Goal: Task Accomplishment & Management: Manage account settings

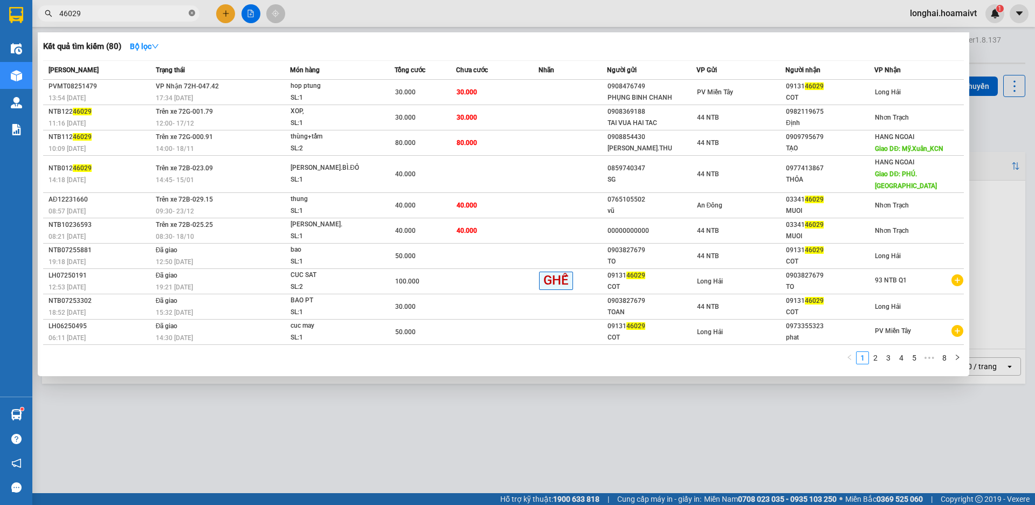
click at [192, 13] on icon "close-circle" at bounding box center [192, 13] width 6 height 6
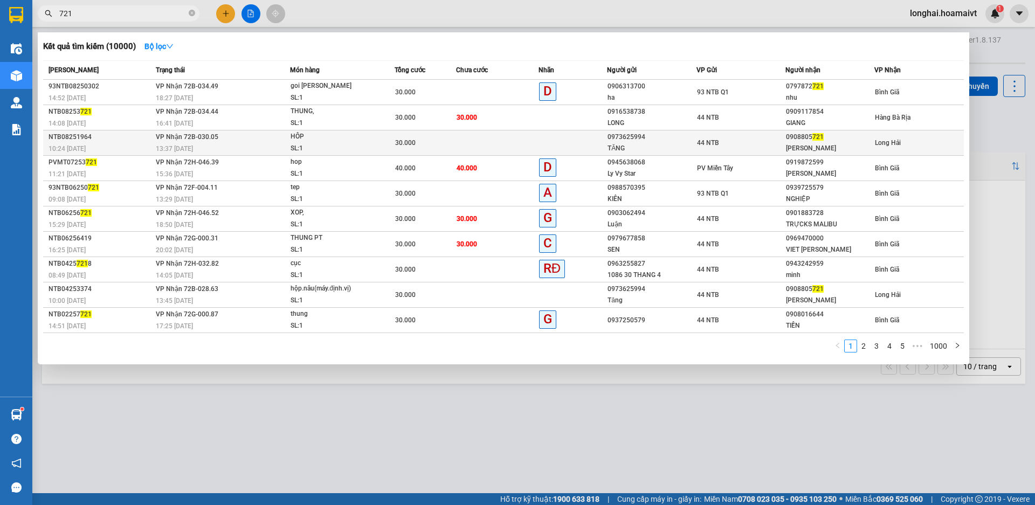
type input "721"
click at [371, 150] on div "SL: 1" at bounding box center [331, 149] width 81 height 12
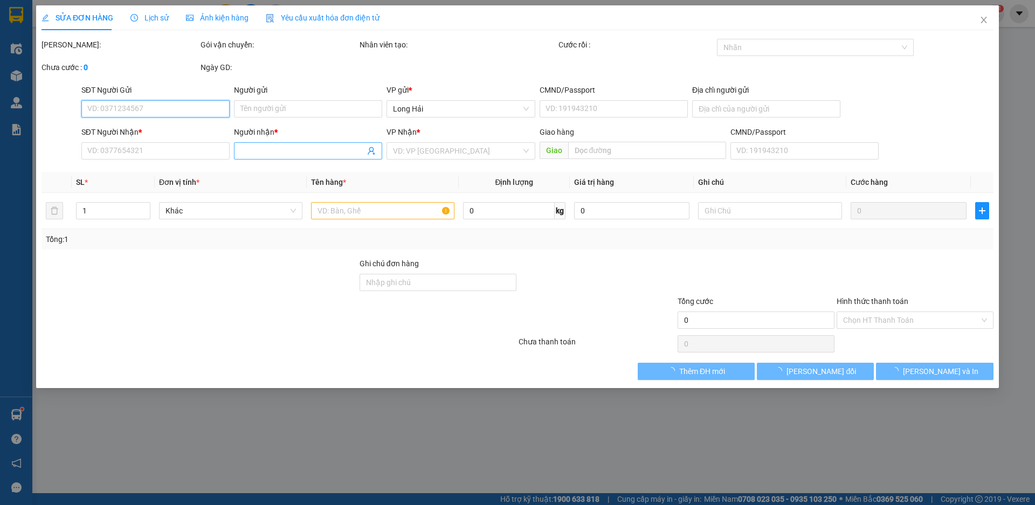
type input "0973625994"
type input "TĂNG"
type input "0908805721"
type input "[PERSON_NAME]"
type input "30.000"
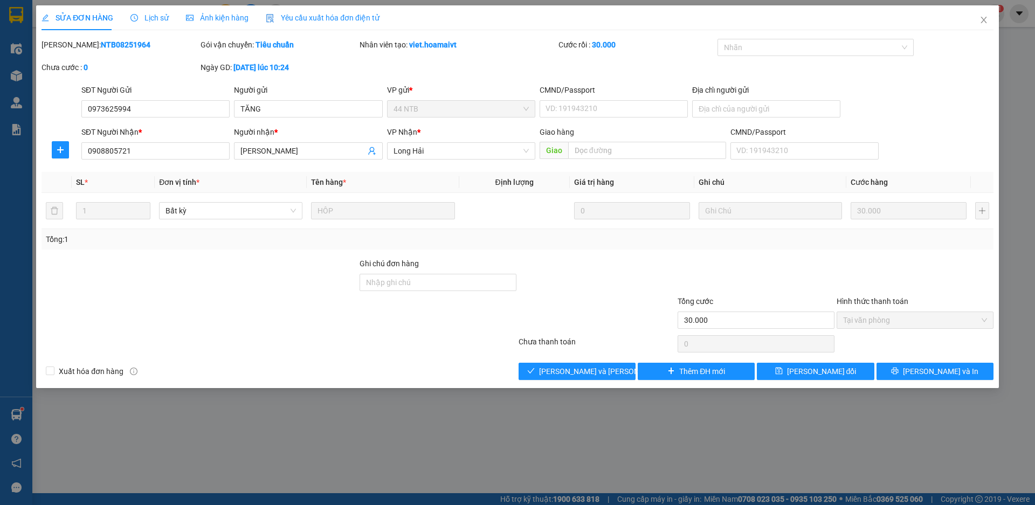
click at [589, 380] on div "SỬA ĐƠN HÀNG Lịch sử [PERSON_NAME] hàng Yêu cầu xuất [PERSON_NAME] điện tử Tota…" at bounding box center [517, 196] width 963 height 383
click at [582, 358] on div "Total Paid Fee 30.000 Total UnPaid Fee 0 Cash Collection Total Fee Mã ĐH: NTB08…" at bounding box center [518, 209] width 952 height 341
click at [582, 375] on span "[PERSON_NAME] và [PERSON_NAME] hàng" at bounding box center [612, 371] width 146 height 12
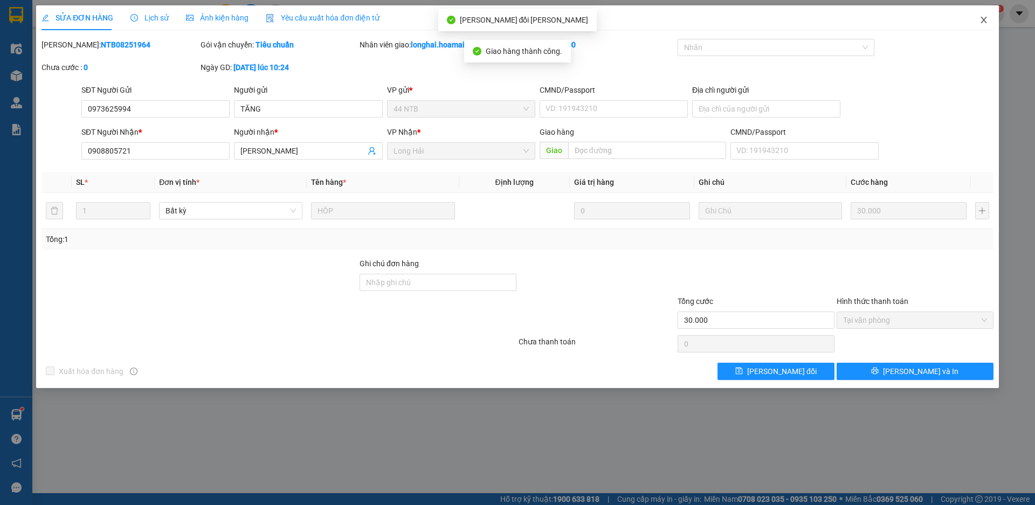
click at [985, 21] on icon "close" at bounding box center [983, 20] width 9 height 9
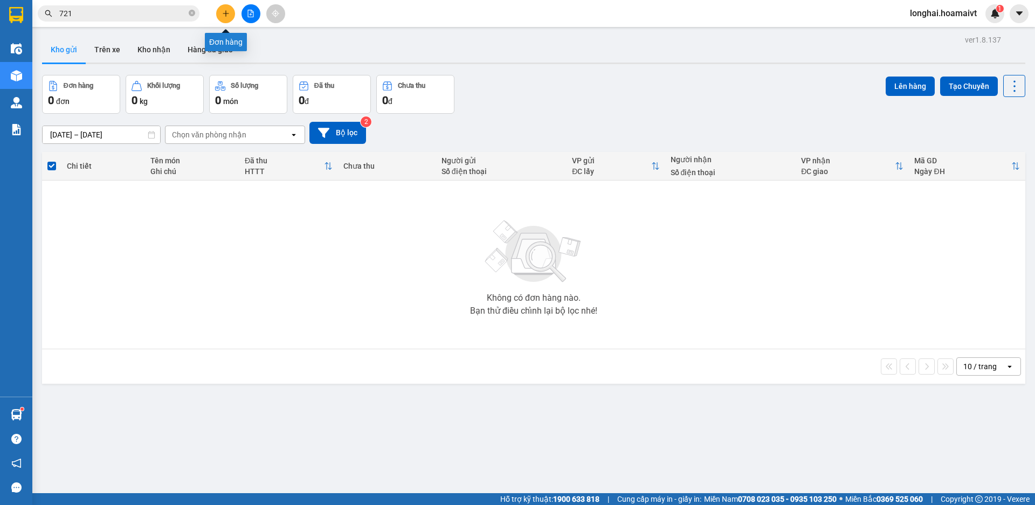
click at [227, 18] on button at bounding box center [225, 13] width 19 height 19
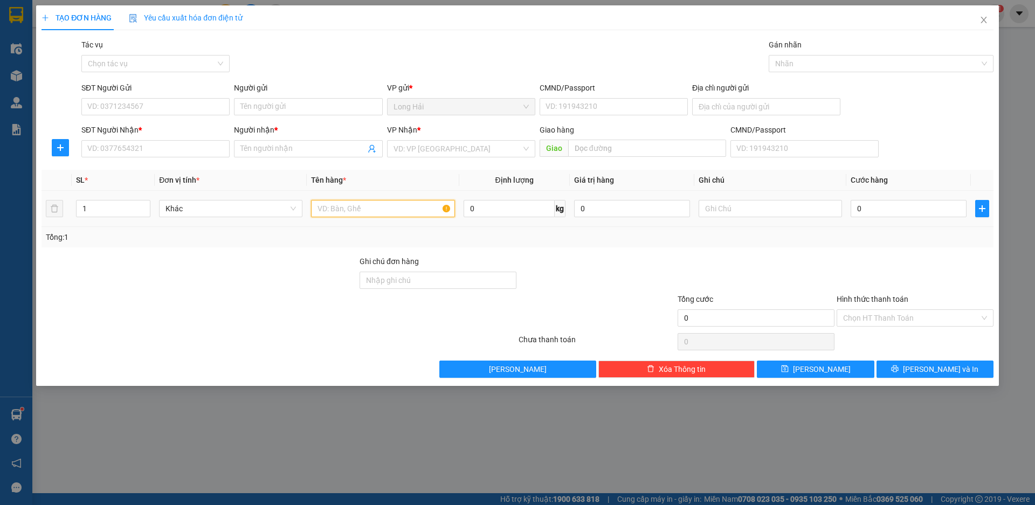
click at [337, 210] on input "text" at bounding box center [382, 208] width 143 height 17
type input "XOP"
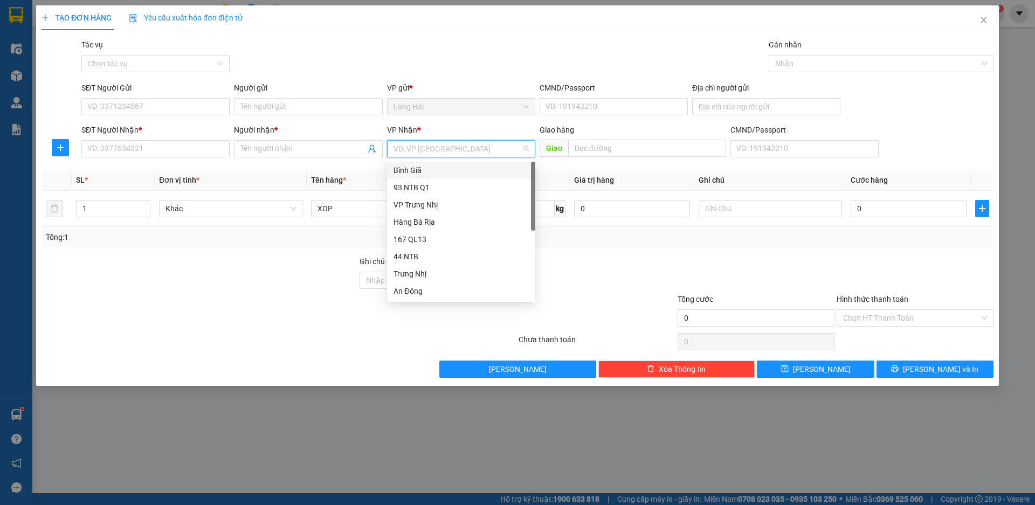
click at [430, 145] on input "search" at bounding box center [457, 149] width 128 height 16
type input "9"
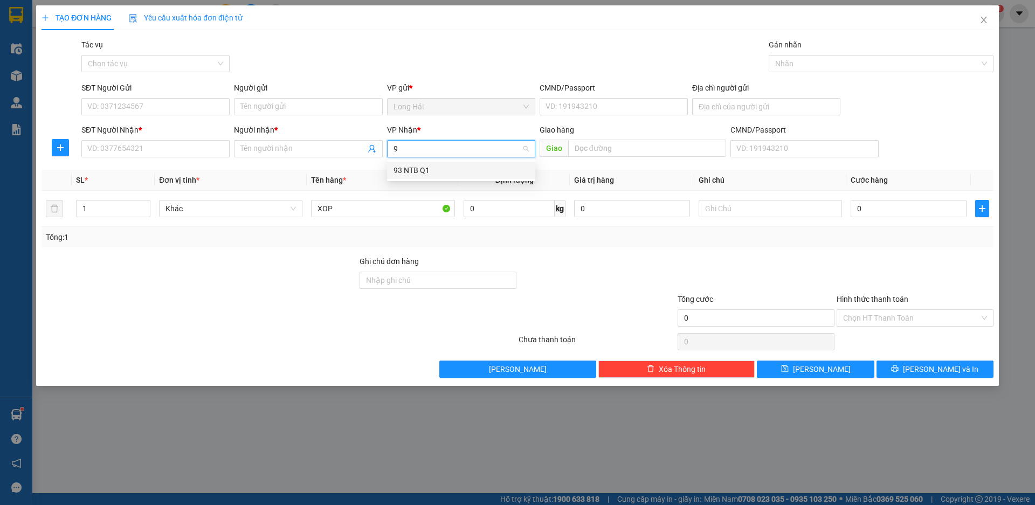
click at [416, 166] on div "93 NTB Q1" at bounding box center [460, 170] width 135 height 12
click at [880, 208] on input "0" at bounding box center [909, 208] width 116 height 17
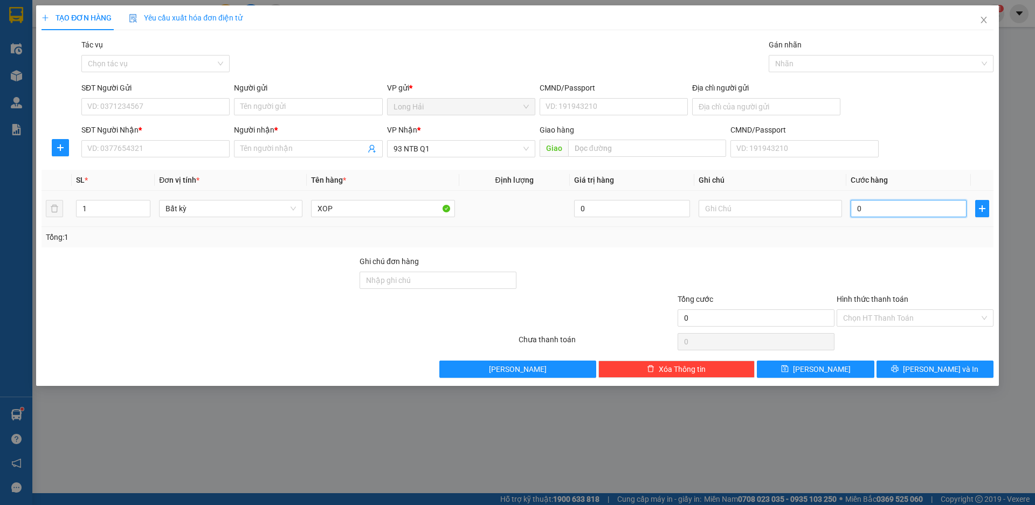
type input "5"
type input "50"
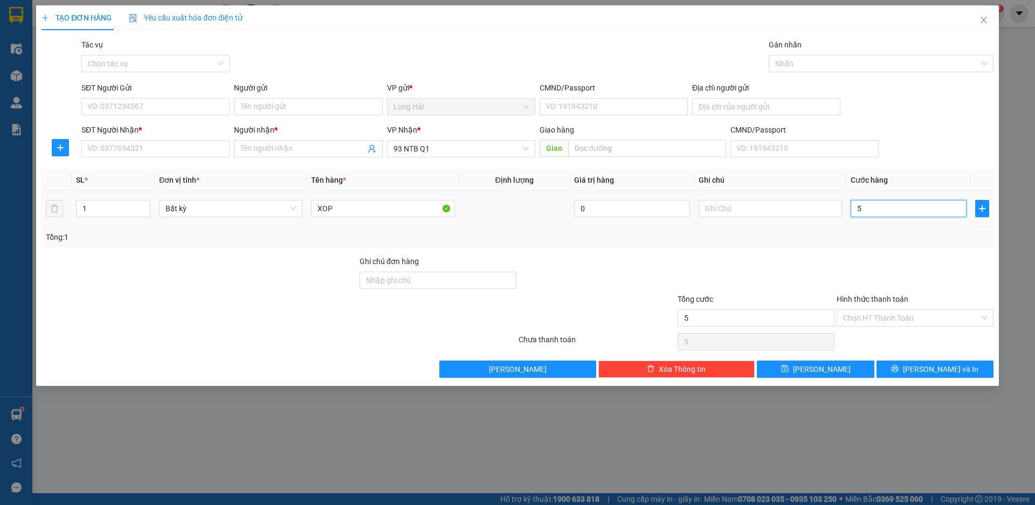
type input "50"
type input "50.000"
click at [143, 149] on input "SĐT Người Nhận *" at bounding box center [155, 148] width 148 height 17
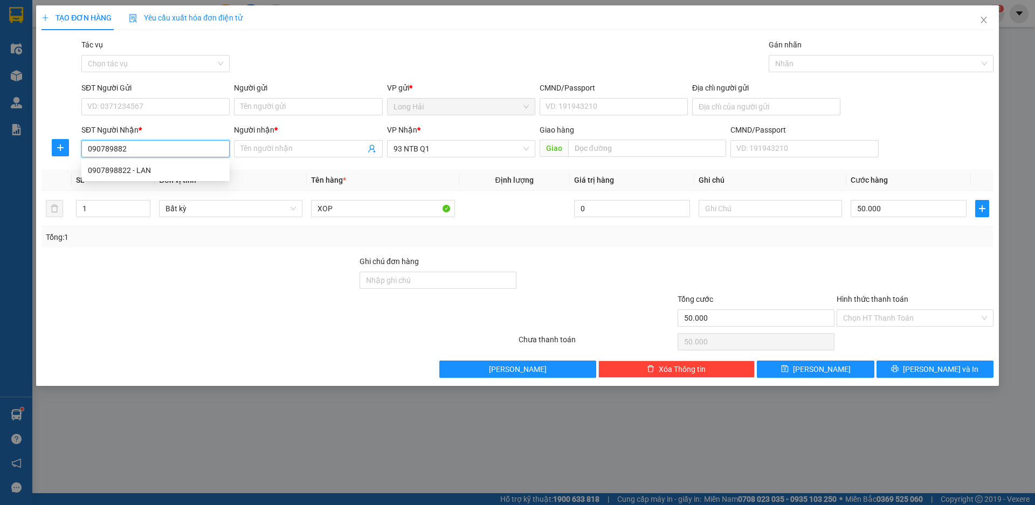
type input "0907898822"
click at [133, 171] on div "0907898822 - LAN" at bounding box center [155, 170] width 135 height 12
type input "LAN"
type input "0907898822"
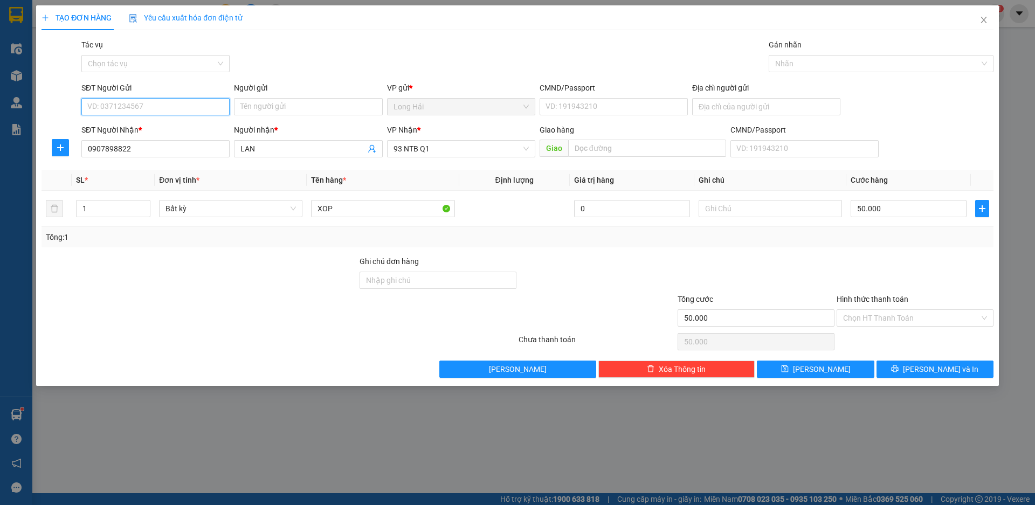
click at [142, 106] on input "SĐT Người Gửi" at bounding box center [155, 106] width 148 height 17
click at [144, 130] on div "0394358535 - [PERSON_NAME]" at bounding box center [155, 128] width 135 height 12
type input "0394358535"
type input "CHANH"
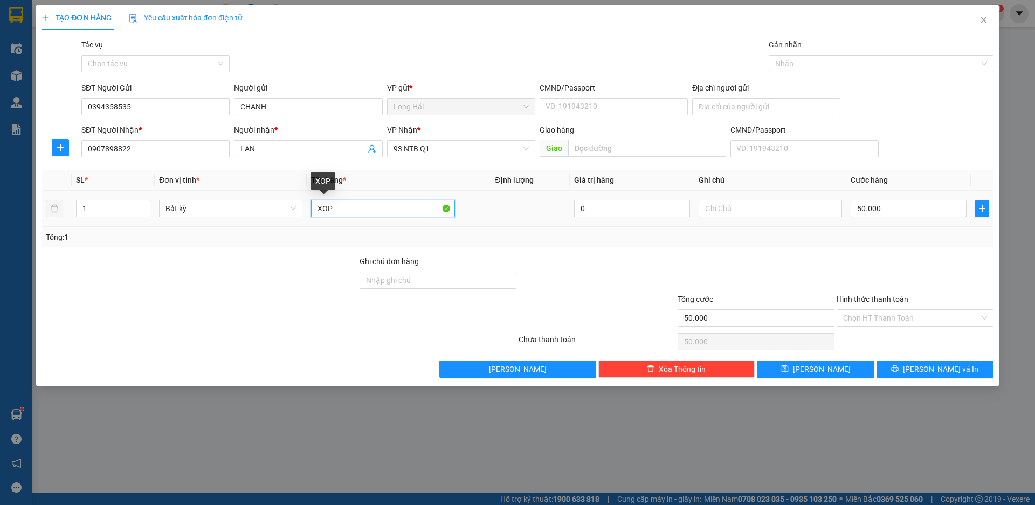
click at [369, 209] on input "XOP" at bounding box center [382, 208] width 143 height 17
type input "XOP CHA CA"
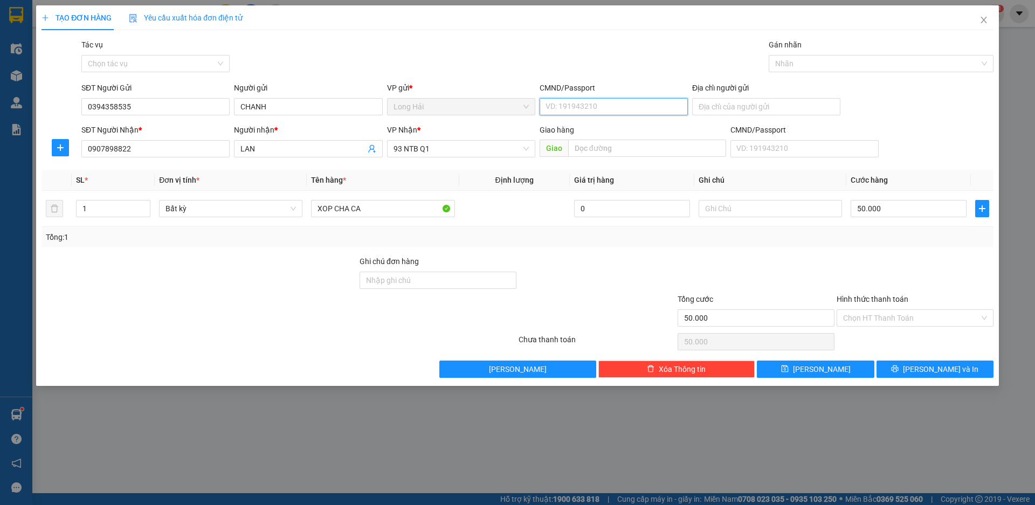
click at [571, 105] on input "CMND/Passport" at bounding box center [614, 106] width 148 height 17
click at [565, 129] on div "077189003800 | Không có địa chỉ" at bounding box center [613, 128] width 135 height 12
type input "077189003800"
click at [716, 106] on input "Địa chỉ người gửi" at bounding box center [766, 106] width 148 height 17
type input "LONG HAI"
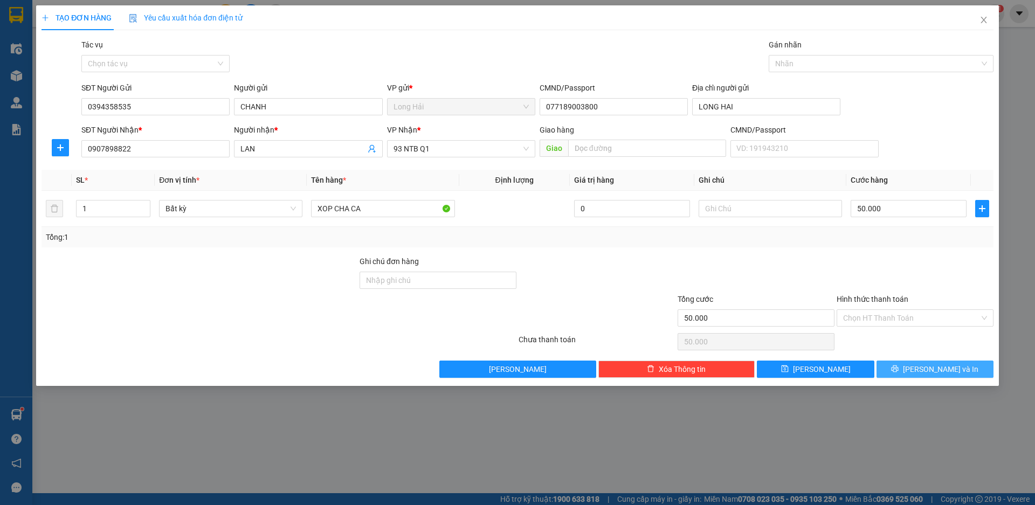
drag, startPoint x: 929, startPoint y: 368, endPoint x: 512, endPoint y: 137, distance: 476.7
click at [923, 370] on button "[PERSON_NAME] và In" at bounding box center [934, 369] width 117 height 17
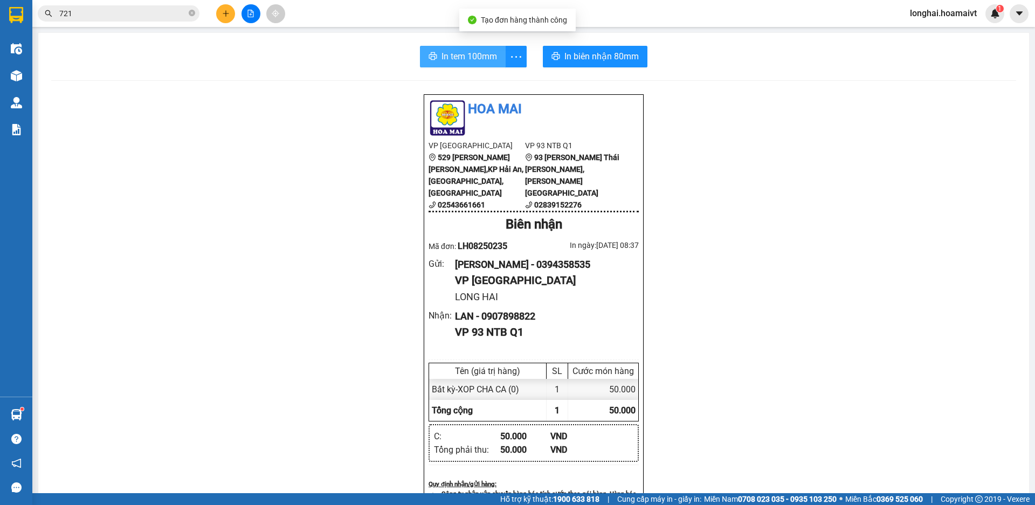
click at [454, 53] on span "In tem 100mm" at bounding box center [469, 56] width 56 height 13
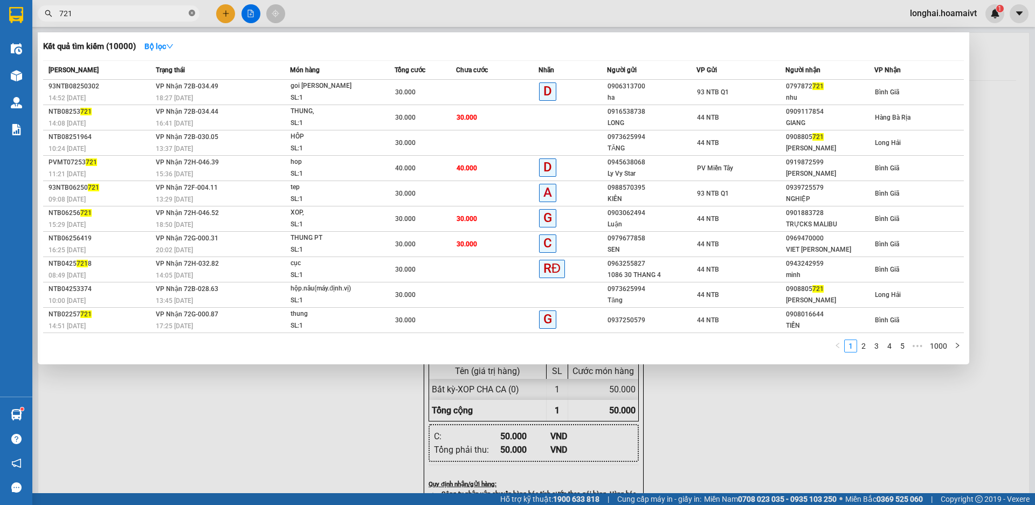
click at [192, 14] on icon "close-circle" at bounding box center [192, 13] width 6 height 6
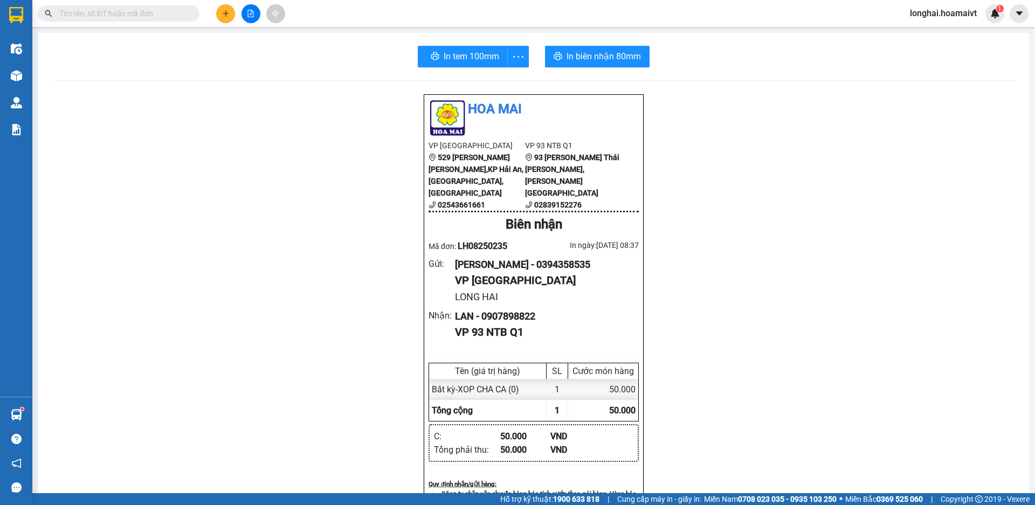
click at [169, 11] on input "text" at bounding box center [122, 14] width 127 height 12
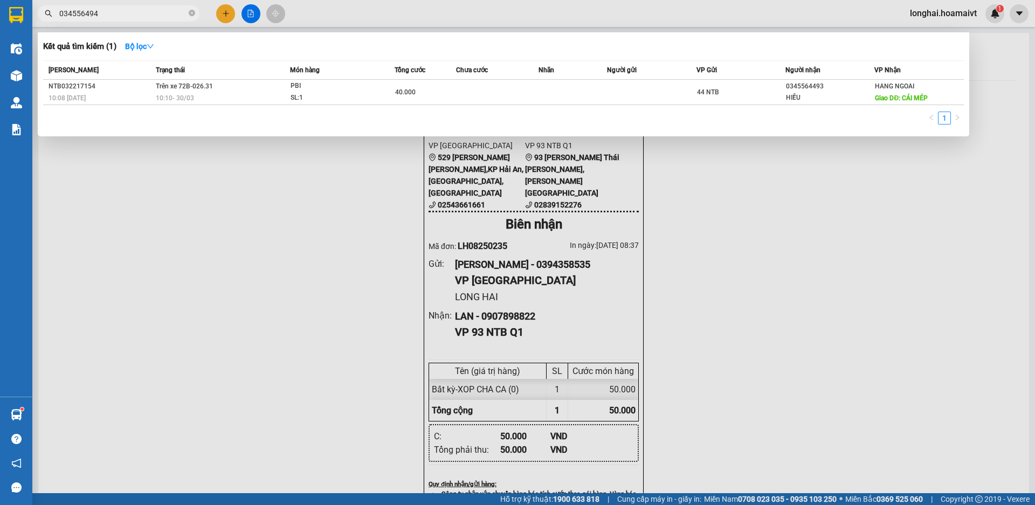
type input "0345564949"
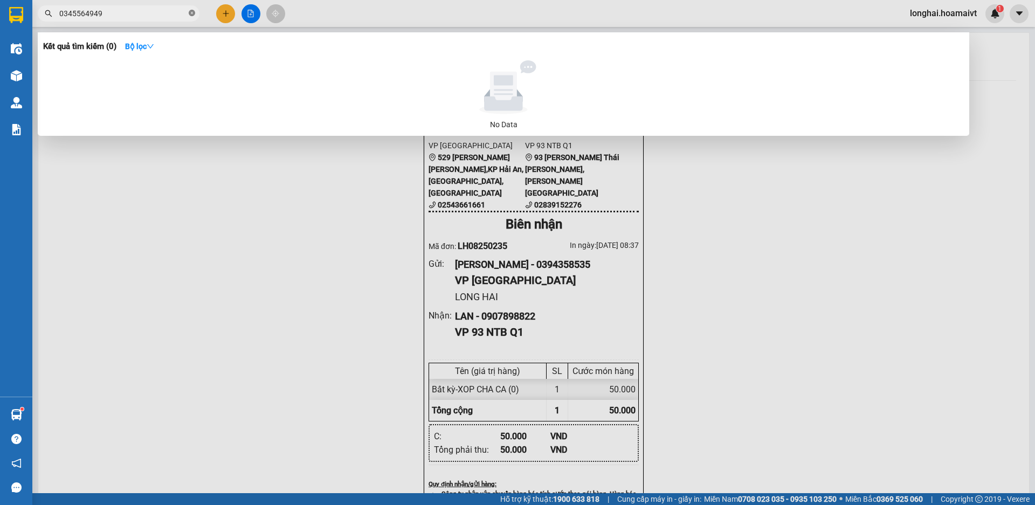
click at [192, 13] on icon "close-circle" at bounding box center [192, 13] width 6 height 6
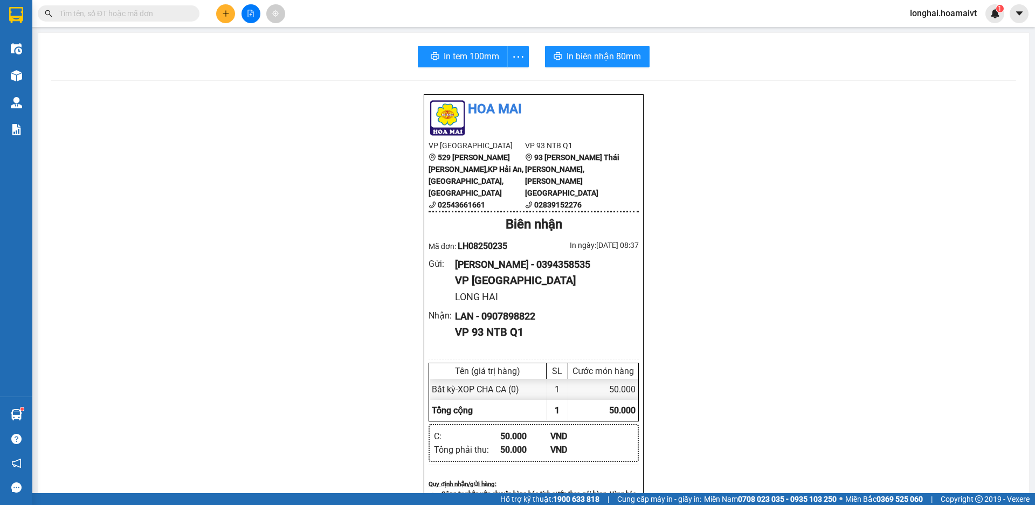
click at [167, 14] on input "text" at bounding box center [122, 14] width 127 height 12
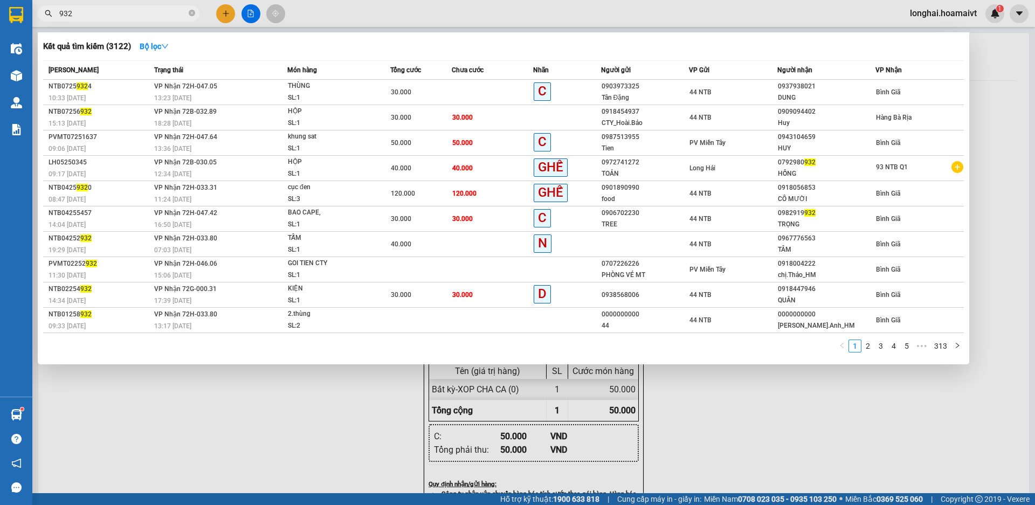
drag, startPoint x: 47, startPoint y: 13, endPoint x: 59, endPoint y: 14, distance: 11.3
click at [49, 13] on icon "search" at bounding box center [49, 14] width 8 height 8
drag, startPoint x: 72, startPoint y: 11, endPoint x: 31, endPoint y: 14, distance: 40.6
click at [31, 14] on section "Kết quả [PERSON_NAME] ( 3122 ) Bộ lọc Mã ĐH Trạng thái Món hàng Tổng [PERSON_NA…" at bounding box center [517, 252] width 1035 height 505
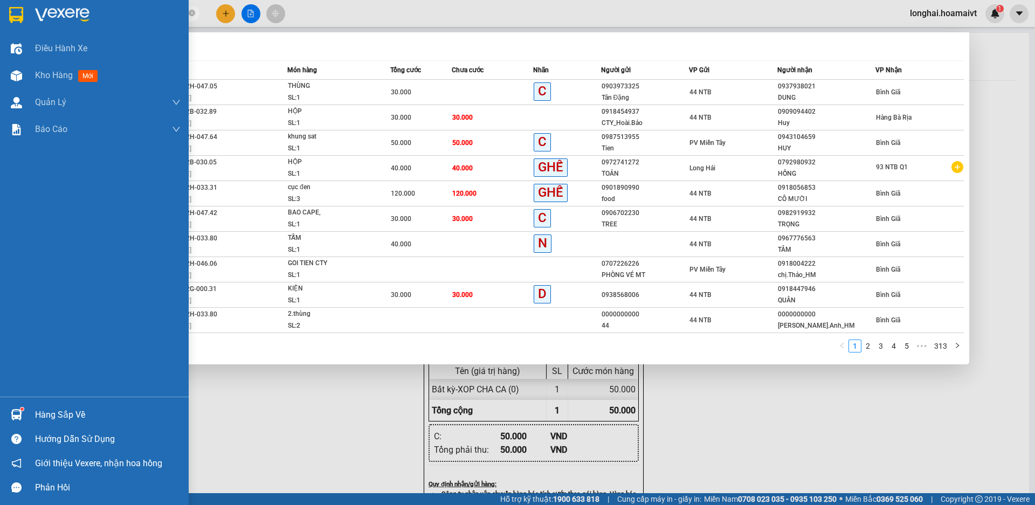
type input "6932"
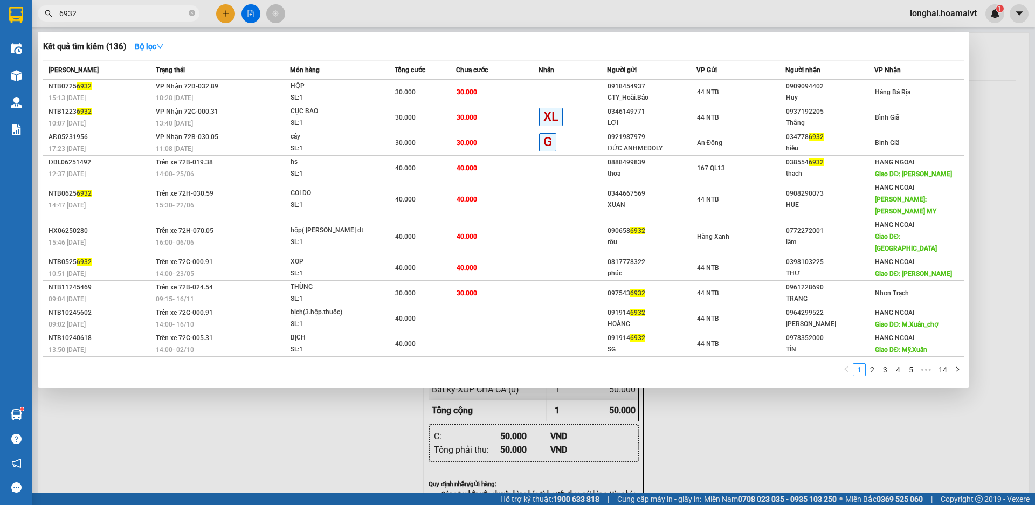
click at [192, 13] on icon "close-circle" at bounding box center [192, 13] width 6 height 6
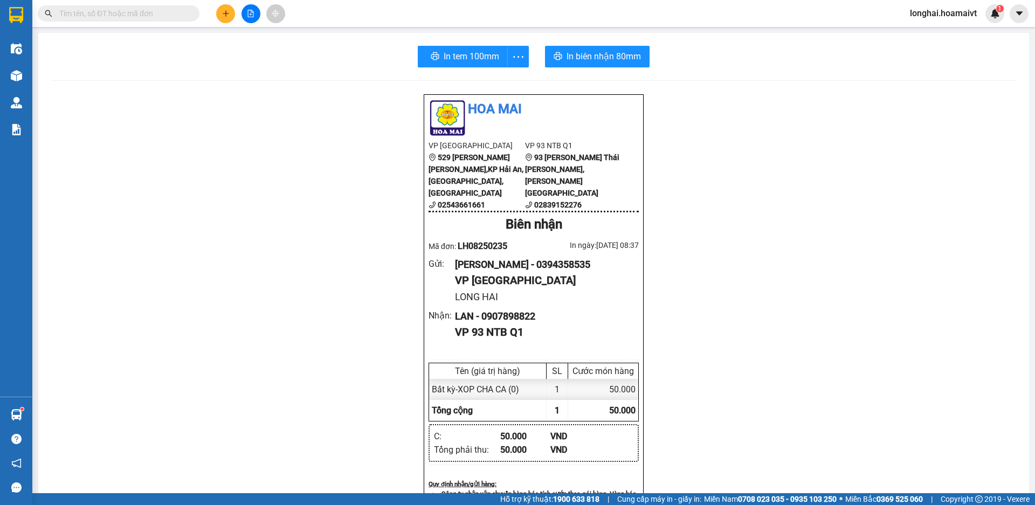
click at [147, 13] on input "text" at bounding box center [122, 14] width 127 height 12
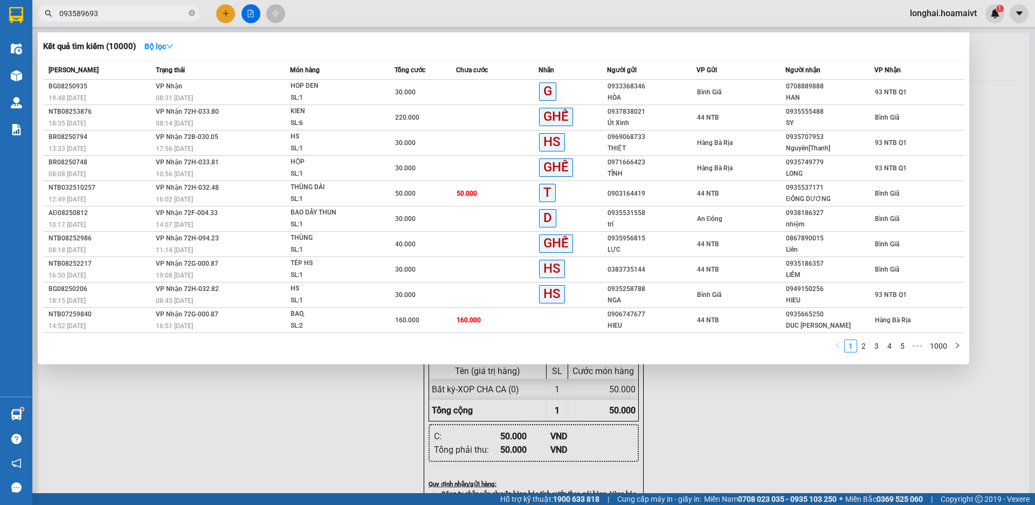
type input "0935896932"
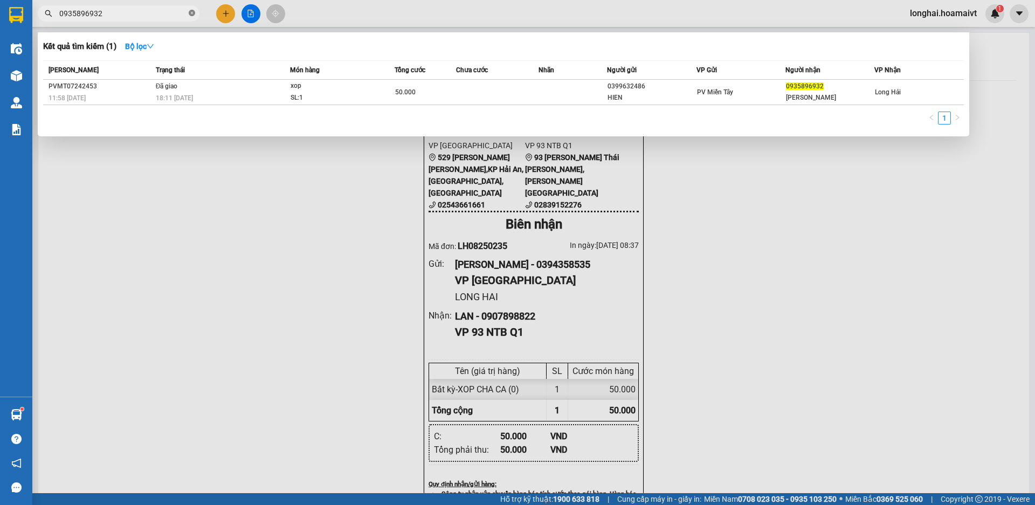
click at [190, 13] on icon "close-circle" at bounding box center [192, 13] width 6 height 6
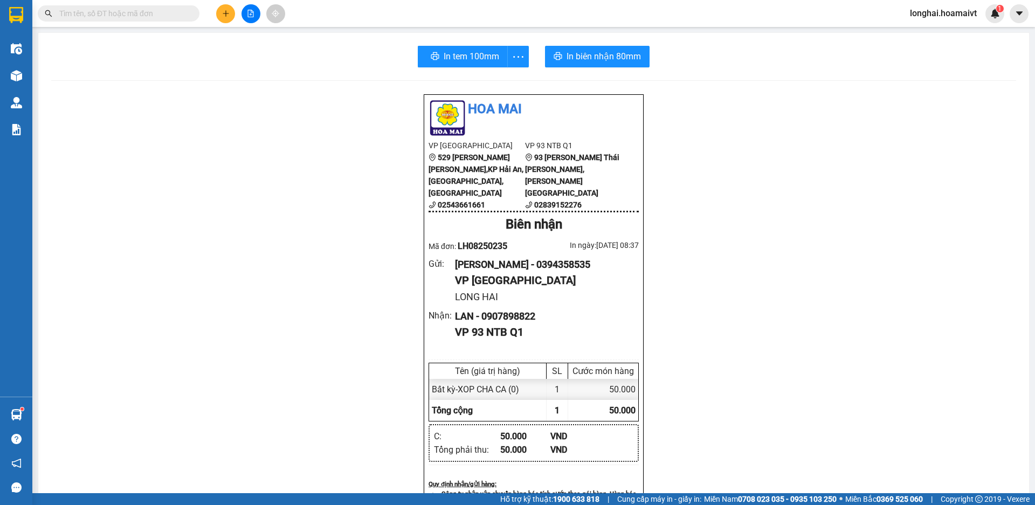
click at [162, 13] on input "text" at bounding box center [122, 14] width 127 height 12
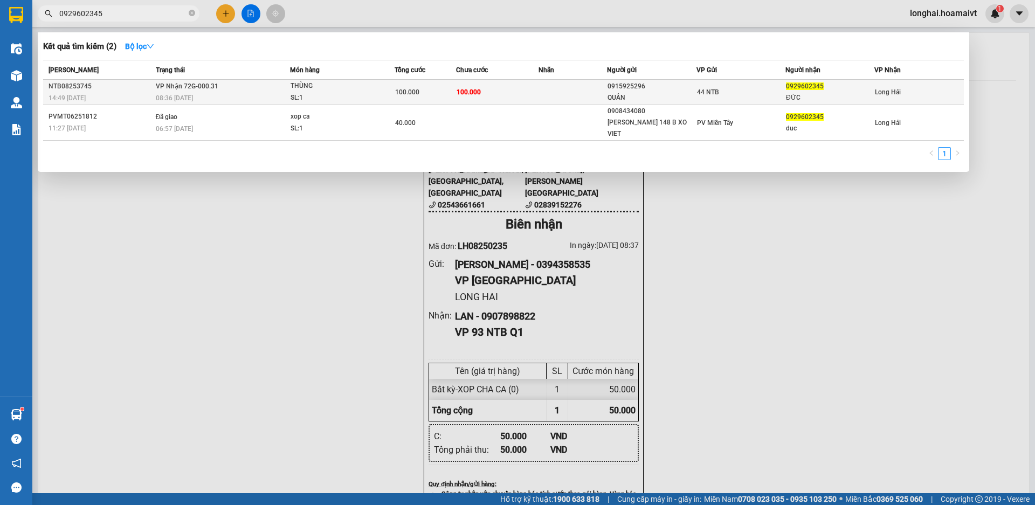
type input "0929602345"
click at [176, 87] on span "[PERSON_NAME] 72G-000.31" at bounding box center [187, 86] width 63 height 8
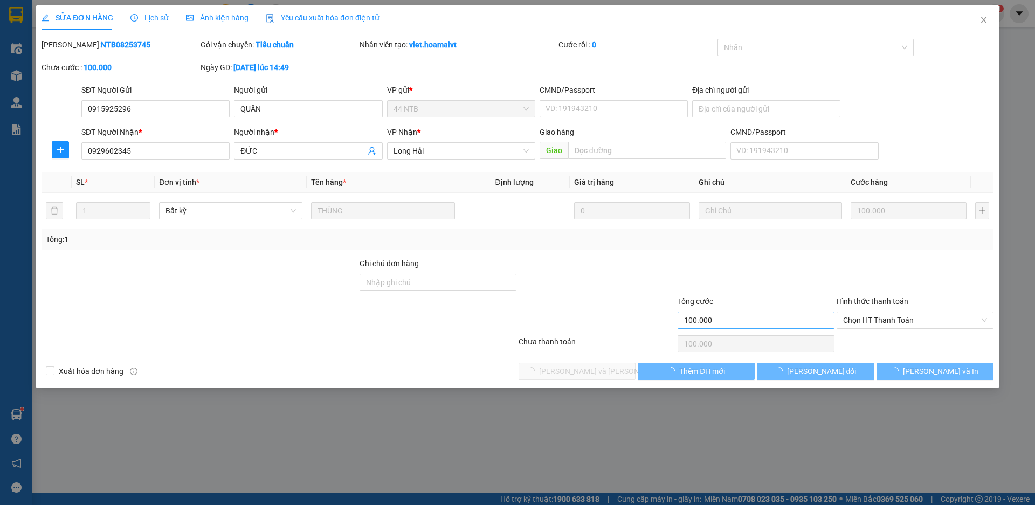
type input "0915925296"
type input "QUÂN"
type input "0929602345"
type input "ĐỨC"
type input "100.000"
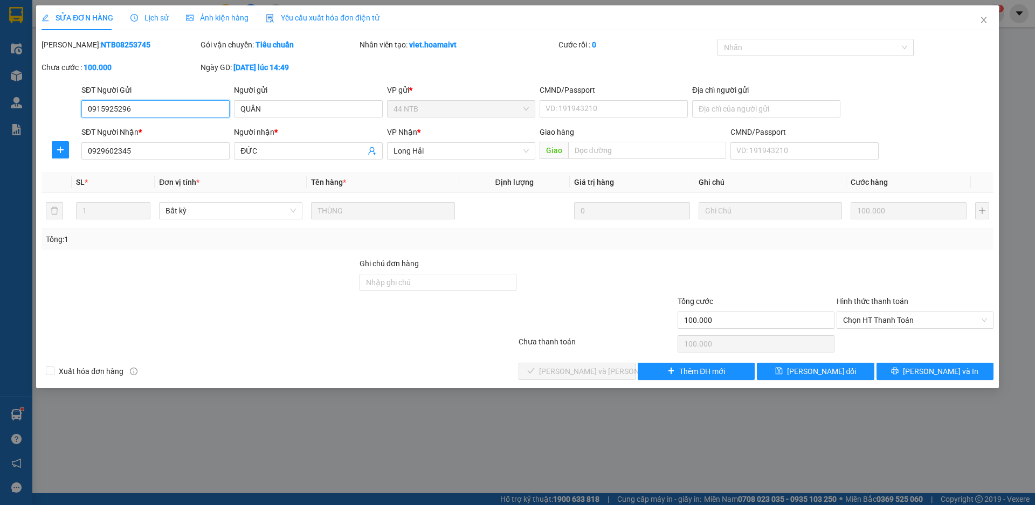
drag, startPoint x: 862, startPoint y: 322, endPoint x: 863, endPoint y: 334, distance: 11.9
click at [863, 327] on span "Chọn HT Thanh Toán" at bounding box center [915, 320] width 144 height 16
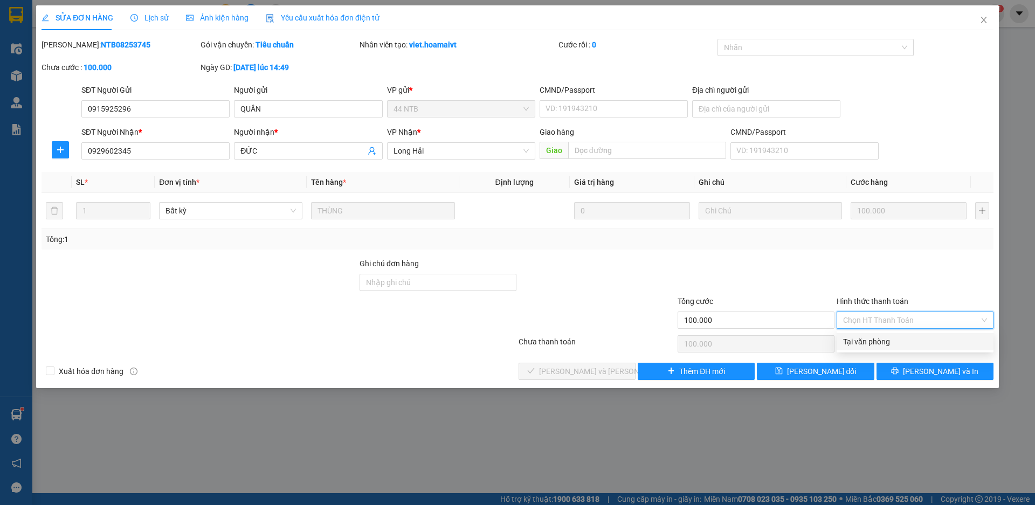
click at [862, 344] on div "Tại văn phòng" at bounding box center [915, 342] width 144 height 12
type input "0"
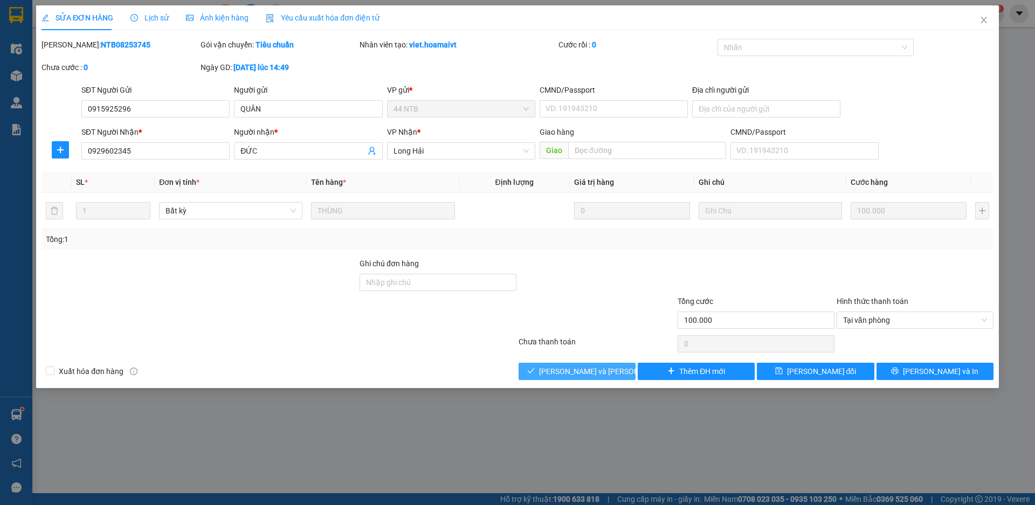
drag, startPoint x: 609, startPoint y: 369, endPoint x: 614, endPoint y: 313, distance: 56.3
click at [608, 369] on span "[PERSON_NAME] và [PERSON_NAME] hàng" at bounding box center [612, 371] width 146 height 12
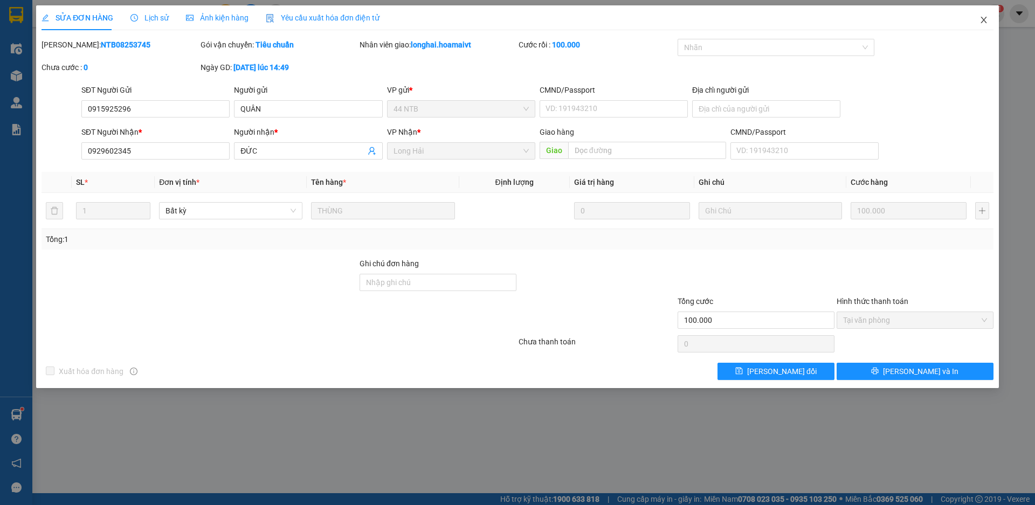
click at [984, 16] on icon "close" at bounding box center [983, 20] width 9 height 9
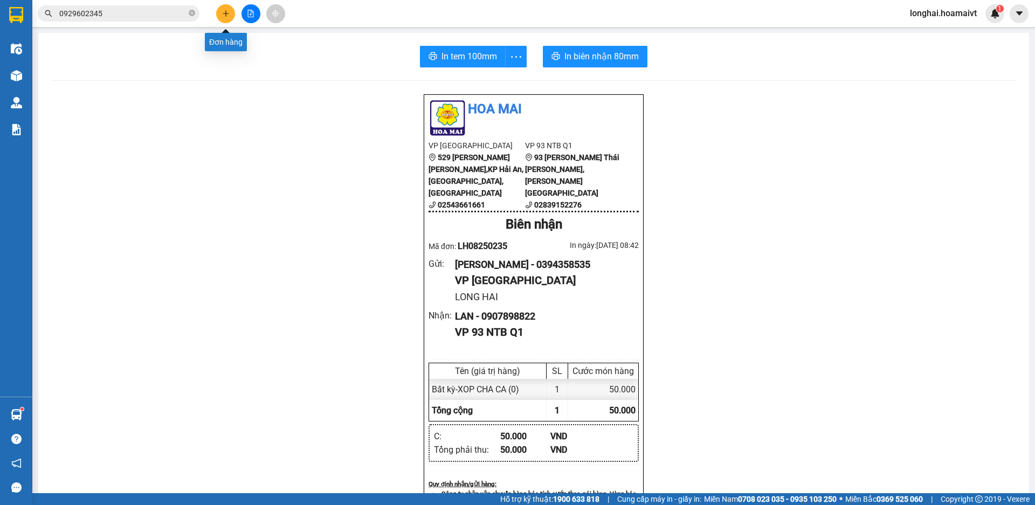
click at [224, 10] on icon "plus" at bounding box center [226, 14] width 8 height 8
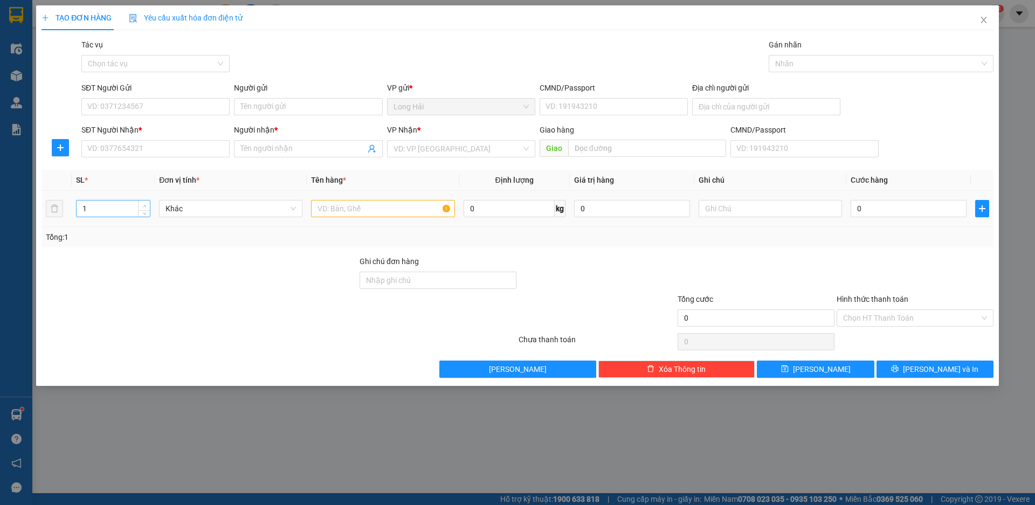
click at [145, 205] on icon "up" at bounding box center [144, 206] width 3 height 2
type input "3"
click at [145, 205] on icon "up" at bounding box center [144, 206] width 3 height 2
click at [339, 206] on input "text" at bounding box center [382, 208] width 143 height 17
type input "2 BAO+1 TUI"
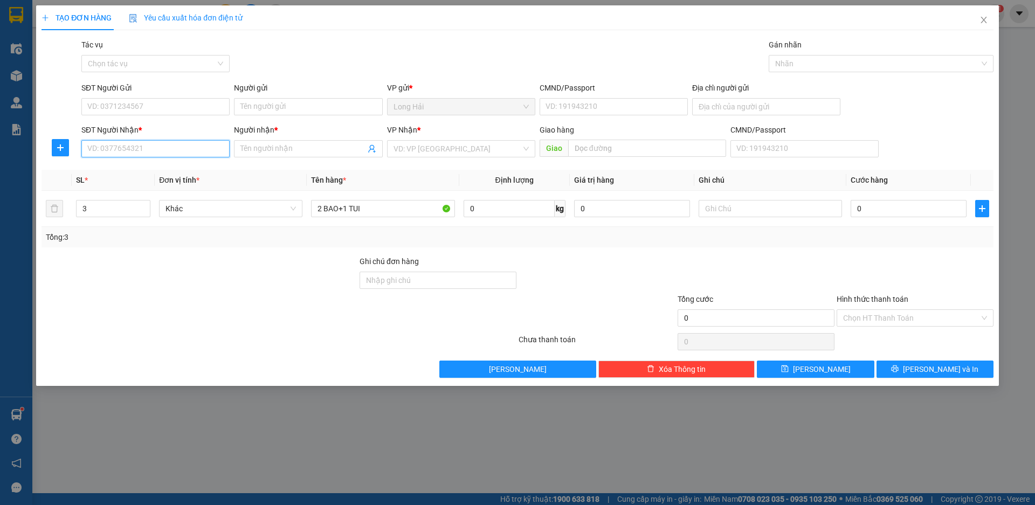
click at [191, 150] on input "SĐT Người Nhận *" at bounding box center [155, 148] width 148 height 17
type input "0932905978"
click at [129, 170] on div "0932905978 - [PERSON_NAME]" at bounding box center [155, 170] width 135 height 12
type input "NGOC"
type input "0932905978"
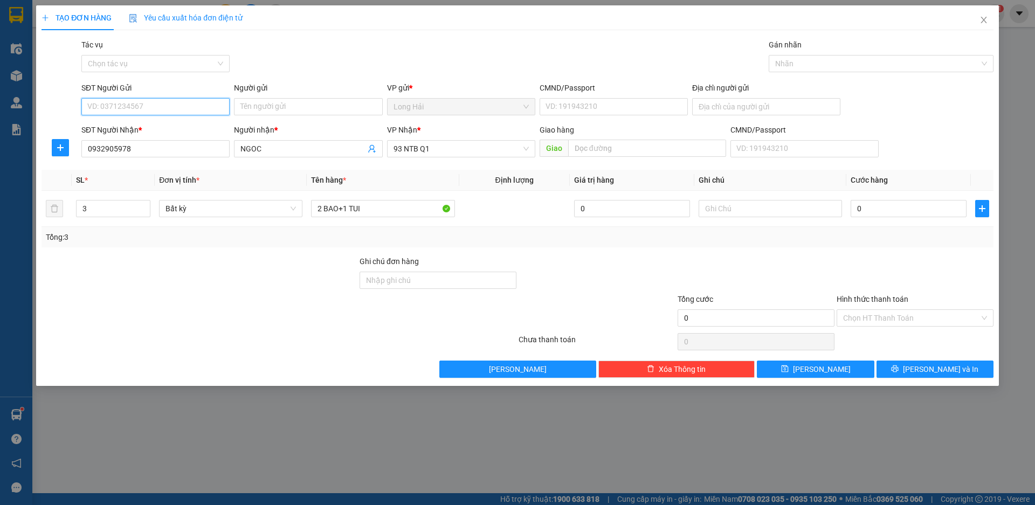
click at [143, 103] on input "SĐT Người Gửi" at bounding box center [155, 106] width 148 height 17
type input "0909669472"
click at [137, 129] on div "0909669472 - PHI" at bounding box center [155, 128] width 135 height 12
type input "PHI"
type input "0909669472"
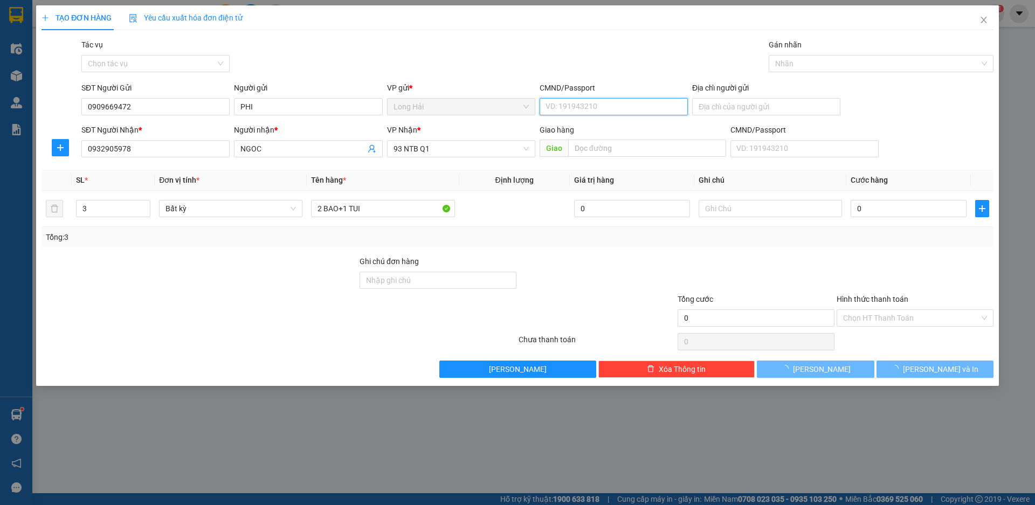
click at [593, 106] on input "CMND/Passport" at bounding box center [614, 106] width 148 height 17
click at [589, 105] on input "CMND/Passport" at bounding box center [614, 106] width 148 height 17
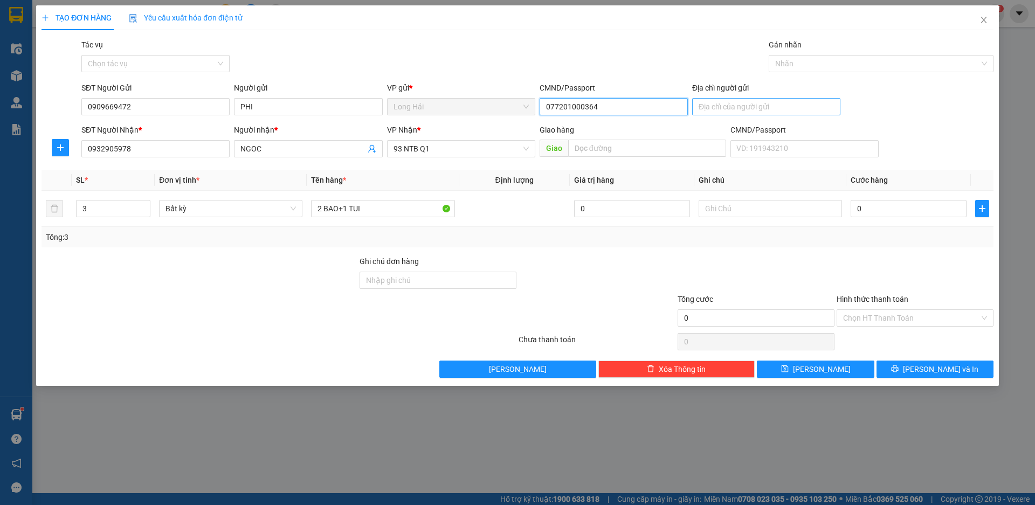
type input "077201000364"
click at [717, 108] on input "Địa chỉ người gửi" at bounding box center [766, 106] width 148 height 17
type input "LONG HAI"
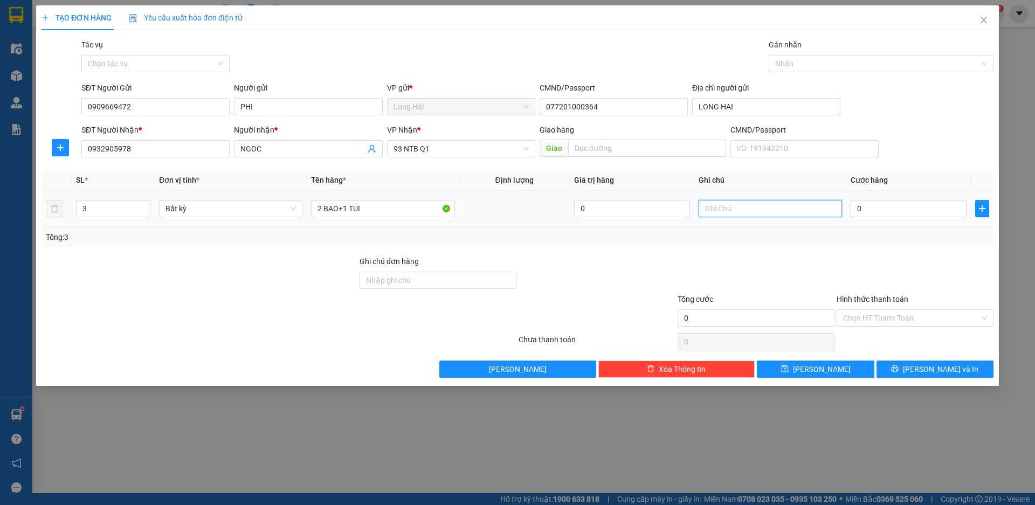
click at [727, 207] on input "text" at bounding box center [770, 208] width 143 height 17
type input "Q AO"
click at [871, 207] on input "0" at bounding box center [909, 208] width 116 height 17
type input "1"
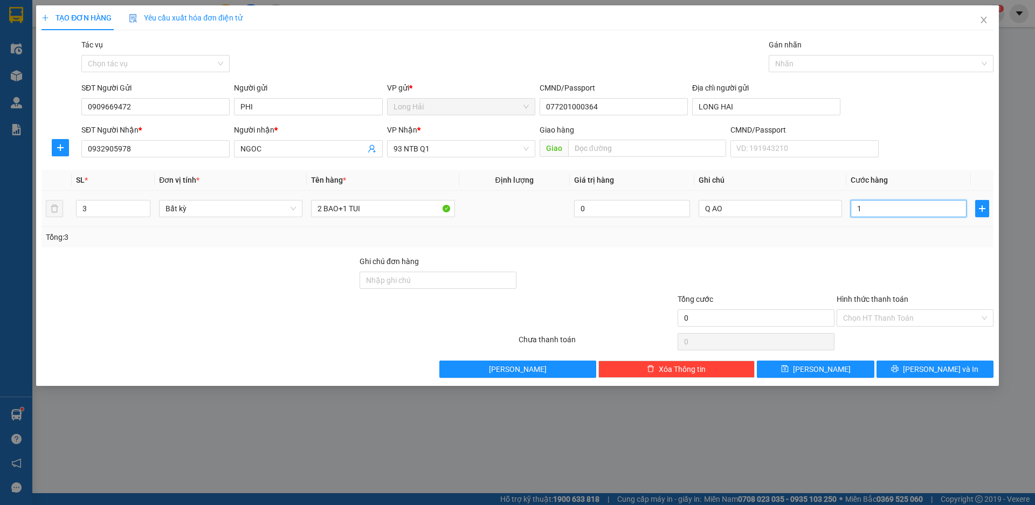
type input "1"
type input "10"
type input "100"
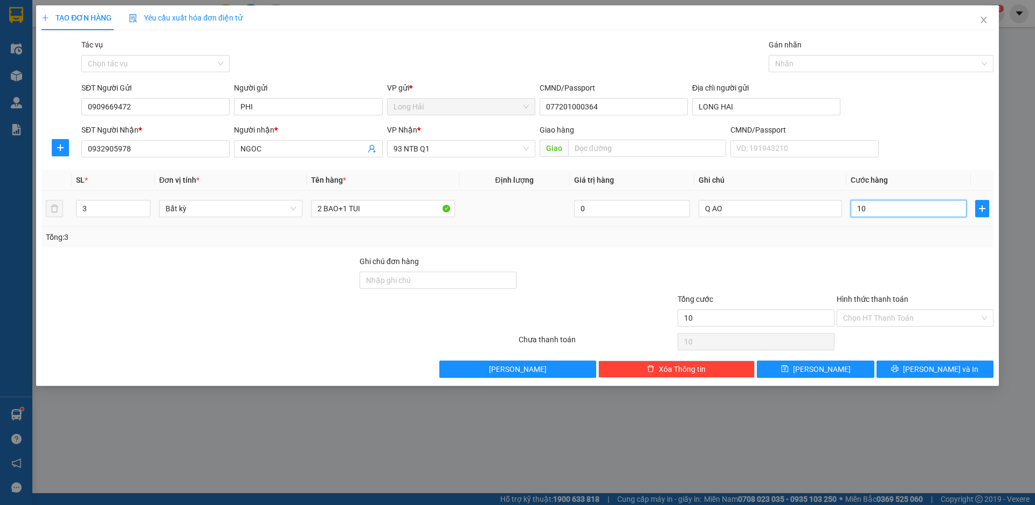
type input "100"
type input "100.000"
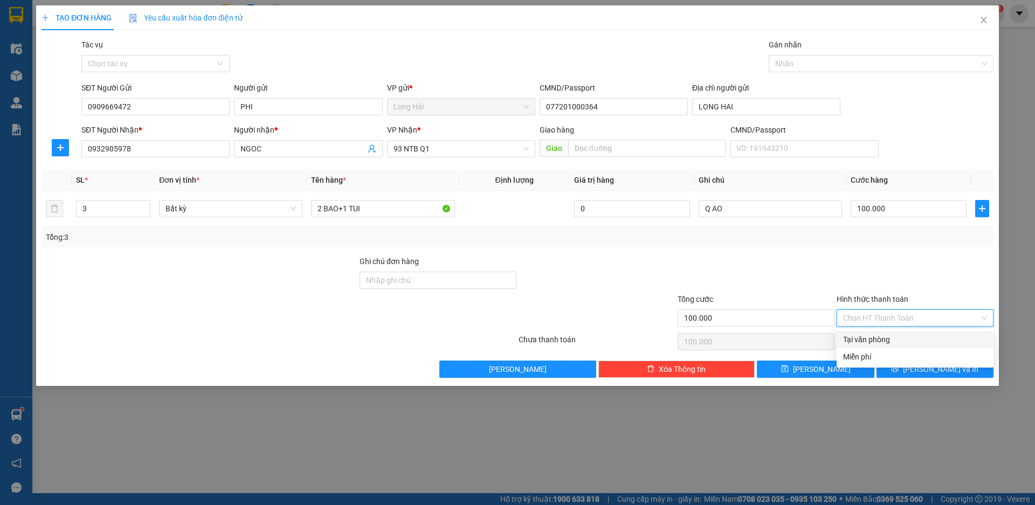
click at [882, 321] on input "Hình thức thanh toán" at bounding box center [911, 318] width 136 height 16
click at [875, 341] on div "Tại văn phòng" at bounding box center [915, 340] width 144 height 12
type input "0"
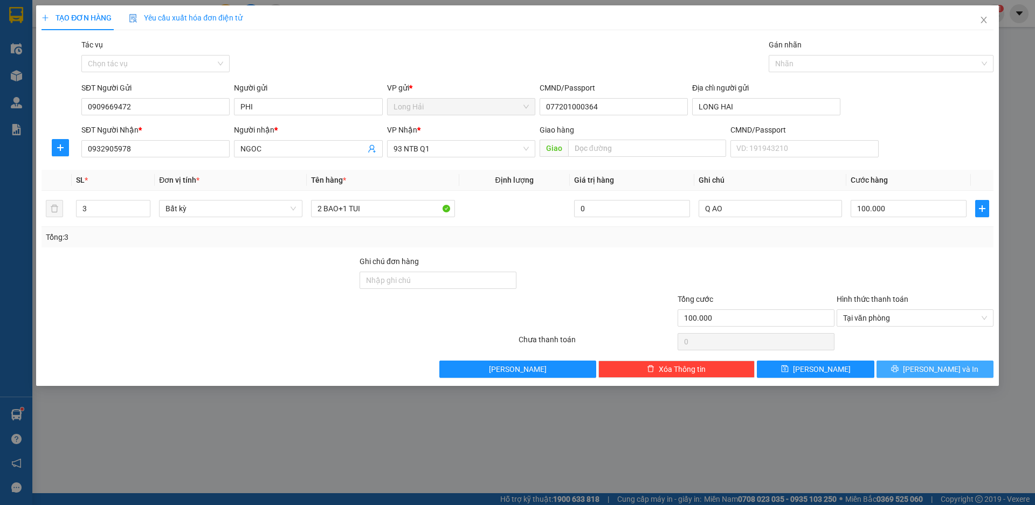
click at [899, 364] on button "[PERSON_NAME] và In" at bounding box center [934, 369] width 117 height 17
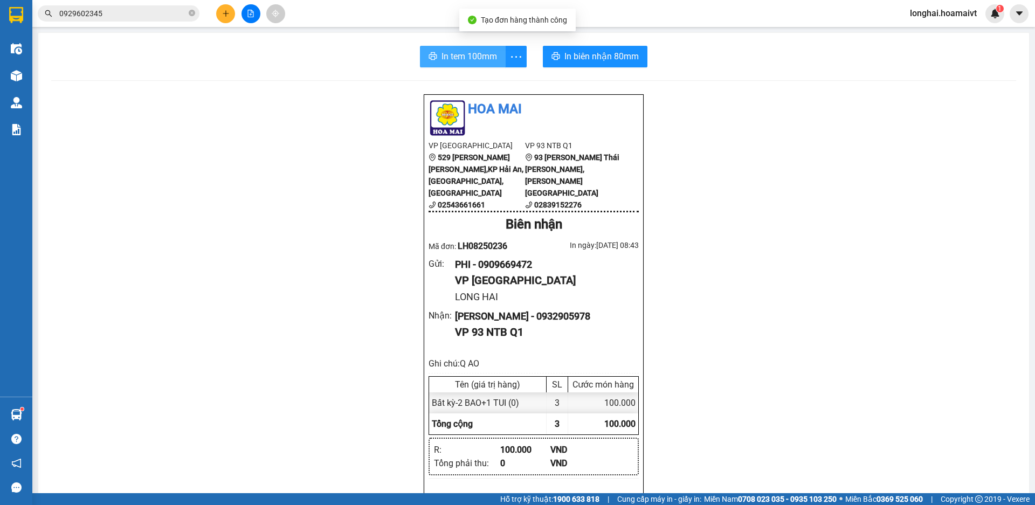
click at [481, 56] on span "In tem 100mm" at bounding box center [469, 56] width 56 height 13
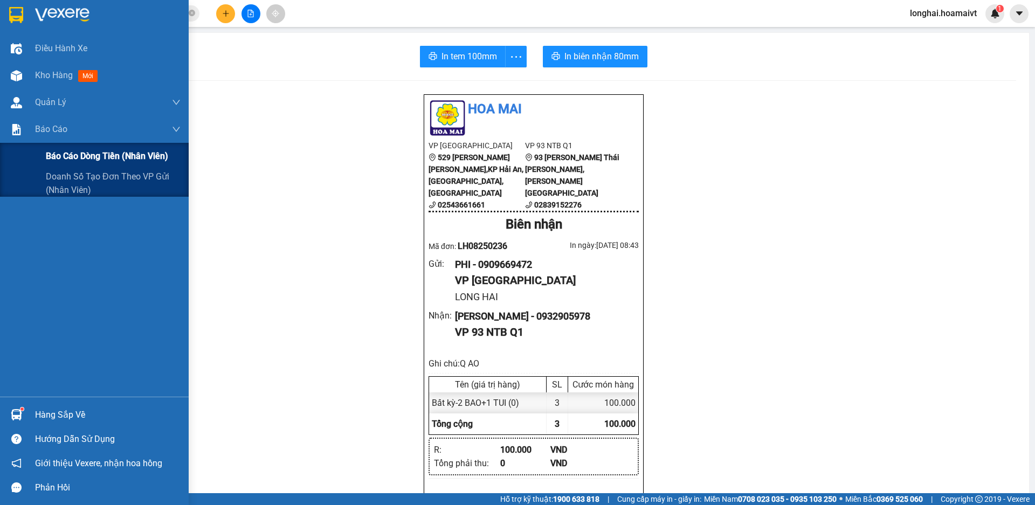
click at [72, 153] on span "Báo cáo dòng tiền (nhân viên)" at bounding box center [107, 155] width 122 height 13
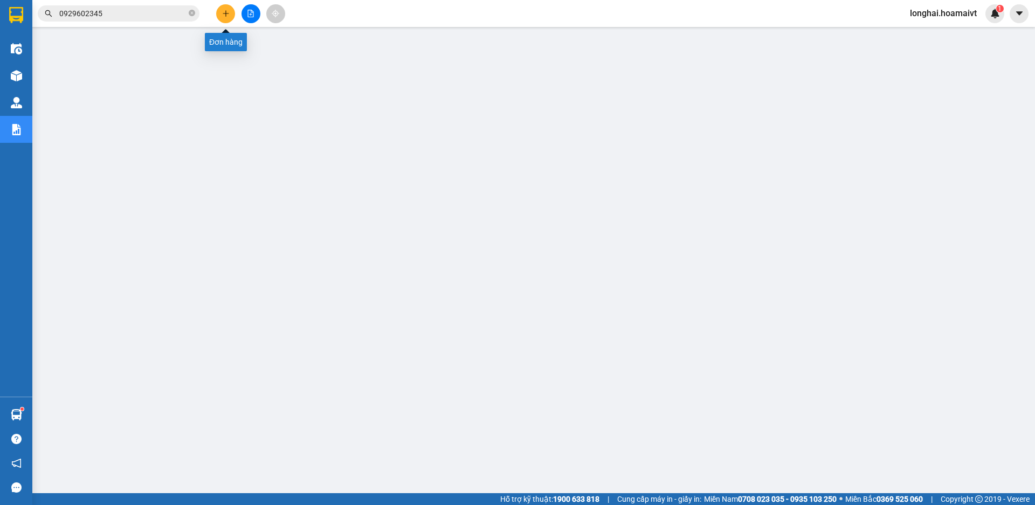
click at [226, 18] on button at bounding box center [225, 13] width 19 height 19
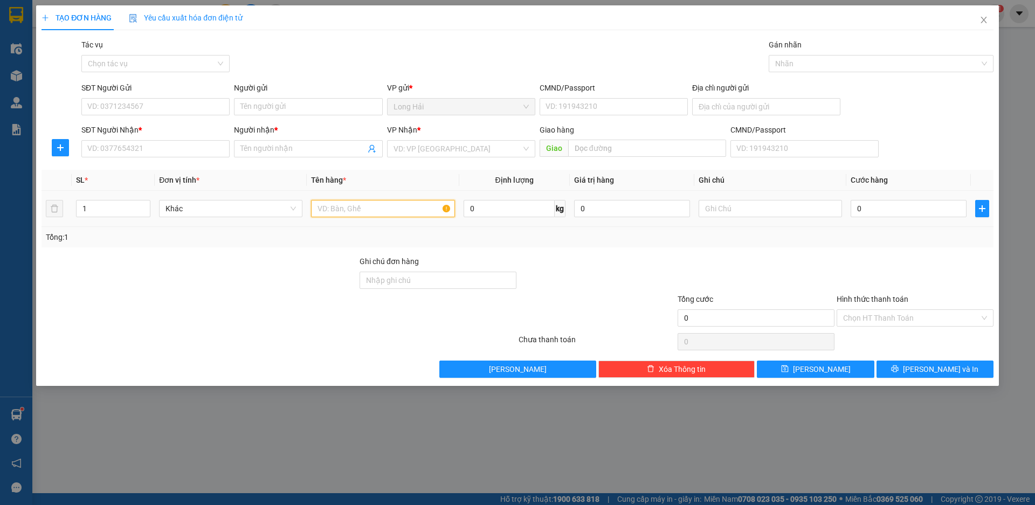
click at [328, 204] on input "text" at bounding box center [382, 208] width 143 height 17
type input "XOP"
click at [471, 151] on input "search" at bounding box center [457, 149] width 128 height 16
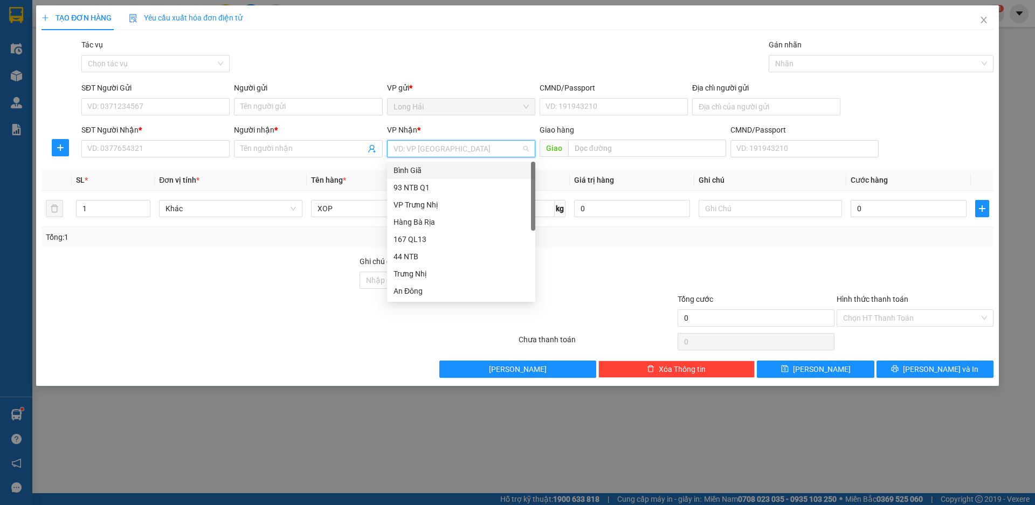
type input "M"
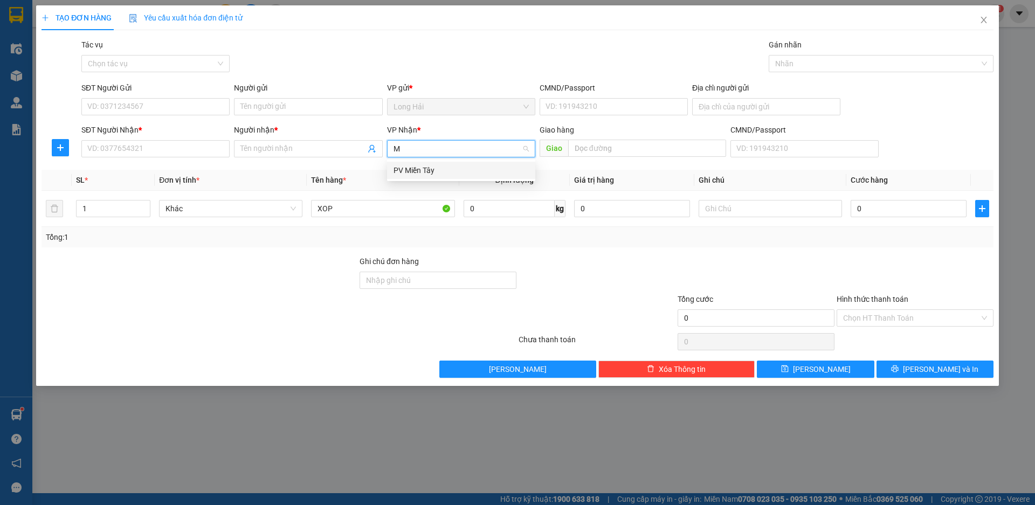
click at [425, 170] on div "PV Miền Tây" at bounding box center [460, 170] width 135 height 12
click at [148, 151] on input "SĐT Người Nhận *" at bounding box center [155, 148] width 148 height 17
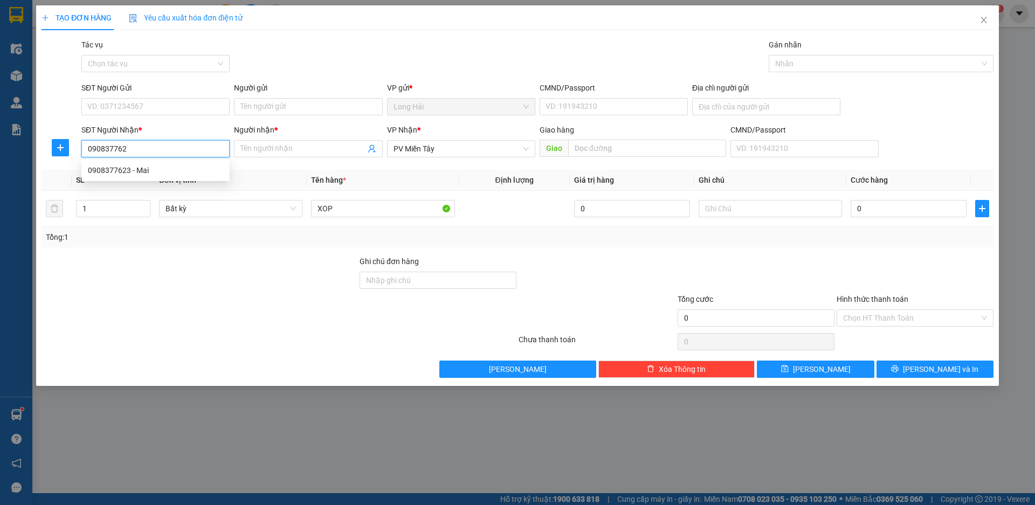
type input "0908377623"
click at [112, 171] on div "0908377623 - Mai" at bounding box center [155, 170] width 135 height 12
type input "Mai"
type input "0908377623"
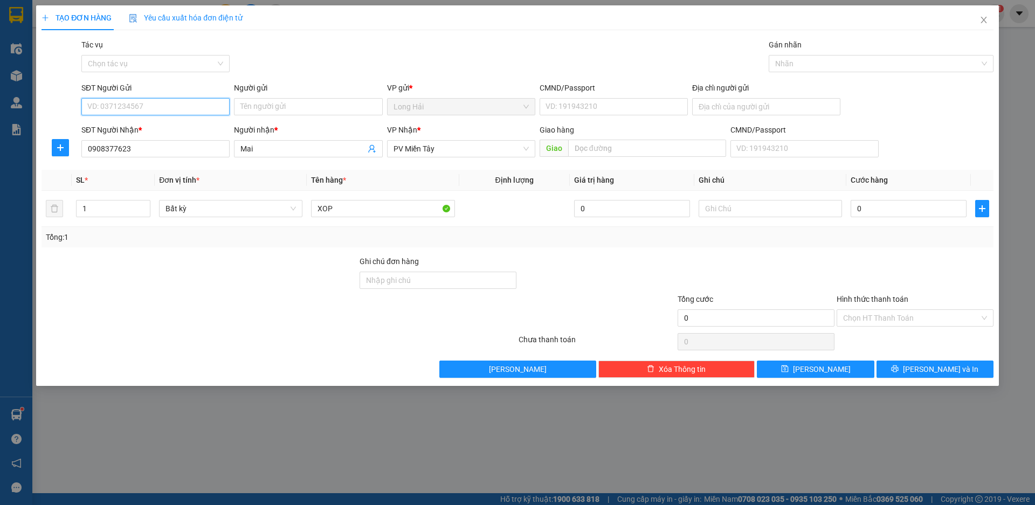
click at [140, 107] on input "SĐT Người Gửi" at bounding box center [155, 106] width 148 height 17
click at [147, 127] on div "0966012372 - [PERSON_NAME]" at bounding box center [155, 128] width 135 height 12
type input "0966012372"
type input "HUYEN"
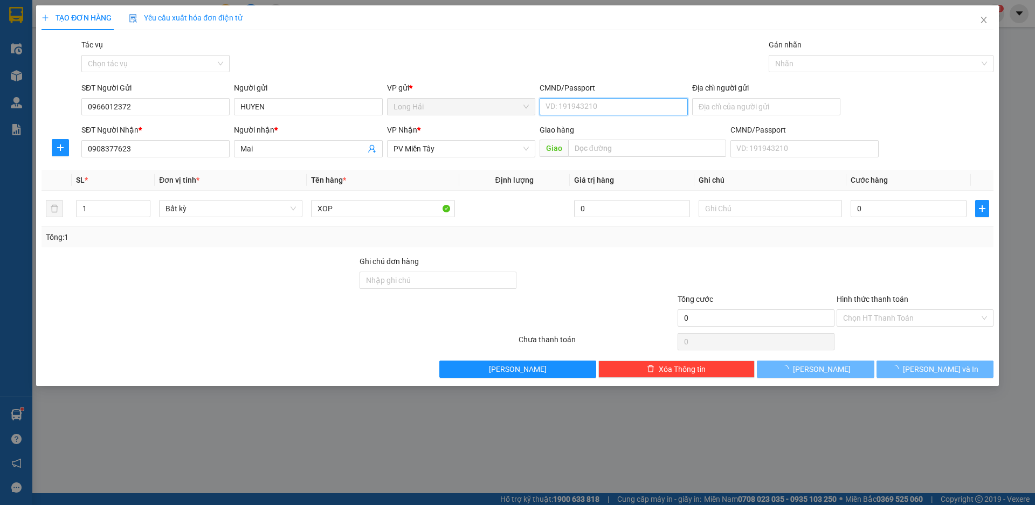
click at [559, 109] on input "CMND/Passport" at bounding box center [614, 106] width 148 height 17
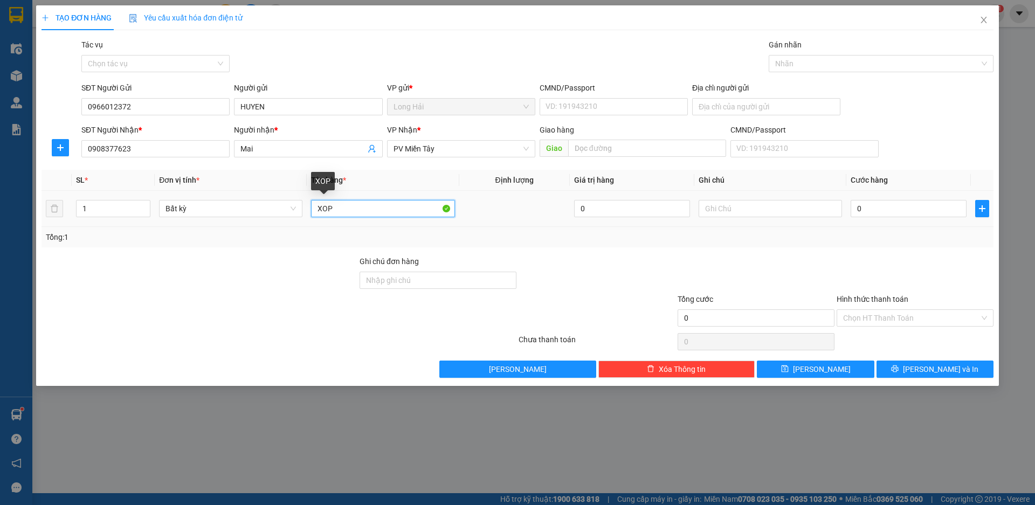
click at [406, 212] on input "XOP" at bounding box center [382, 208] width 143 height 17
type input "XOP CANG GHE"
click at [873, 212] on input "0" at bounding box center [909, 208] width 116 height 17
type input "1"
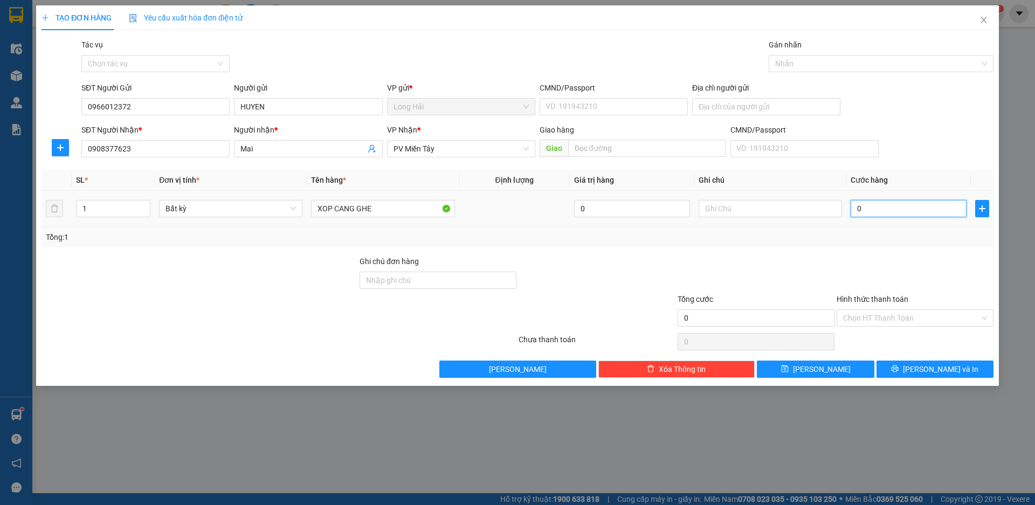
type input "1"
type input "10"
type input "100"
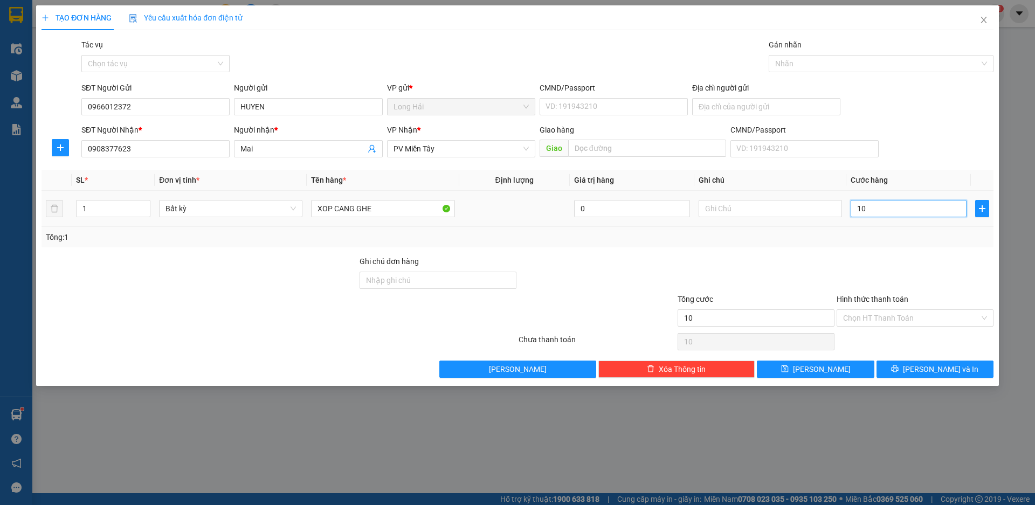
type input "100"
click at [869, 205] on input "100" at bounding box center [909, 208] width 116 height 17
drag, startPoint x: 869, startPoint y: 209, endPoint x: 860, endPoint y: 212, distance: 9.4
click at [860, 212] on input "100" at bounding box center [909, 208] width 116 height 17
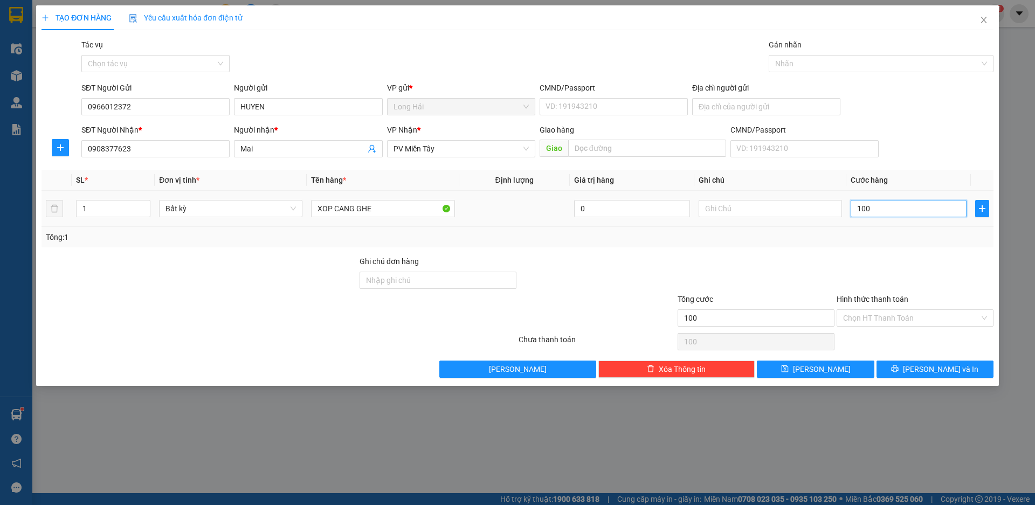
type input "12"
type input "120"
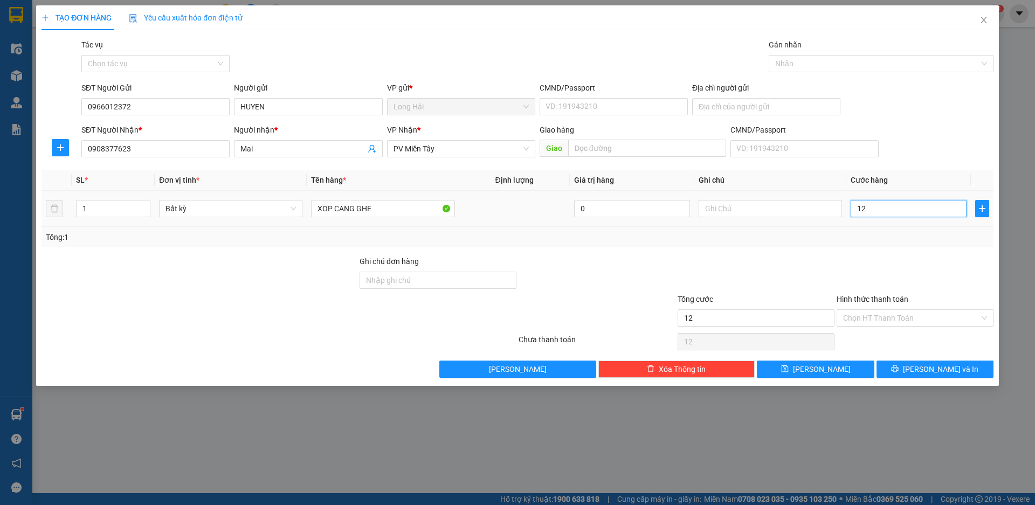
type input "120"
type input "120.000"
click at [898, 371] on icon "printer" at bounding box center [895, 369] width 8 height 8
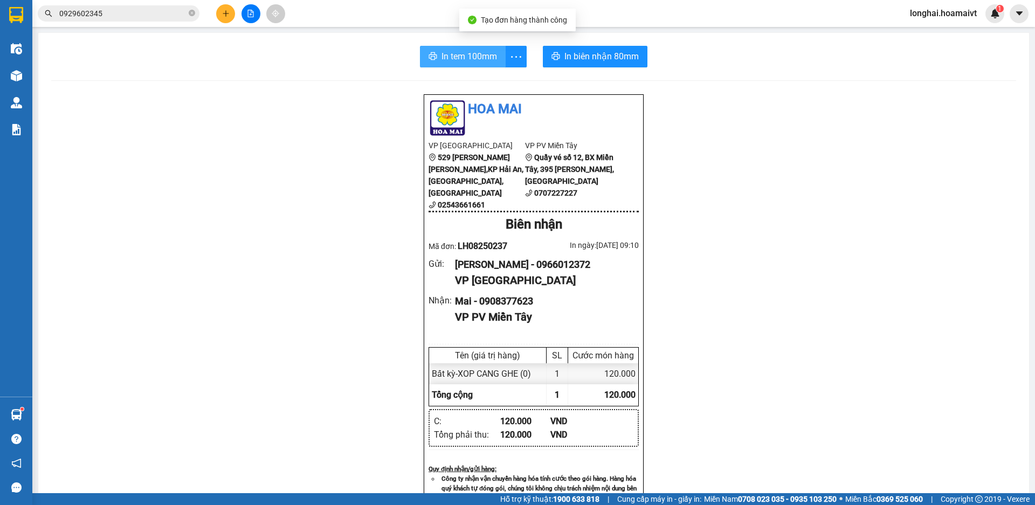
click at [450, 55] on span "In tem 100mm" at bounding box center [469, 56] width 56 height 13
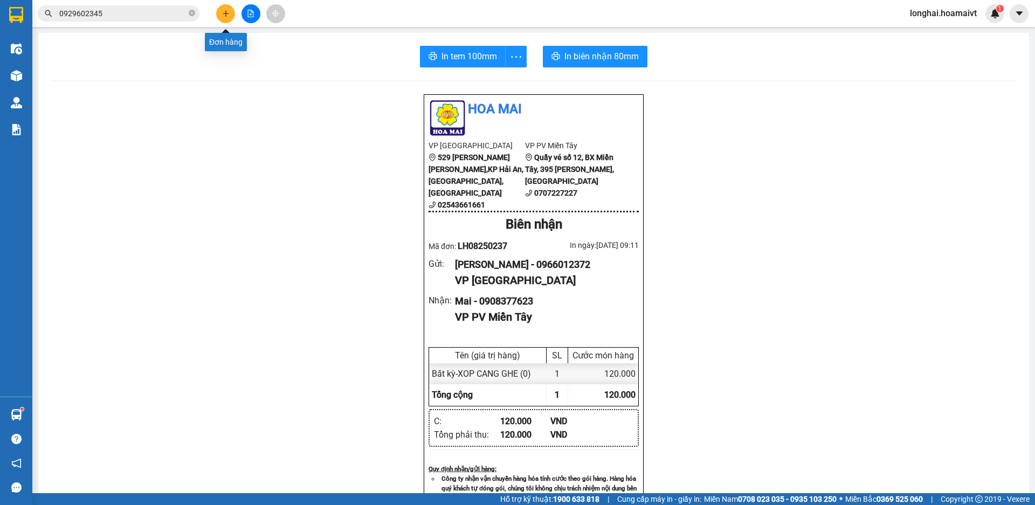
click at [221, 15] on button at bounding box center [225, 13] width 19 height 19
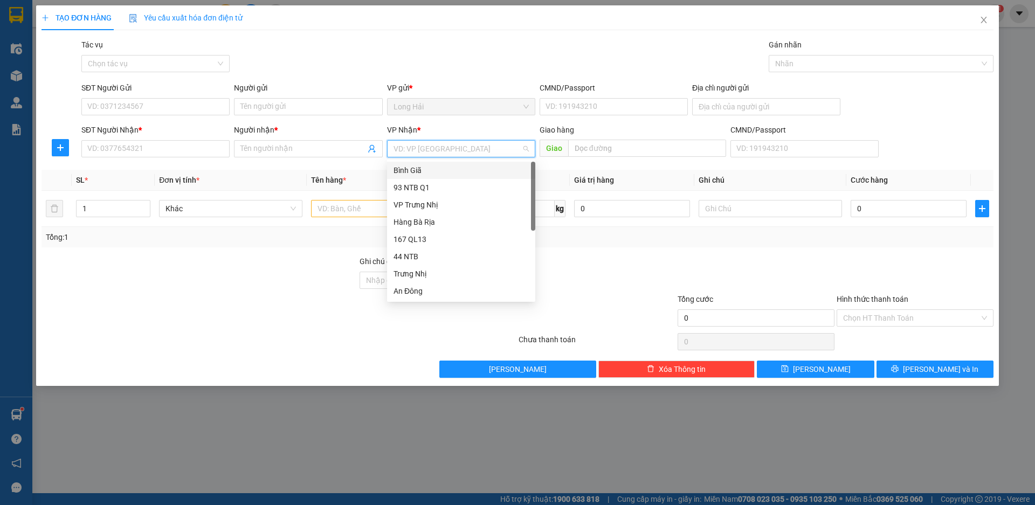
click at [402, 151] on input "search" at bounding box center [457, 149] width 128 height 16
type input "9"
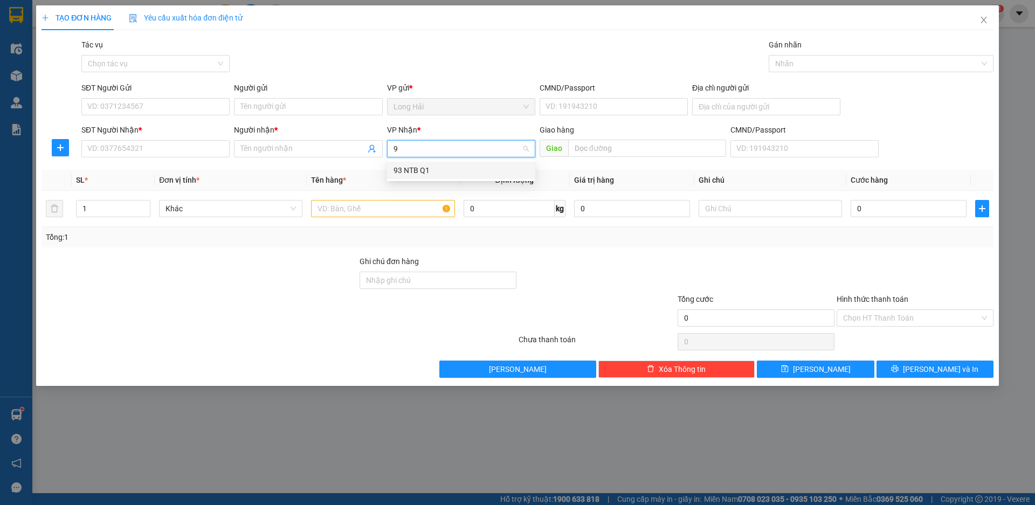
click at [408, 172] on div "93 NTB Q1" at bounding box center [460, 170] width 135 height 12
click at [387, 208] on input "text" at bounding box center [382, 208] width 143 height 17
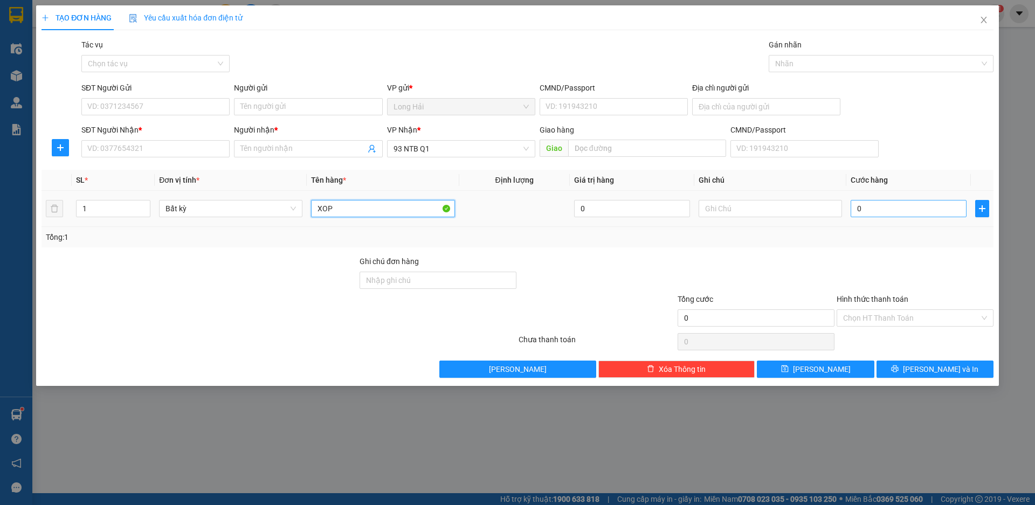
type input "XOP"
click at [875, 213] on input "0" at bounding box center [909, 208] width 116 height 17
type input "1"
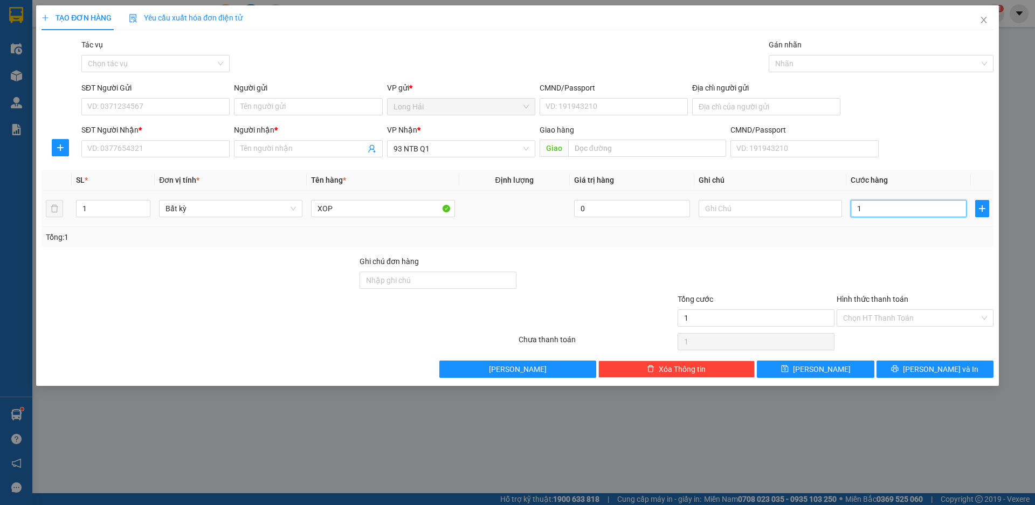
type input "10"
type input "100"
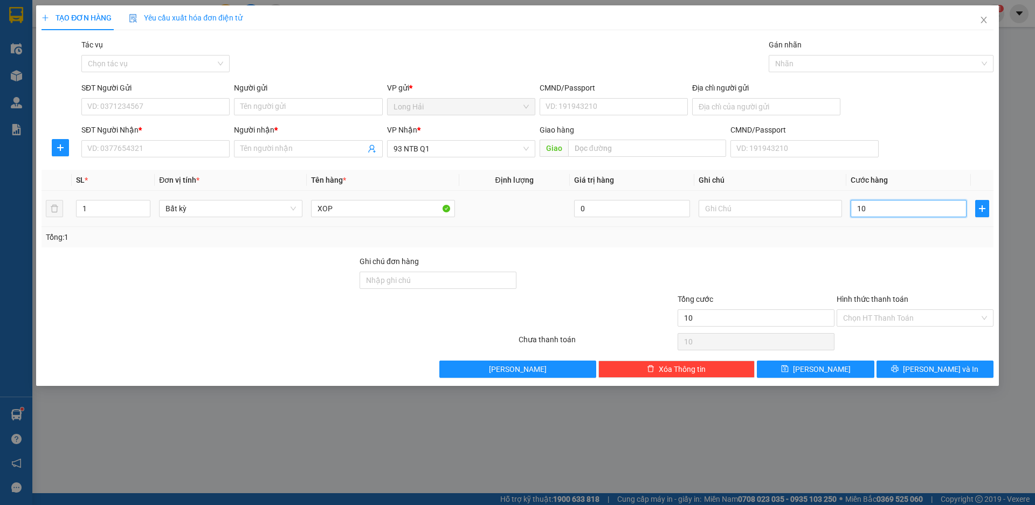
type input "100"
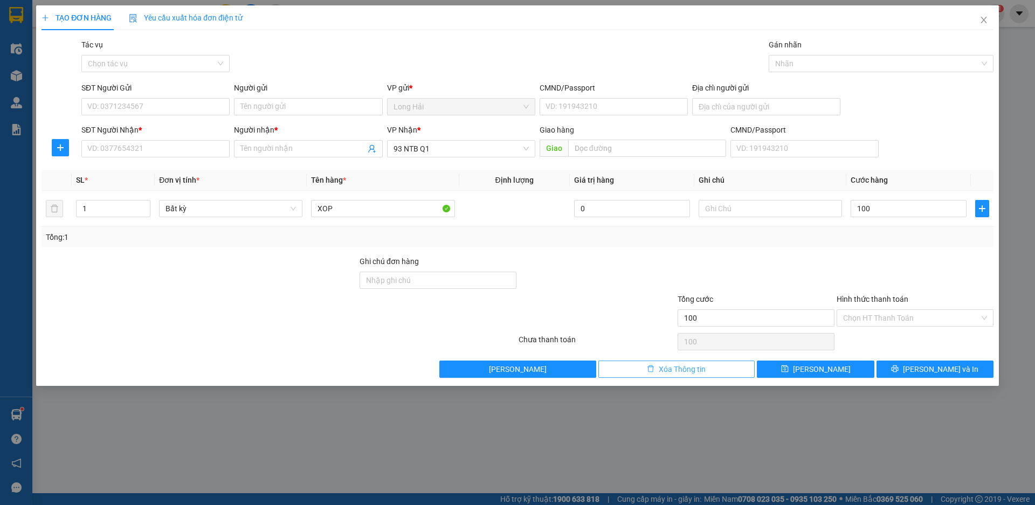
type input "100.000"
click at [667, 370] on span "Xóa Thông tin" at bounding box center [682, 369] width 47 height 12
type input "0"
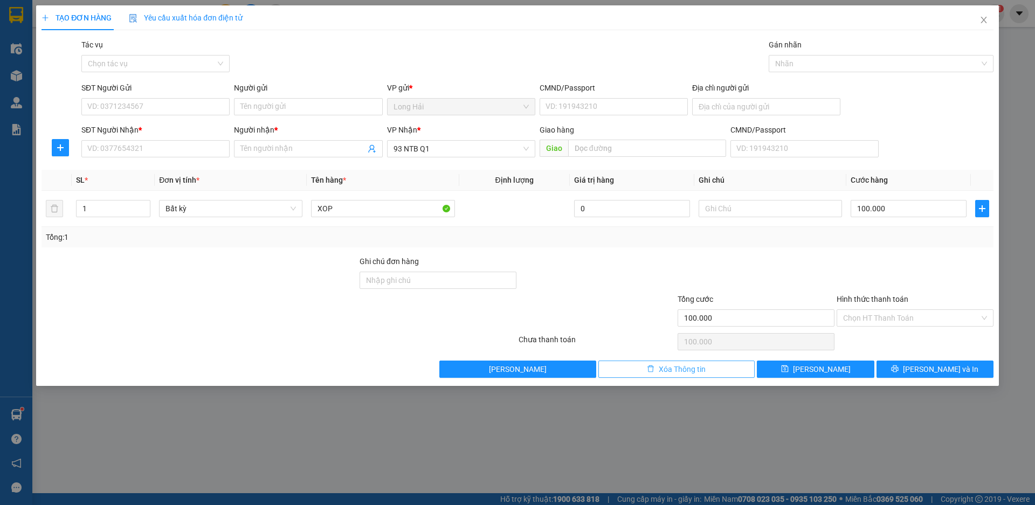
type input "0"
click at [981, 20] on icon "close" at bounding box center [983, 20] width 9 height 9
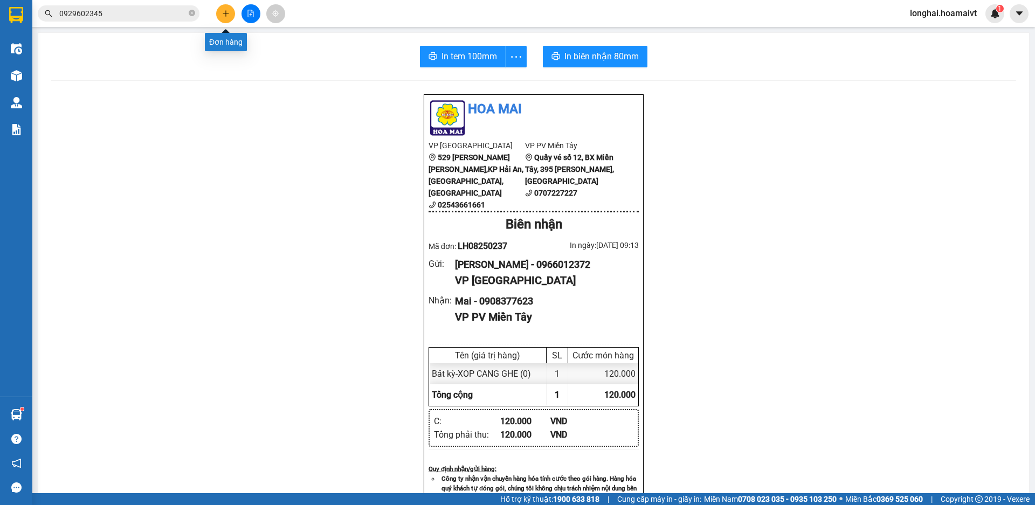
click at [224, 18] on button at bounding box center [225, 13] width 19 height 19
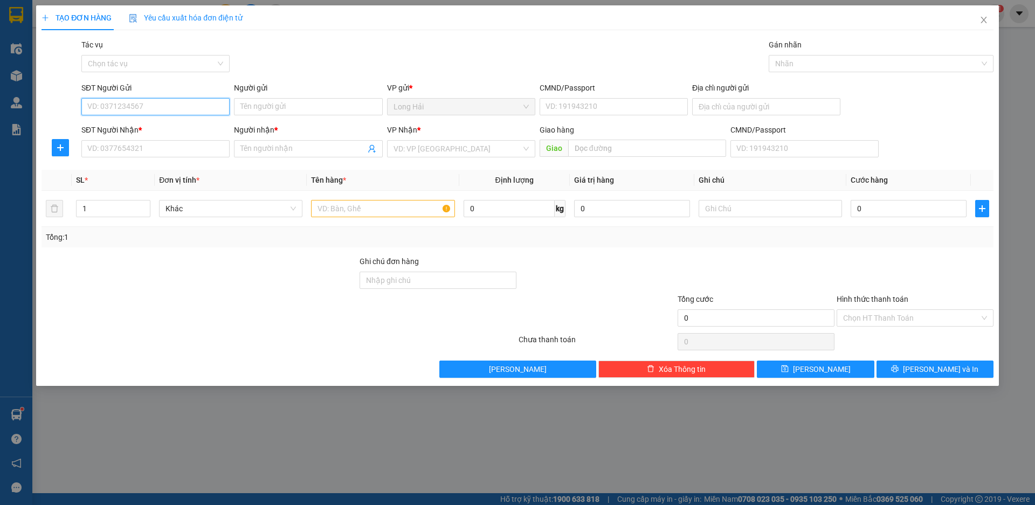
click at [136, 104] on input "SĐT Người Gửi" at bounding box center [155, 106] width 148 height 17
type input "0985663557"
click at [133, 130] on div "0985663557 - Hang" at bounding box center [155, 128] width 135 height 12
type input "Hang"
type input "077091001135"
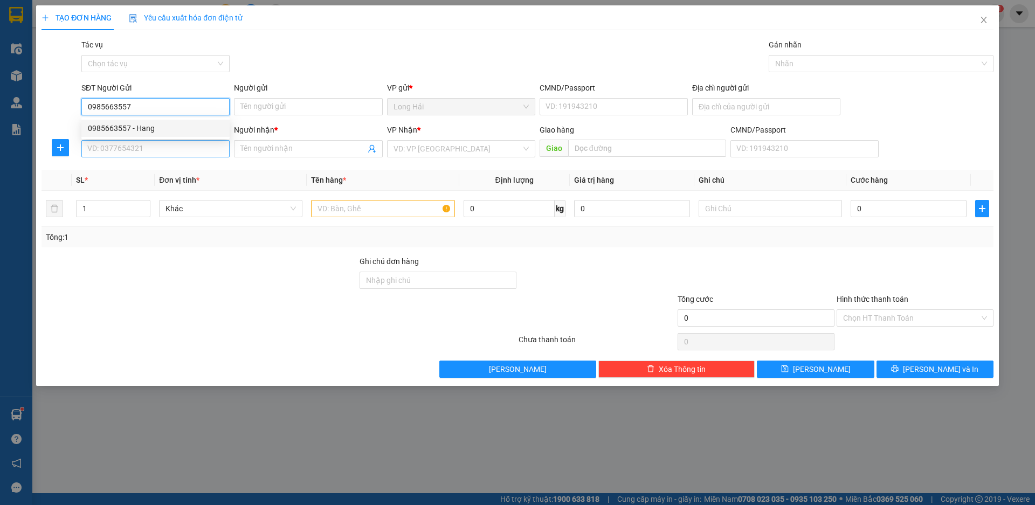
type input "AP P [PERSON_NAME] P [PERSON_NAME]"
type input "0919403000"
type input "QUỐC"
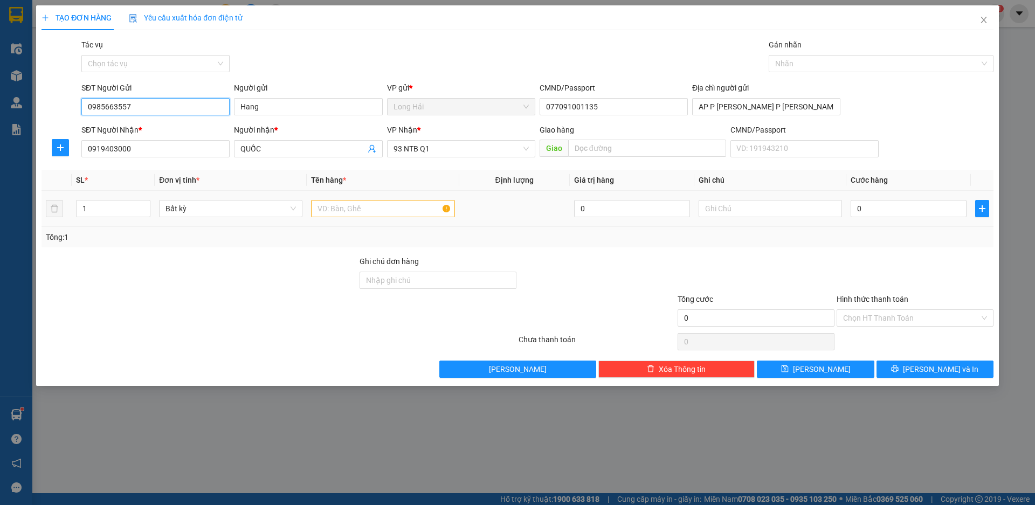
type input "0985663557"
click at [338, 200] on input "text" at bounding box center [382, 208] width 143 height 17
type input "TEP HS"
click at [881, 213] on input "0" at bounding box center [909, 208] width 116 height 17
type input "3"
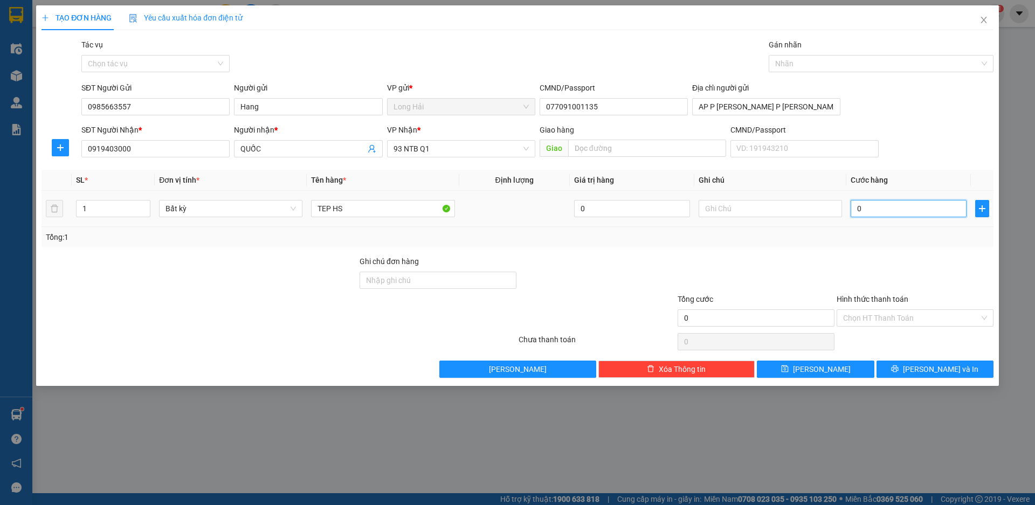
type input "3"
type input "30"
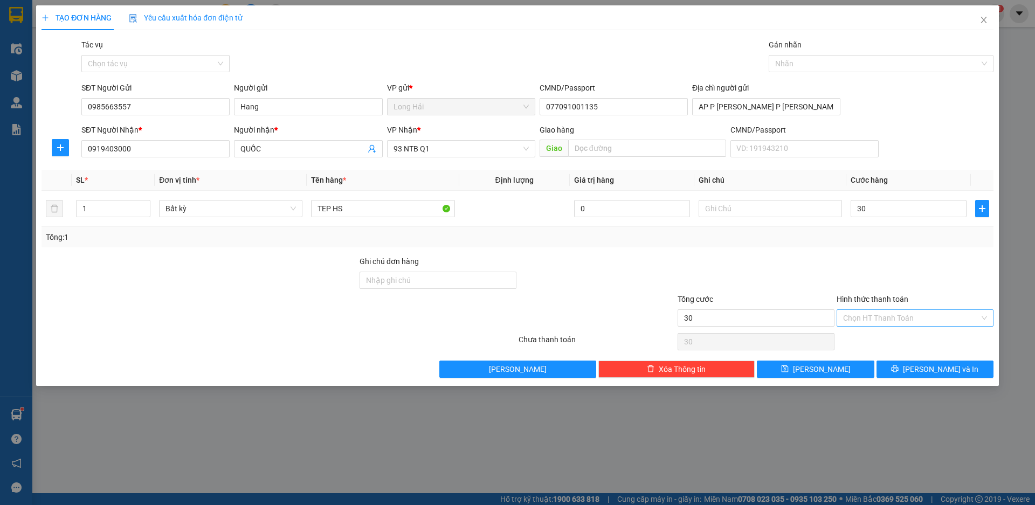
type input "30.000"
click at [883, 321] on input "Hình thức thanh toán" at bounding box center [911, 318] width 136 height 16
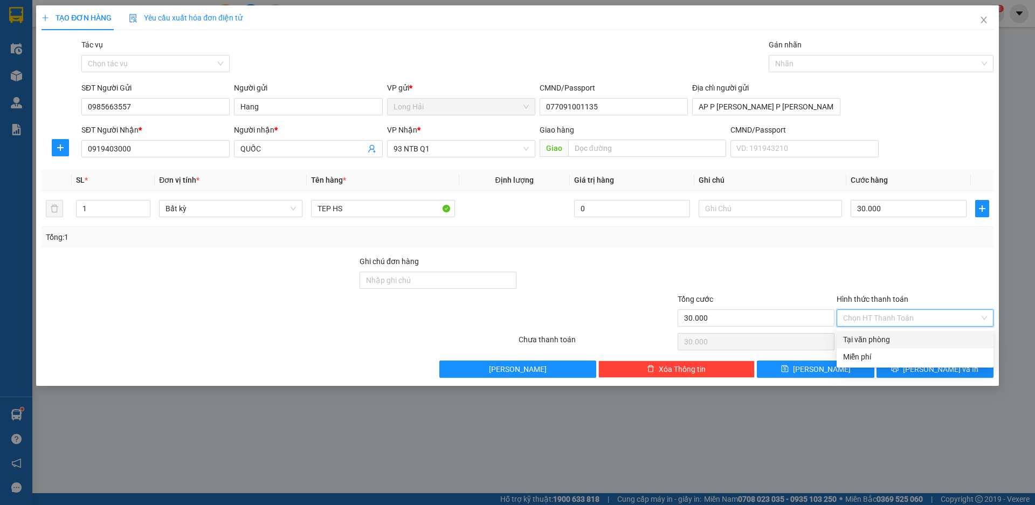
click at [923, 281] on div at bounding box center [914, 274] width 159 height 38
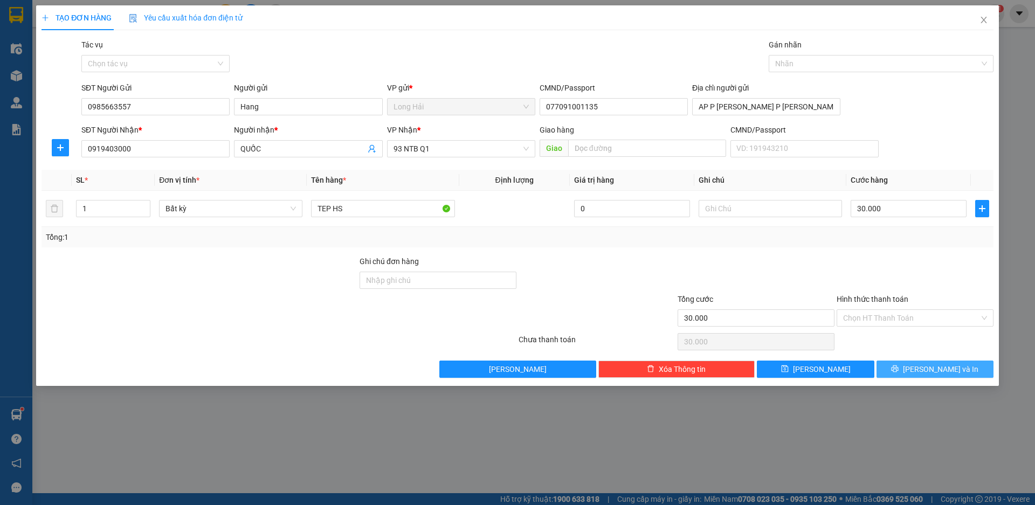
click at [898, 367] on icon "printer" at bounding box center [894, 368] width 7 height 7
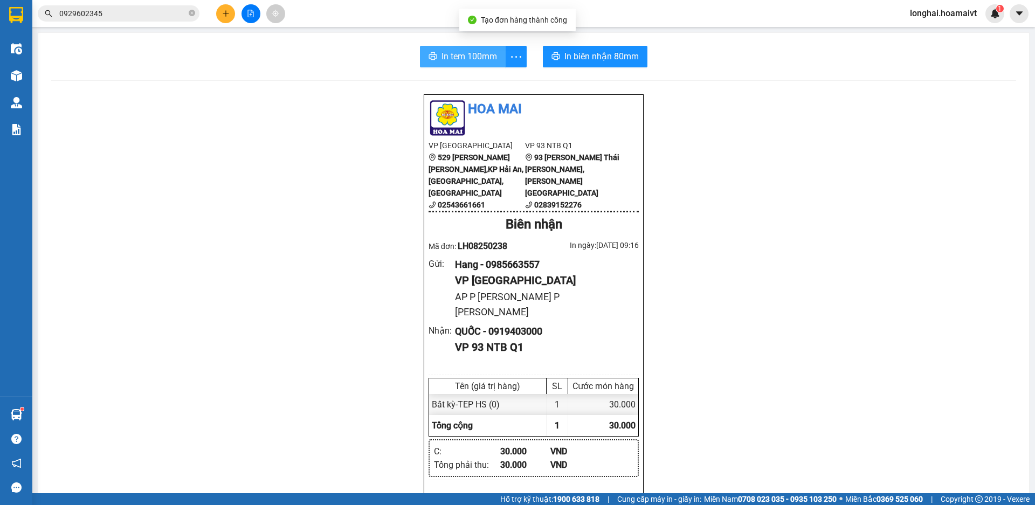
click at [448, 56] on span "In tem 100mm" at bounding box center [469, 56] width 56 height 13
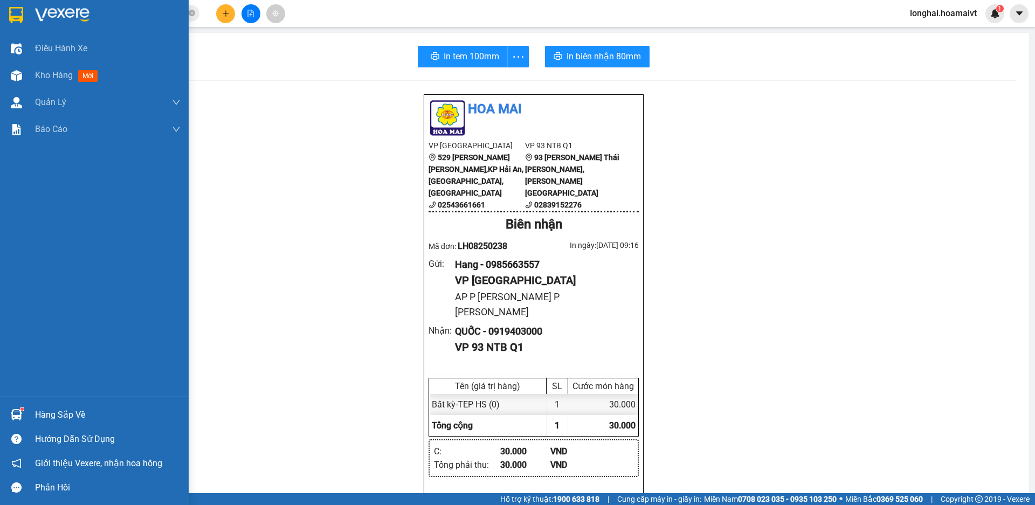
click at [53, 419] on div "Hàng sắp về" at bounding box center [108, 415] width 146 height 16
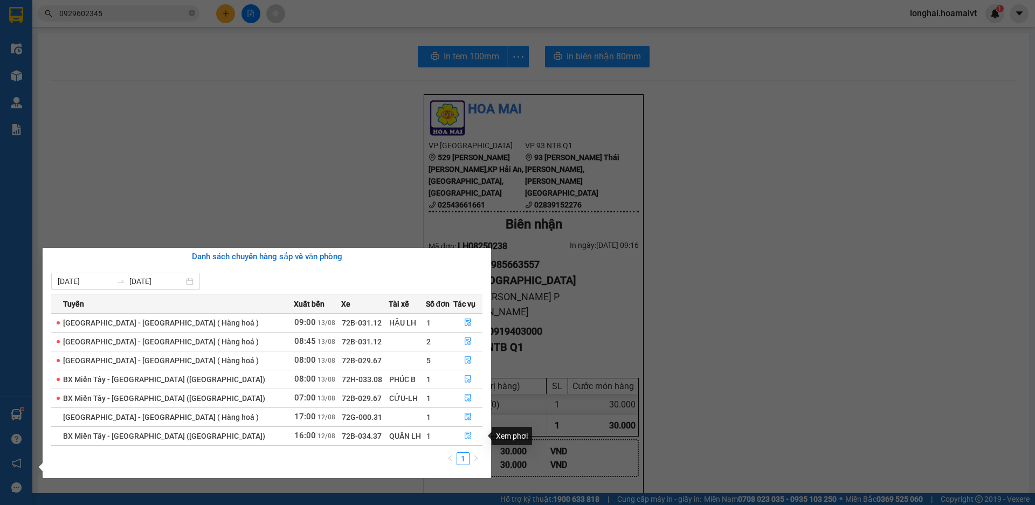
click at [465, 434] on icon "file-done" at bounding box center [468, 436] width 8 height 8
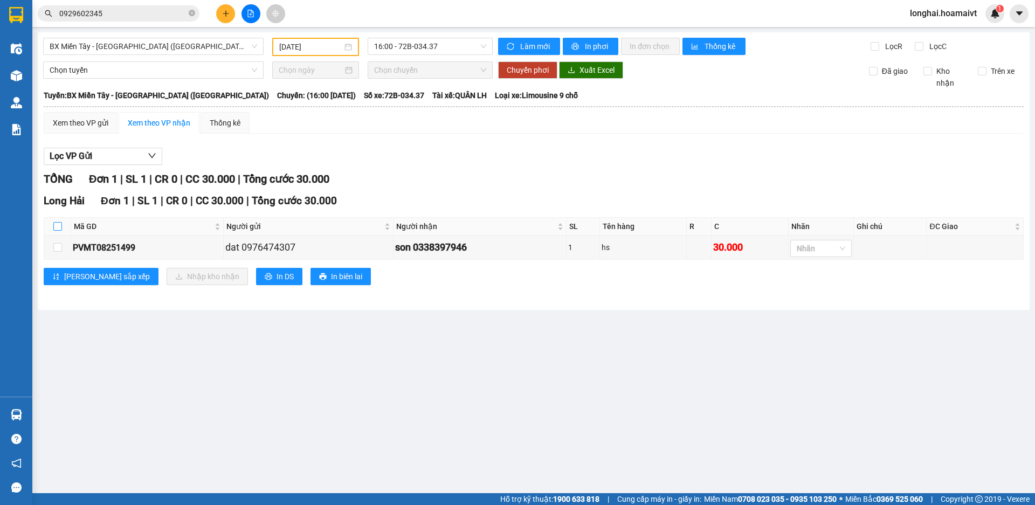
click at [60, 225] on input "checkbox" at bounding box center [57, 226] width 9 height 9
checkbox input "true"
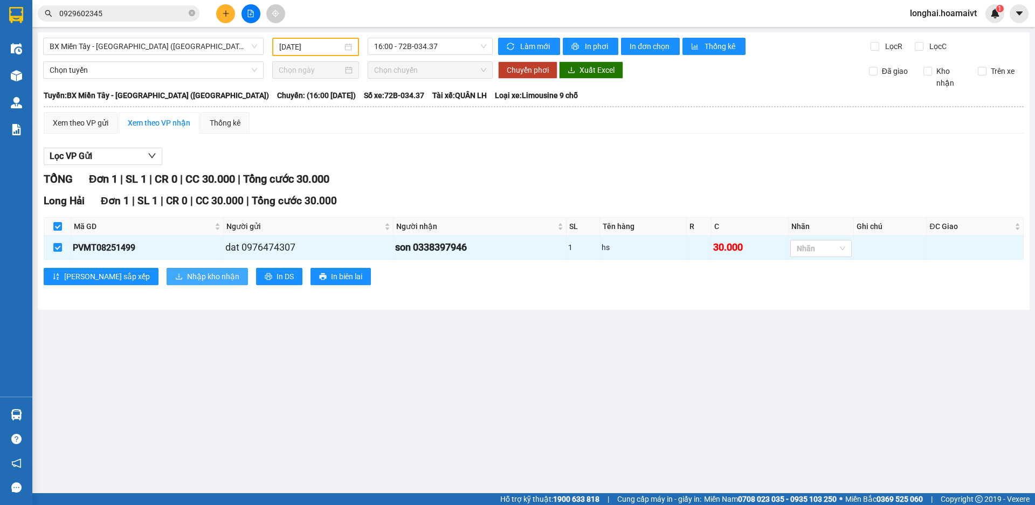
click at [187, 276] on span "Nhập kho nhận" at bounding box center [213, 277] width 52 height 12
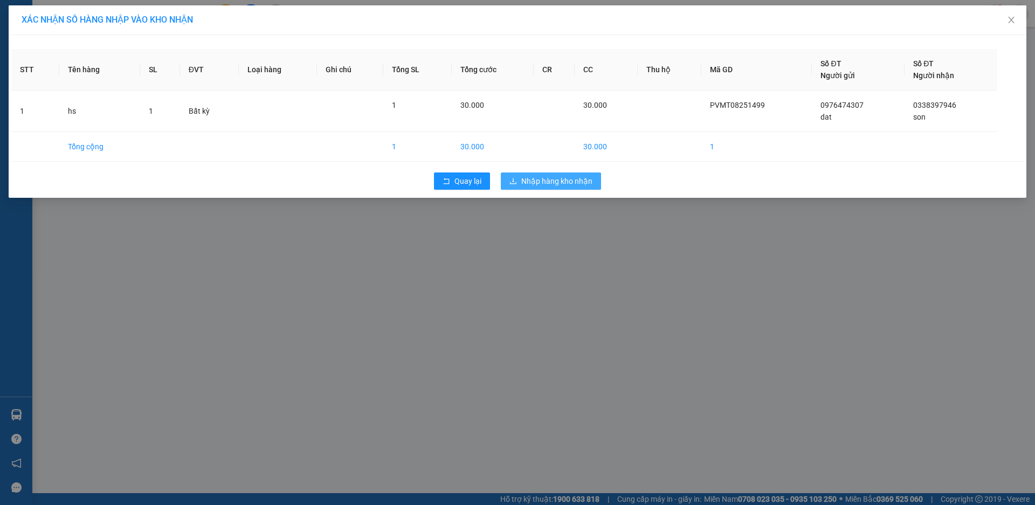
click at [559, 179] on span "Nhập hàng kho nhận" at bounding box center [556, 181] width 71 height 12
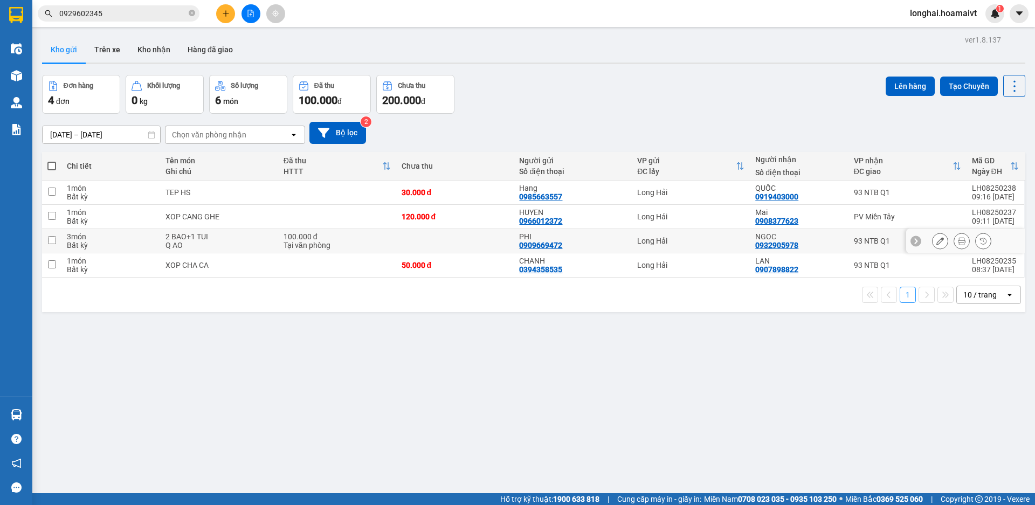
click at [51, 236] on input "checkbox" at bounding box center [52, 240] width 8 height 8
checkbox input "true"
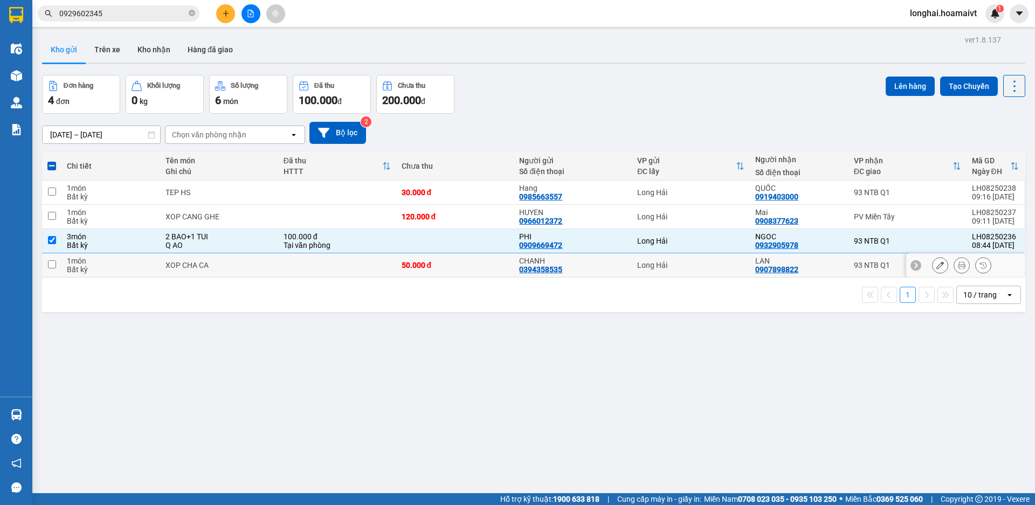
click at [49, 267] on input "checkbox" at bounding box center [52, 264] width 8 height 8
checkbox input "true"
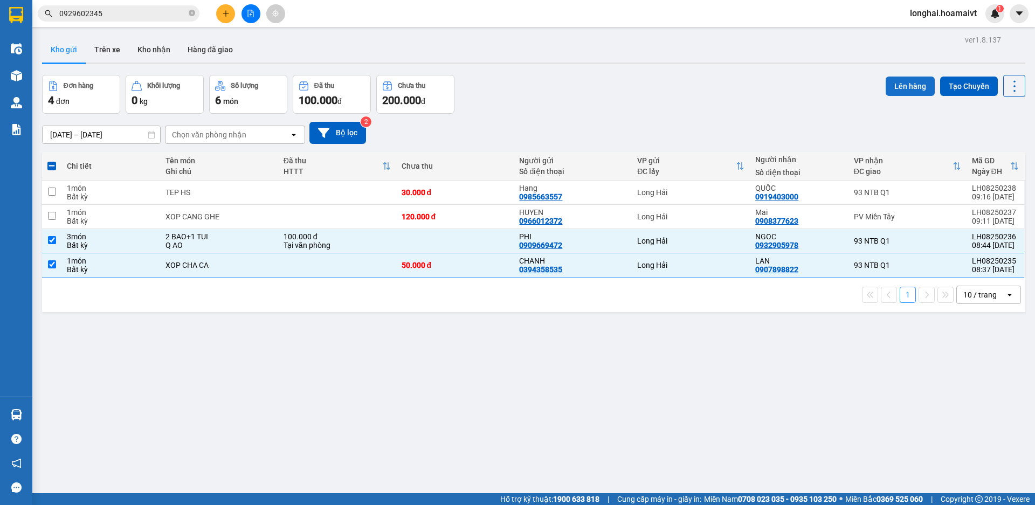
click at [902, 89] on button "Lên hàng" at bounding box center [910, 86] width 49 height 19
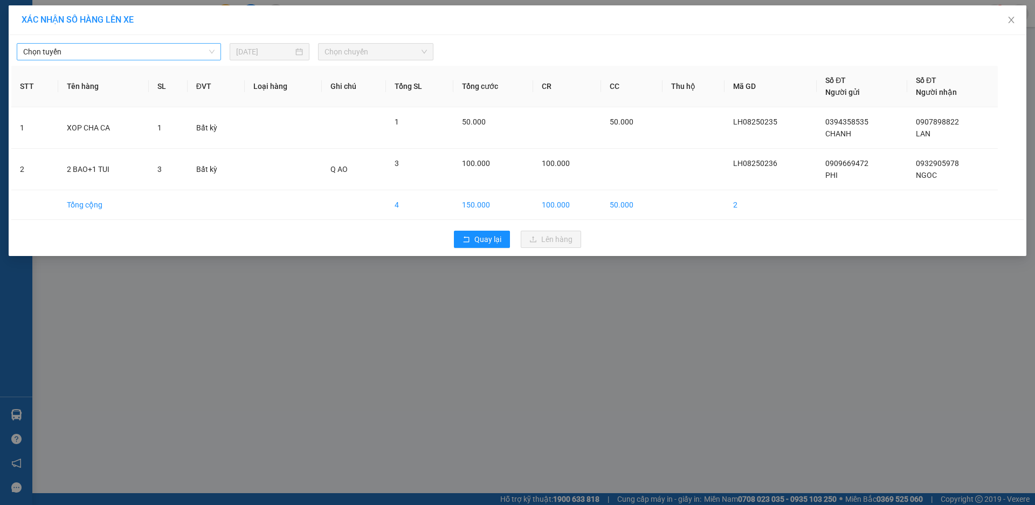
click at [101, 47] on span "Chọn tuyến" at bounding box center [118, 52] width 191 height 16
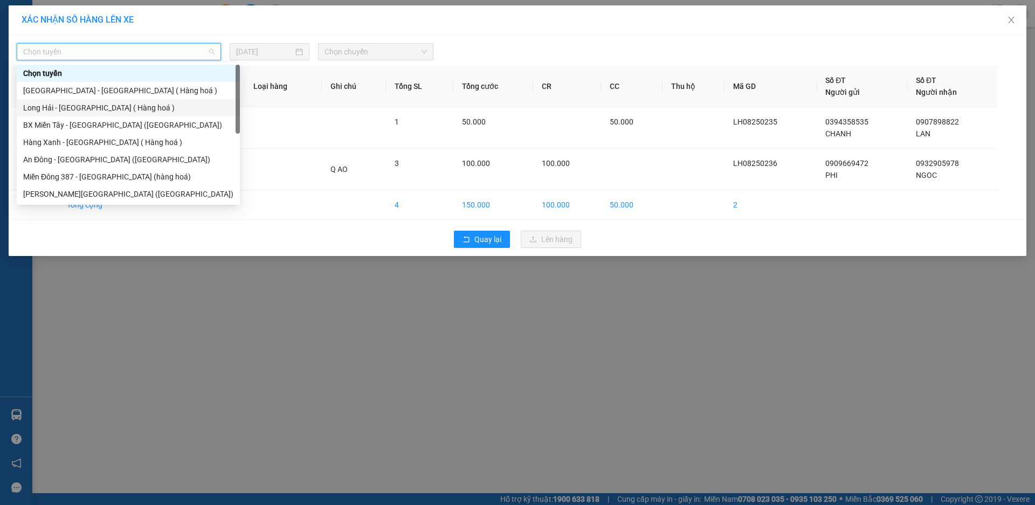
click at [67, 113] on div "Long Hải - [GEOGRAPHIC_DATA] ( Hàng hoá )" at bounding box center [128, 108] width 210 height 12
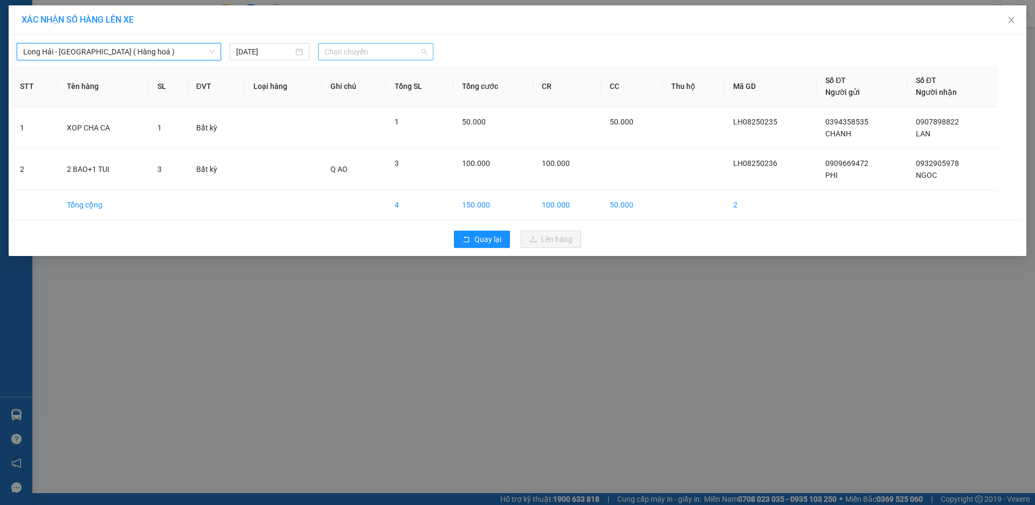
click at [347, 52] on span "Chọn chuyến" at bounding box center [375, 52] width 102 height 16
type input "09"
click at [393, 90] on div "Thêm chuyến " 09:00 "" at bounding box center [375, 91] width 115 height 18
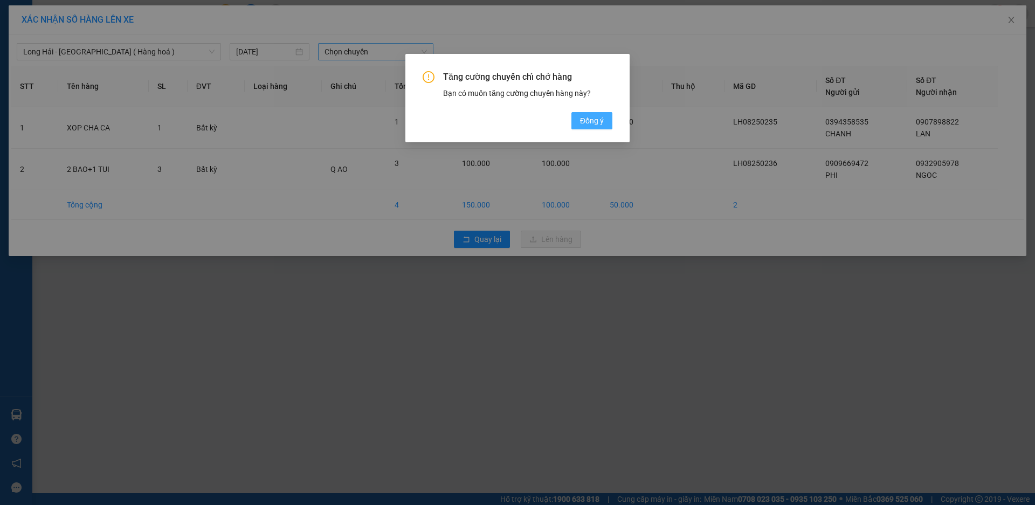
click at [590, 120] on span "Đồng ý" at bounding box center [592, 121] width 24 height 12
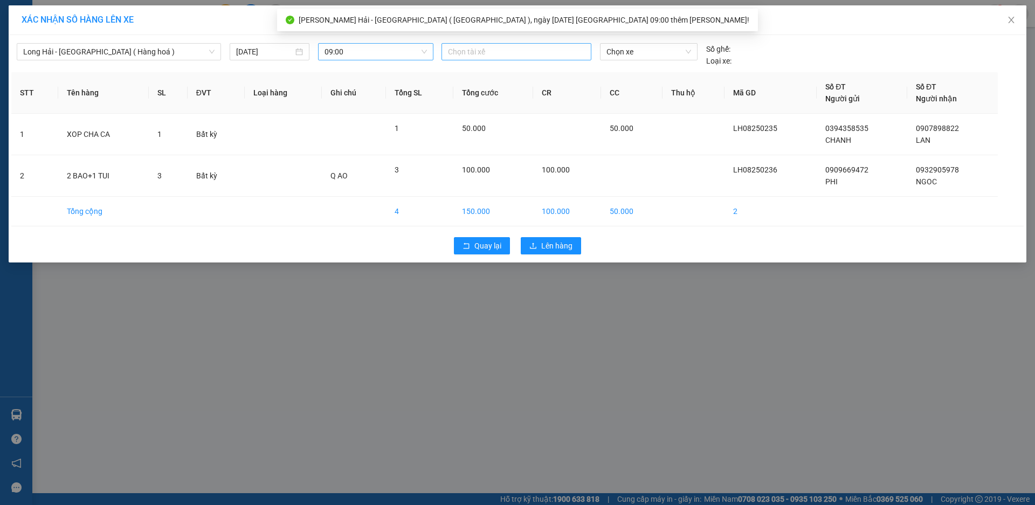
click at [460, 48] on div at bounding box center [516, 51] width 144 height 13
type input "TRON"
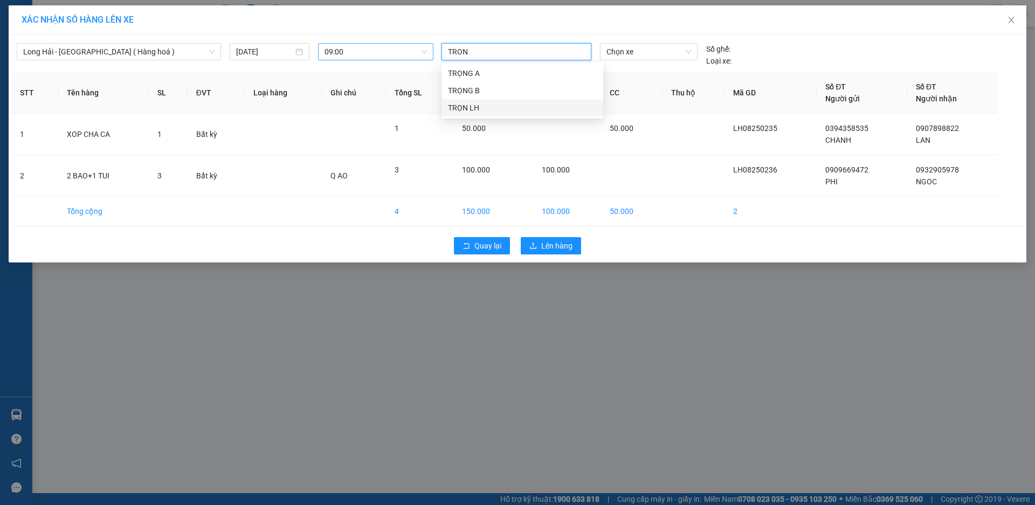
click at [452, 108] on div "TRỌN LH" at bounding box center [522, 108] width 149 height 12
click at [683, 55] on span "Chọn xe" at bounding box center [648, 52] width 84 height 16
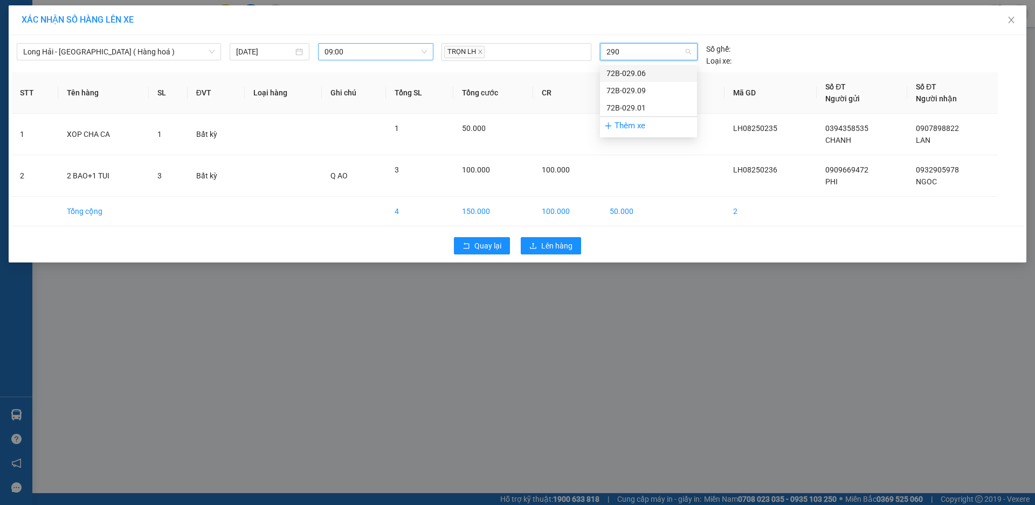
type input "2901"
click at [651, 73] on div "72B-029.01" at bounding box center [648, 73] width 84 height 12
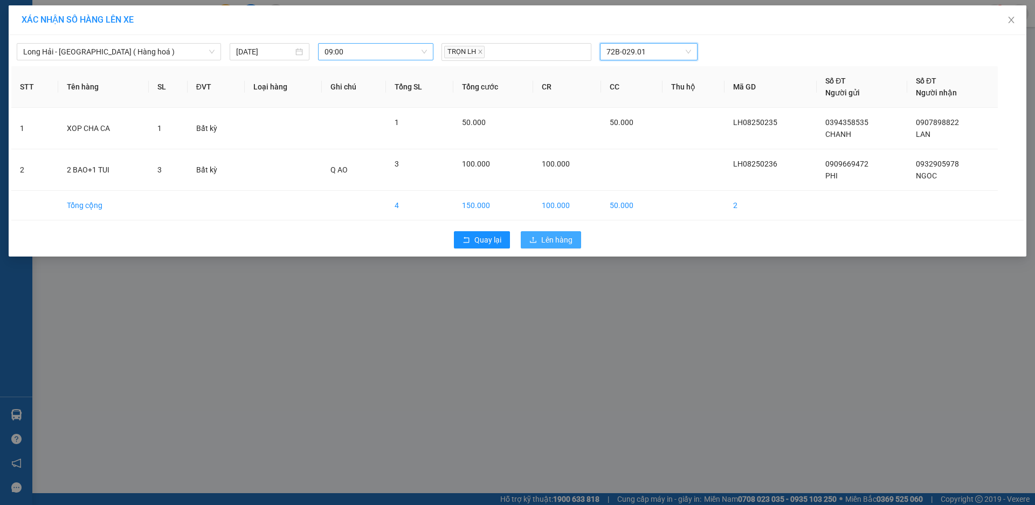
click at [562, 241] on span "Lên hàng" at bounding box center [556, 240] width 31 height 12
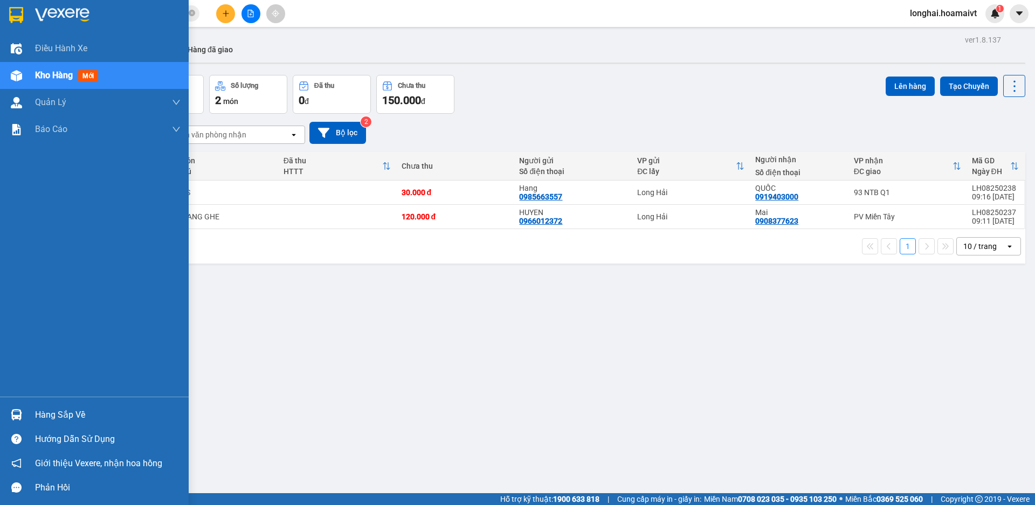
click at [45, 419] on div "Hàng sắp về" at bounding box center [108, 415] width 146 height 16
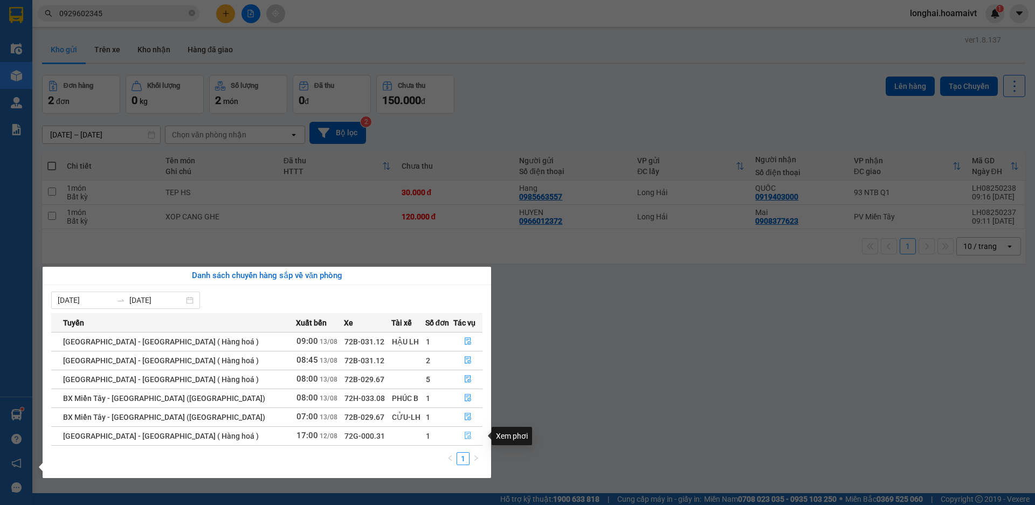
click at [464, 437] on icon "file-done" at bounding box center [468, 436] width 8 height 8
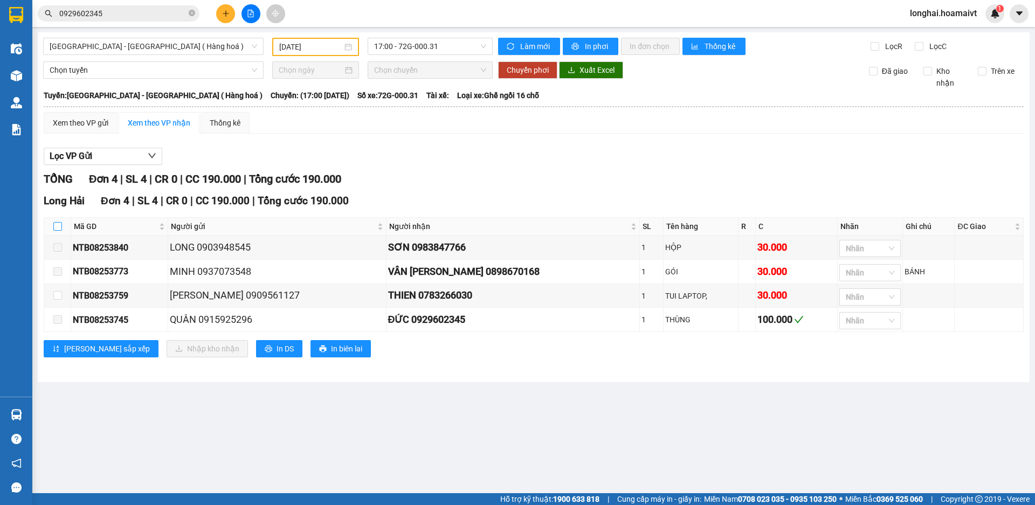
click at [59, 227] on input "checkbox" at bounding box center [57, 226] width 9 height 9
checkbox input "true"
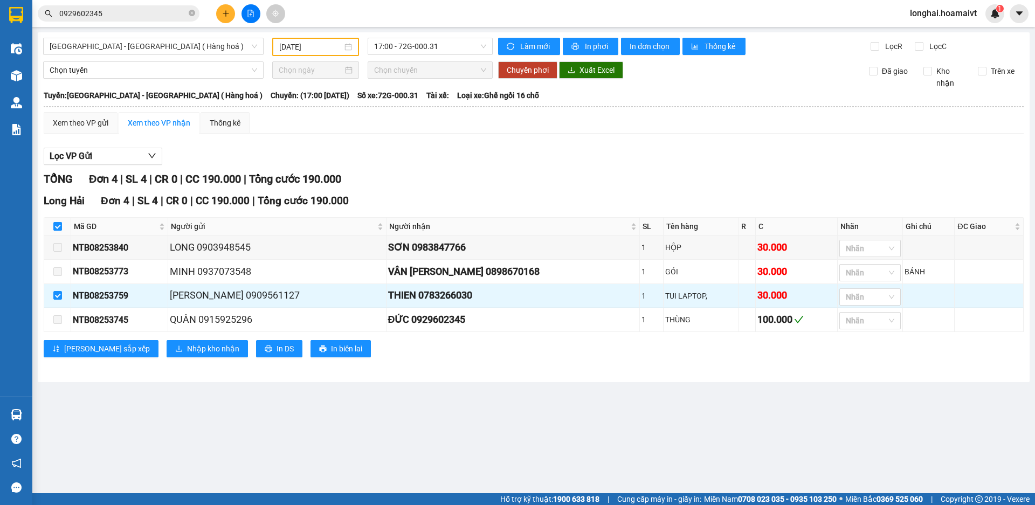
click at [56, 224] on input "checkbox" at bounding box center [57, 226] width 9 height 9
checkbox input "false"
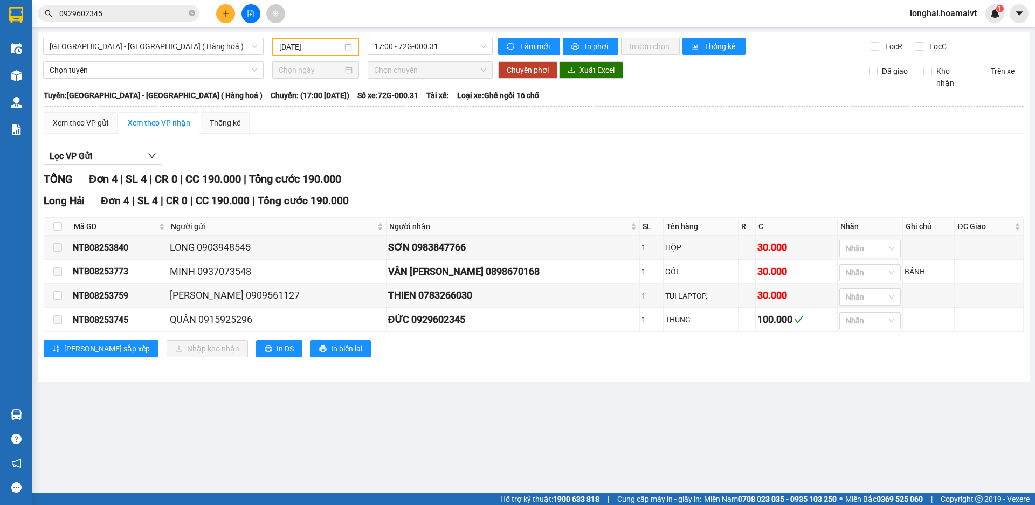
click at [363, 436] on main "[GEOGRAPHIC_DATA] - [GEOGRAPHIC_DATA] ( Hàng hoá ) [DATE] 17:00 - 72G-000.31 [P…" at bounding box center [517, 246] width 1035 height 493
click at [193, 13] on icon "close-circle" at bounding box center [192, 13] width 6 height 6
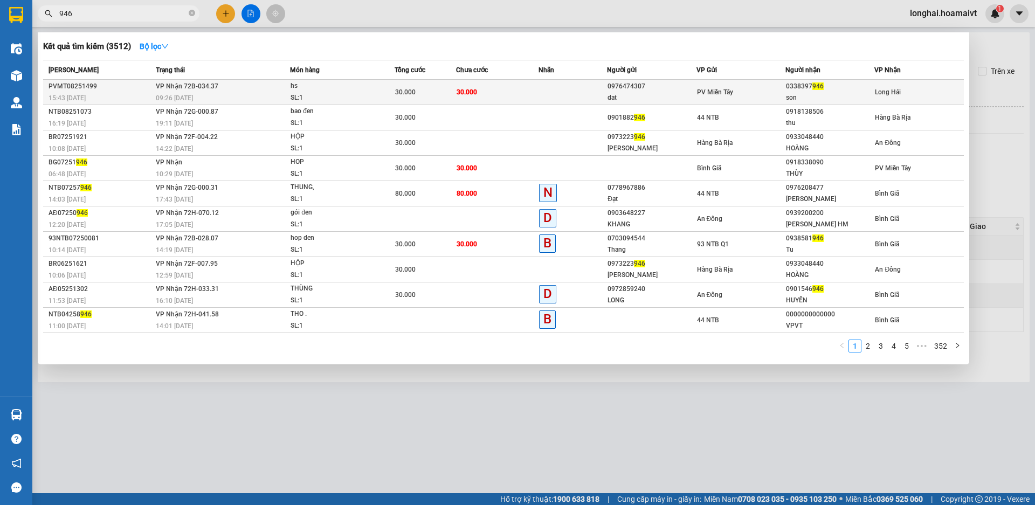
type input "946"
click at [356, 98] on div "SL: 1" at bounding box center [331, 98] width 81 height 12
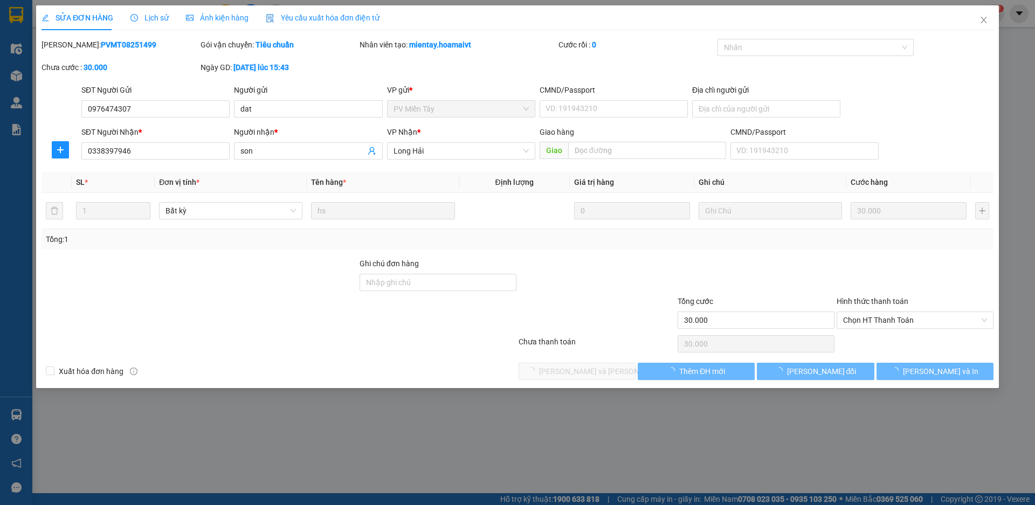
type input "0976474307"
type input "dat"
type input "0338397946"
type input "son"
type input "30.000"
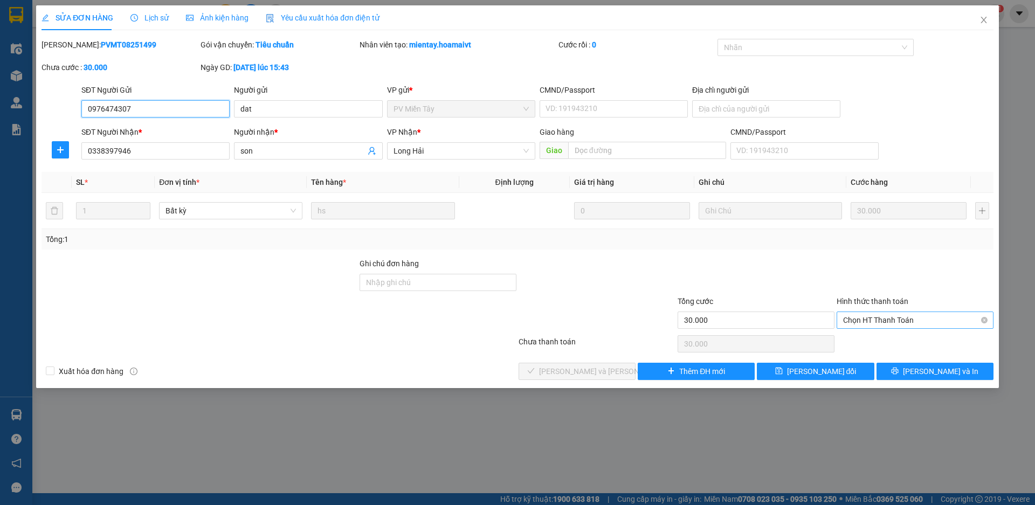
click at [869, 322] on span "Chọn HT Thanh Toán" at bounding box center [915, 320] width 144 height 16
click at [859, 337] on div "Tại văn phòng" at bounding box center [915, 342] width 144 height 12
type input "0"
click at [577, 373] on span "[PERSON_NAME] và [PERSON_NAME] hàng" at bounding box center [612, 371] width 146 height 12
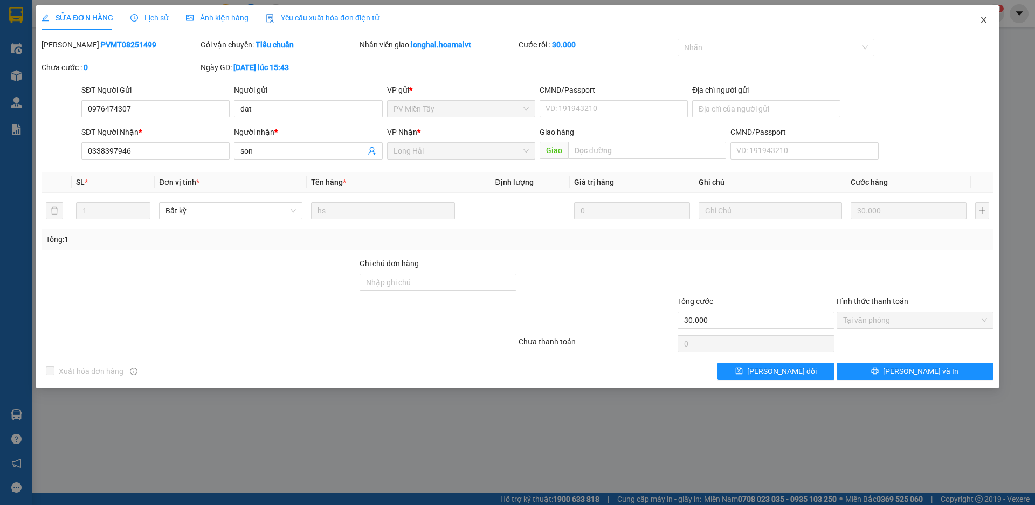
click at [983, 19] on icon "close" at bounding box center [983, 20] width 6 height 6
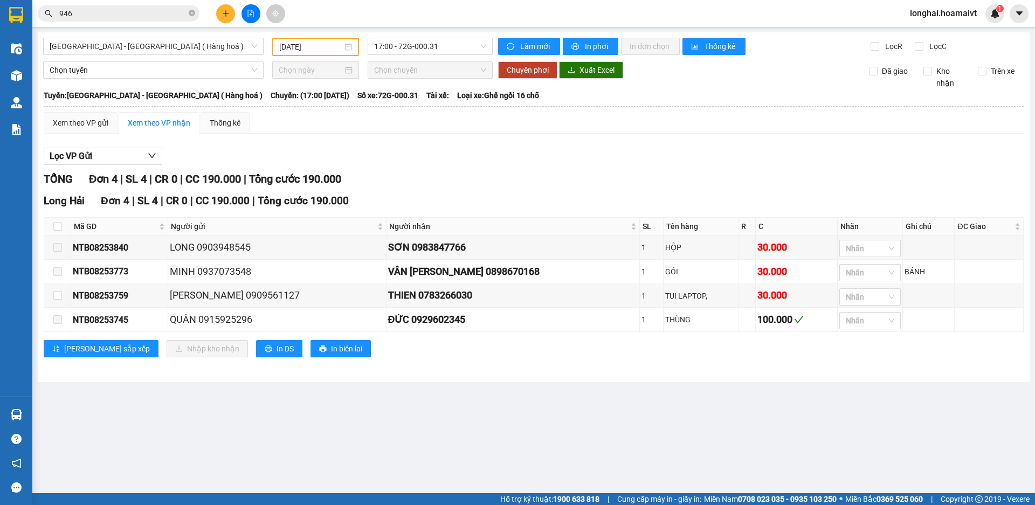
click at [228, 16] on icon "plus" at bounding box center [226, 14] width 8 height 8
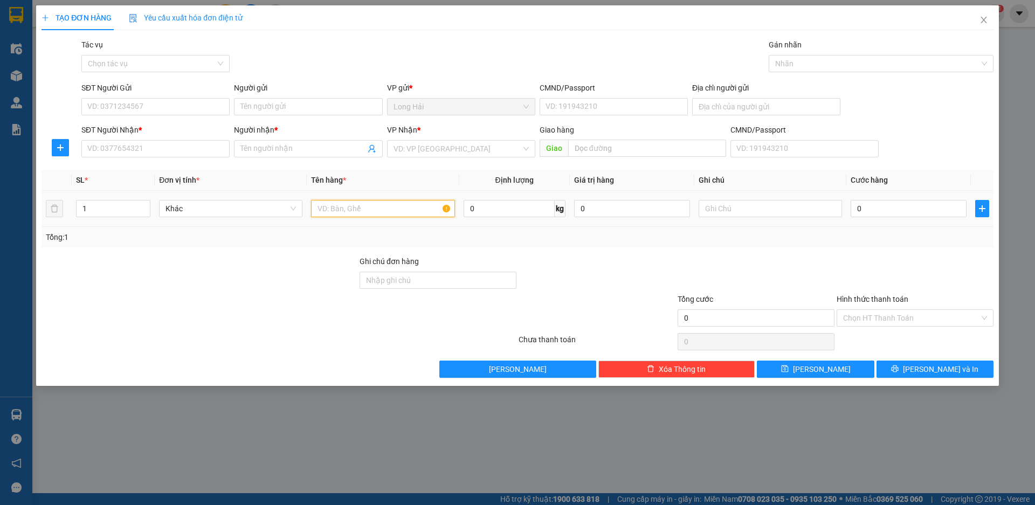
click at [342, 211] on input "text" at bounding box center [382, 208] width 143 height 17
click at [984, 21] on icon "close" at bounding box center [983, 20] width 9 height 9
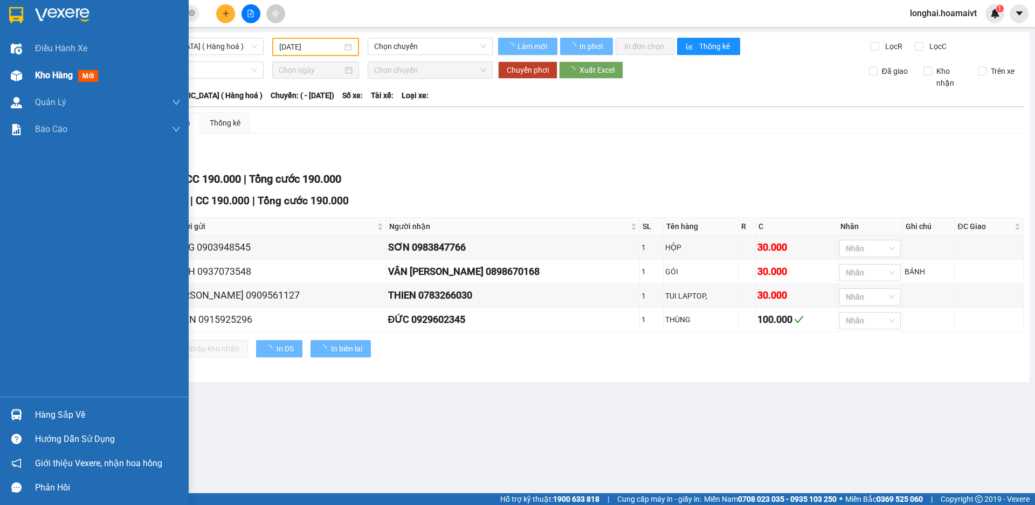
click at [39, 75] on span "Kho hàng" at bounding box center [54, 75] width 38 height 10
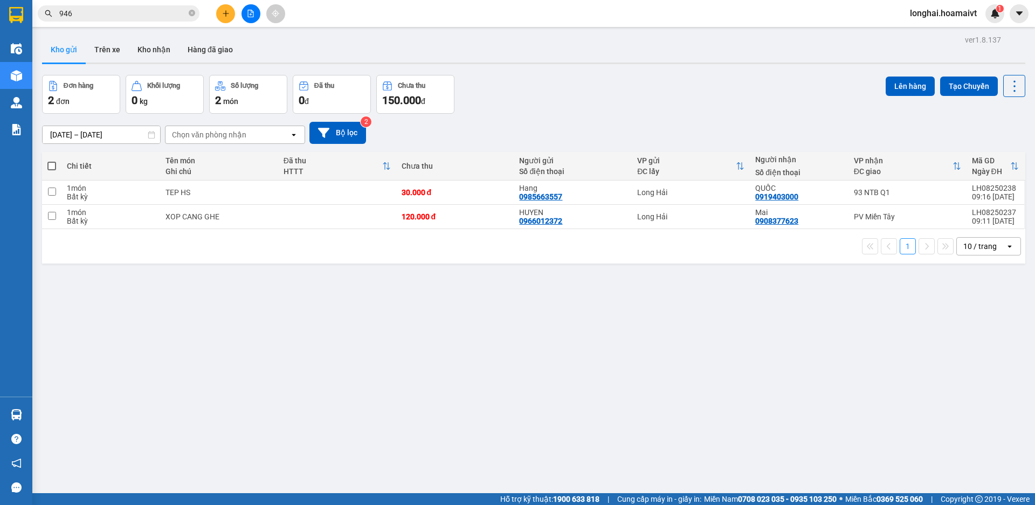
click at [54, 163] on span at bounding box center [51, 166] width 9 height 9
click at [52, 161] on input "checkbox" at bounding box center [52, 161] width 0 height 0
checkbox input "true"
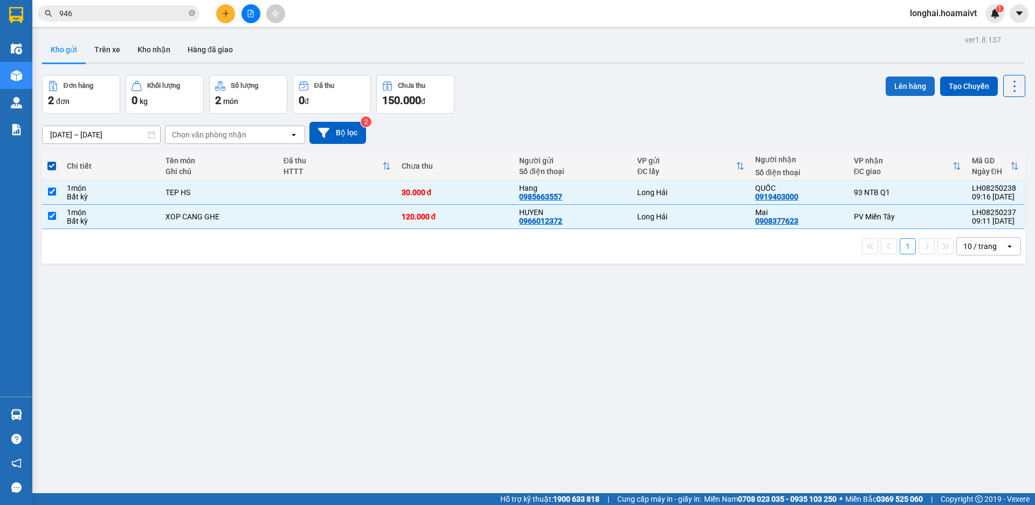
click at [907, 90] on button "Lên hàng" at bounding box center [910, 86] width 49 height 19
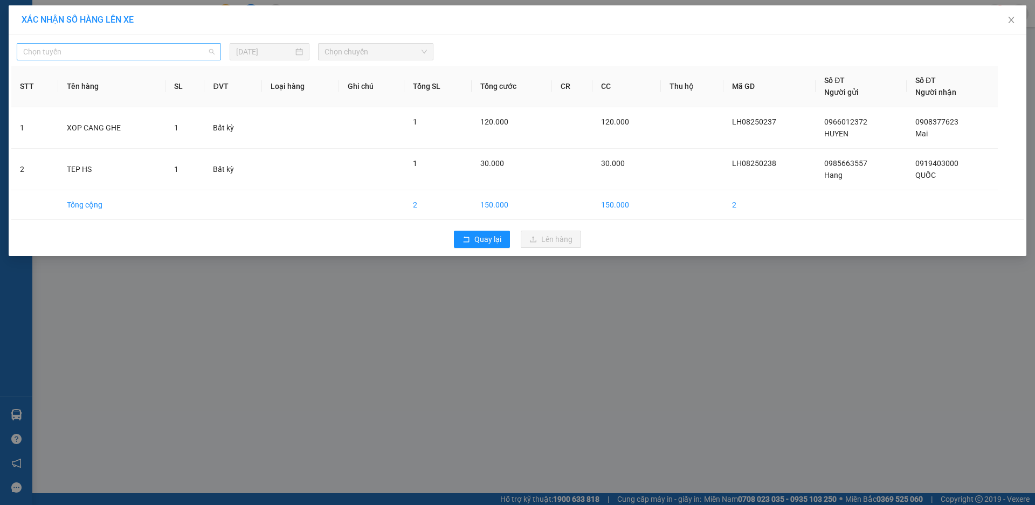
click at [117, 52] on span "Chọn tuyến" at bounding box center [118, 52] width 191 height 16
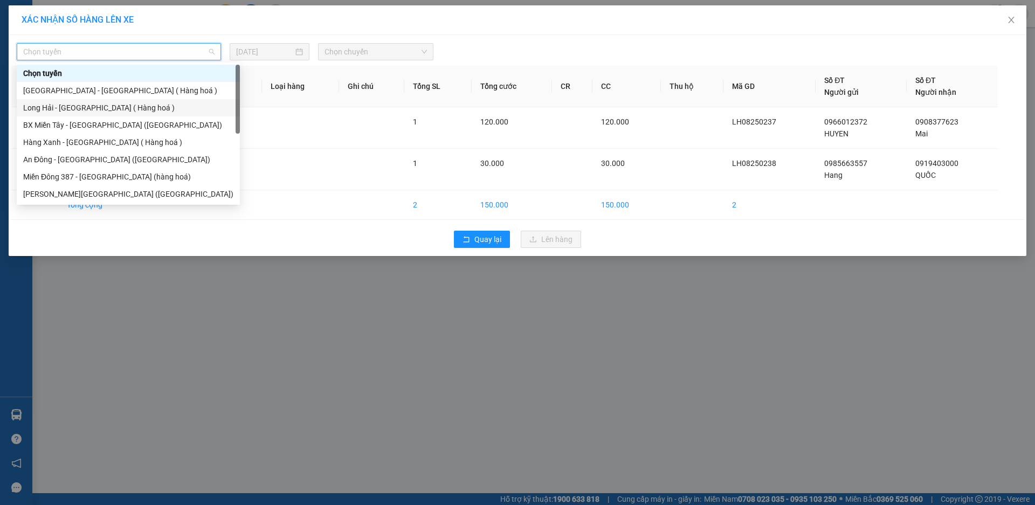
click at [41, 108] on div "Long Hải - [GEOGRAPHIC_DATA] ( Hàng hoá )" at bounding box center [128, 108] width 210 height 12
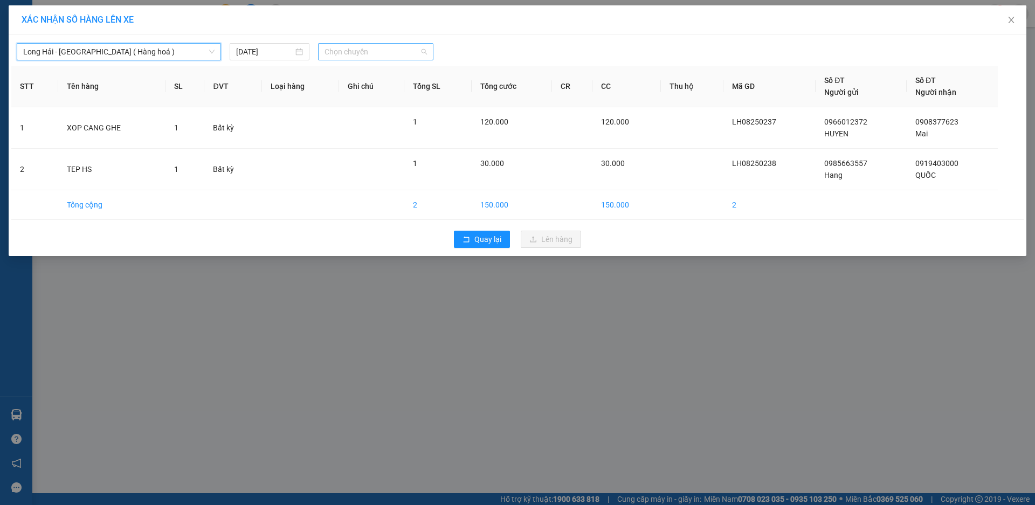
click at [342, 51] on span "Chọn chuyến" at bounding box center [375, 52] width 102 height 16
type input "10"
click at [382, 91] on div "Thêm chuyến " 10:00 "" at bounding box center [375, 91] width 115 height 18
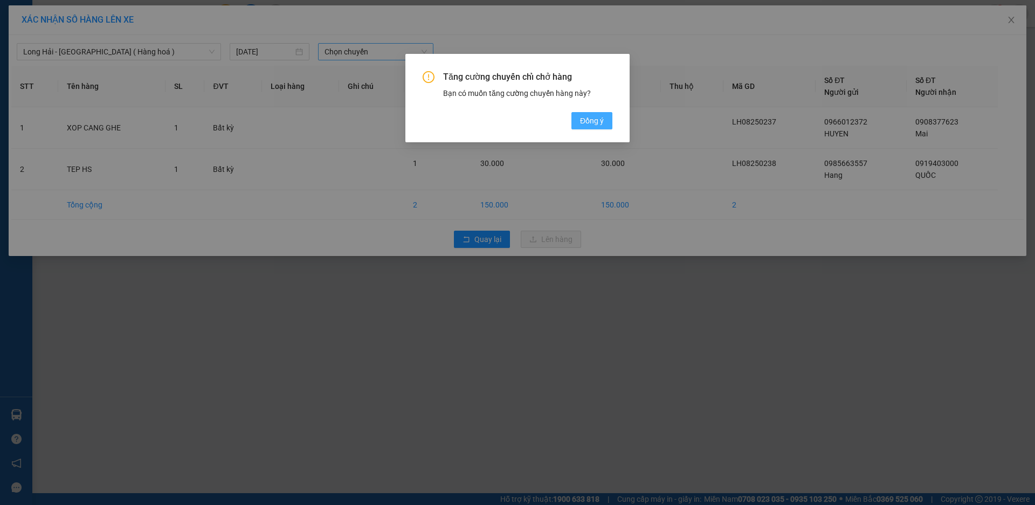
click at [585, 117] on span "Đồng ý" at bounding box center [592, 121] width 24 height 12
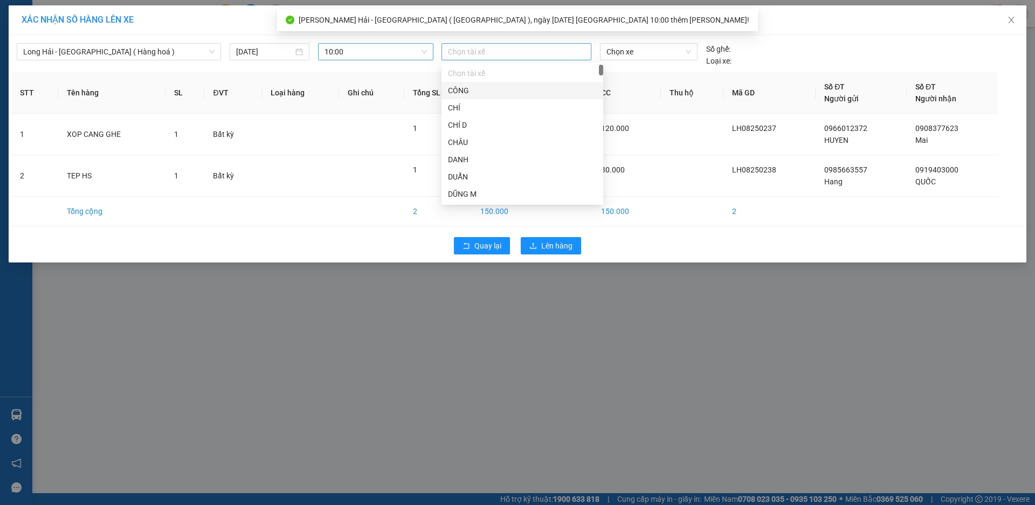
click at [480, 52] on div at bounding box center [516, 51] width 144 height 13
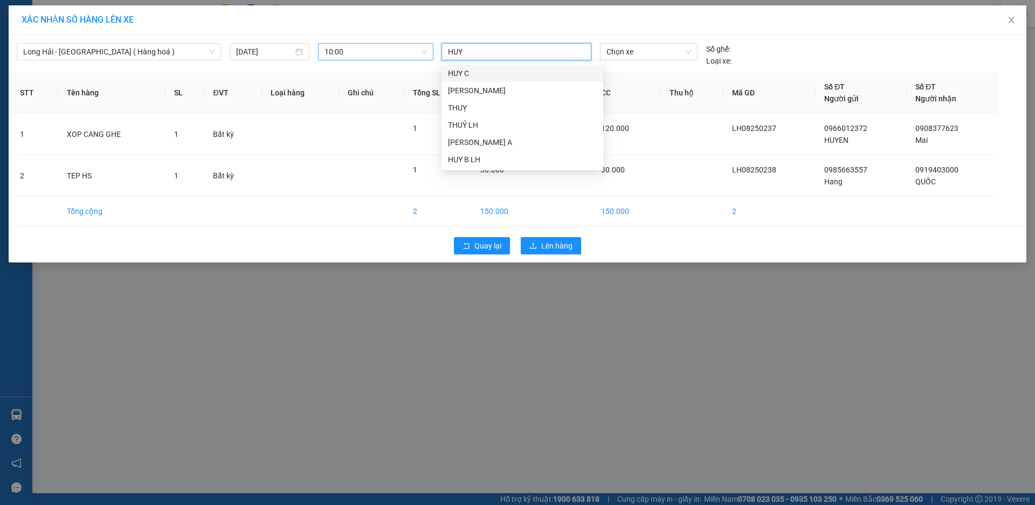
type input "[PERSON_NAME] B"
click at [467, 73] on div "HUY B LH" at bounding box center [522, 73] width 149 height 12
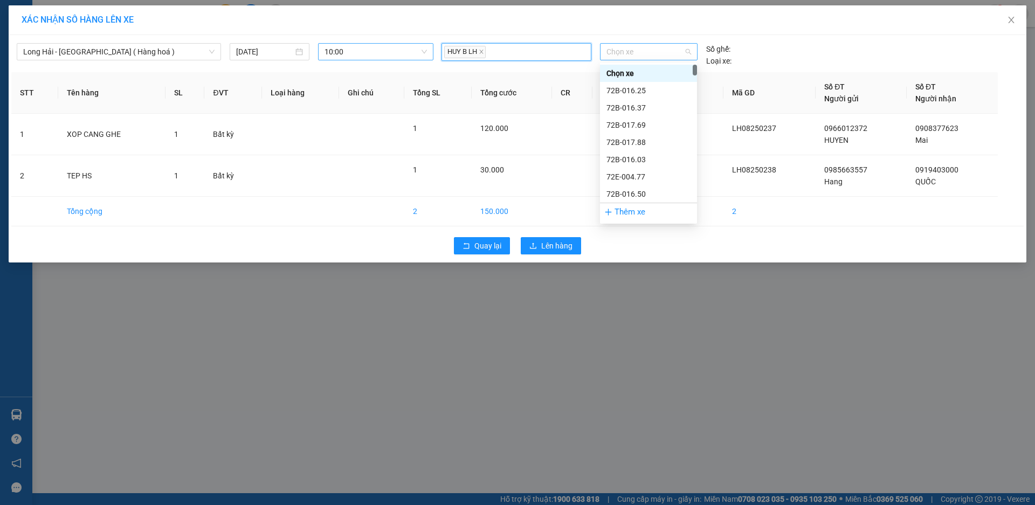
click at [618, 49] on span "Chọn xe" at bounding box center [648, 52] width 84 height 16
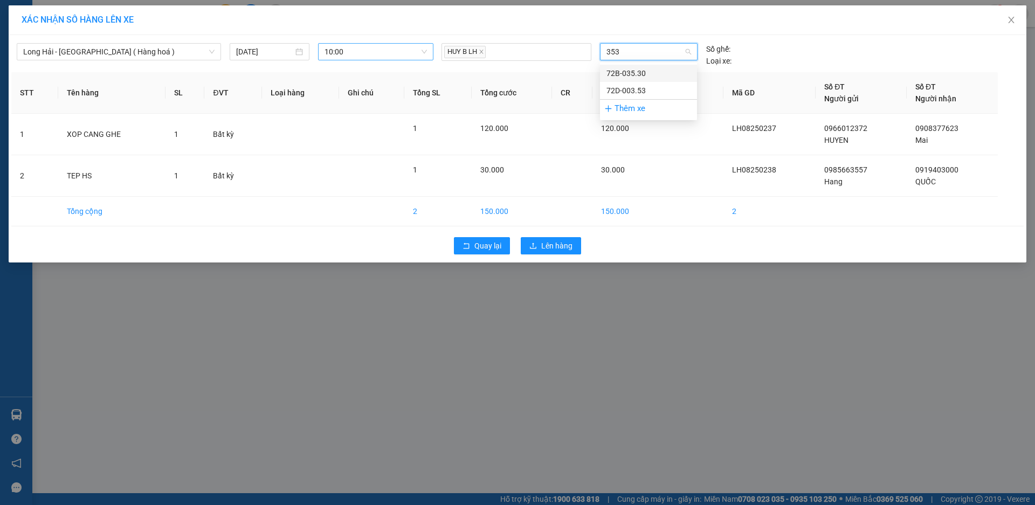
type input "3530"
click at [631, 73] on div "72B-035.30" at bounding box center [648, 73] width 84 height 12
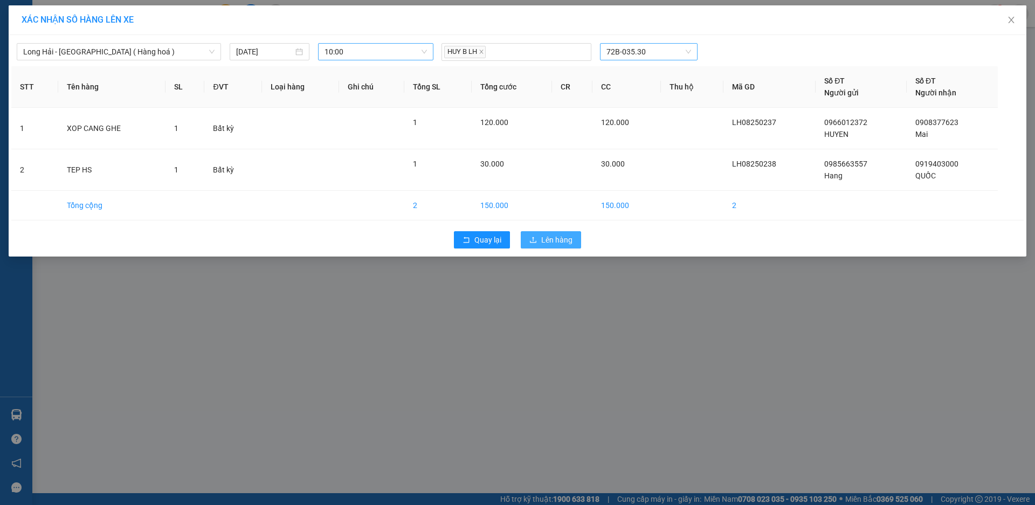
click at [549, 236] on span "Lên hàng" at bounding box center [556, 240] width 31 height 12
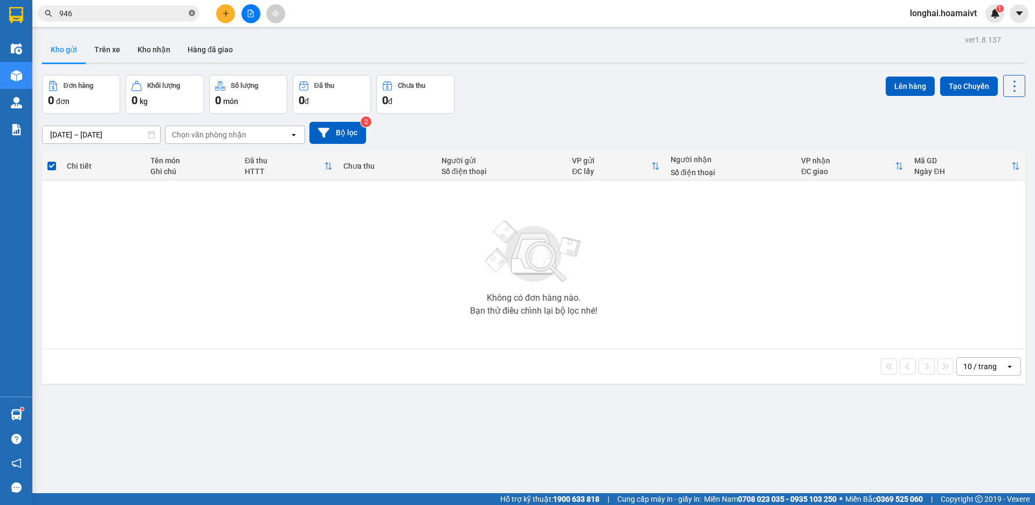
click at [194, 15] on icon "close-circle" at bounding box center [192, 13] width 6 height 6
click at [143, 10] on input "text" at bounding box center [122, 14] width 127 height 12
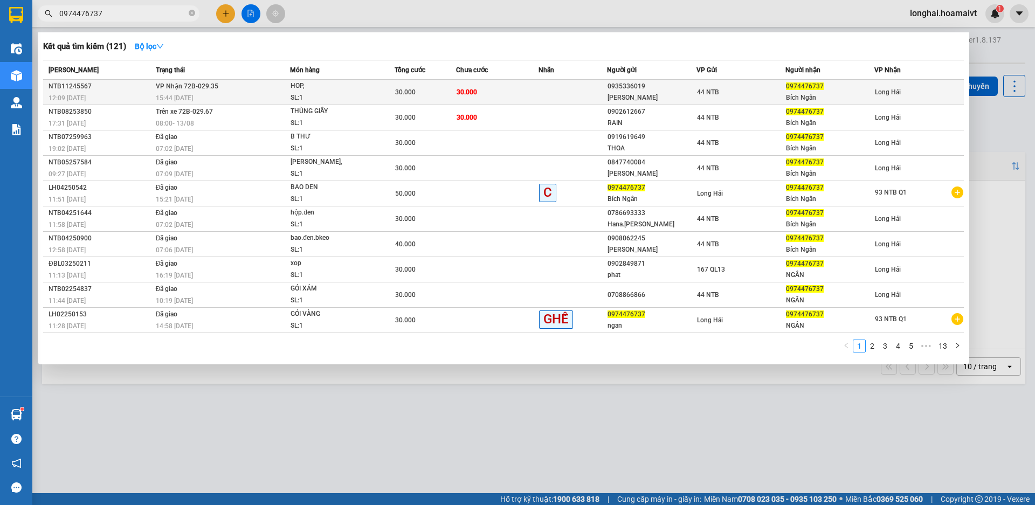
type input "0974476737"
click at [229, 97] on div "15:44 [DATE]" at bounding box center [223, 98] width 134 height 12
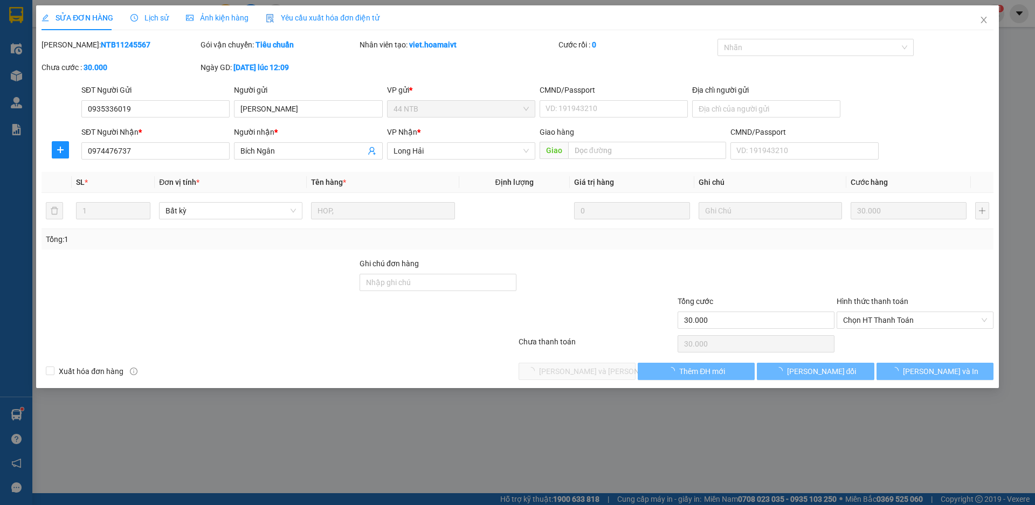
type input "0935336019"
type input "[PERSON_NAME]"
type input "0974476737"
type input "Bích Ngân"
type input "30.000"
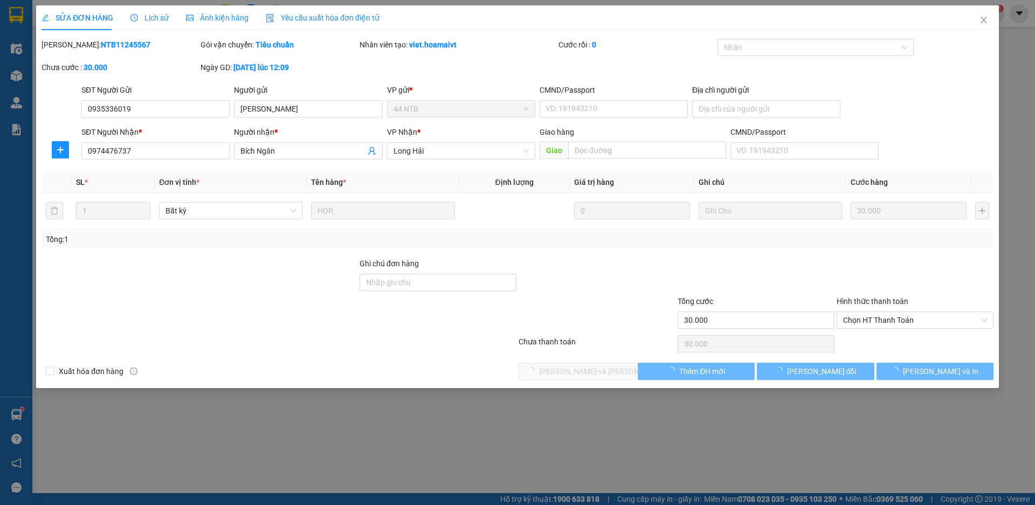
type input "30.000"
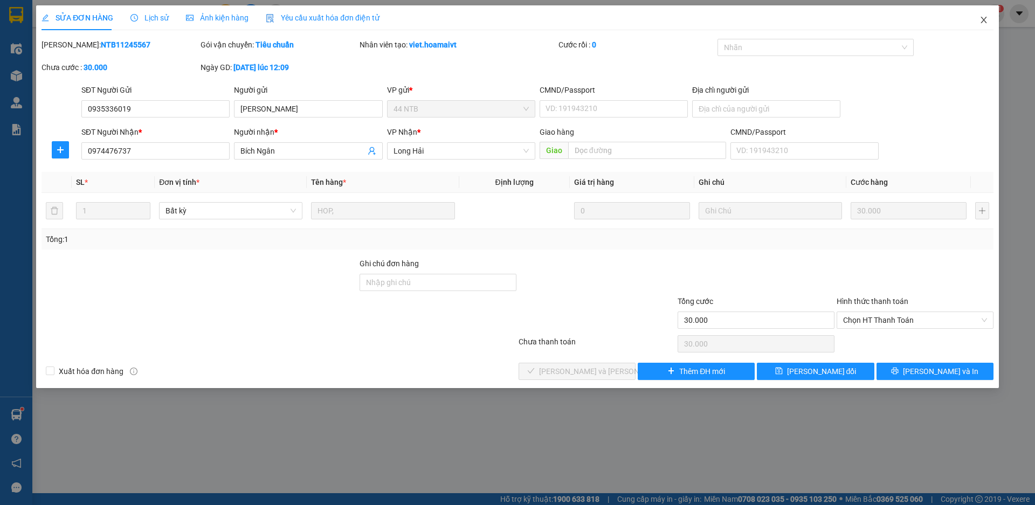
click at [981, 18] on icon "close" at bounding box center [983, 20] width 6 height 6
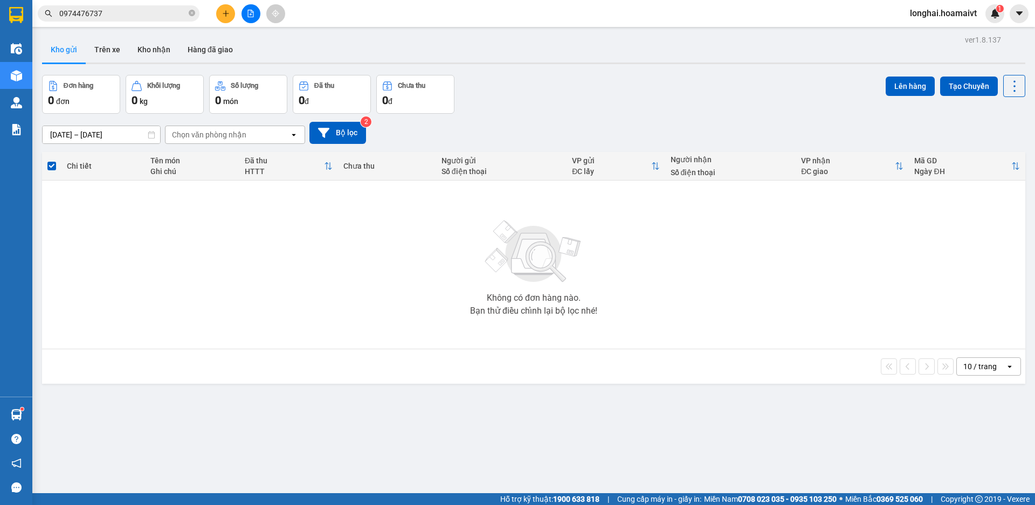
click at [139, 11] on input "0974476737" at bounding box center [122, 14] width 127 height 12
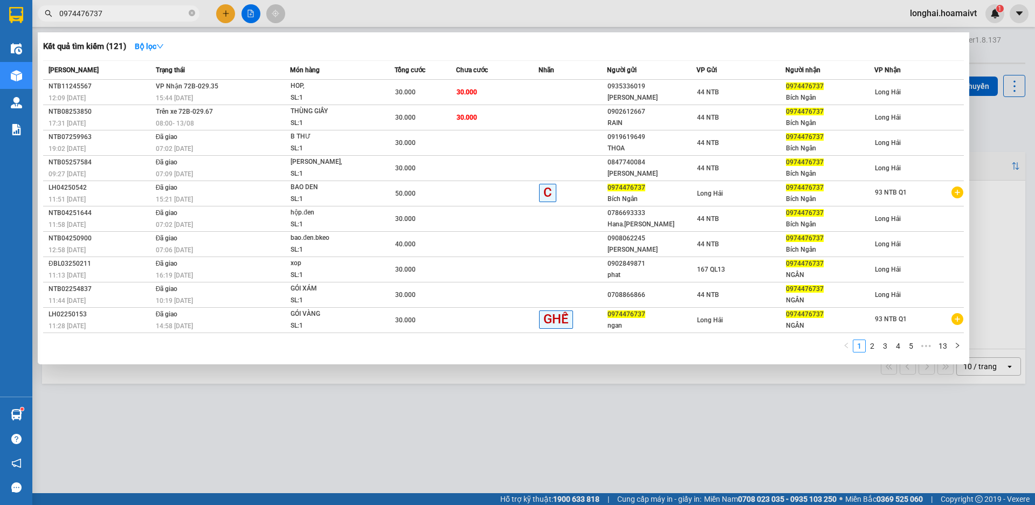
click at [257, 363] on div "Kết quả [PERSON_NAME] ( 121 ) Bộ lọc Mã ĐH Trạng thái Món hàng Tổng [PERSON_NAM…" at bounding box center [503, 198] width 931 height 332
click at [262, 402] on div at bounding box center [517, 252] width 1035 height 505
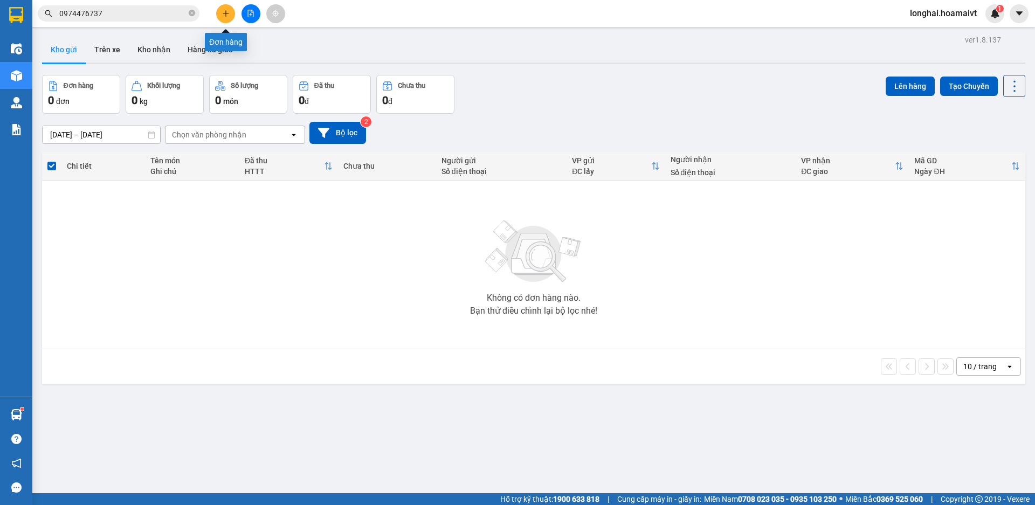
click at [226, 19] on button at bounding box center [225, 13] width 19 height 19
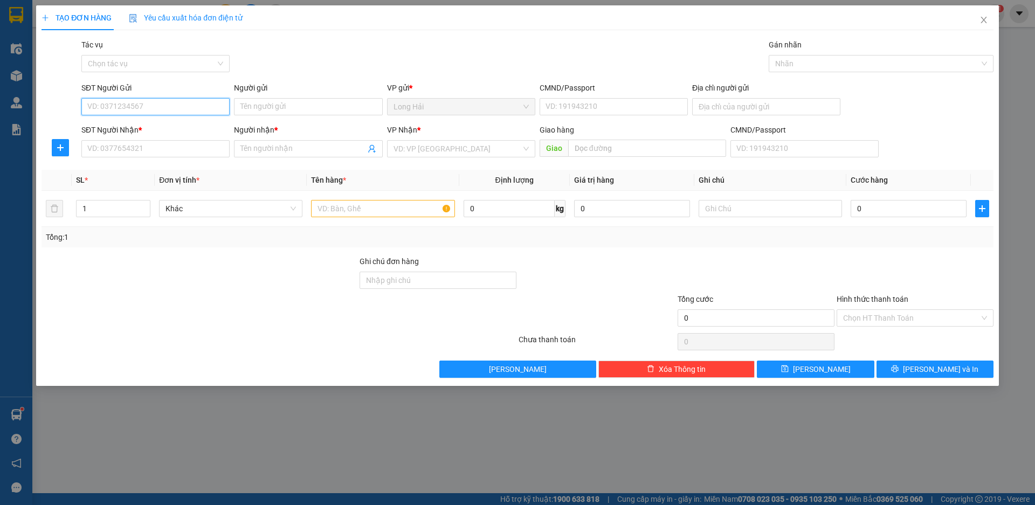
click at [140, 108] on input "SĐT Người Gửi" at bounding box center [155, 106] width 148 height 17
click at [136, 131] on div "0357075626 - [PERSON_NAME]" at bounding box center [155, 128] width 135 height 12
type input "0357075626"
type input "PHƯỢNG"
type input "038175006936"
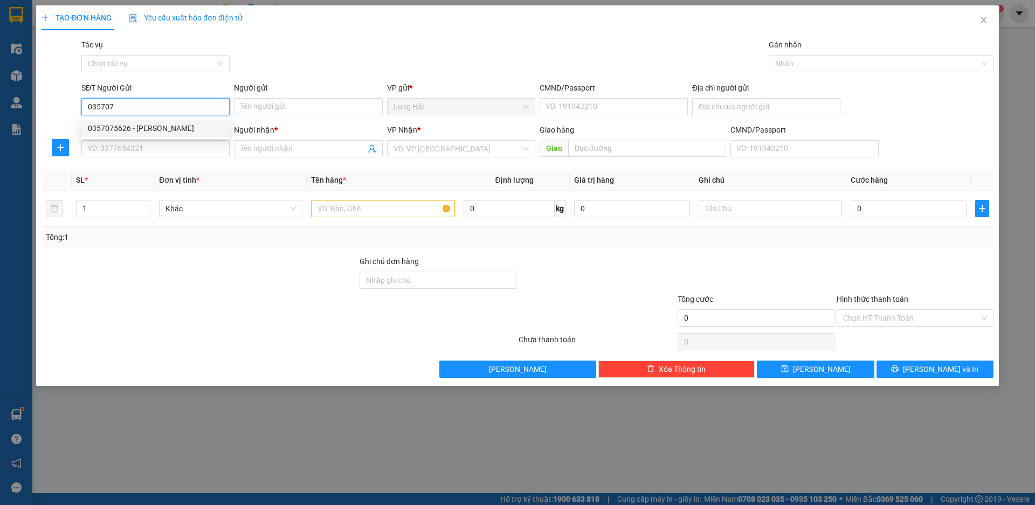
type input "0969962284"
type input "THUY"
type input "0357075626"
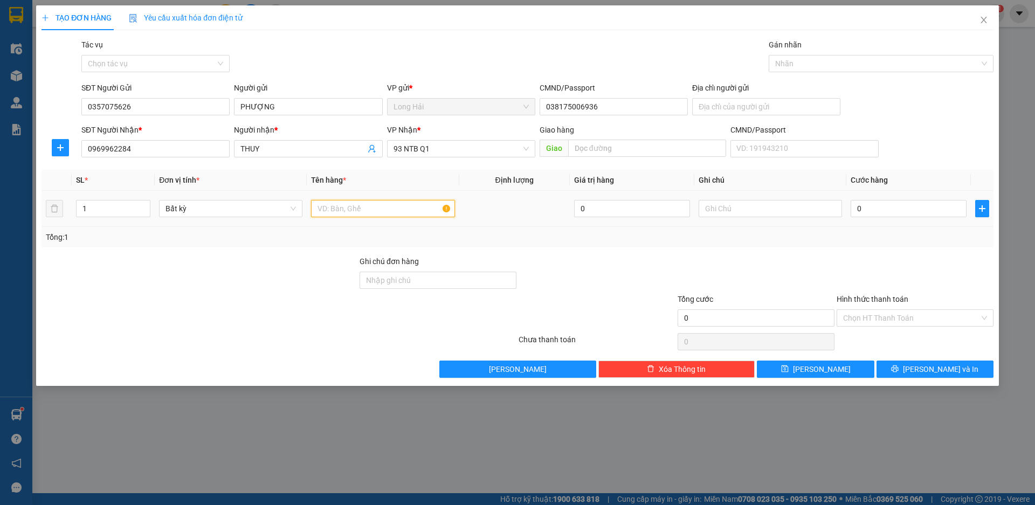
click at [338, 210] on input "text" at bounding box center [382, 208] width 143 height 17
type input "XOP HSAN"
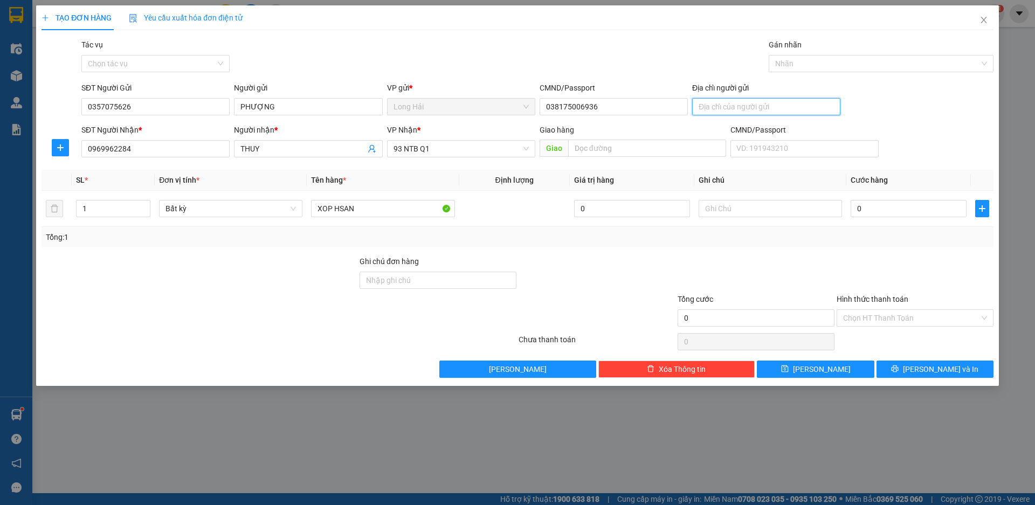
click at [719, 112] on input "Địa chỉ người gửi" at bounding box center [766, 106] width 148 height 17
click at [745, 110] on input "LONG HAI" at bounding box center [766, 106] width 148 height 17
type input "L"
click at [745, 110] on input "Địa chỉ người gửi" at bounding box center [766, 106] width 148 height 17
type input "P TINH"
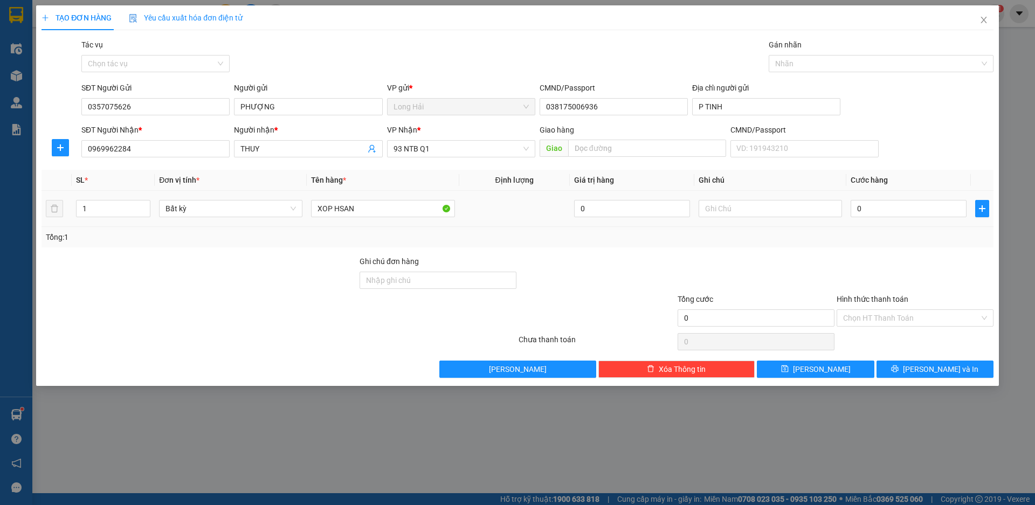
click at [881, 219] on div "0" at bounding box center [909, 209] width 116 height 22
click at [872, 205] on input "0" at bounding box center [909, 208] width 116 height 17
type input "5"
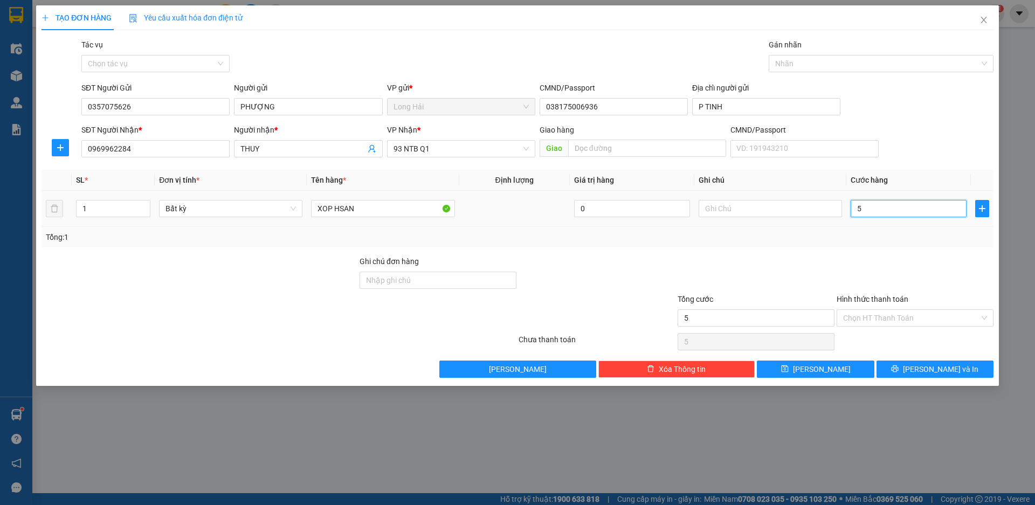
type input "50"
type input "50.000"
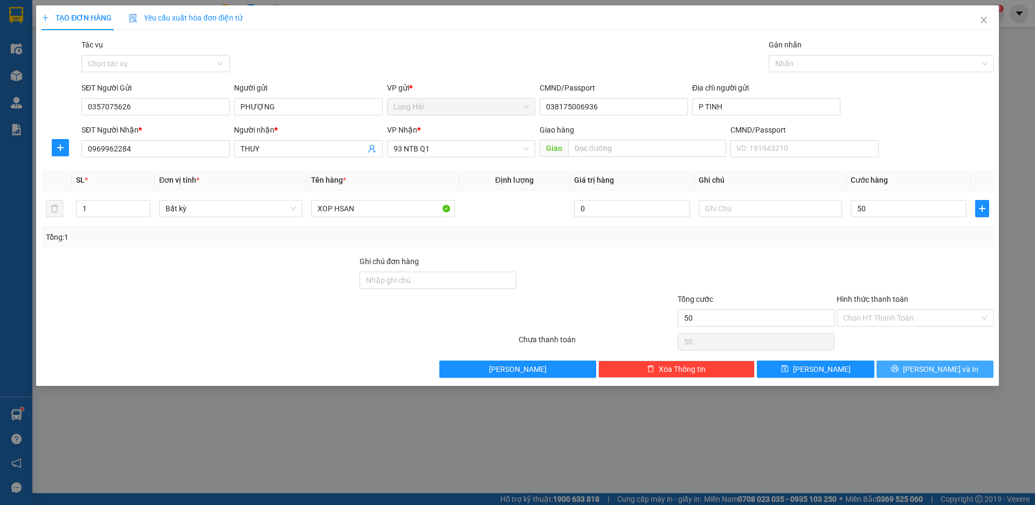
type input "50.000"
click at [932, 372] on span "[PERSON_NAME] và In" at bounding box center [940, 369] width 75 height 12
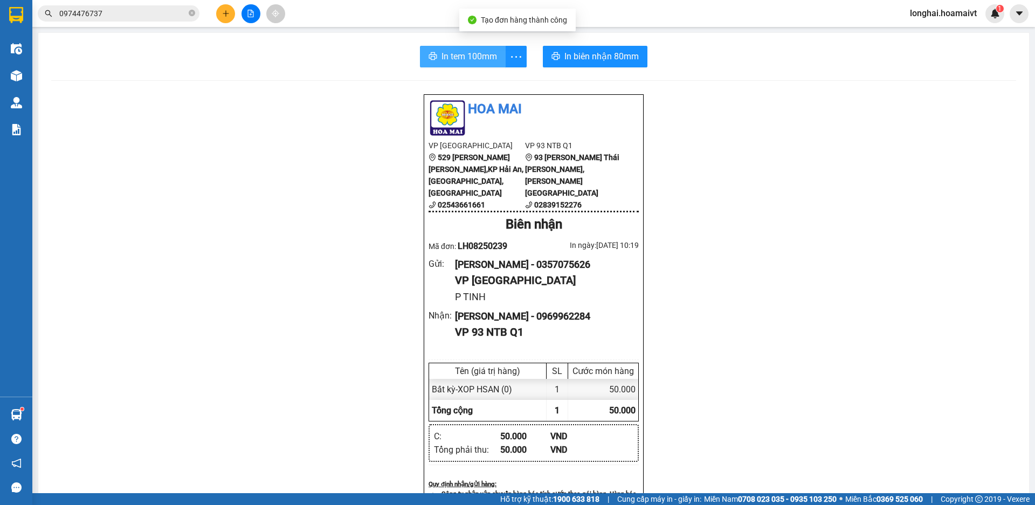
click at [459, 58] on span "In tem 100mm" at bounding box center [469, 56] width 56 height 13
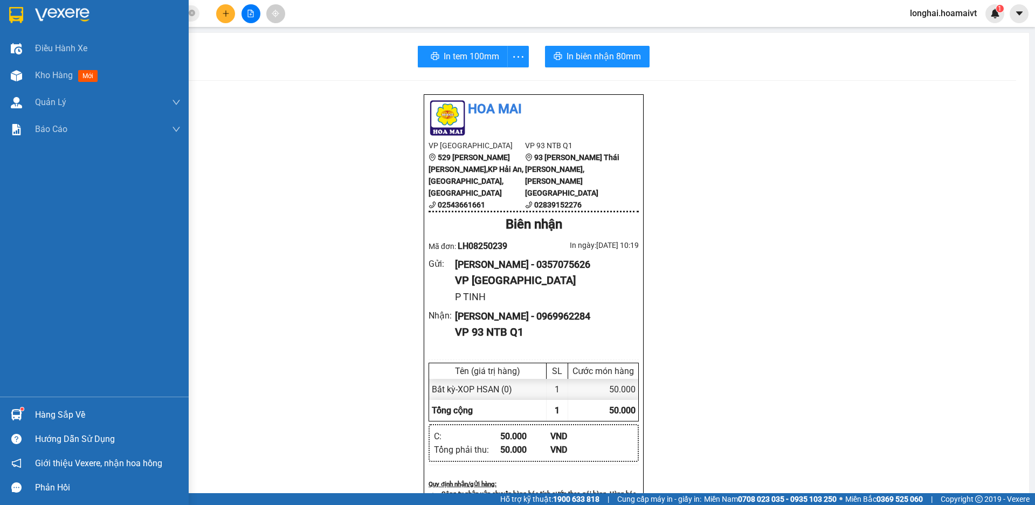
click at [45, 416] on div "Hàng sắp về" at bounding box center [108, 415] width 146 height 16
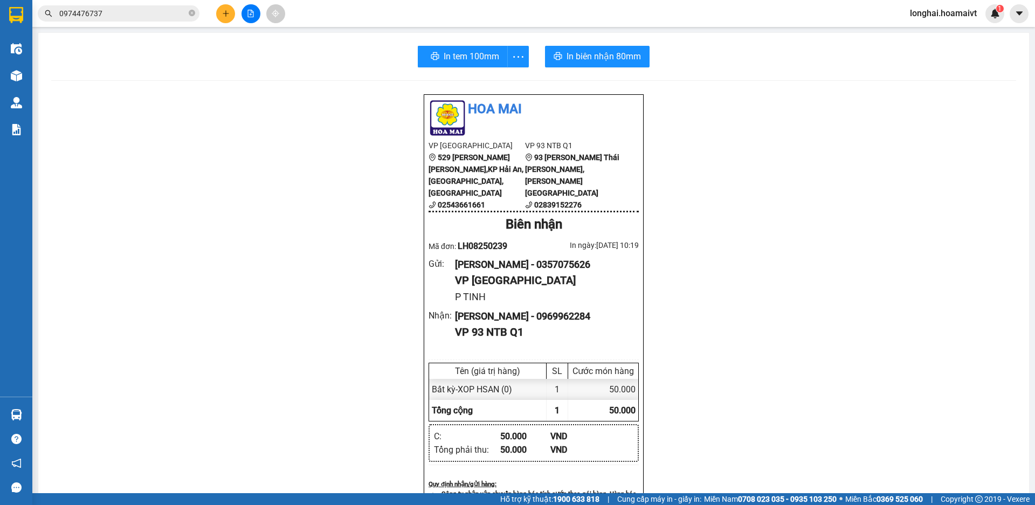
click at [189, 14] on section "Kết quả [PERSON_NAME] ( 121 ) Bộ lọc Mã ĐH Trạng thái Món hàng Tổng [PERSON_NAM…" at bounding box center [517, 252] width 1035 height 505
click at [195, 13] on span "0974476737" at bounding box center [119, 13] width 162 height 16
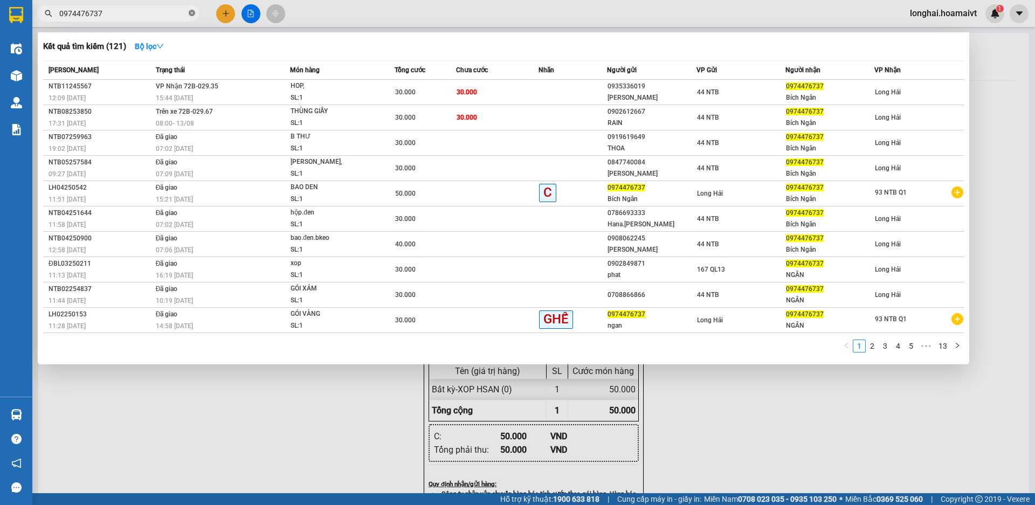
click at [190, 15] on icon "close-circle" at bounding box center [192, 13] width 6 height 6
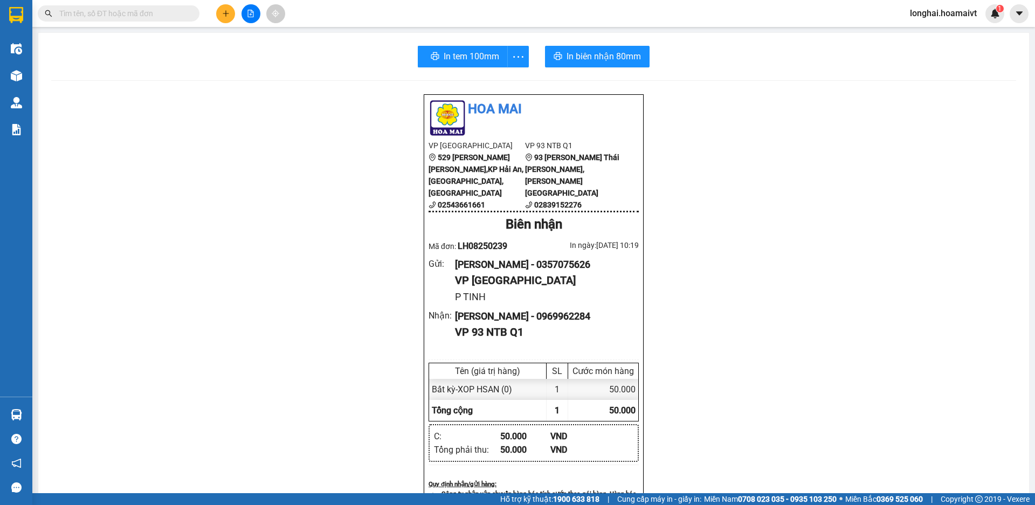
click at [169, 12] on input "text" at bounding box center [122, 14] width 127 height 12
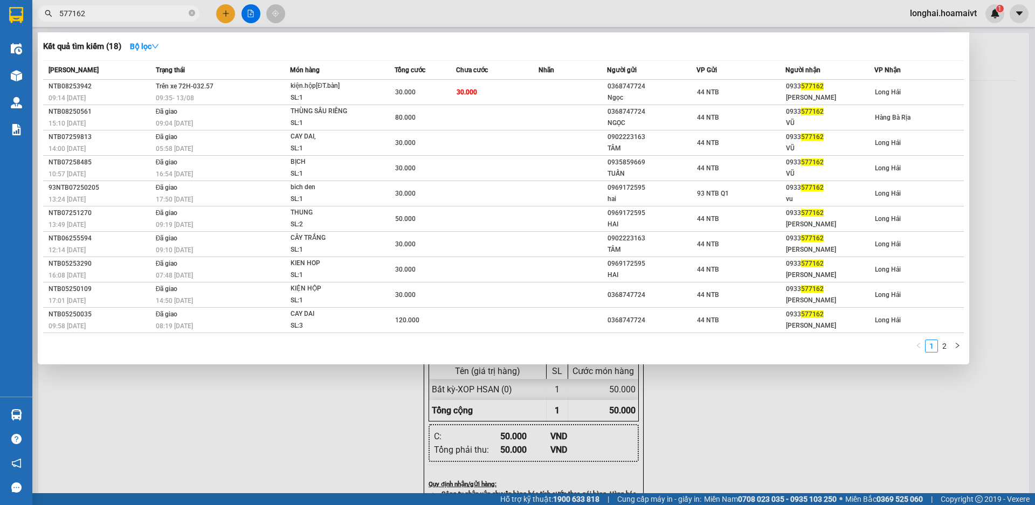
type input "577162"
click at [189, 412] on div at bounding box center [517, 252] width 1035 height 505
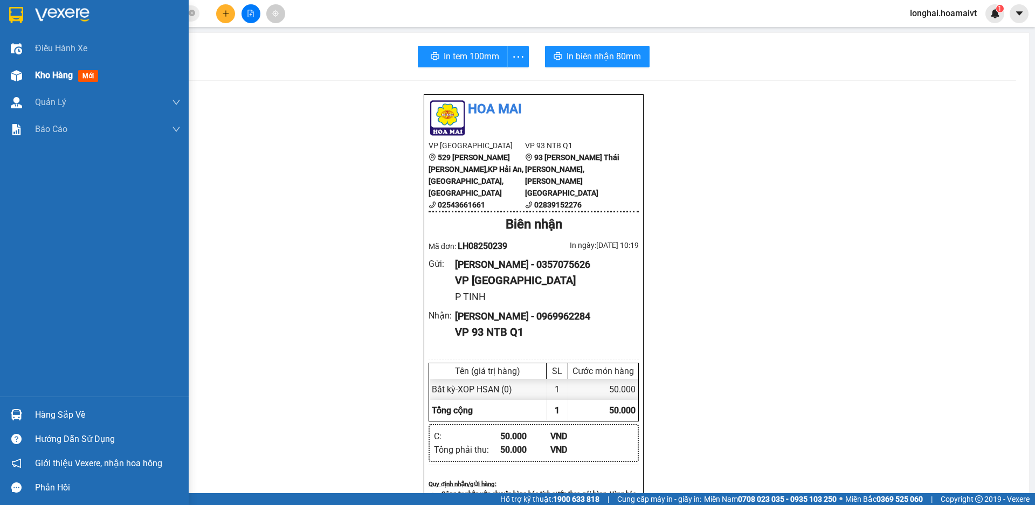
click at [41, 74] on span "Kho hàng" at bounding box center [54, 75] width 38 height 10
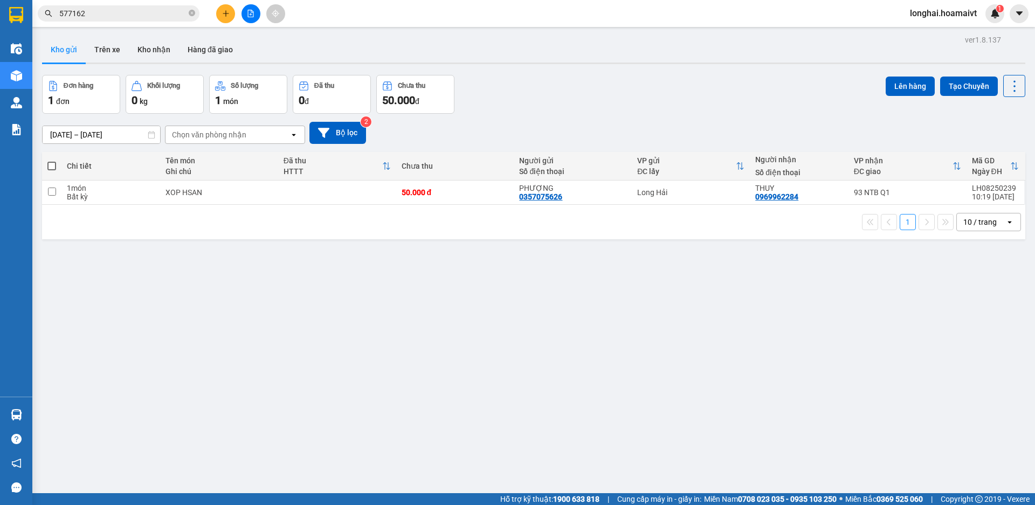
click at [52, 165] on span at bounding box center [51, 166] width 9 height 9
click at [52, 161] on input "checkbox" at bounding box center [52, 161] width 0 height 0
checkbox input "true"
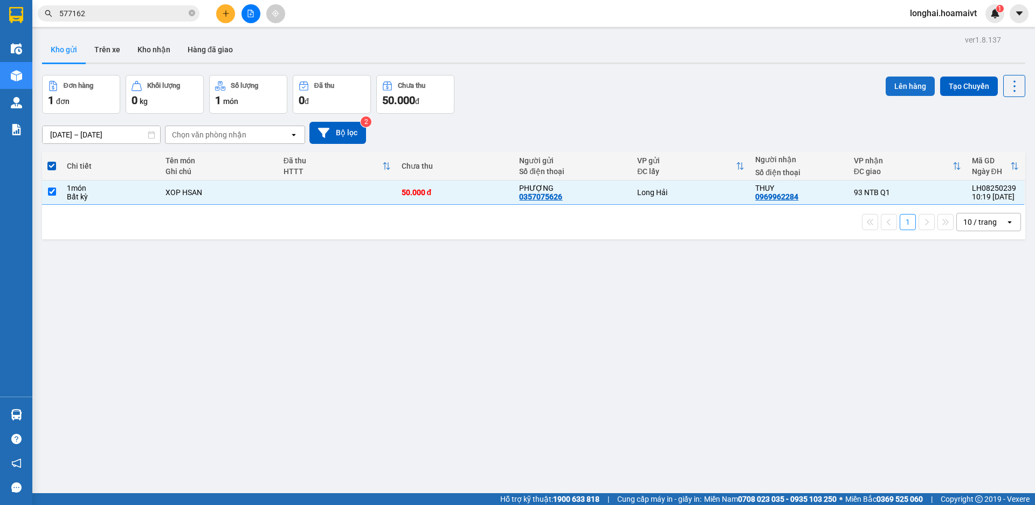
click at [897, 85] on button "Lên hàng" at bounding box center [910, 86] width 49 height 19
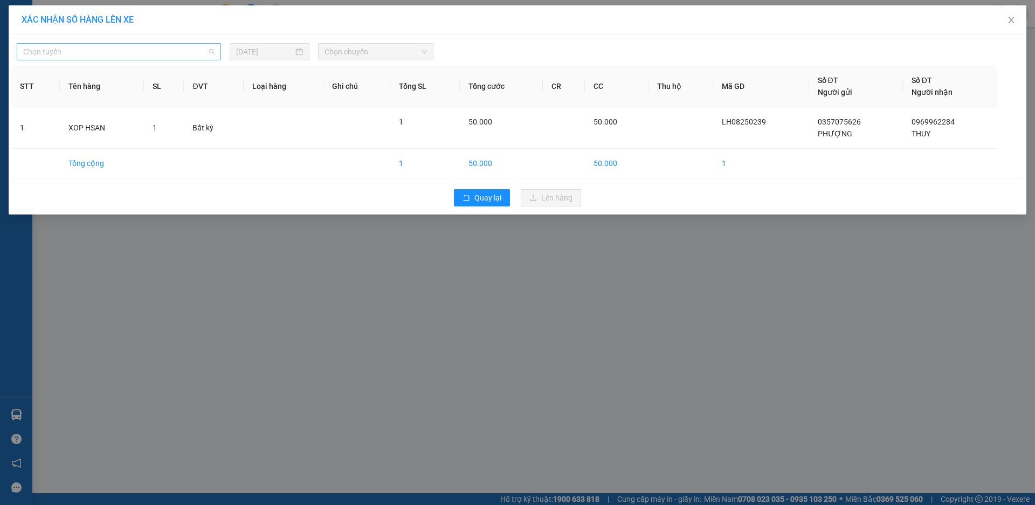
click at [201, 50] on span "Chọn tuyến" at bounding box center [118, 52] width 191 height 16
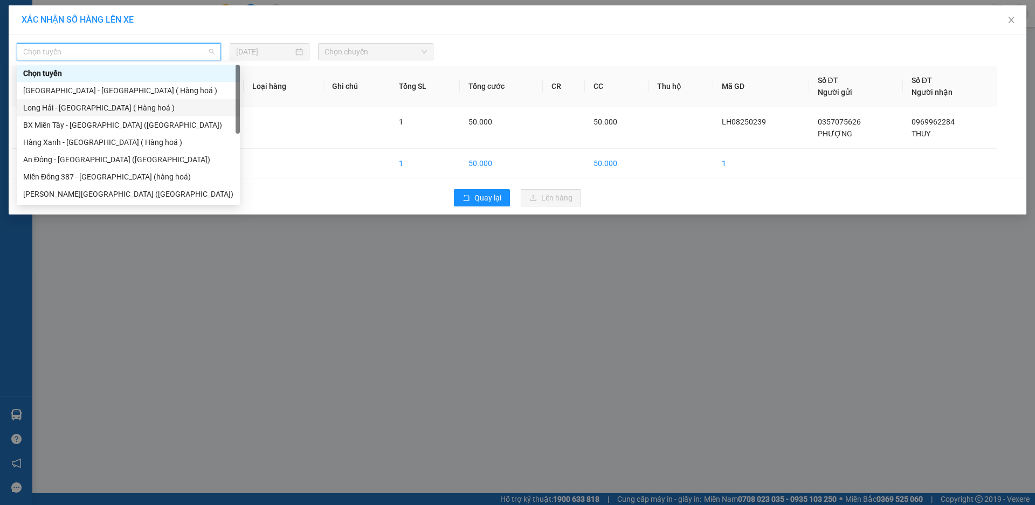
click at [128, 106] on div "Long Hải - [GEOGRAPHIC_DATA] ( Hàng hoá )" at bounding box center [128, 108] width 210 height 12
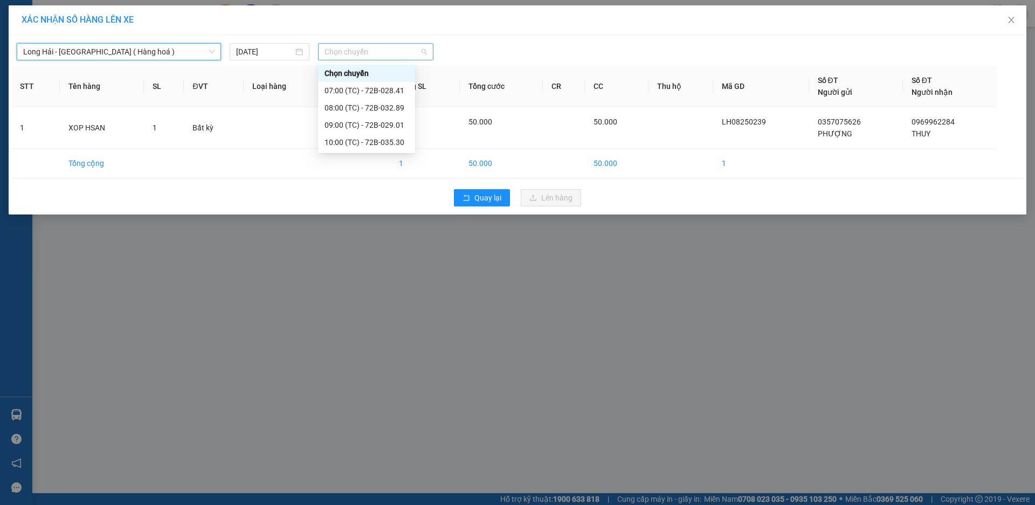
click at [372, 50] on span "Chọn chuyến" at bounding box center [375, 52] width 102 height 16
drag, startPoint x: 523, startPoint y: 267, endPoint x: 202, endPoint y: 0, distance: 417.9
click at [503, 255] on div "XÁC [PERSON_NAME] SỐ HÀNG LÊN XE Long Hải - [GEOGRAPHIC_DATA] ( Hàng hoá ) [DAT…" at bounding box center [517, 252] width 1035 height 505
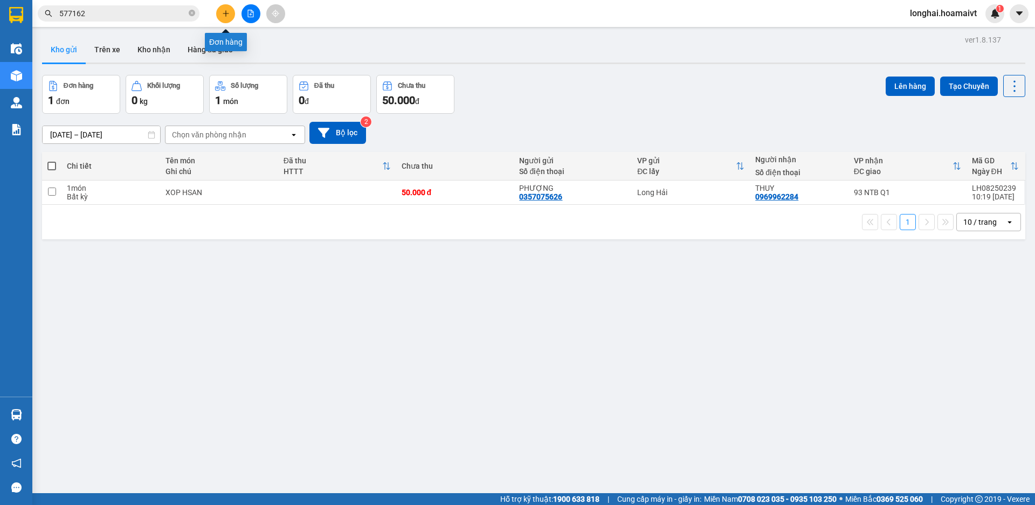
click at [226, 16] on icon "plus" at bounding box center [226, 14] width 8 height 8
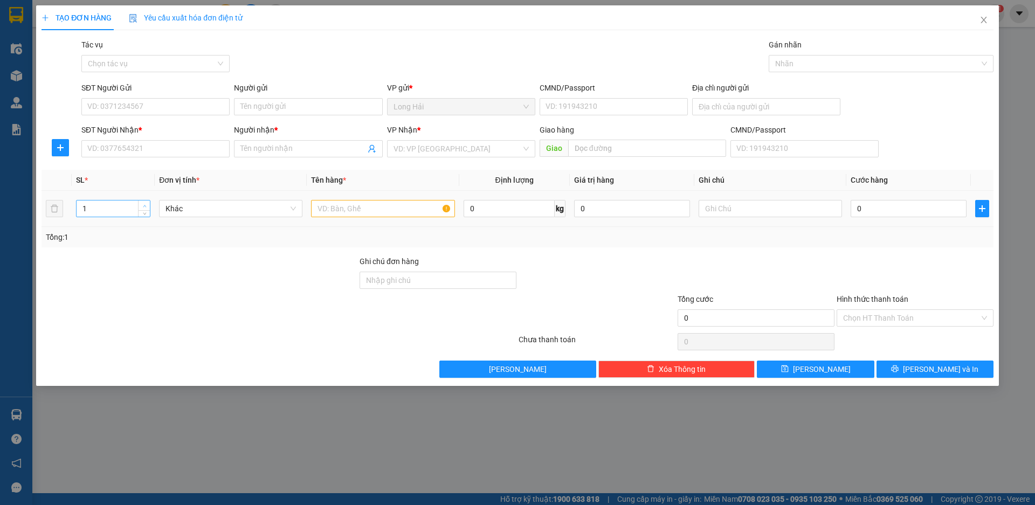
click at [145, 205] on icon "up" at bounding box center [144, 206] width 3 height 2
type input "1"
click at [143, 214] on span "down" at bounding box center [144, 212] width 6 height 6
click at [117, 148] on input "SĐT Người Nhận *" at bounding box center [155, 148] width 148 height 17
type input "0906252377"
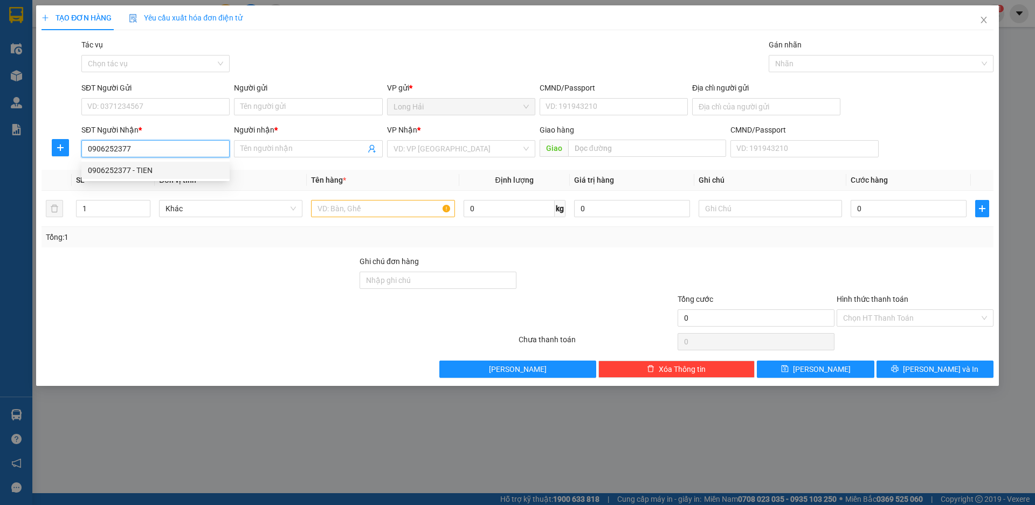
click at [124, 171] on div "0906252377 - TIEN" at bounding box center [155, 170] width 135 height 12
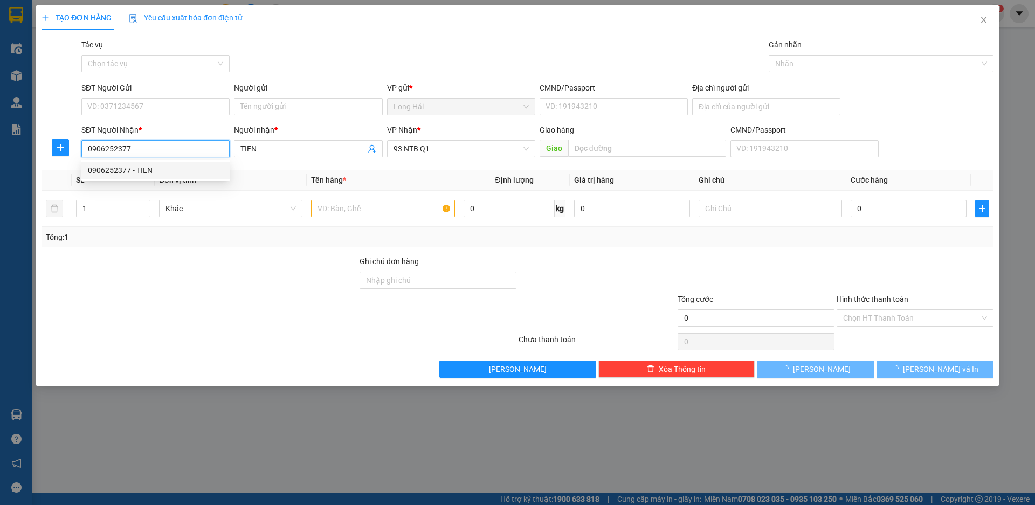
type input "TIEN"
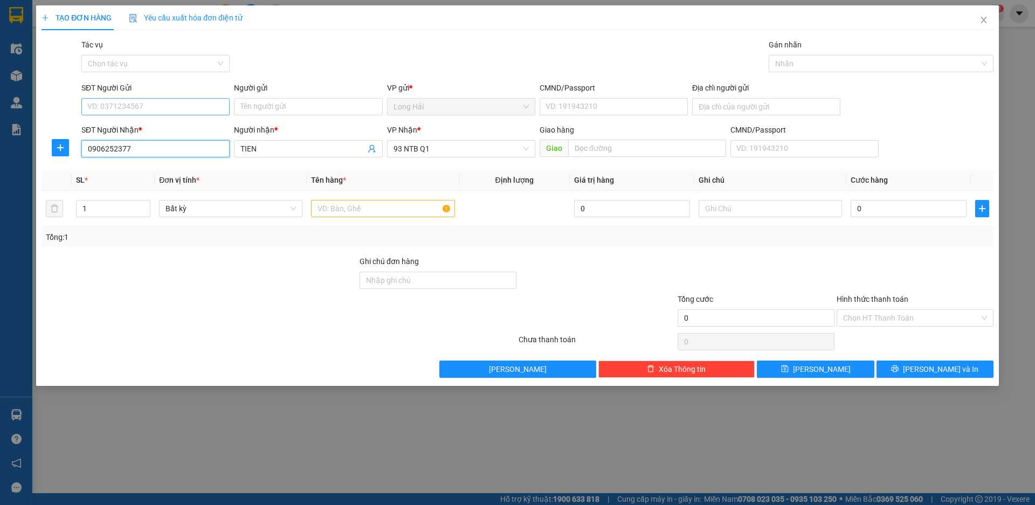
type input "0906252377"
click at [152, 107] on input "SĐT Người Gửi" at bounding box center [155, 106] width 148 height 17
click at [145, 129] on div "0334556970 - [PERSON_NAME]" at bounding box center [155, 128] width 135 height 12
type input "0334556970"
type input "THUY"
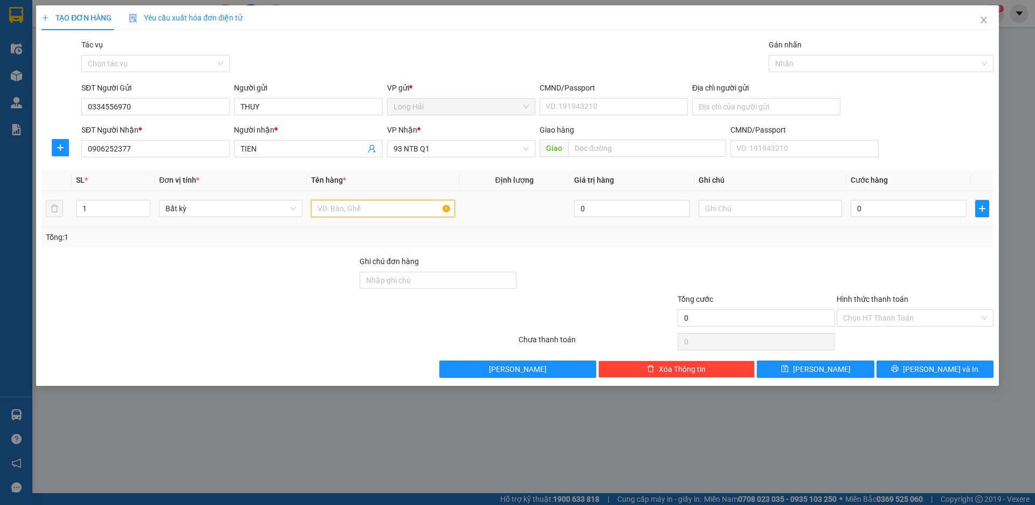
click at [389, 207] on input "text" at bounding box center [382, 208] width 143 height 17
click at [870, 203] on input "0" at bounding box center [909, 208] width 116 height 17
click at [347, 212] on input "XOP" at bounding box center [382, 208] width 143 height 17
type input "XOP [PERSON_NAME]"
click at [879, 215] on input "0" at bounding box center [909, 208] width 116 height 17
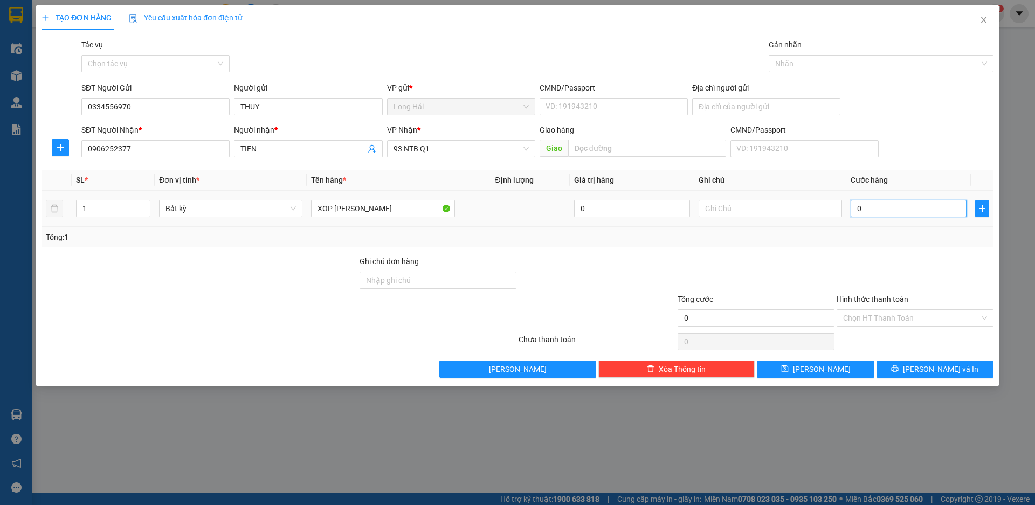
type input "4"
type input "40"
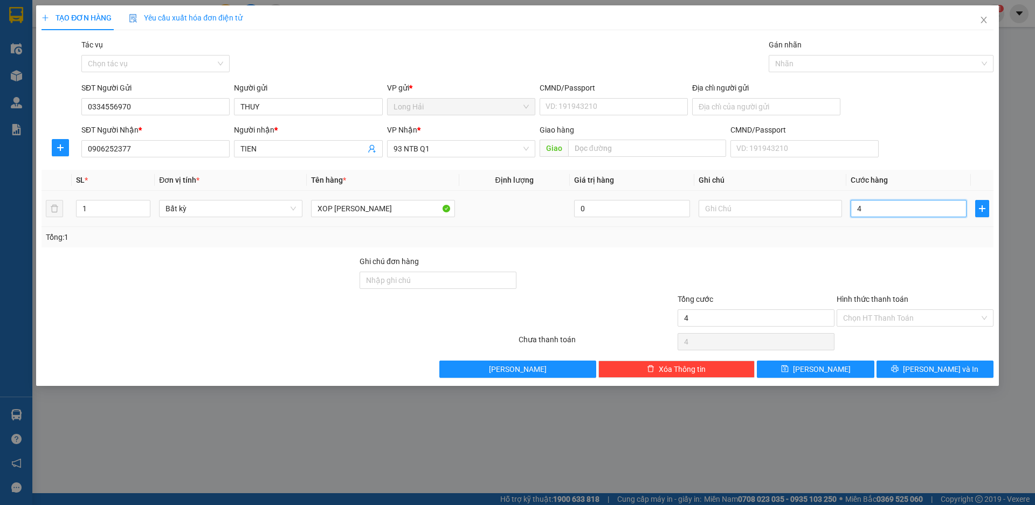
type input "40"
type input "40.000"
click at [936, 367] on span "[PERSON_NAME] và In" at bounding box center [940, 369] width 75 height 12
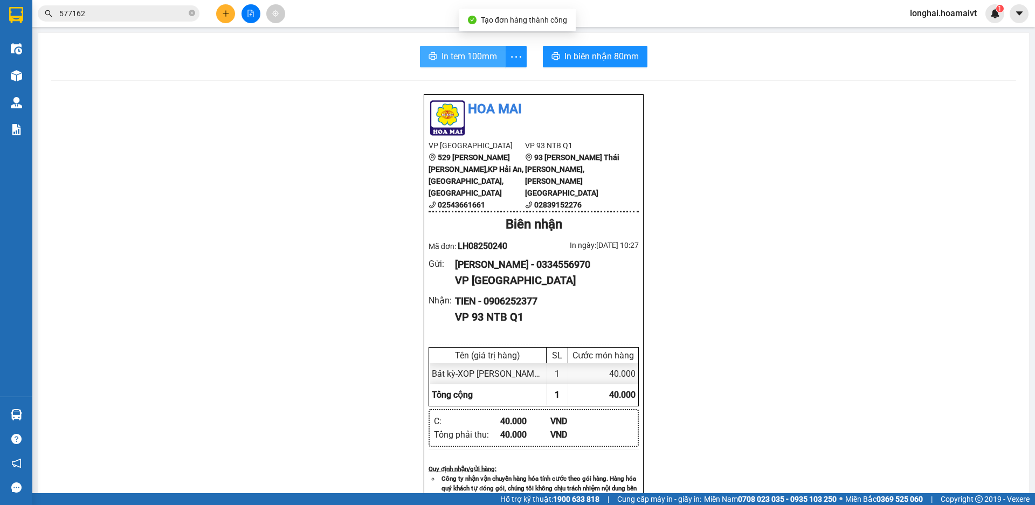
click at [462, 59] on span "In tem 100mm" at bounding box center [469, 56] width 56 height 13
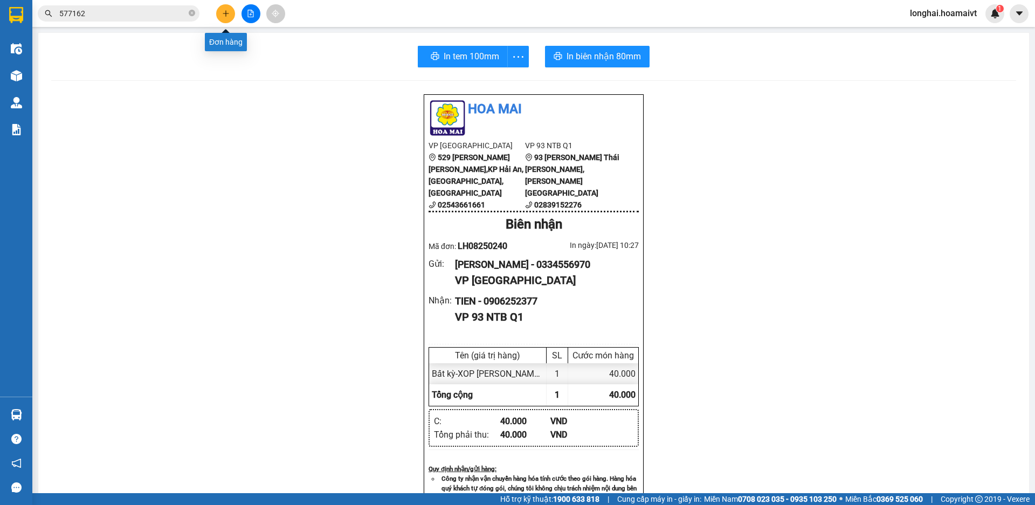
click at [223, 14] on icon "plus" at bounding box center [226, 14] width 8 height 8
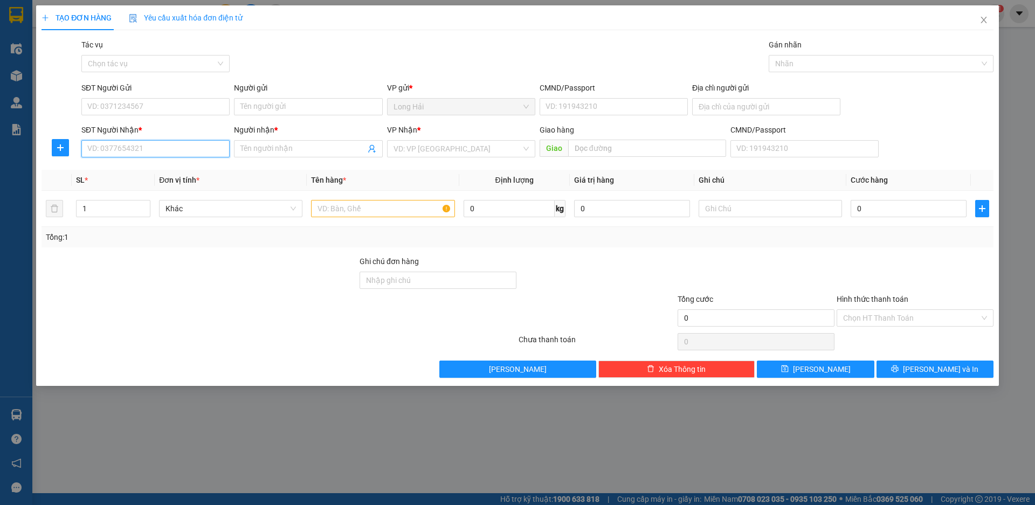
click at [101, 146] on input "SĐT Người Nhận *" at bounding box center [155, 148] width 148 height 17
type input "0909225359"
click at [129, 172] on div "0909225359 - SƠN" at bounding box center [155, 170] width 135 height 12
type input "38 TO 29 P [PERSON_NAME]"
type input "SƠN"
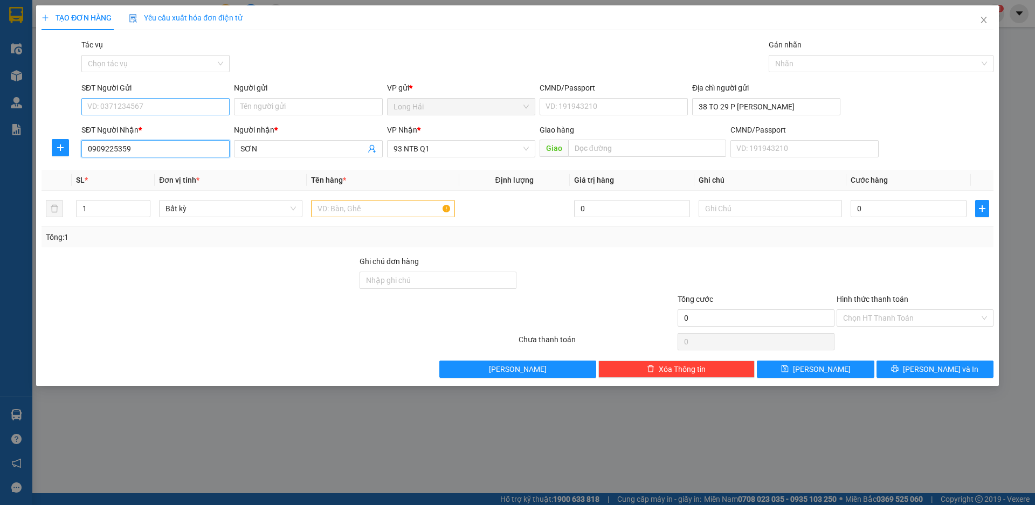
type input "0909225359"
click at [143, 106] on input "SĐT Người Gửi" at bounding box center [155, 106] width 148 height 17
click at [144, 129] on div "0334556970 - [PERSON_NAME]" at bounding box center [155, 128] width 135 height 12
type input "0334556970"
type input "THUY"
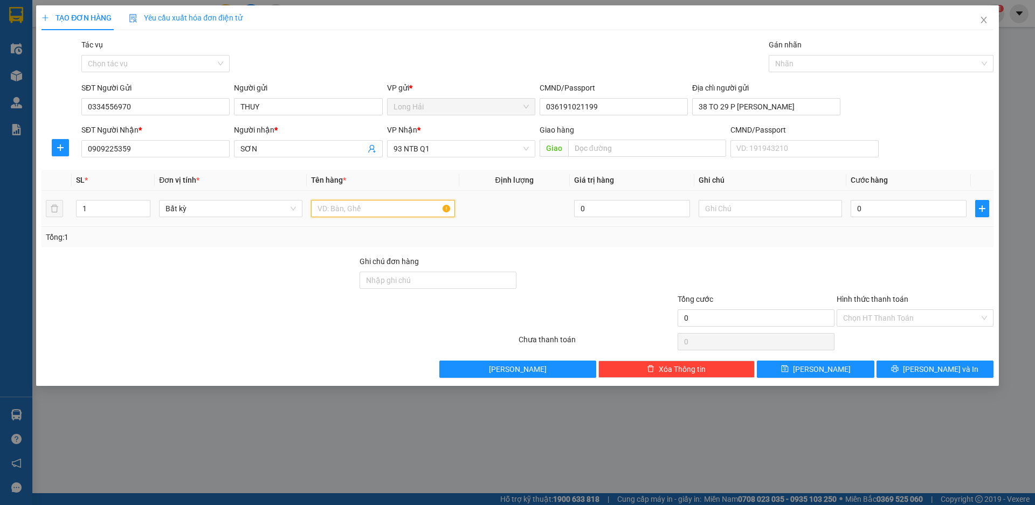
click at [350, 213] on input "text" at bounding box center [382, 208] width 143 height 17
click at [880, 215] on input "0" at bounding box center [909, 208] width 116 height 17
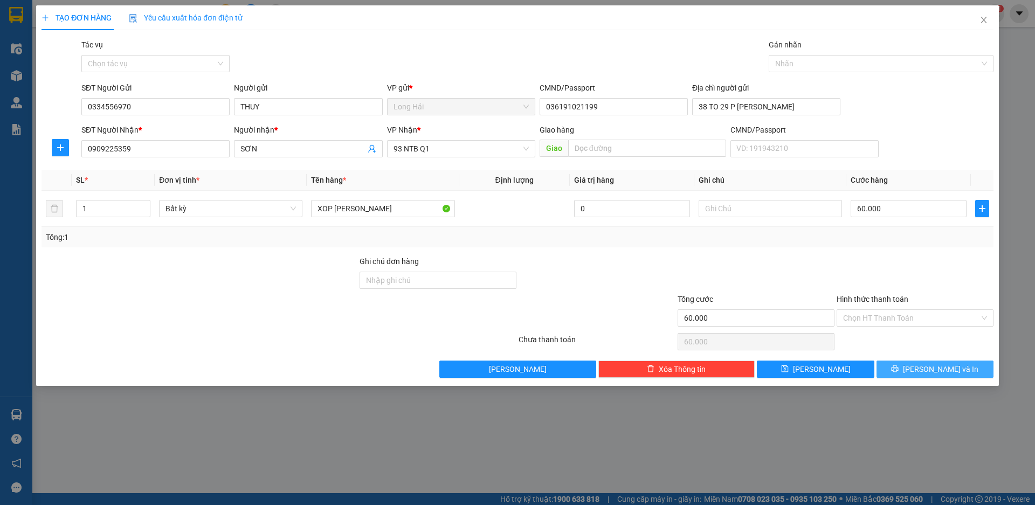
click at [927, 365] on span "[PERSON_NAME] và In" at bounding box center [940, 369] width 75 height 12
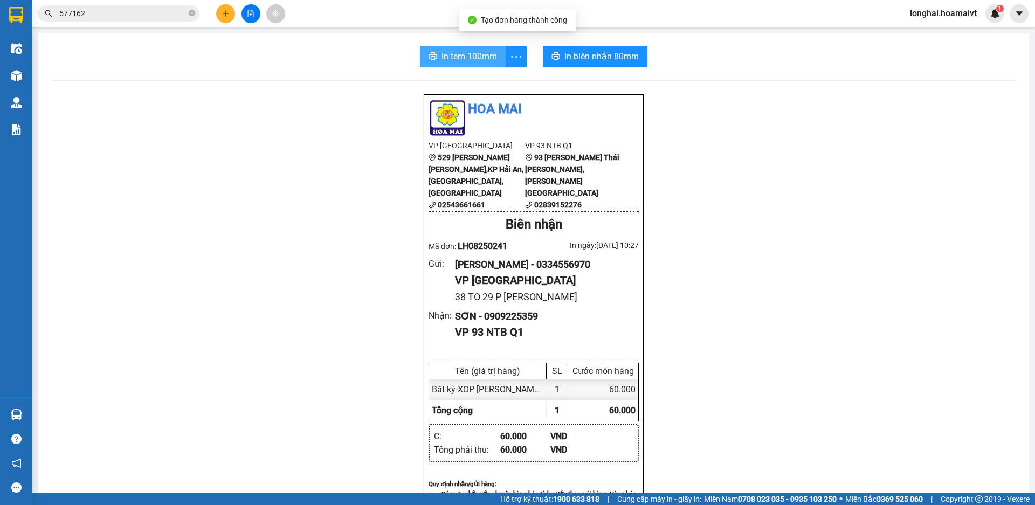
click at [462, 61] on span "In tem 100mm" at bounding box center [469, 56] width 56 height 13
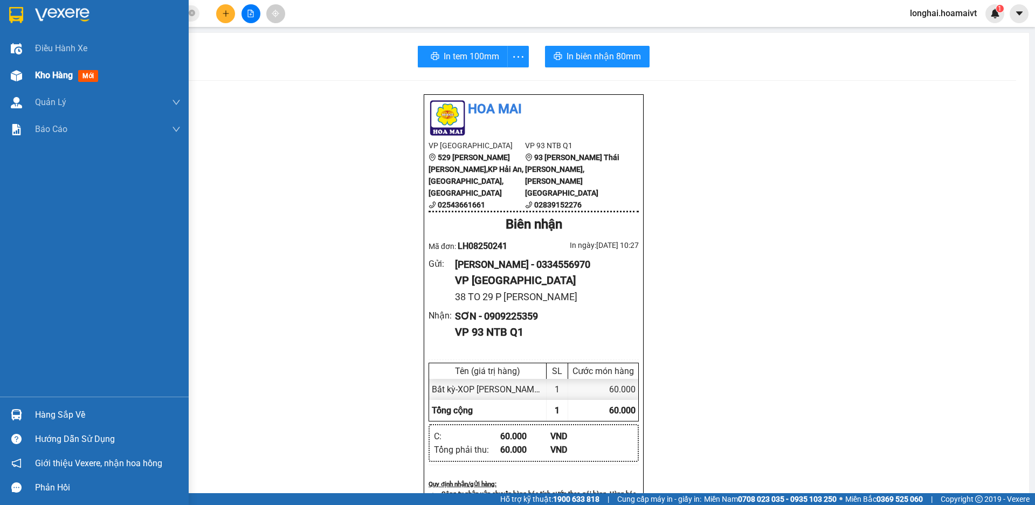
click at [33, 73] on div "Kho hàng mới" at bounding box center [94, 75] width 189 height 27
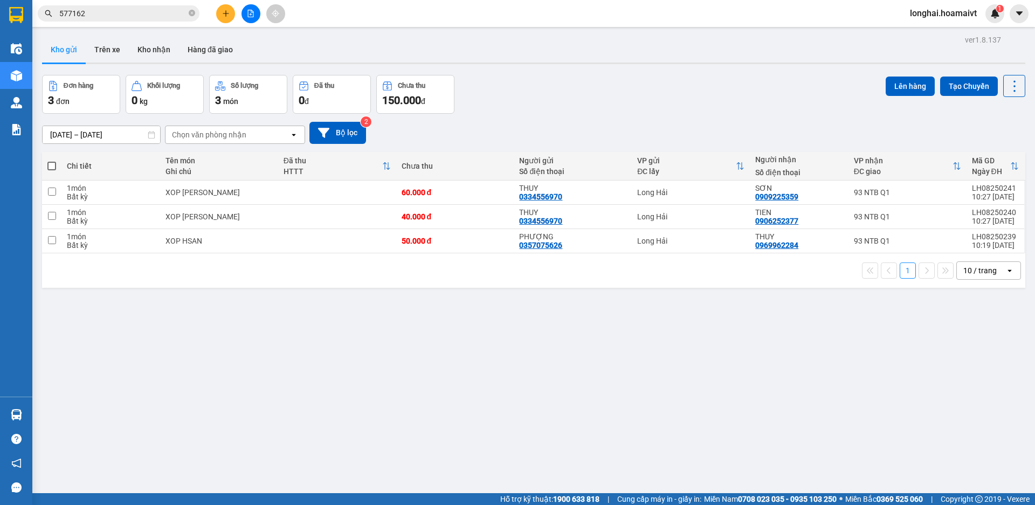
click at [50, 163] on span at bounding box center [51, 166] width 9 height 9
click at [52, 161] on input "checkbox" at bounding box center [52, 161] width 0 height 0
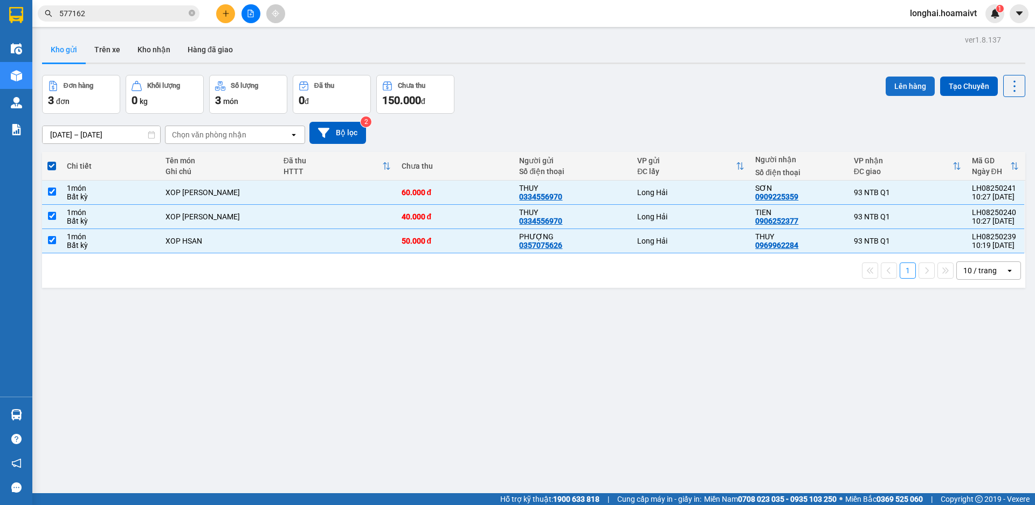
click at [896, 87] on button "Lên hàng" at bounding box center [910, 86] width 49 height 19
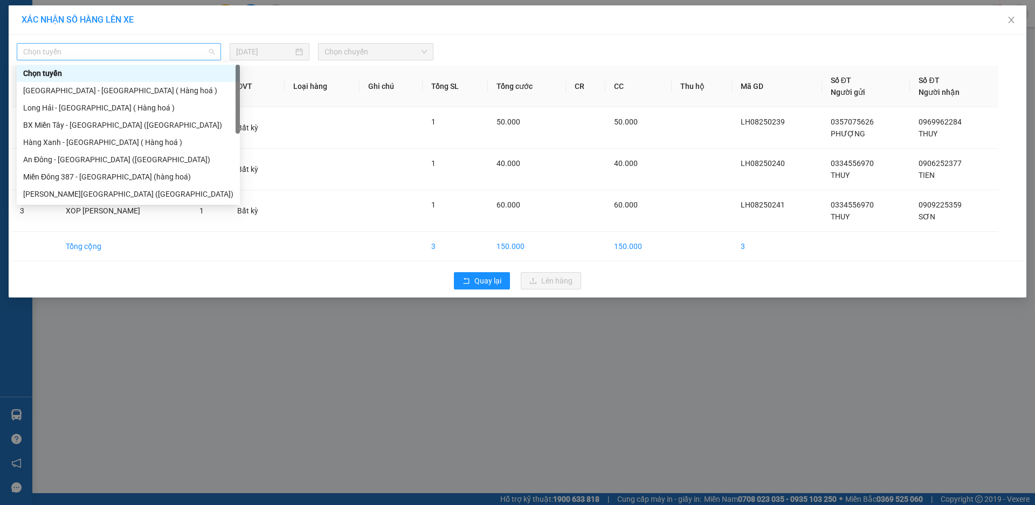
click at [167, 50] on span "Chọn tuyến" at bounding box center [118, 52] width 191 height 16
click at [115, 106] on div "Long Hải - [GEOGRAPHIC_DATA] ( Hàng hoá )" at bounding box center [128, 108] width 210 height 12
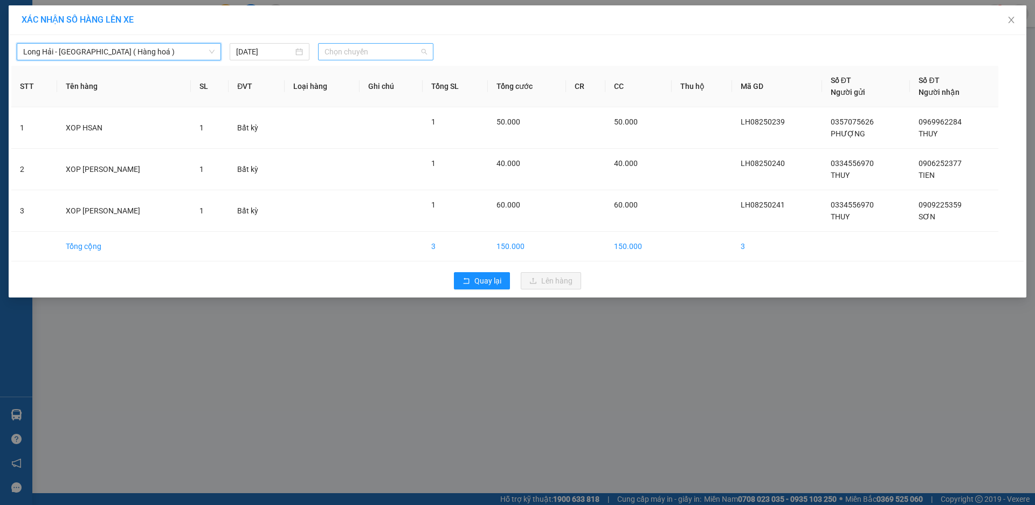
click at [360, 57] on span "Chọn chuyến" at bounding box center [375, 52] width 102 height 16
click at [392, 91] on div "Thêm chuyến " 11:00 "" at bounding box center [375, 91] width 115 height 18
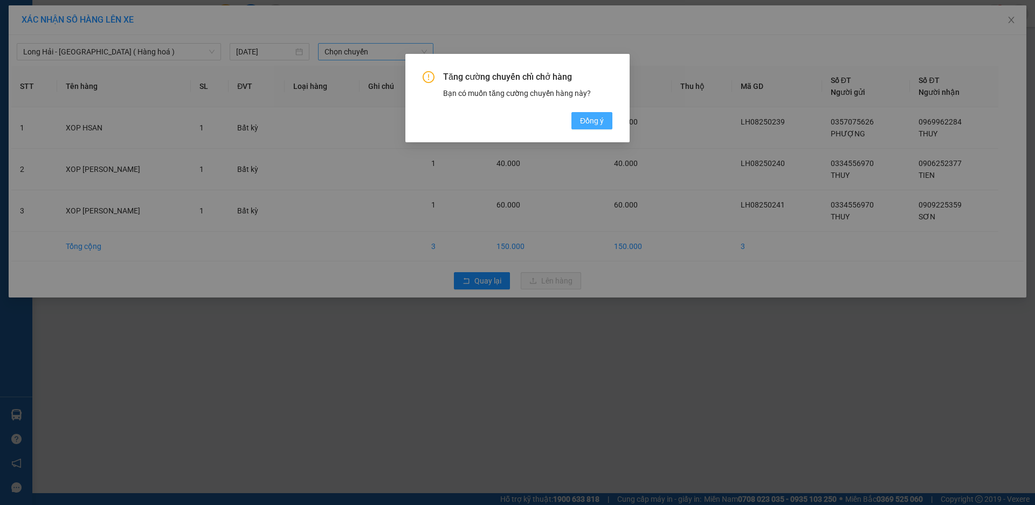
click at [577, 118] on button "Đồng ý" at bounding box center [591, 120] width 41 height 17
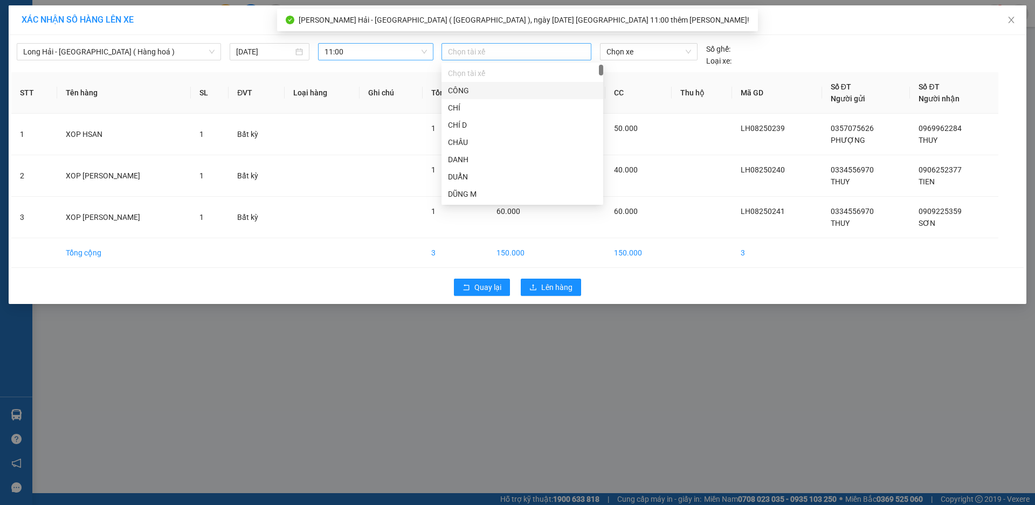
click at [487, 51] on div at bounding box center [516, 51] width 144 height 13
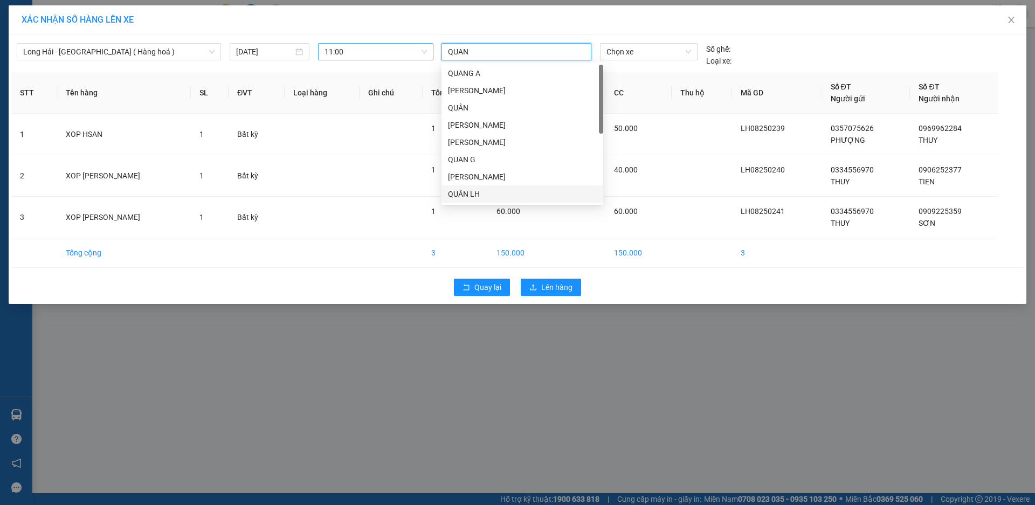
click at [468, 196] on div "QUÂN LH" at bounding box center [522, 194] width 149 height 12
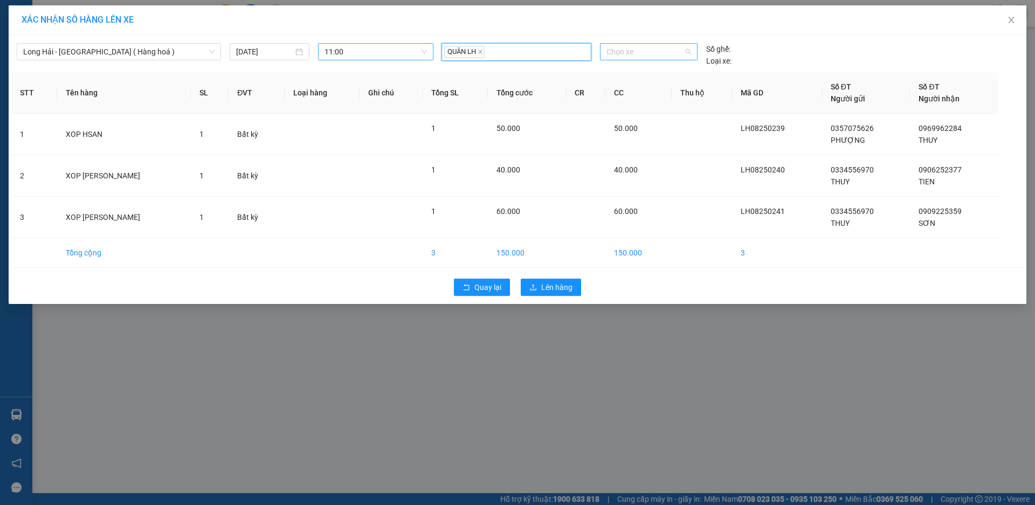
click at [656, 45] on span "Chọn xe" at bounding box center [648, 52] width 84 height 16
click at [644, 74] on div "72B-034.37" at bounding box center [648, 73] width 84 height 12
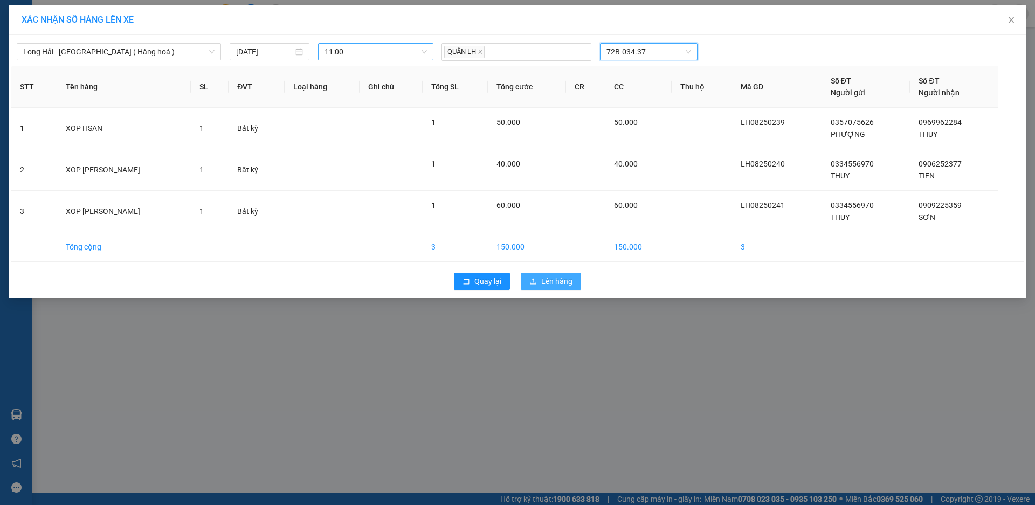
click at [554, 285] on span "Lên hàng" at bounding box center [556, 281] width 31 height 12
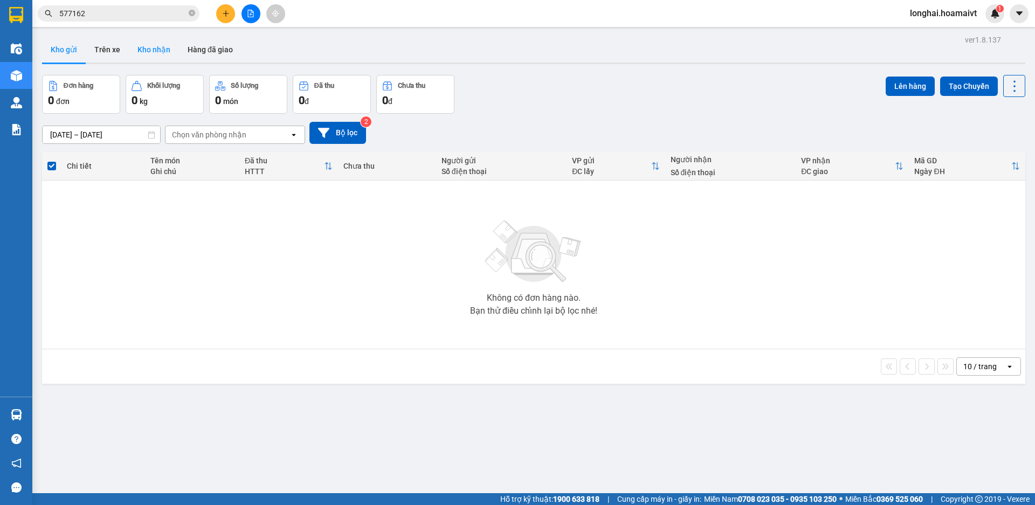
click at [150, 49] on button "Kho nhận" at bounding box center [154, 50] width 50 height 26
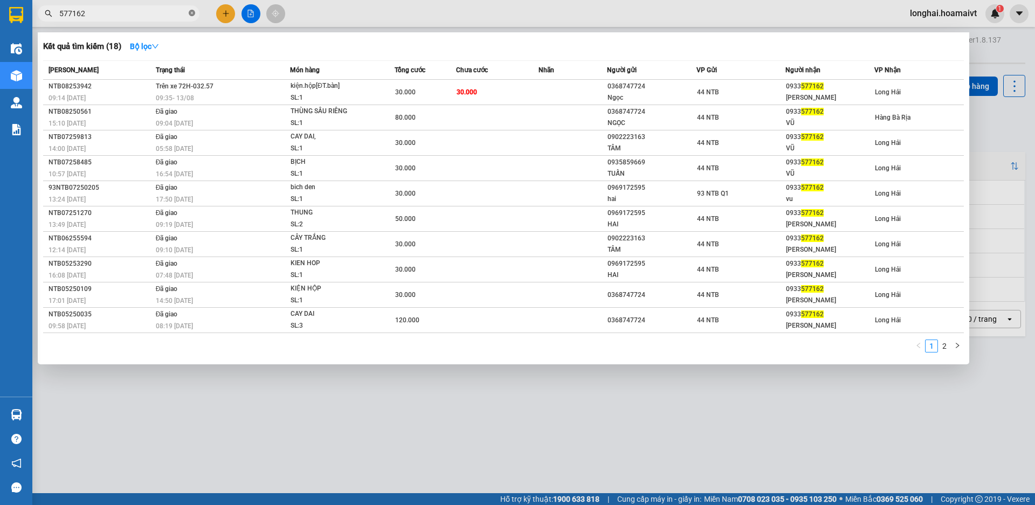
click at [192, 11] on icon "close-circle" at bounding box center [192, 13] width 6 height 6
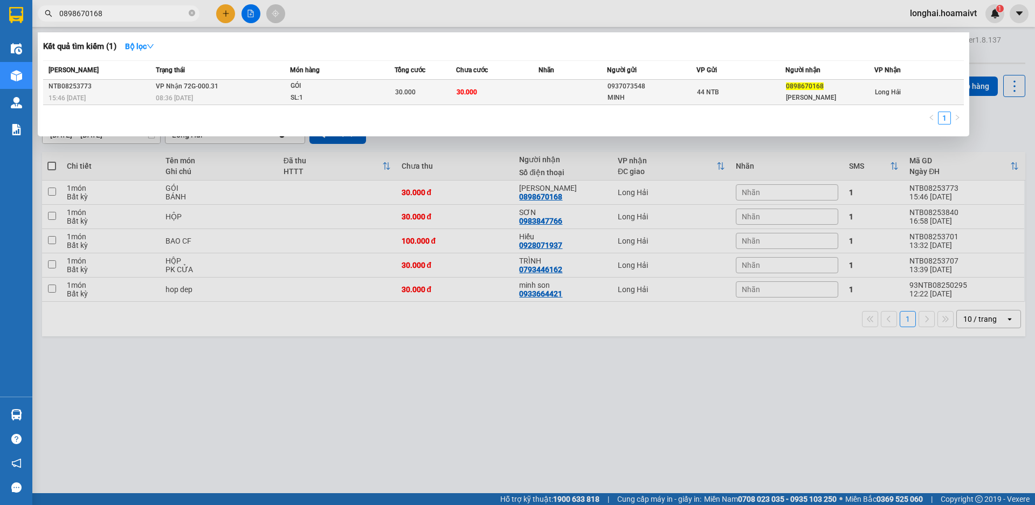
click at [267, 91] on td "[PERSON_NAME] 72G-000.31 08:36 [DATE]" at bounding box center [221, 92] width 137 height 25
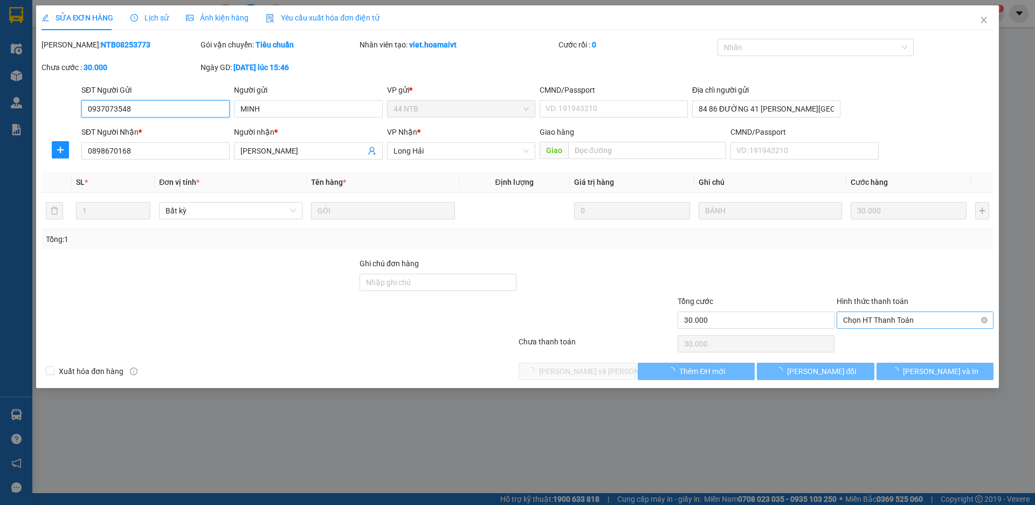
click at [859, 318] on span "Chọn HT Thanh Toán" at bounding box center [915, 320] width 144 height 16
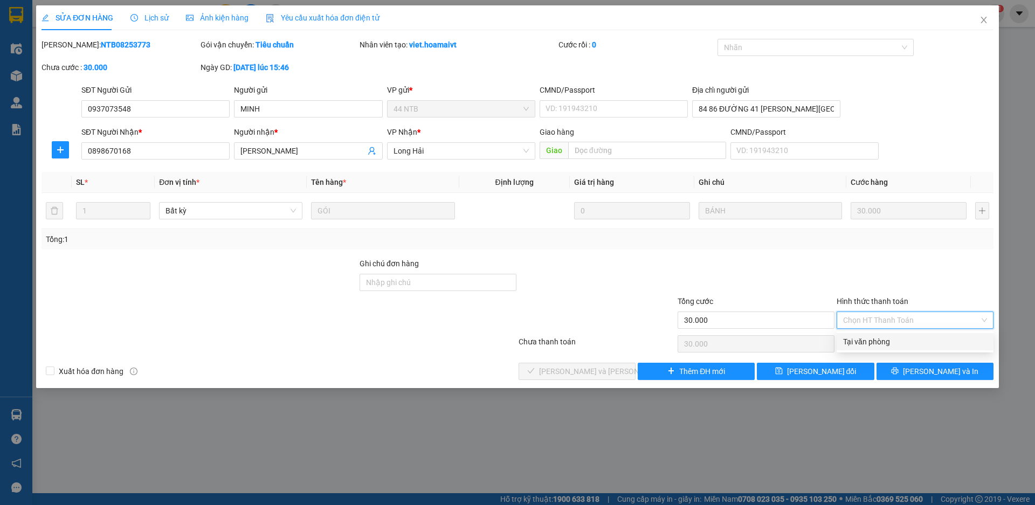
click at [862, 343] on div "Tại văn phòng" at bounding box center [915, 342] width 144 height 12
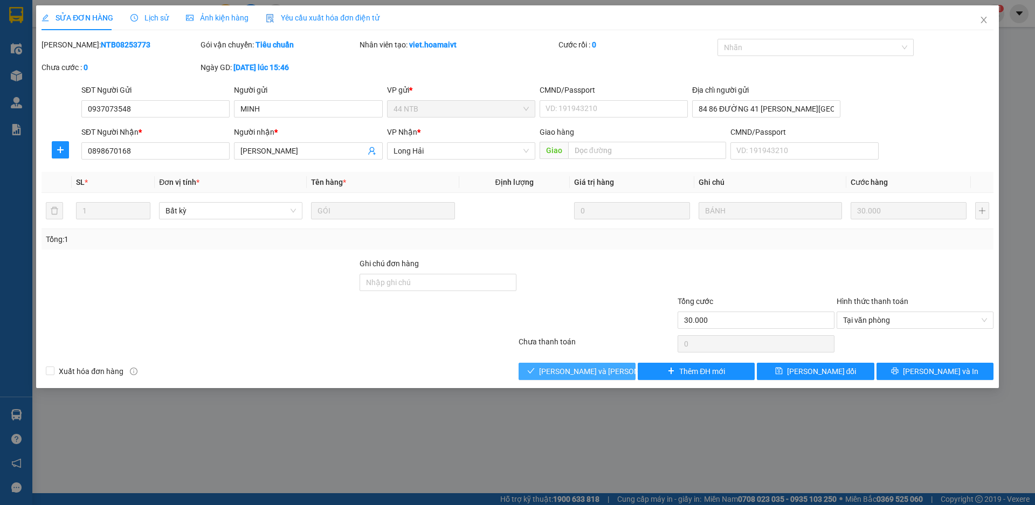
click at [597, 367] on span "[PERSON_NAME] và [PERSON_NAME] hàng" at bounding box center [612, 371] width 146 height 12
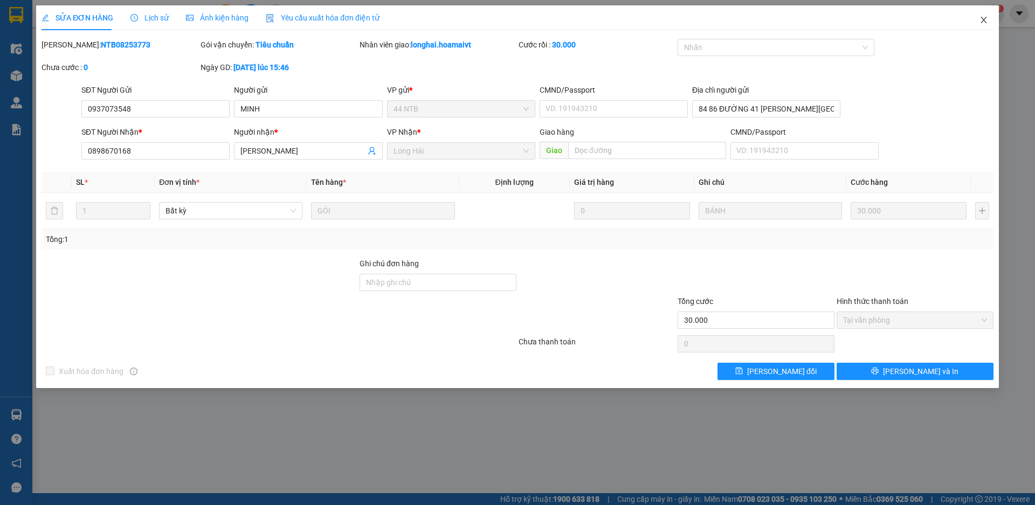
click at [984, 19] on icon "close" at bounding box center [983, 20] width 9 height 9
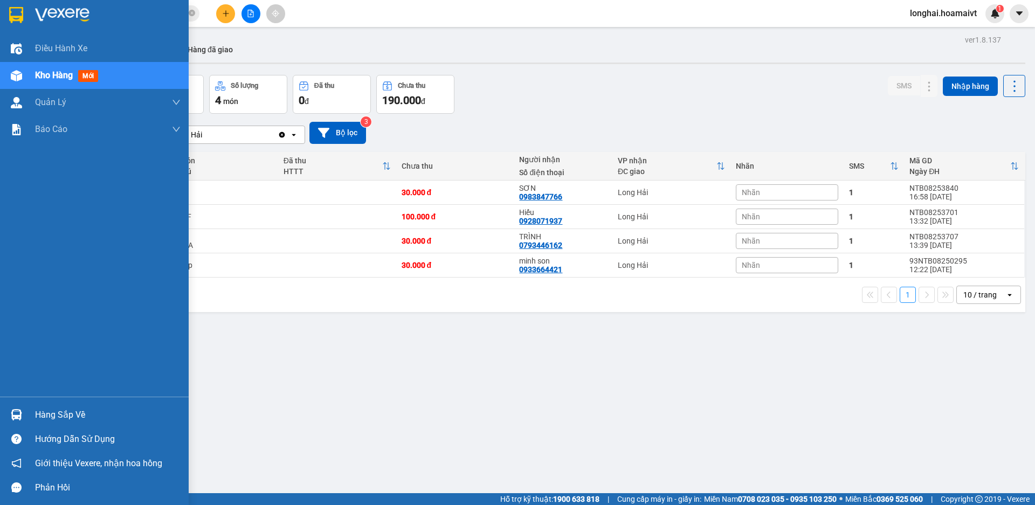
drag, startPoint x: 40, startPoint y: 417, endPoint x: 42, endPoint y: 395, distance: 21.6
click at [41, 417] on div "Hàng sắp về" at bounding box center [108, 415] width 146 height 16
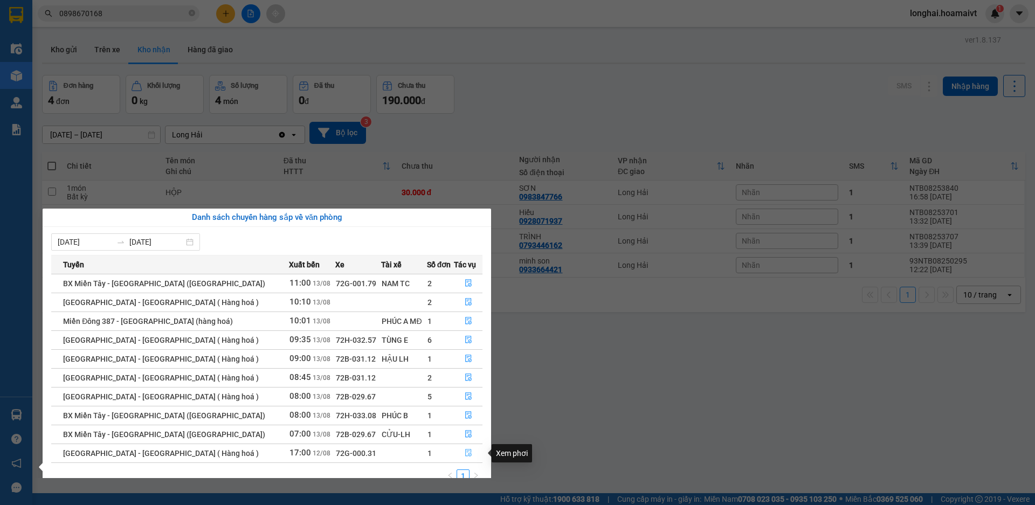
click at [468, 453] on icon "file-done" at bounding box center [469, 453] width 8 height 8
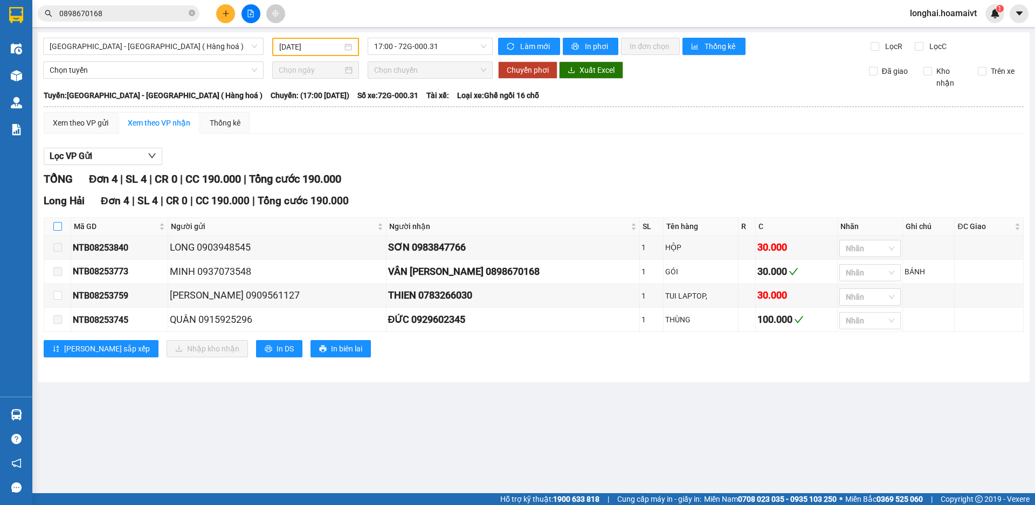
click at [56, 224] on input "checkbox" at bounding box center [57, 226] width 9 height 9
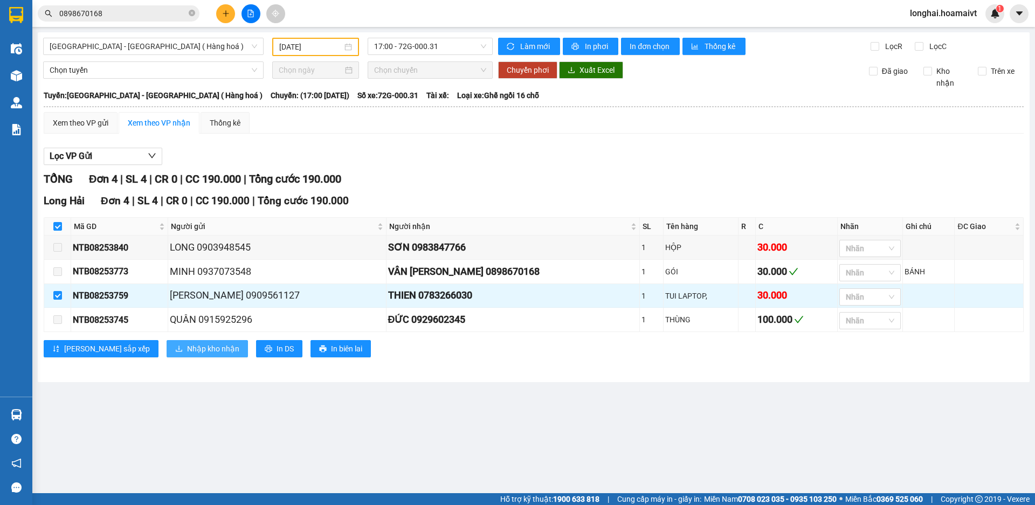
click at [187, 354] on span "Nhập kho nhận" at bounding box center [213, 349] width 52 height 12
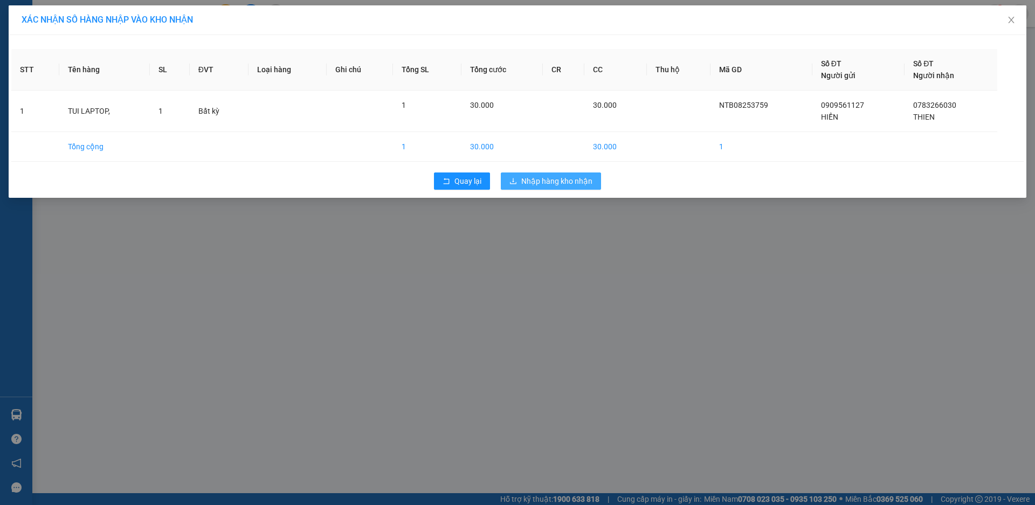
click at [552, 177] on span "Nhập hàng kho nhận" at bounding box center [556, 181] width 71 height 12
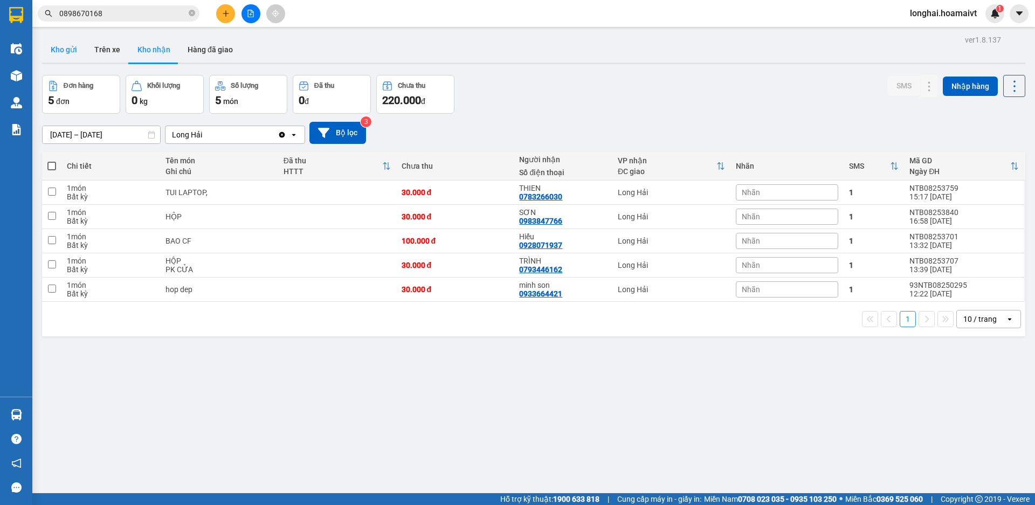
click at [61, 49] on button "Kho gửi" at bounding box center [64, 50] width 44 height 26
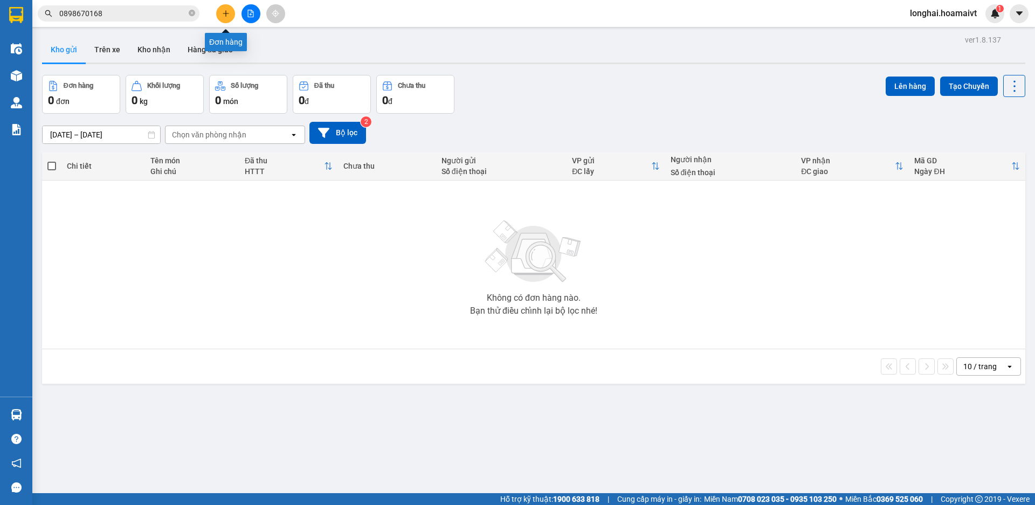
click at [229, 16] on icon "plus" at bounding box center [226, 14] width 8 height 8
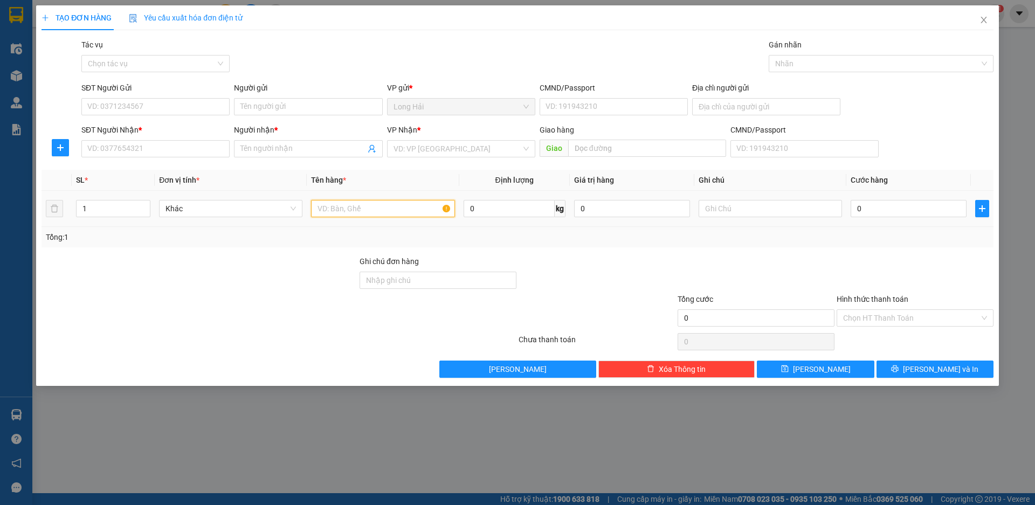
click at [330, 206] on input "text" at bounding box center [382, 208] width 143 height 17
click at [139, 144] on input "SĐT Người Nhận *" at bounding box center [155, 148] width 148 height 17
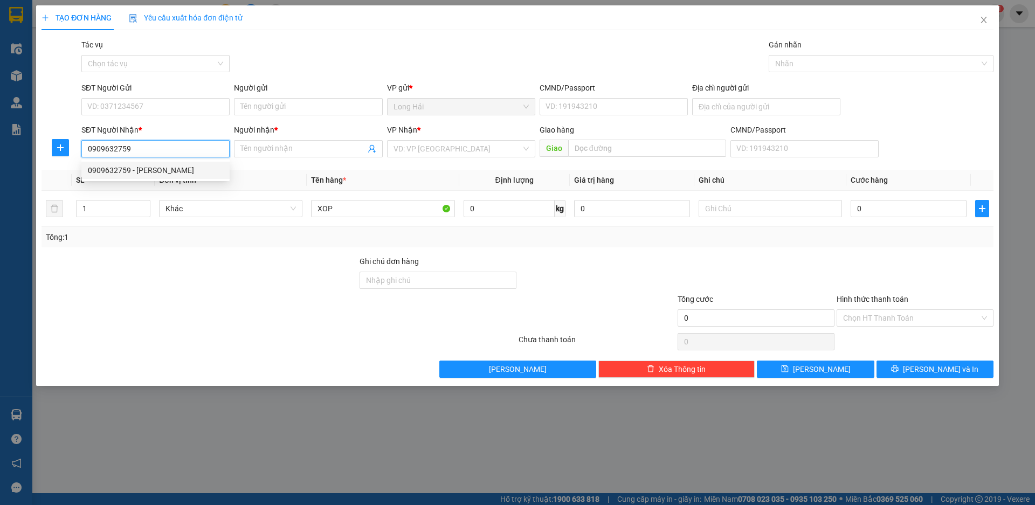
click at [112, 172] on div "0909632759 - [PERSON_NAME]" at bounding box center [155, 170] width 135 height 12
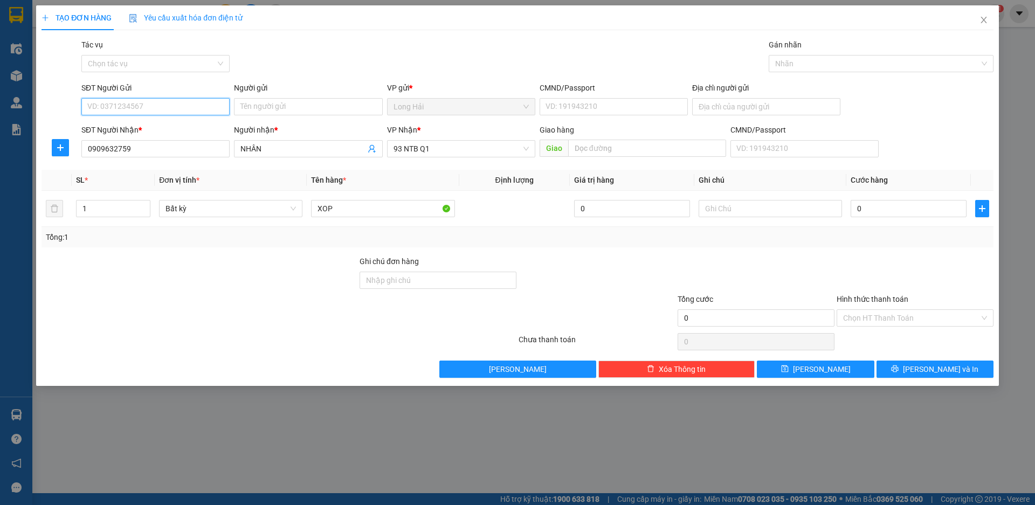
click at [126, 108] on input "SĐT Người Gửi" at bounding box center [155, 106] width 148 height 17
click at [139, 128] on div "0937887519 - THI" at bounding box center [155, 128] width 135 height 12
click at [705, 109] on input "Địa chỉ người gửi" at bounding box center [766, 106] width 148 height 17
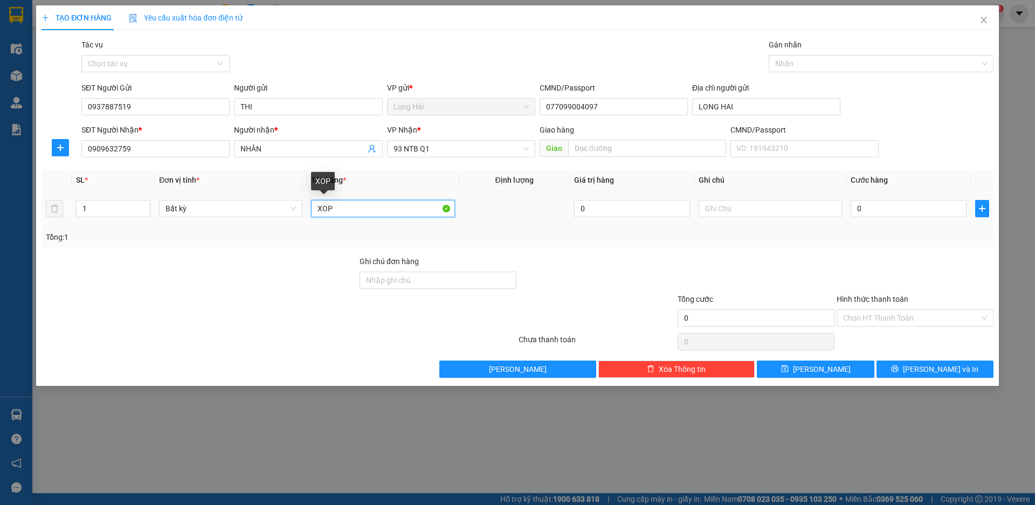
click at [374, 211] on input "XOP" at bounding box center [382, 208] width 143 height 17
click at [874, 203] on input "0" at bounding box center [909, 208] width 116 height 17
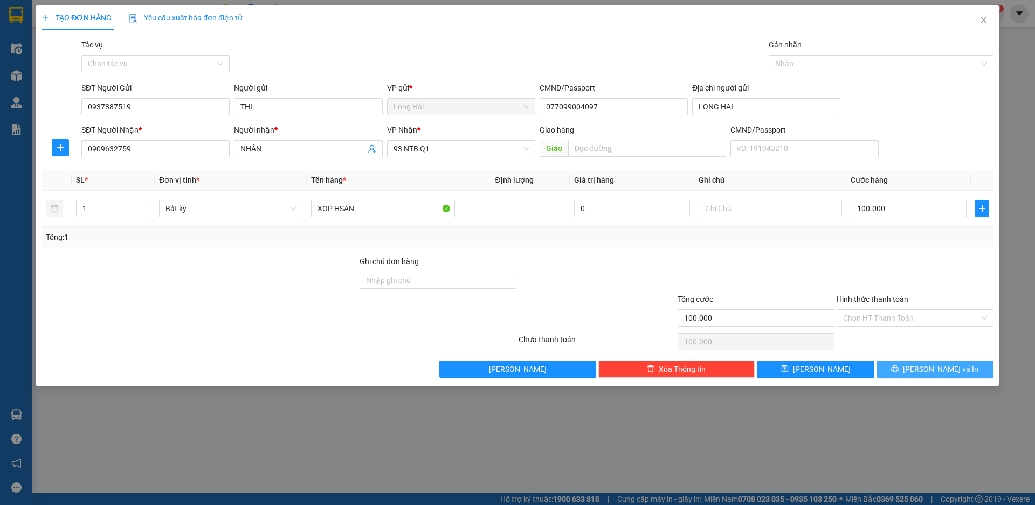
click at [925, 366] on span "[PERSON_NAME] và In" at bounding box center [940, 369] width 75 height 12
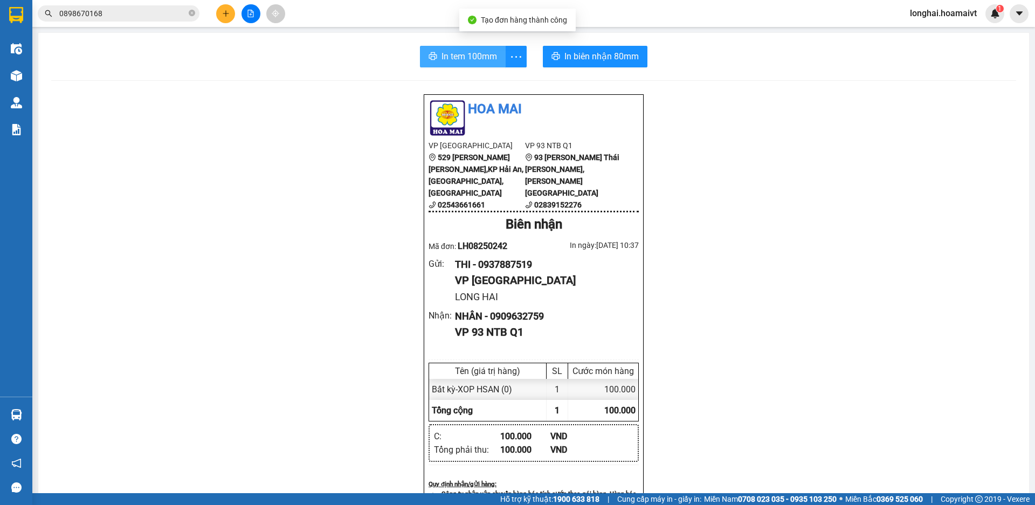
click at [460, 50] on span "In tem 100mm" at bounding box center [469, 56] width 56 height 13
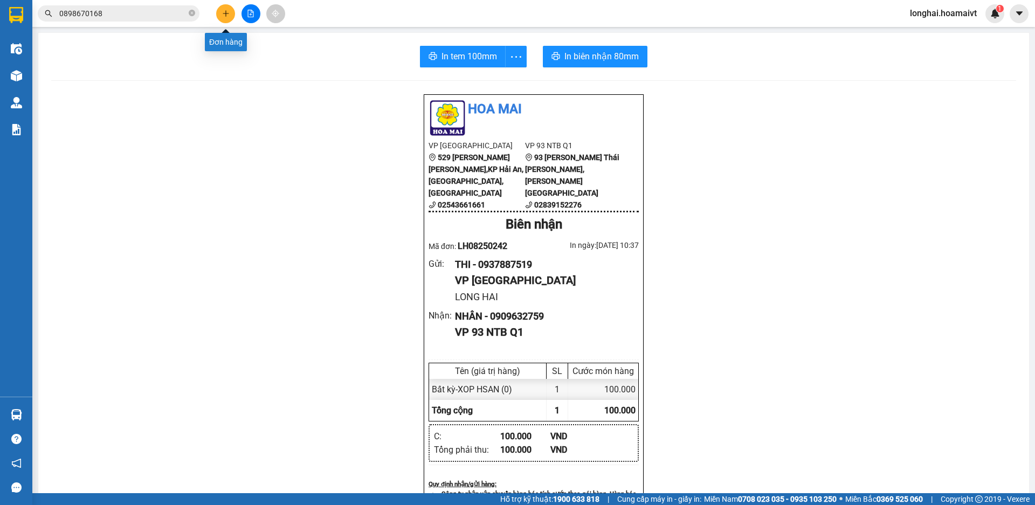
click at [222, 16] on icon "plus" at bounding box center [226, 14] width 8 height 8
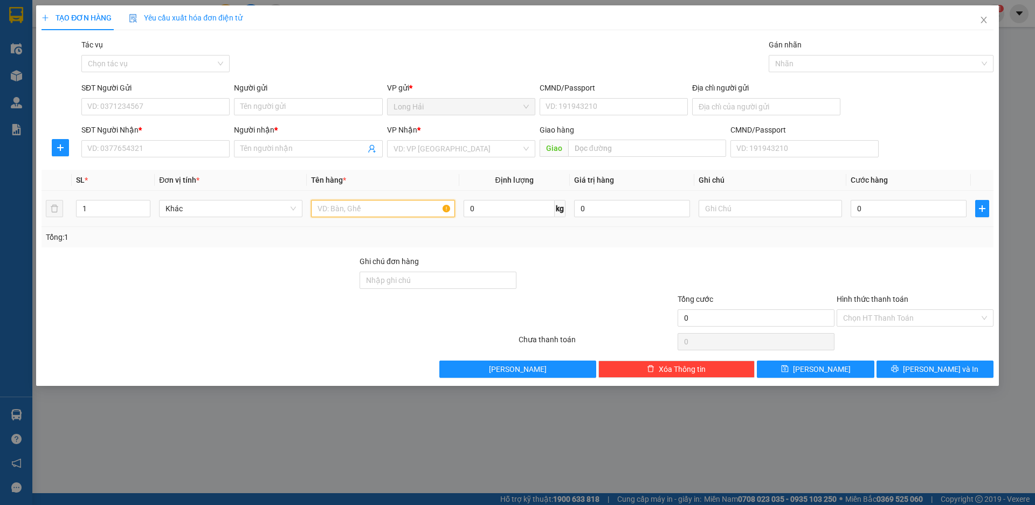
click at [337, 211] on input "text" at bounding box center [382, 208] width 143 height 17
click at [444, 150] on input "search" at bounding box center [457, 149] width 128 height 16
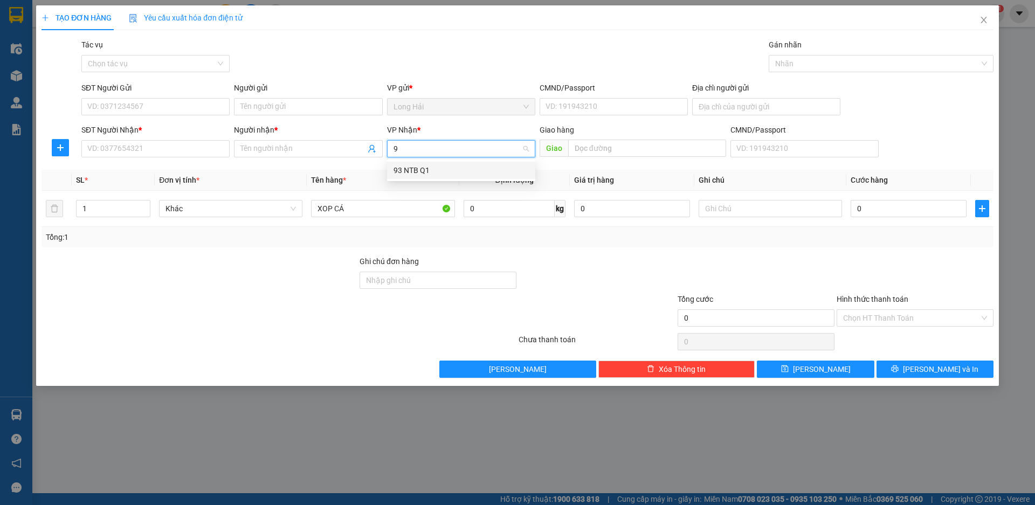
click at [416, 172] on div "93 NTB Q1" at bounding box center [460, 170] width 135 height 12
click at [881, 207] on input "0" at bounding box center [909, 208] width 116 height 17
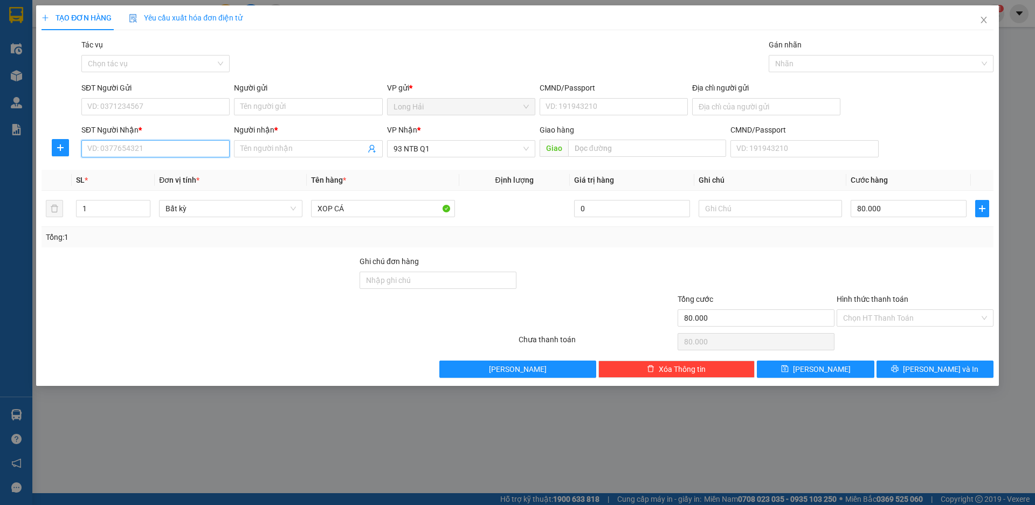
click at [133, 148] on input "SĐT Người Nhận *" at bounding box center [155, 148] width 148 height 17
click at [114, 100] on input "SĐT Người Gửi" at bounding box center [155, 106] width 148 height 17
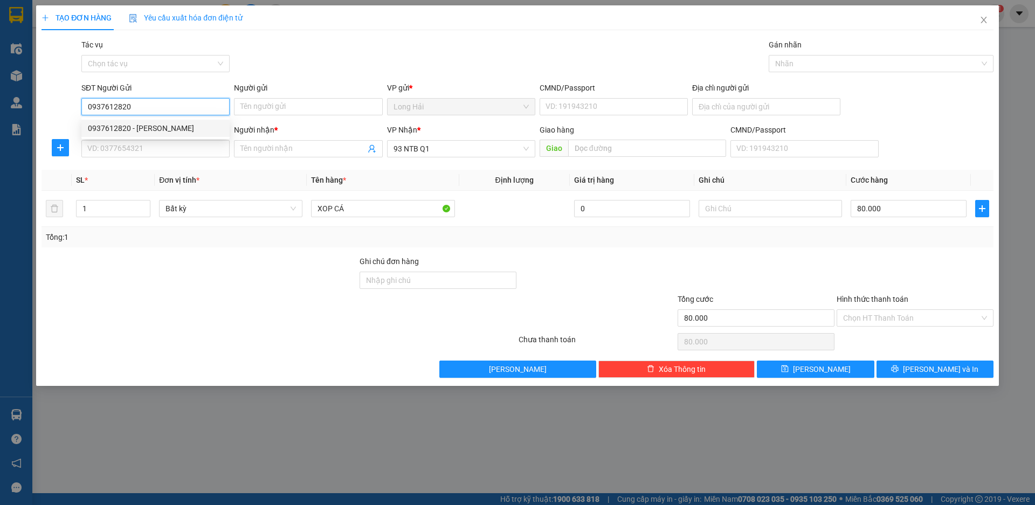
click at [140, 127] on div "0937612820 - [PERSON_NAME]" at bounding box center [155, 128] width 135 height 12
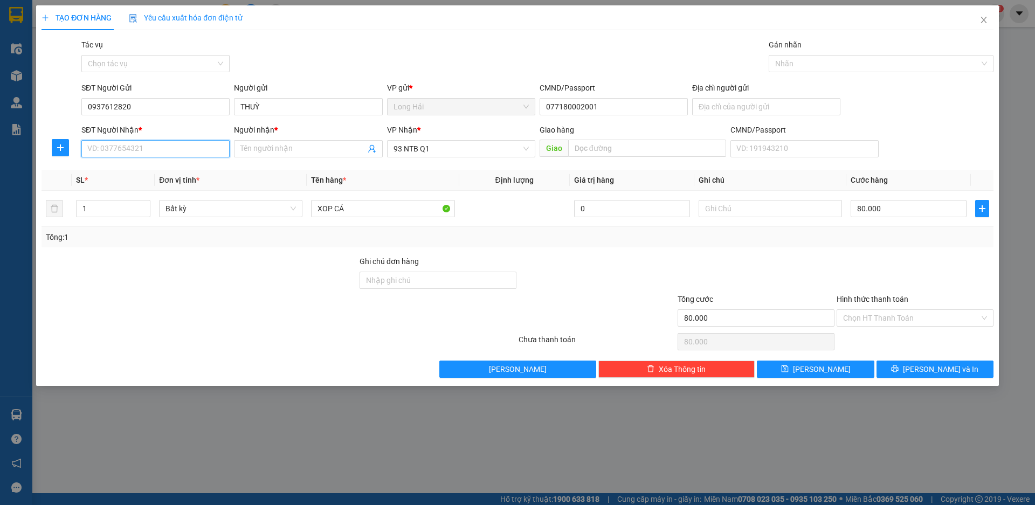
click at [196, 153] on input "SĐT Người Nhận *" at bounding box center [155, 148] width 148 height 17
click at [153, 150] on input "SĐT Người Nhận *" at bounding box center [155, 148] width 148 height 17
click at [713, 109] on input "Địa chỉ người gửi" at bounding box center [766, 106] width 148 height 17
click at [157, 156] on input "SĐT Người Nhận *" at bounding box center [155, 148] width 148 height 17
click at [157, 143] on input "SĐT Người Nhận *" at bounding box center [155, 148] width 148 height 17
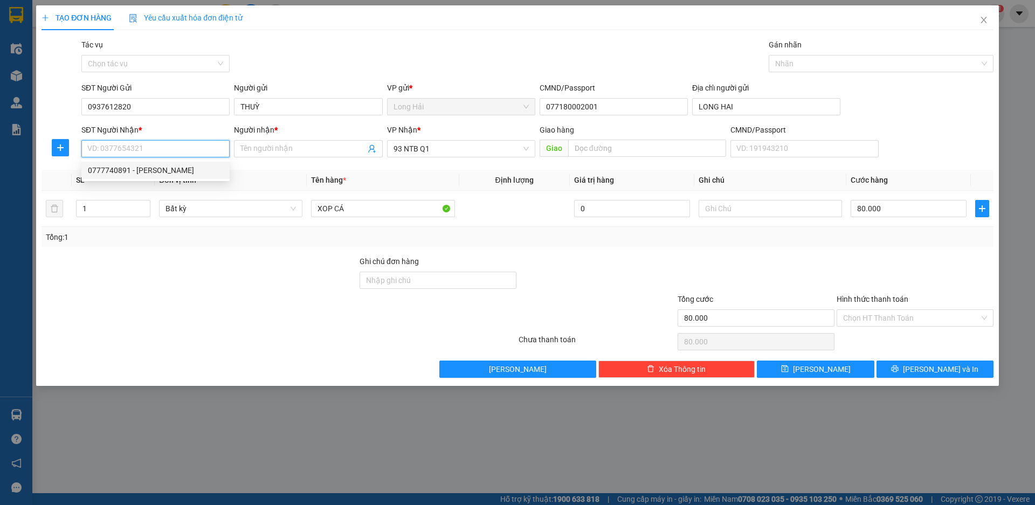
click at [146, 175] on div "0777740891 - [PERSON_NAME]" at bounding box center [155, 170] width 135 height 12
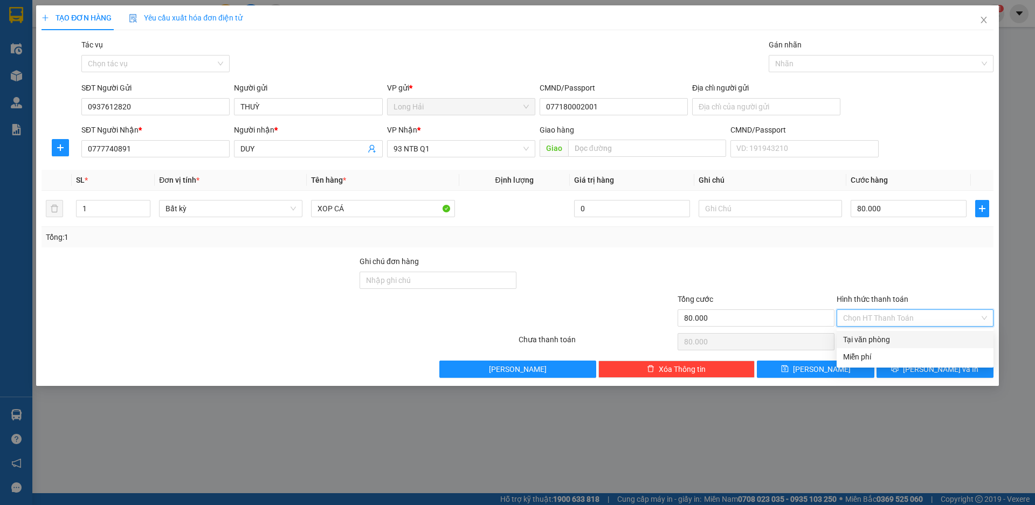
click at [868, 319] on input "Hình thức thanh toán" at bounding box center [911, 318] width 136 height 16
click at [870, 340] on div "Tại văn phòng" at bounding box center [915, 340] width 144 height 12
click at [928, 369] on span "[PERSON_NAME] và In" at bounding box center [940, 369] width 75 height 12
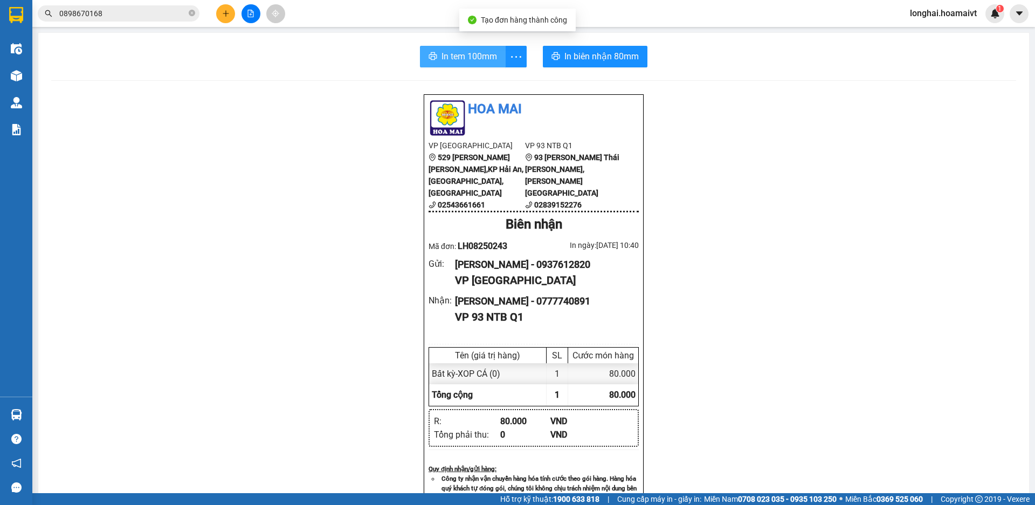
click at [441, 59] on span "In tem 100mm" at bounding box center [469, 56] width 56 height 13
click at [192, 15] on icon "close-circle" at bounding box center [192, 13] width 6 height 6
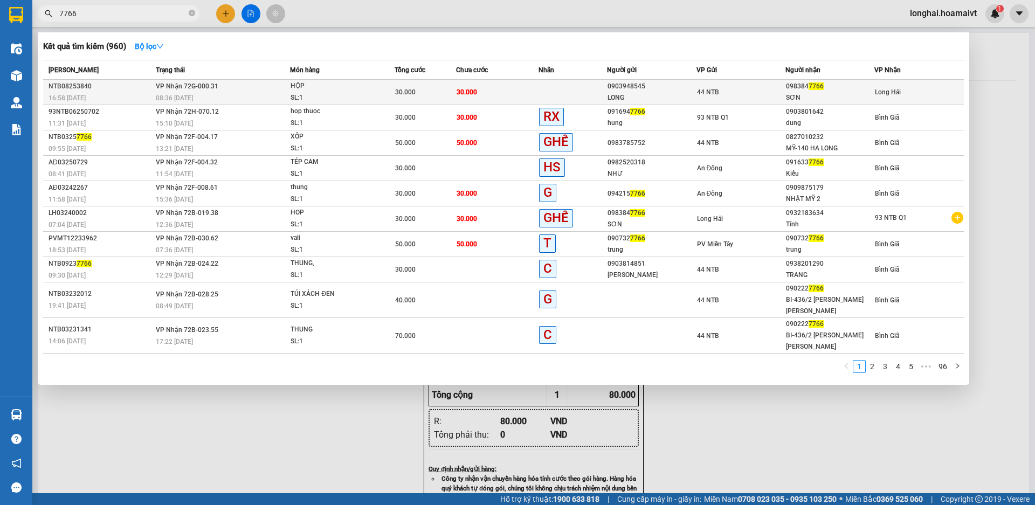
click at [291, 93] on div "SL: 1" at bounding box center [331, 98] width 81 height 12
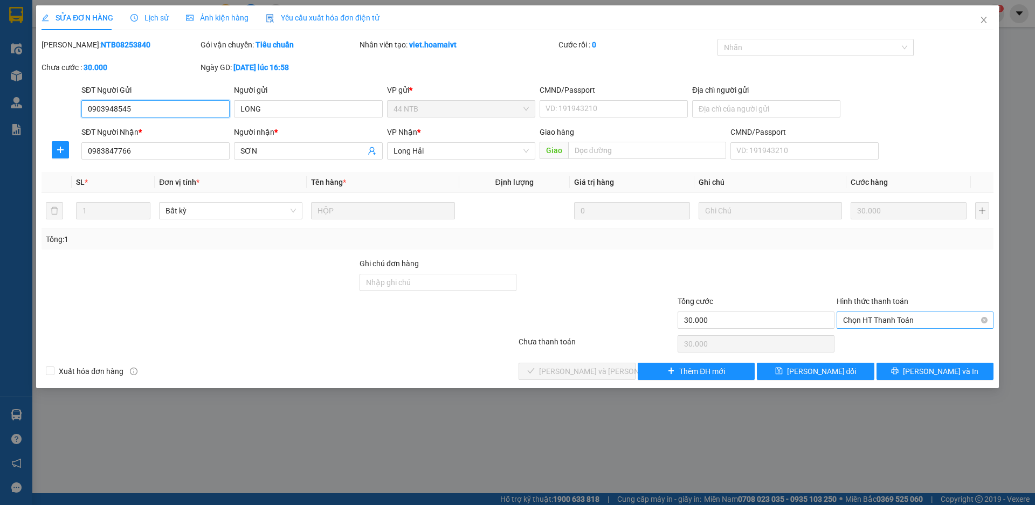
click at [868, 319] on span "Chọn HT Thanh Toán" at bounding box center [915, 320] width 144 height 16
click at [872, 343] on div "Tại văn phòng" at bounding box center [915, 342] width 144 height 12
click at [582, 371] on span "[PERSON_NAME] và [PERSON_NAME] hàng" at bounding box center [612, 371] width 146 height 12
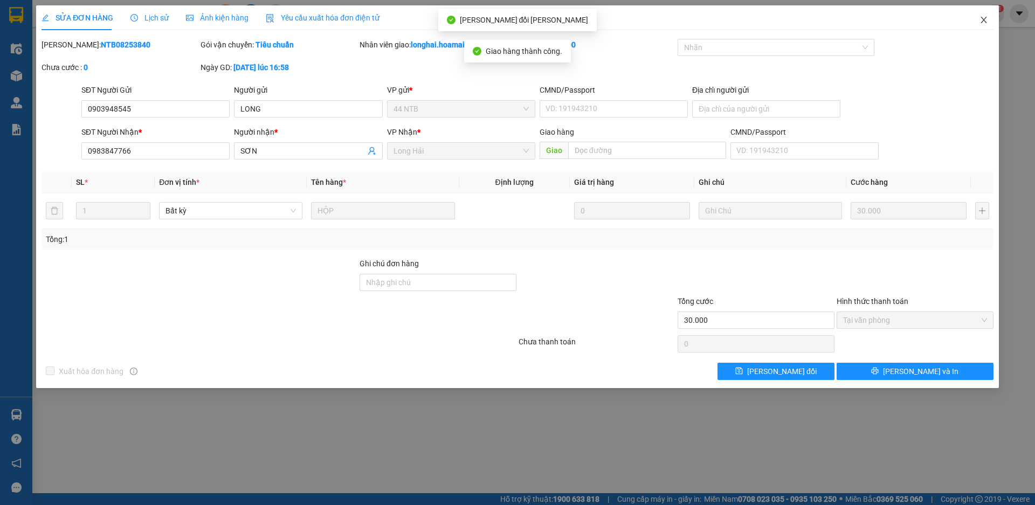
click at [983, 19] on icon "close" at bounding box center [983, 20] width 6 height 6
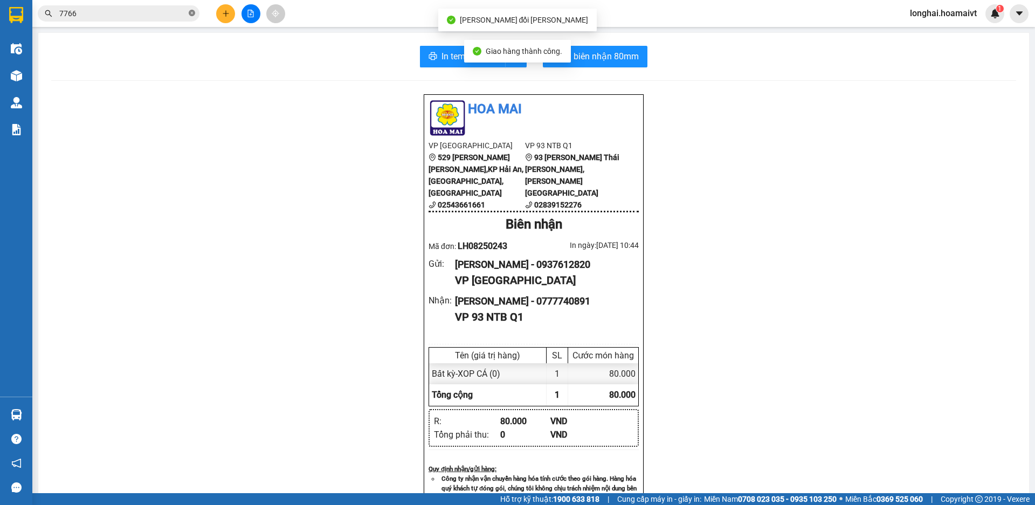
click at [192, 13] on icon "close-circle" at bounding box center [192, 13] width 6 height 6
click at [156, 15] on input "text" at bounding box center [122, 14] width 127 height 12
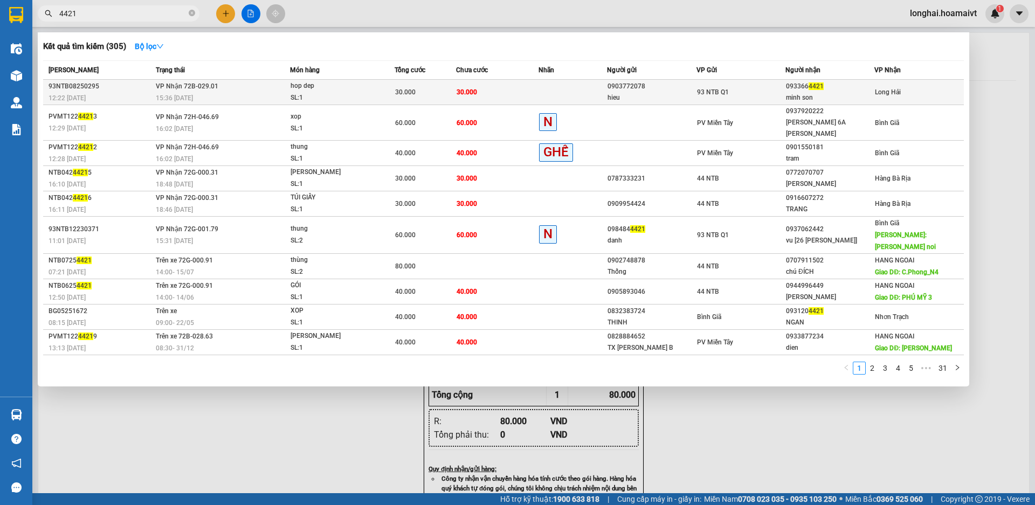
click at [280, 96] on div "15:36 [DATE]" at bounding box center [223, 98] width 134 height 12
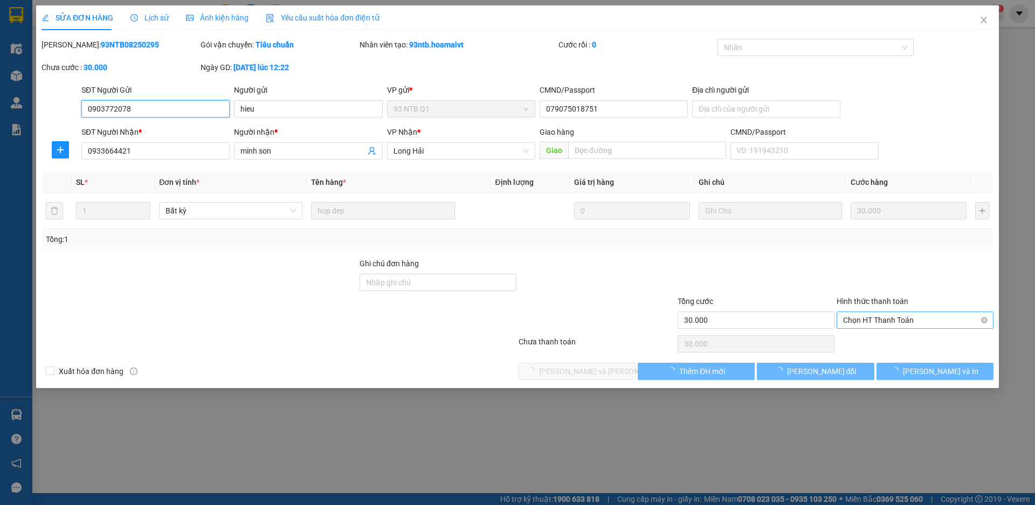
click at [867, 317] on span "Chọn HT Thanh Toán" at bounding box center [915, 320] width 144 height 16
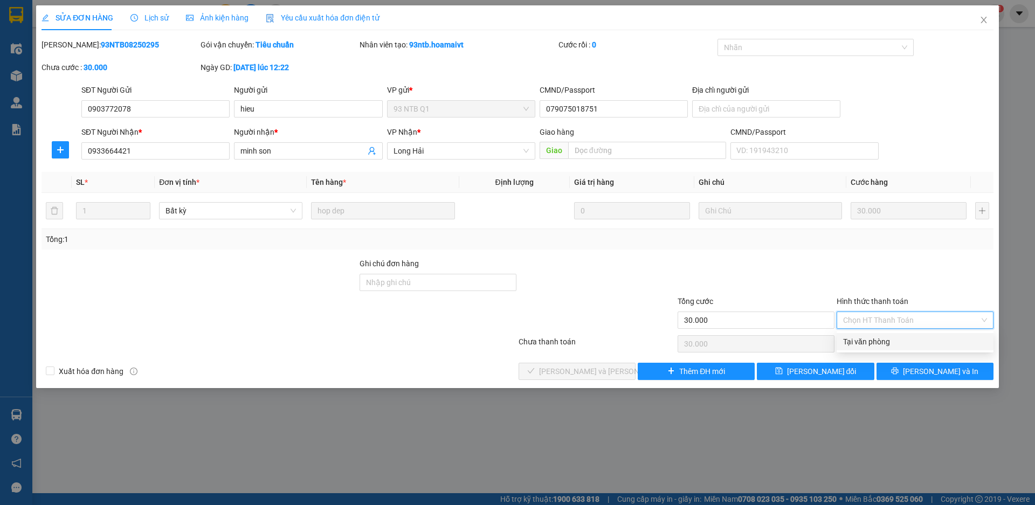
click at [868, 338] on div "Tại văn phòng" at bounding box center [915, 342] width 144 height 12
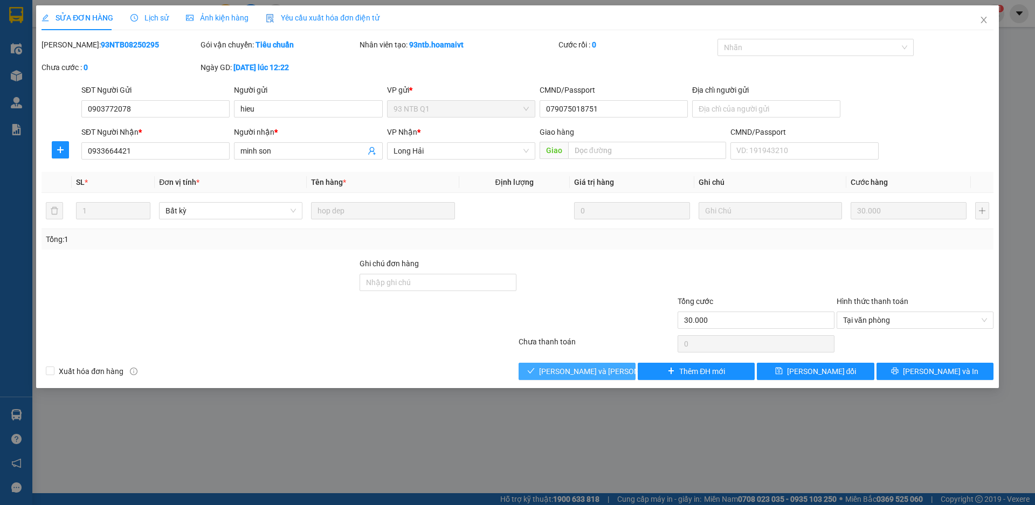
click at [540, 372] on button "[PERSON_NAME] và [PERSON_NAME] hàng" at bounding box center [577, 371] width 117 height 17
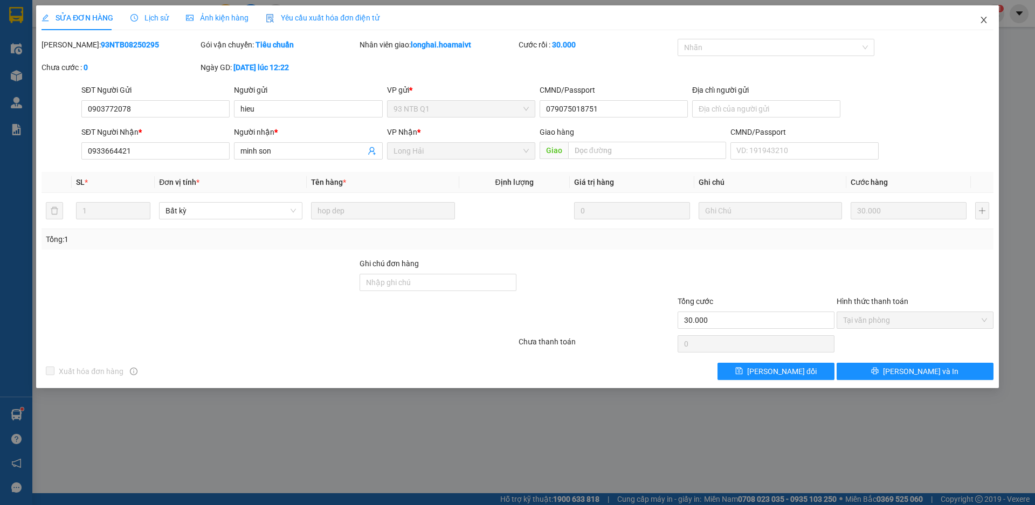
click at [982, 19] on icon "close" at bounding box center [983, 20] width 6 height 6
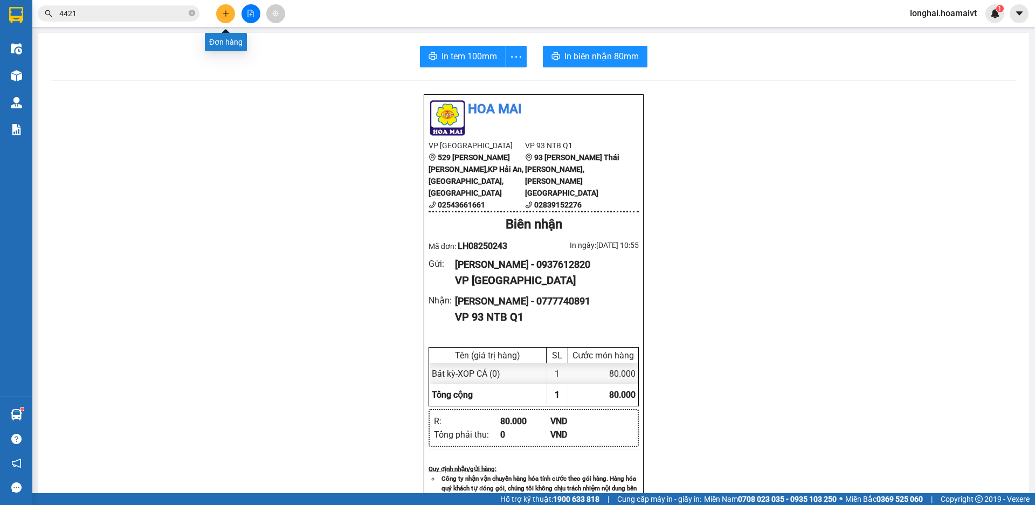
click at [227, 16] on icon "plus" at bounding box center [226, 14] width 8 height 8
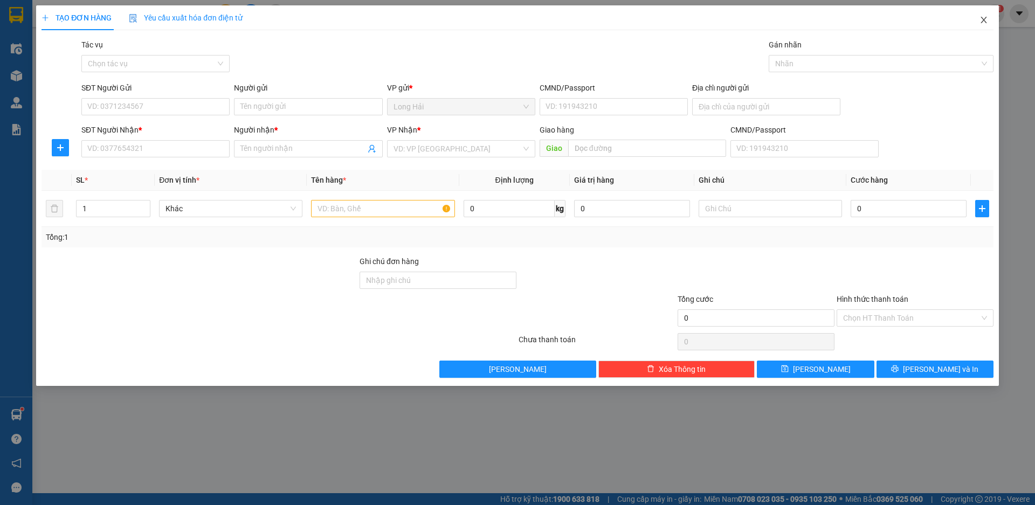
click at [987, 23] on icon "close" at bounding box center [983, 20] width 9 height 9
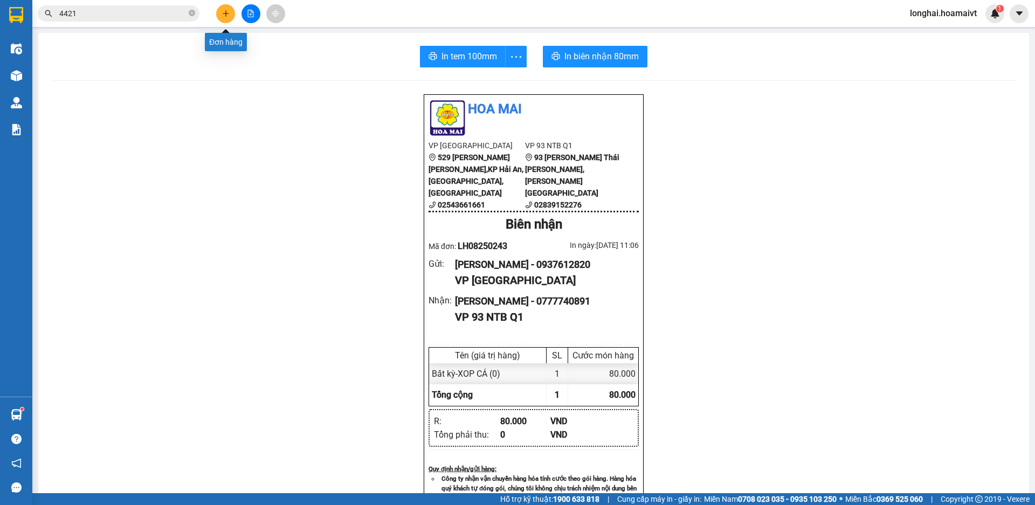
click at [226, 11] on icon "plus" at bounding box center [226, 14] width 8 height 8
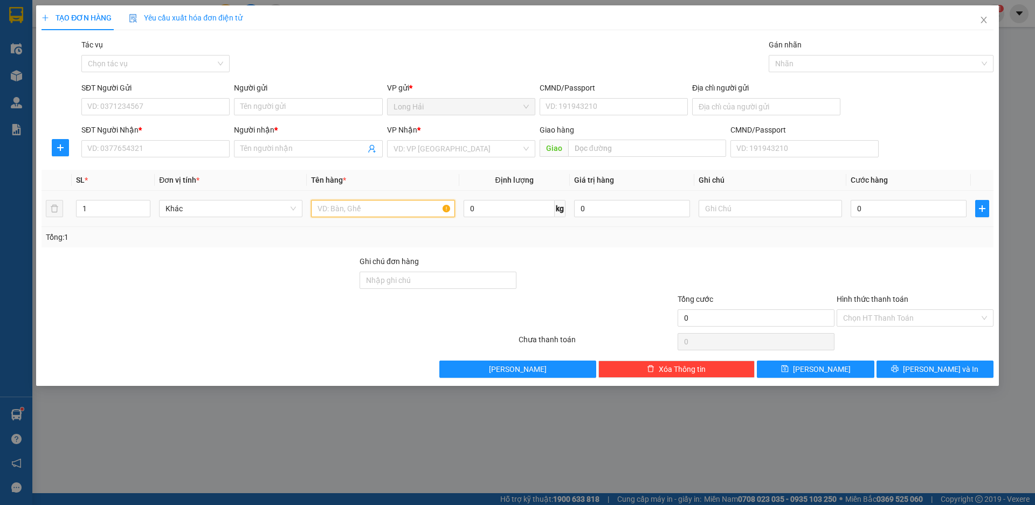
click at [329, 210] on input "text" at bounding box center [382, 208] width 143 height 17
click at [427, 151] on input "search" at bounding box center [457, 149] width 128 height 16
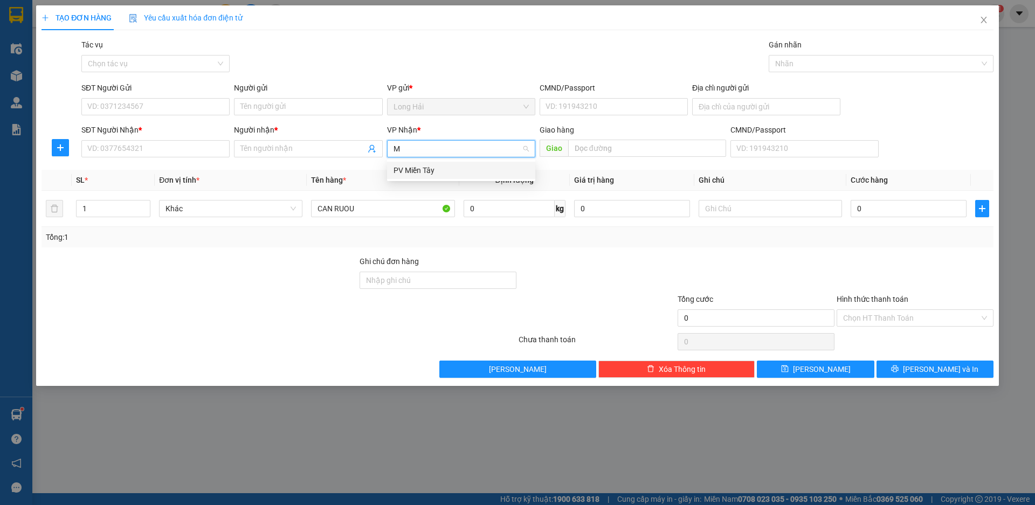
click at [421, 167] on div "PV Miền Tây" at bounding box center [460, 170] width 135 height 12
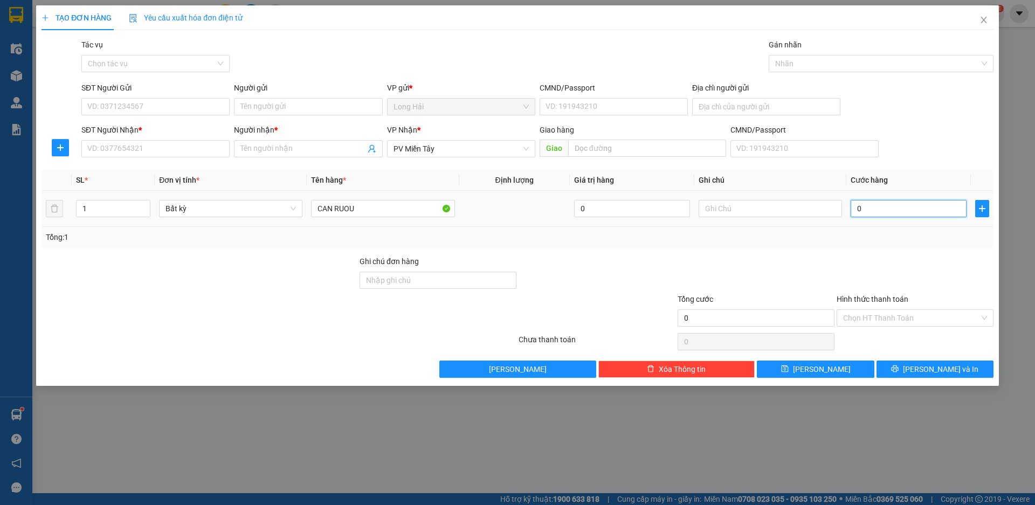
click at [881, 210] on input "0" at bounding box center [909, 208] width 116 height 17
click at [126, 146] on input "SĐT Người Nhận *" at bounding box center [155, 148] width 148 height 17
click at [148, 105] on input "SĐT Người Gửi" at bounding box center [155, 106] width 148 height 17
click at [102, 147] on input "SĐT Người Nhận *" at bounding box center [155, 148] width 148 height 17
click at [102, 150] on input "SĐT Người Nhận *" at bounding box center [155, 148] width 148 height 17
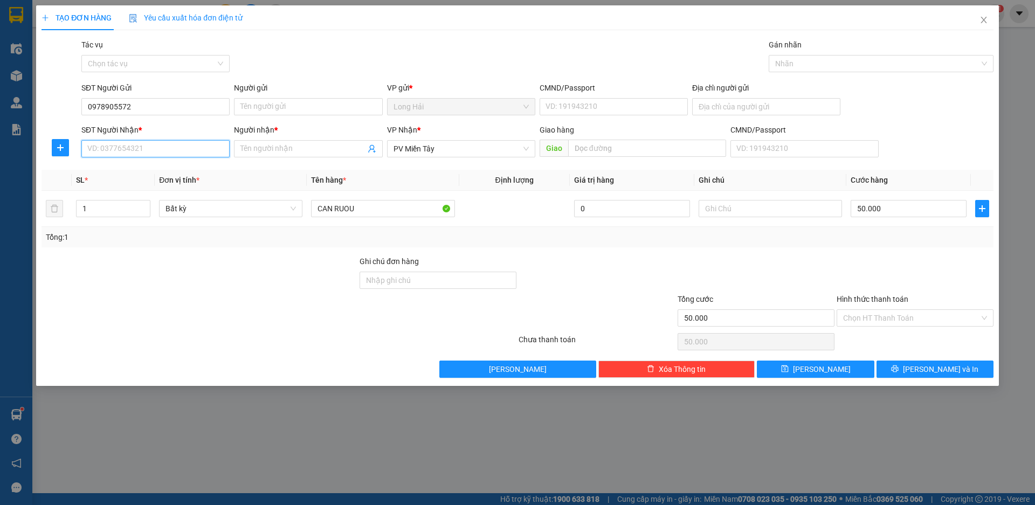
click at [102, 150] on input "SĐT Người Nhận *" at bounding box center [155, 148] width 148 height 17
drag, startPoint x: 121, startPoint y: 151, endPoint x: 84, endPoint y: 158, distance: 38.4
click at [82, 159] on div "SĐT Người [PERSON_NAME] * 0973859699 0973859699" at bounding box center [155, 143] width 148 height 38
click at [252, 141] on span at bounding box center [308, 148] width 148 height 17
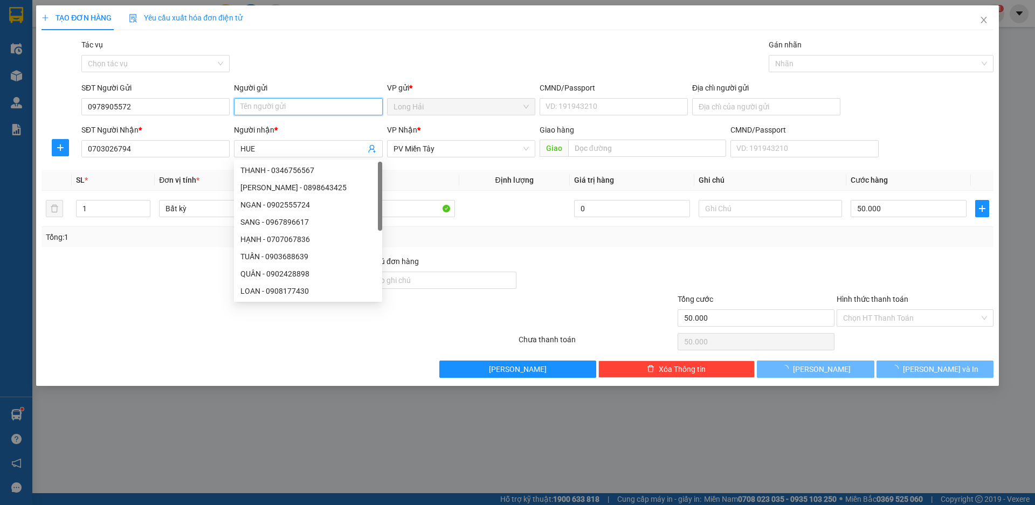
click at [255, 104] on input "Người gửi" at bounding box center [308, 106] width 148 height 17
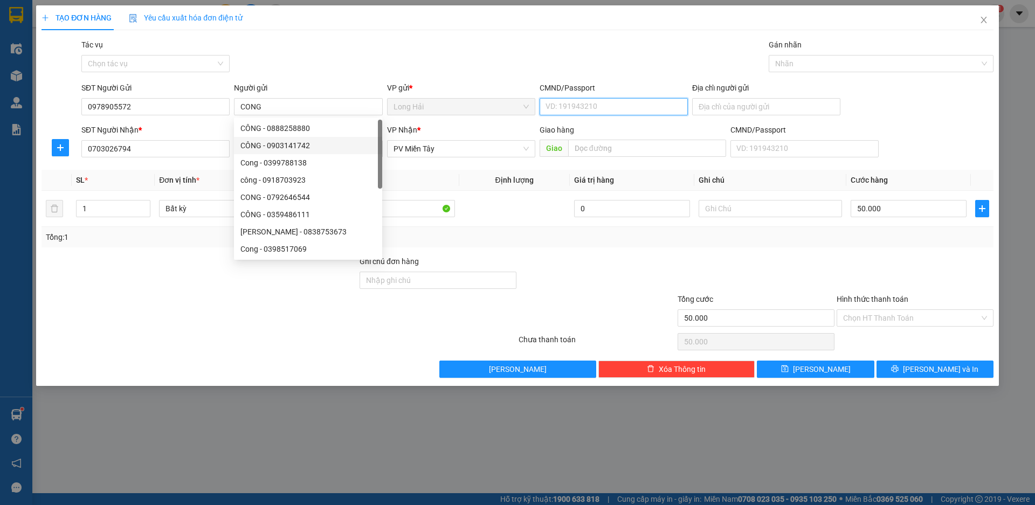
click at [575, 109] on input "CMND/Passport" at bounding box center [614, 106] width 148 height 17
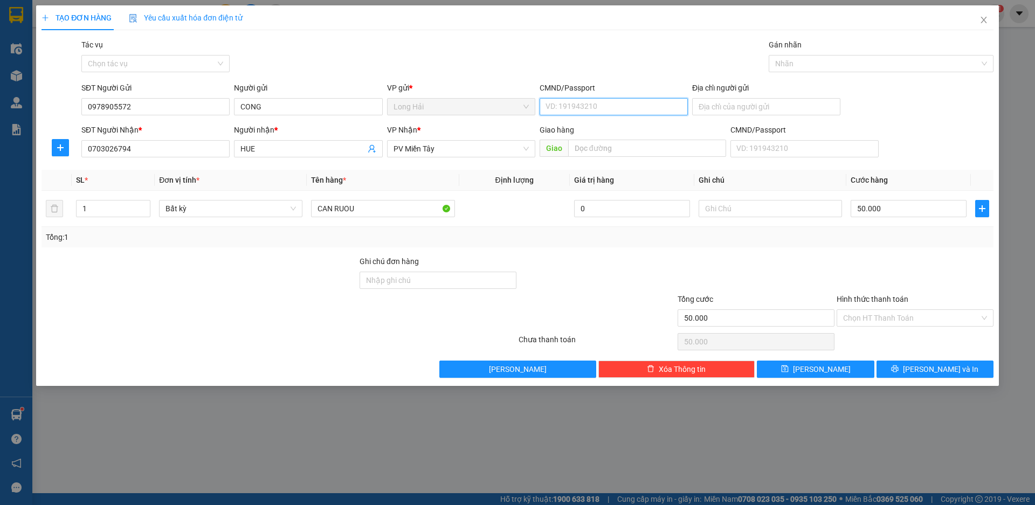
click at [596, 110] on input "CMND/Passport" at bounding box center [614, 106] width 148 height 17
click at [705, 105] on input "Địa chỉ người gửi" at bounding box center [766, 106] width 148 height 17
click at [909, 314] on input "Hình thức thanh toán" at bounding box center [911, 318] width 136 height 16
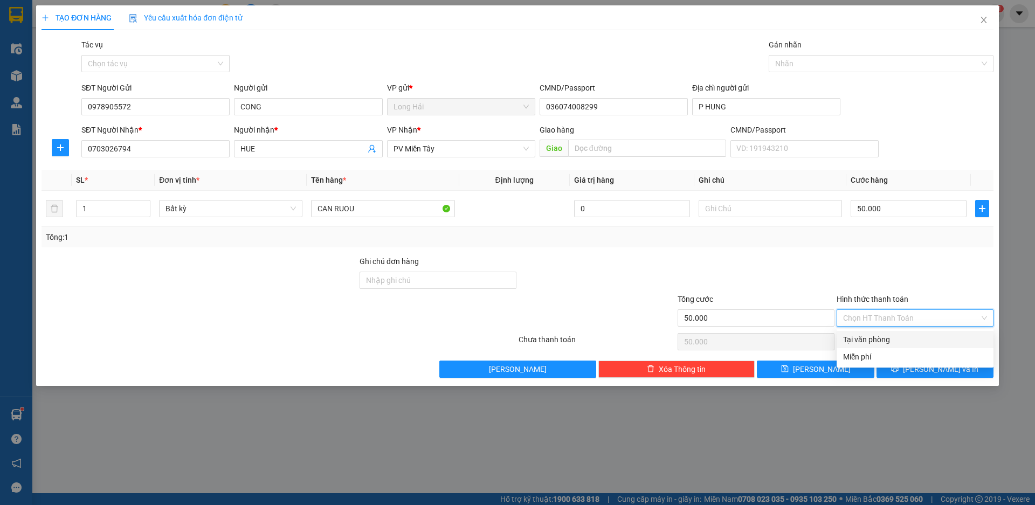
click at [889, 338] on div "Tại văn phòng" at bounding box center [915, 340] width 144 height 12
click at [898, 369] on icon "printer" at bounding box center [895, 369] width 8 height 8
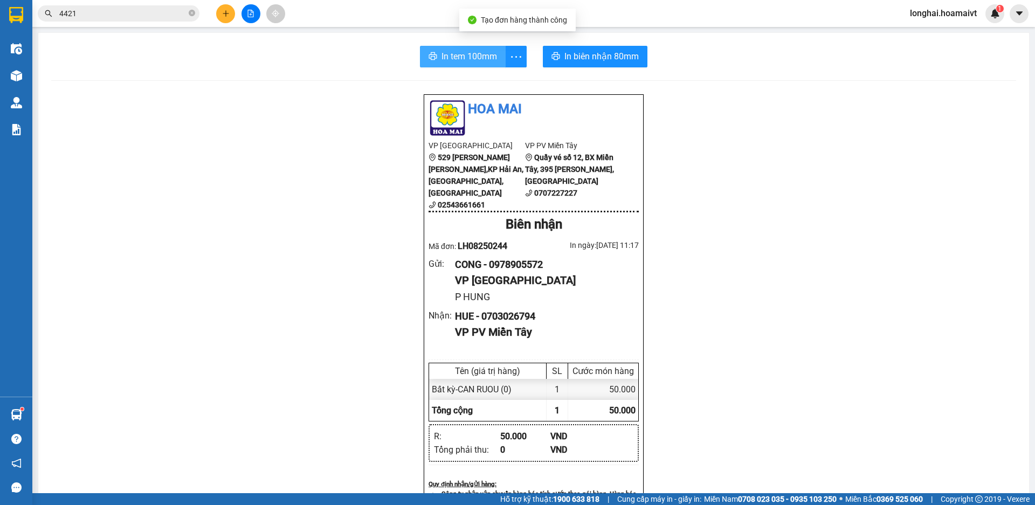
click at [450, 58] on span "In tem 100mm" at bounding box center [469, 56] width 56 height 13
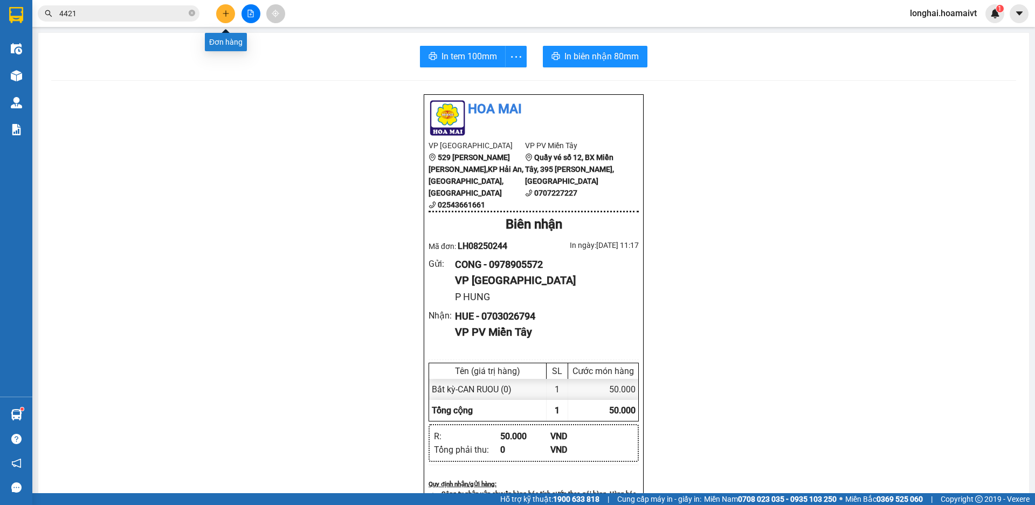
click at [233, 15] on button at bounding box center [225, 13] width 19 height 19
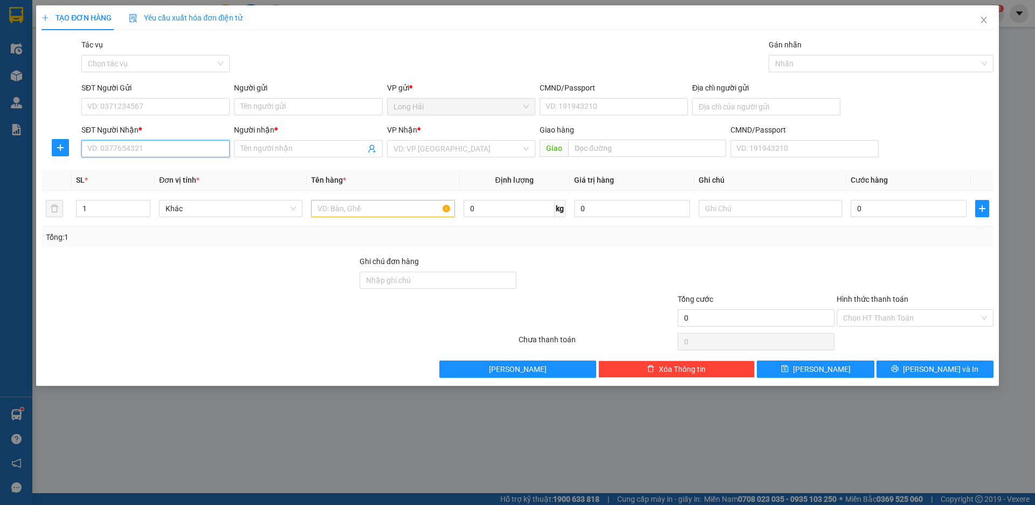
click at [126, 147] on input "SĐT Người Nhận *" at bounding box center [155, 148] width 148 height 17
click at [249, 146] on input "Người nhận *" at bounding box center [302, 149] width 125 height 12
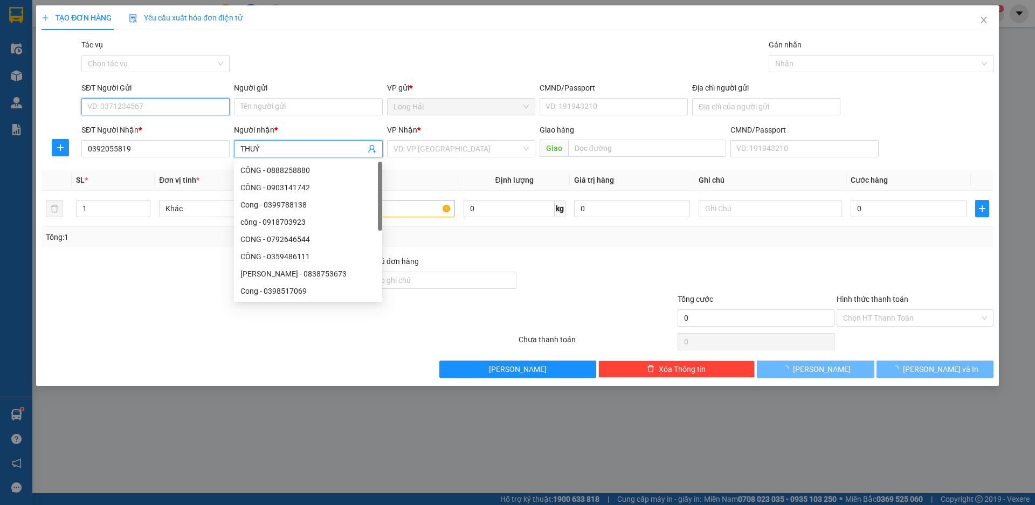
click at [172, 107] on input "SĐT Người Gửi" at bounding box center [155, 106] width 148 height 17
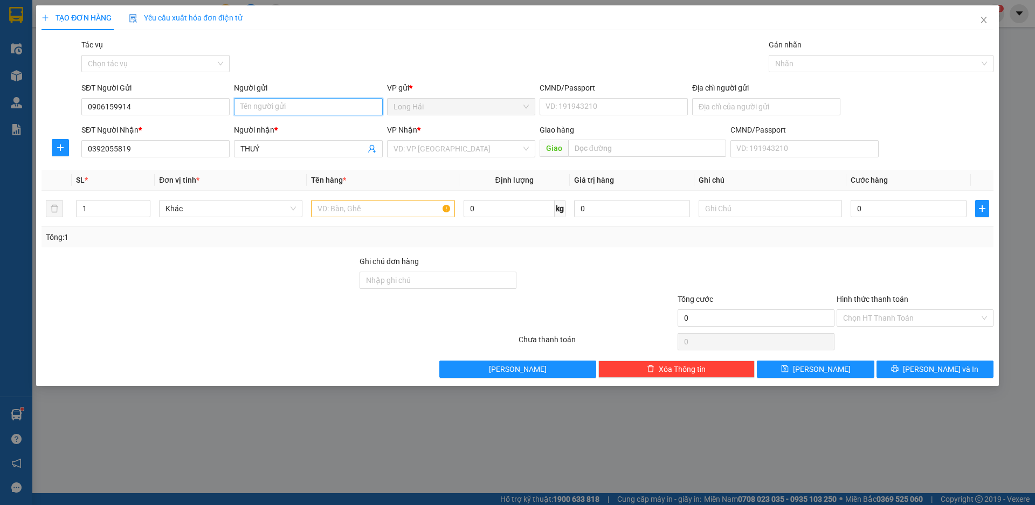
click at [259, 103] on input "Người gửi" at bounding box center [308, 106] width 148 height 17
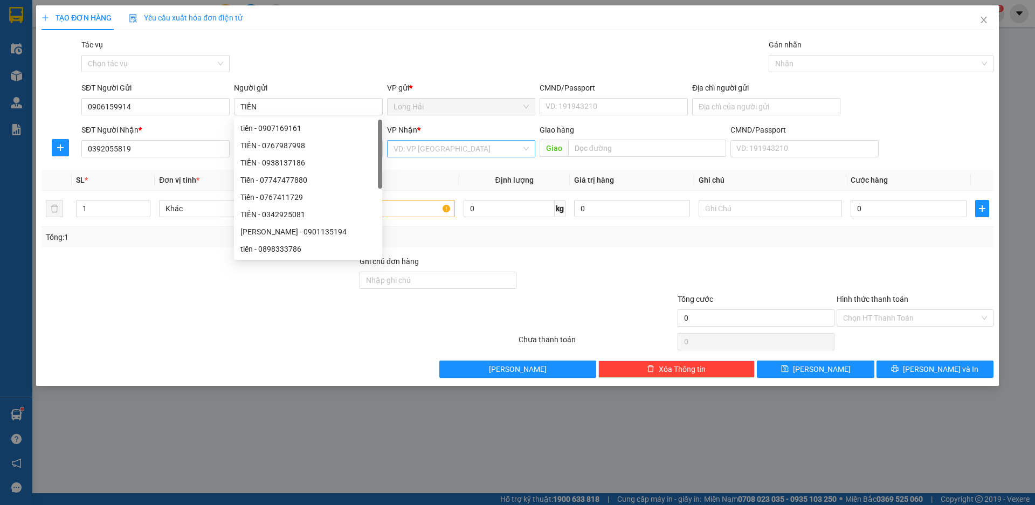
click at [477, 147] on input "search" at bounding box center [457, 149] width 128 height 16
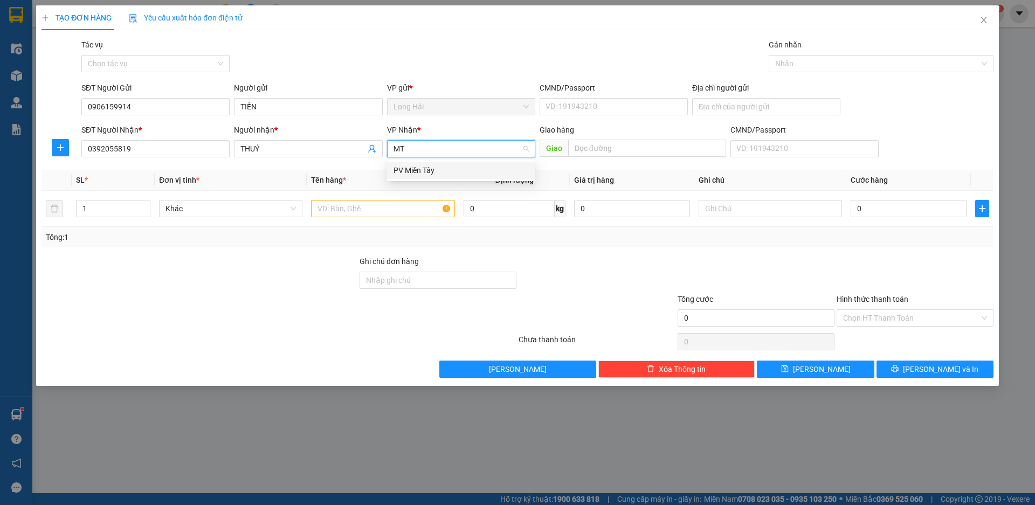
click at [420, 168] on div "PV Miền Tây" at bounding box center [460, 170] width 135 height 12
click at [365, 213] on input "text" at bounding box center [382, 208] width 143 height 17
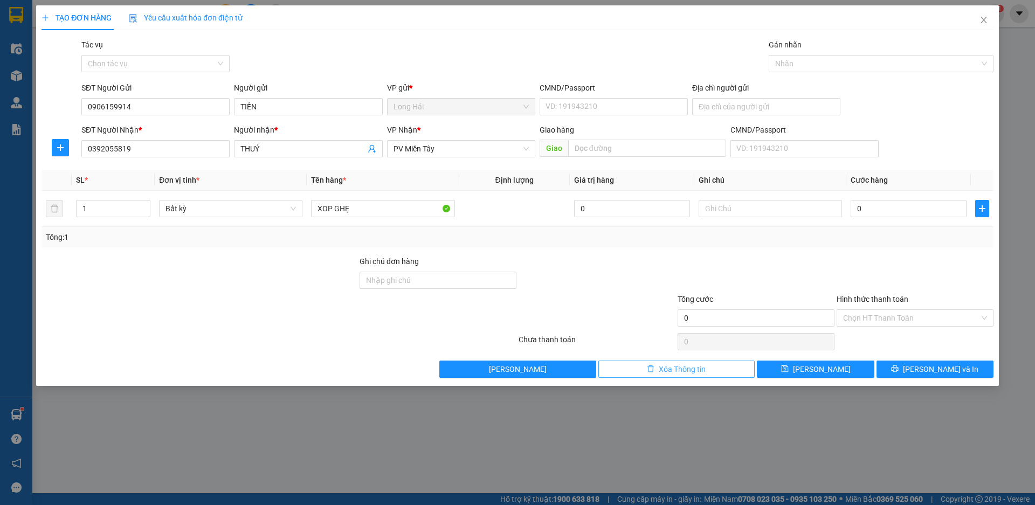
click at [667, 368] on span "Xóa Thông tin" at bounding box center [682, 369] width 47 height 12
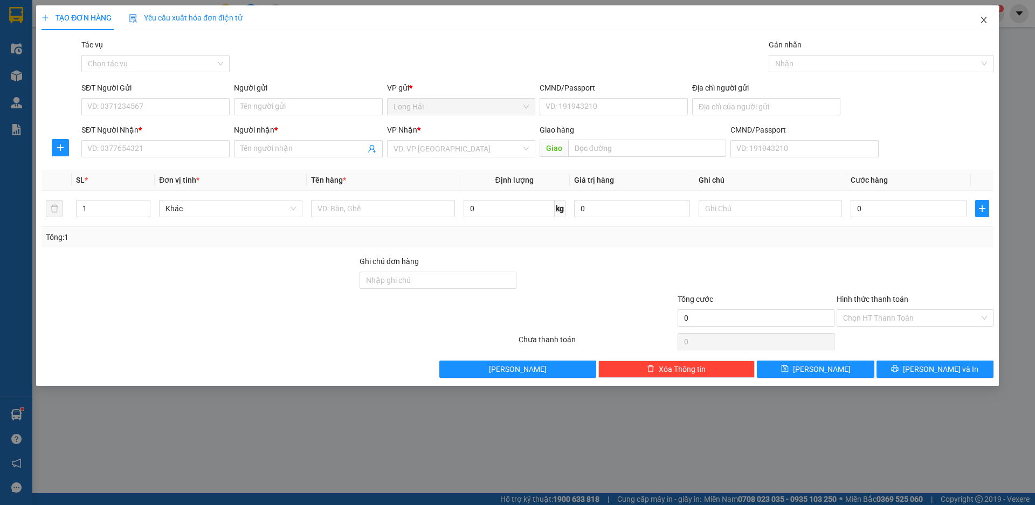
click at [980, 22] on icon "close" at bounding box center [983, 20] width 9 height 9
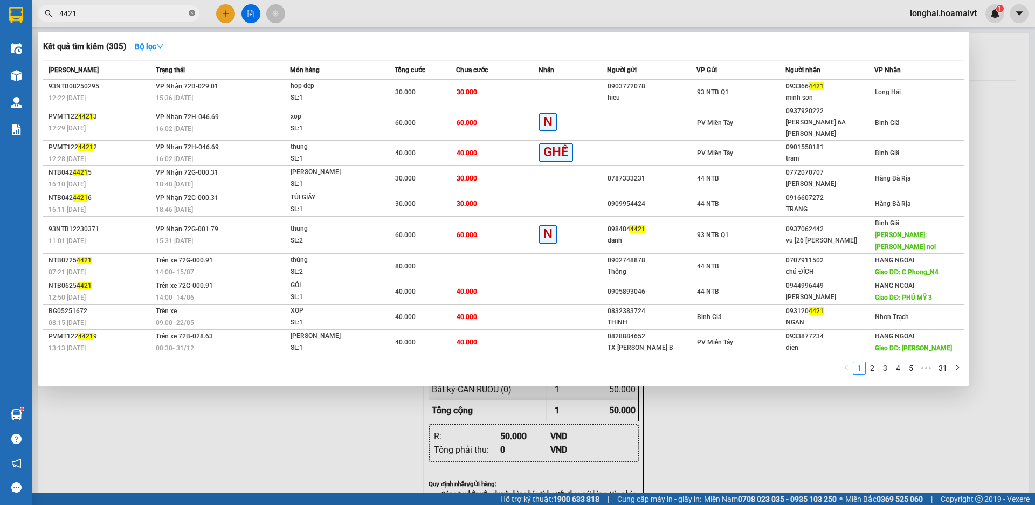
click at [193, 12] on icon "close-circle" at bounding box center [192, 13] width 6 height 6
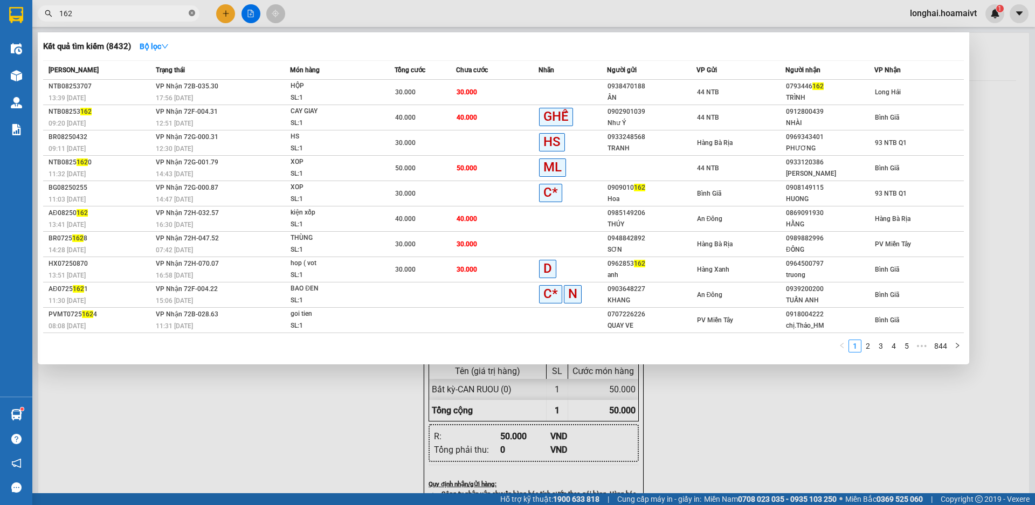
click at [190, 16] on icon "close-circle" at bounding box center [192, 13] width 6 height 6
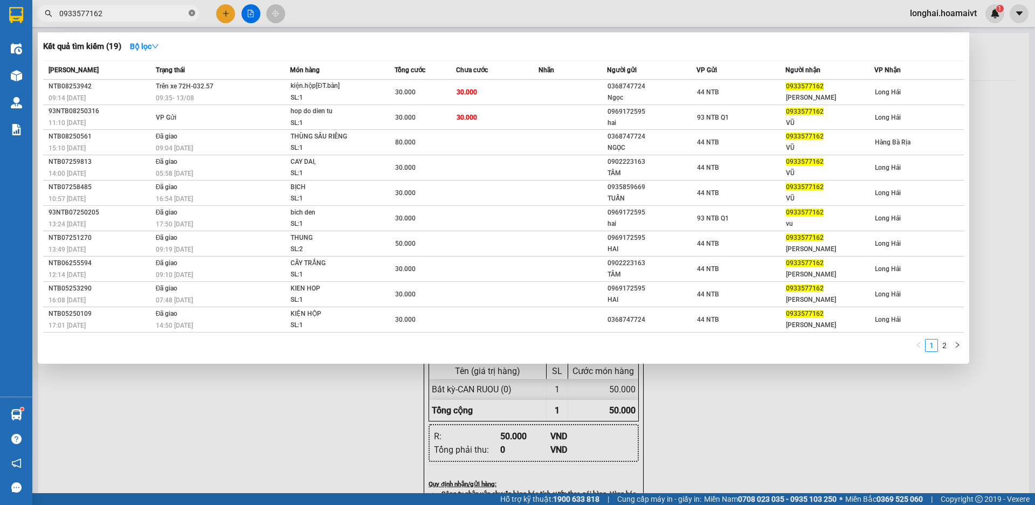
click at [193, 12] on icon "close-circle" at bounding box center [192, 13] width 6 height 6
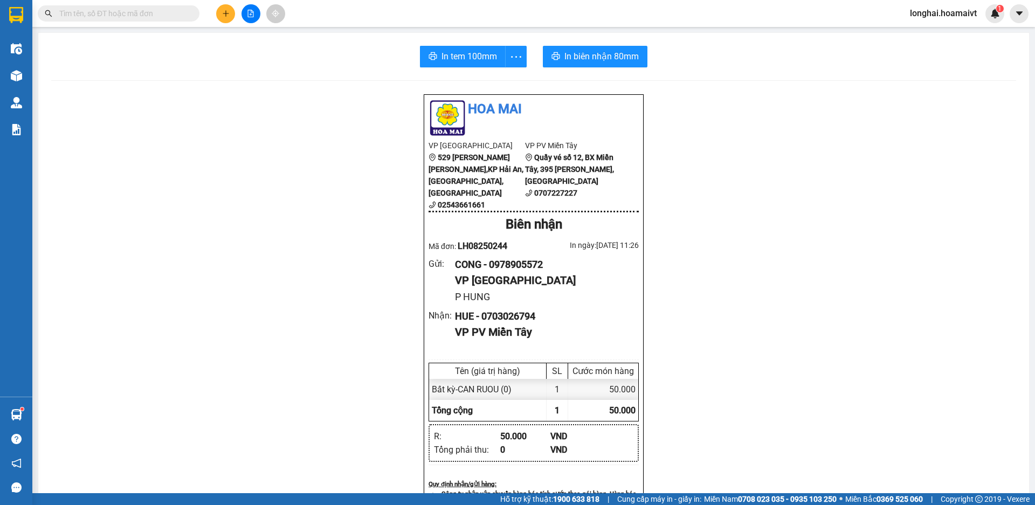
click at [158, 13] on input "text" at bounding box center [122, 14] width 127 height 12
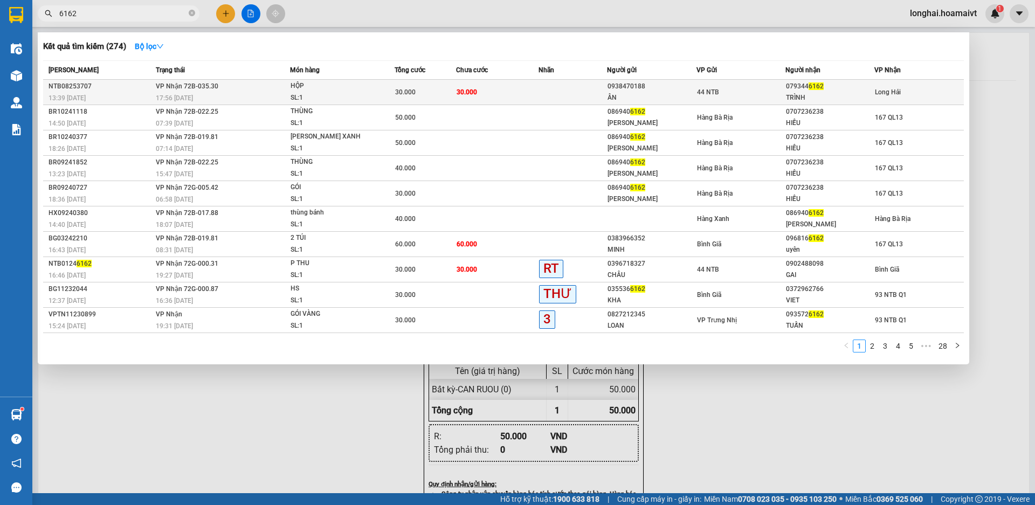
click at [246, 94] on div "17:56 [DATE]" at bounding box center [223, 98] width 134 height 12
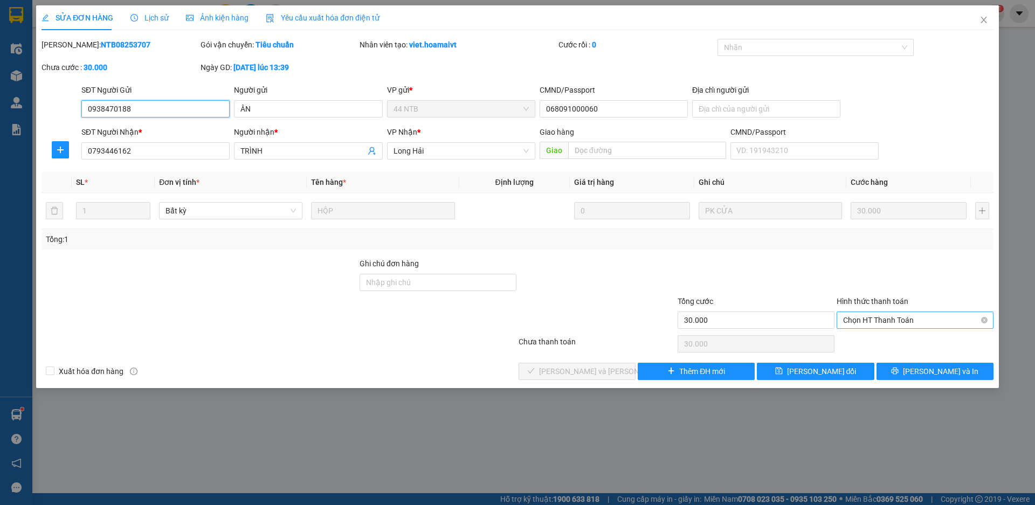
click at [897, 317] on span "Chọn HT Thanh Toán" at bounding box center [915, 320] width 144 height 16
click at [854, 346] on div "Tại văn phòng" at bounding box center [915, 342] width 144 height 12
click at [586, 371] on span "[PERSON_NAME] và [PERSON_NAME] hàng" at bounding box center [612, 371] width 146 height 12
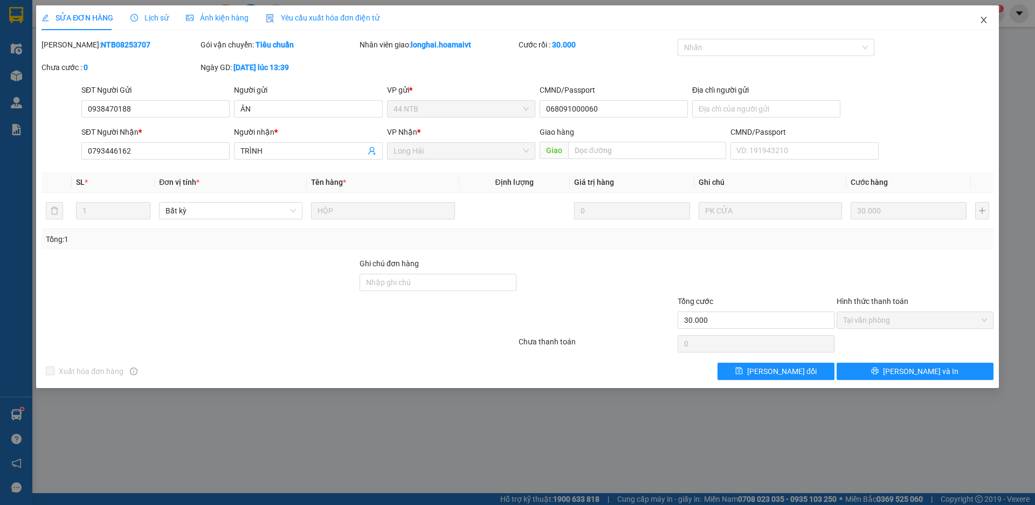
click at [983, 20] on icon "close" at bounding box center [983, 20] width 6 height 6
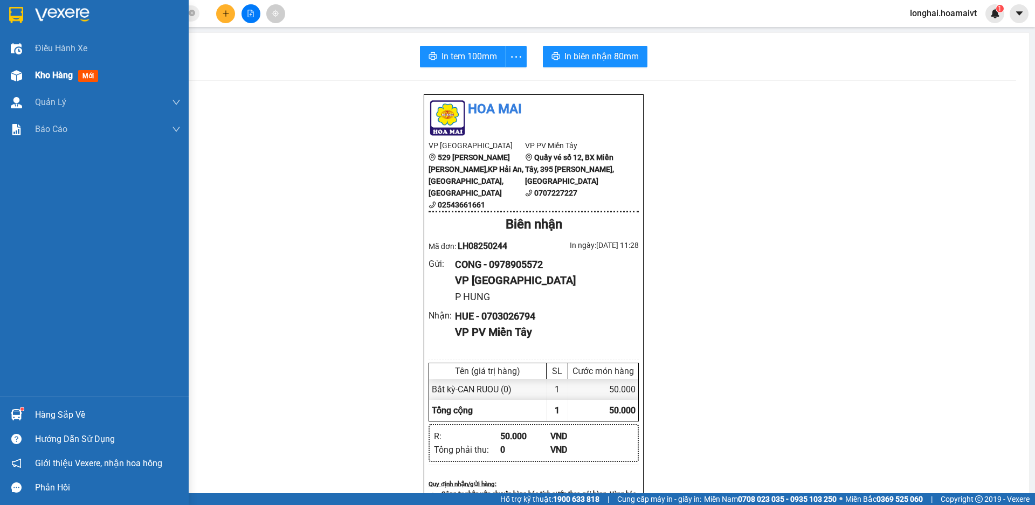
click at [37, 74] on span "Kho hàng" at bounding box center [54, 75] width 38 height 10
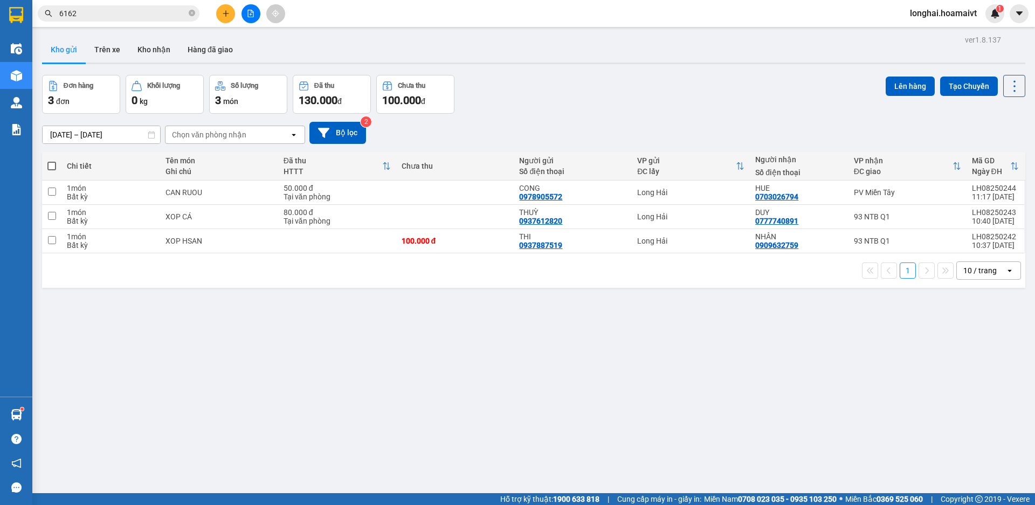
click at [53, 168] on span at bounding box center [51, 166] width 9 height 9
click at [52, 161] on input "checkbox" at bounding box center [52, 161] width 0 height 0
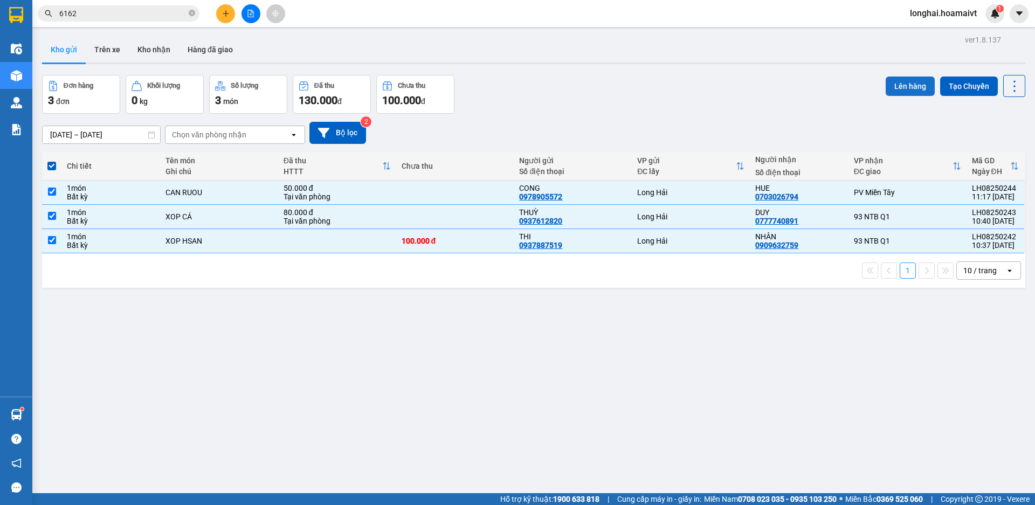
click at [905, 86] on button "Lên hàng" at bounding box center [910, 86] width 49 height 19
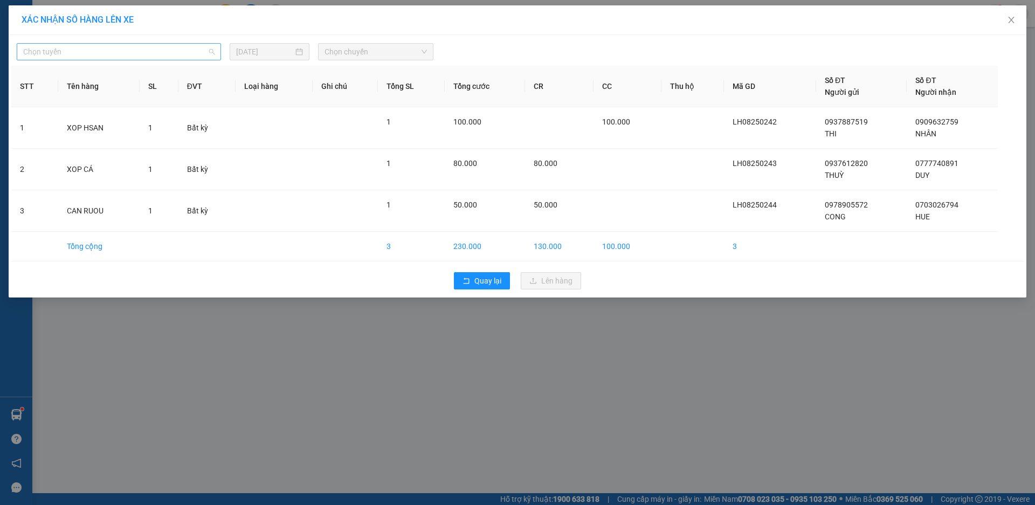
click at [172, 50] on span "Chọn tuyến" at bounding box center [118, 52] width 191 height 16
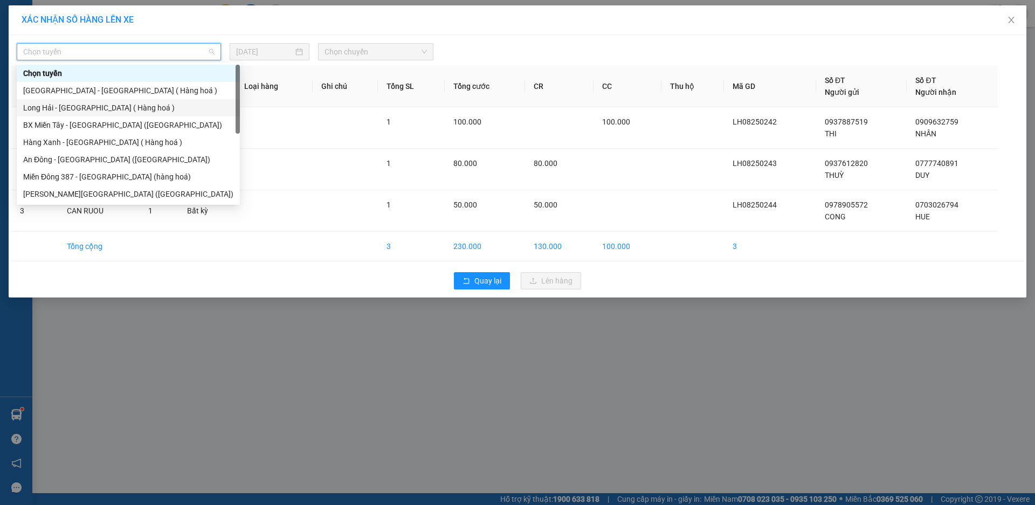
click at [120, 106] on div "Long Hải - [GEOGRAPHIC_DATA] ( Hàng hoá )" at bounding box center [128, 108] width 210 height 12
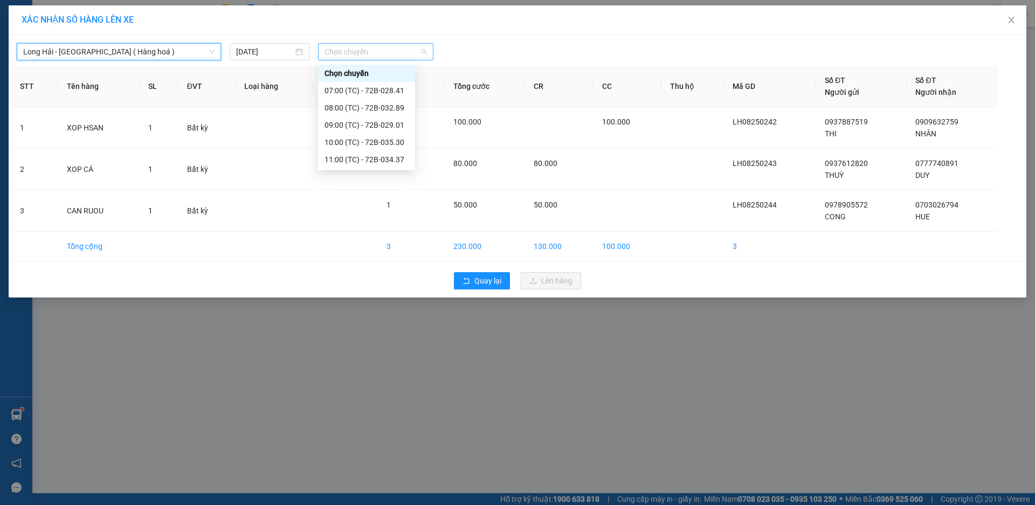
click at [335, 51] on span "Chọn chuyến" at bounding box center [375, 52] width 102 height 16
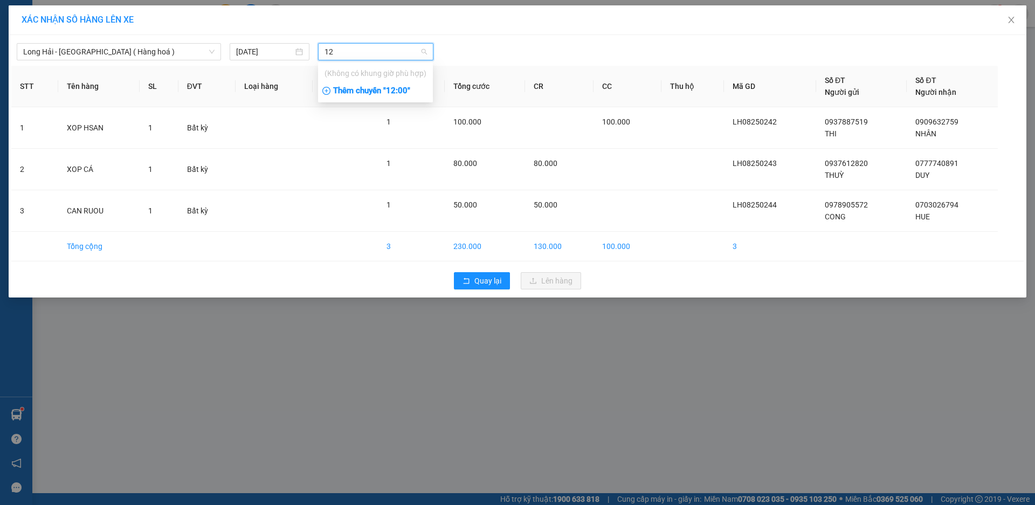
click at [403, 90] on div "Thêm chuyến " 12:00 "" at bounding box center [375, 91] width 115 height 18
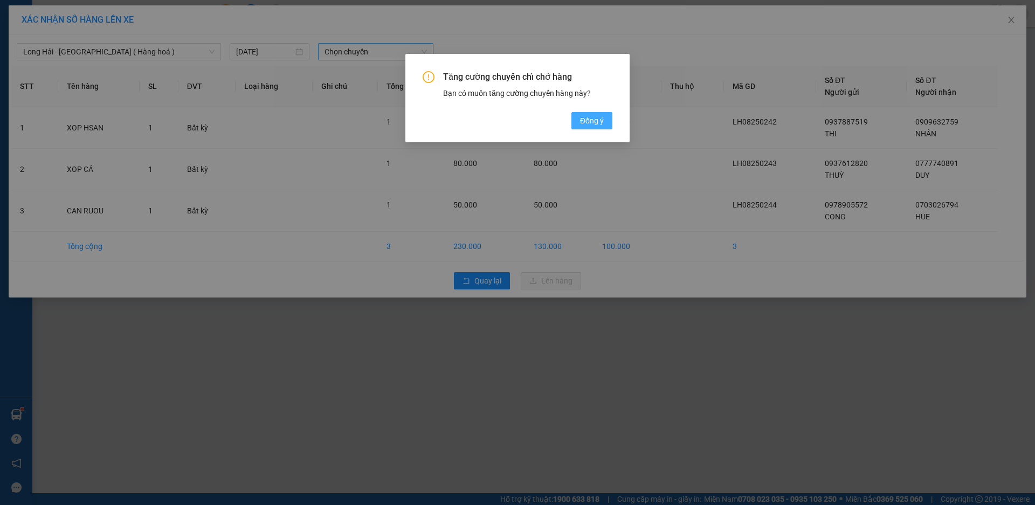
click at [589, 116] on span "Đồng ý" at bounding box center [592, 121] width 24 height 12
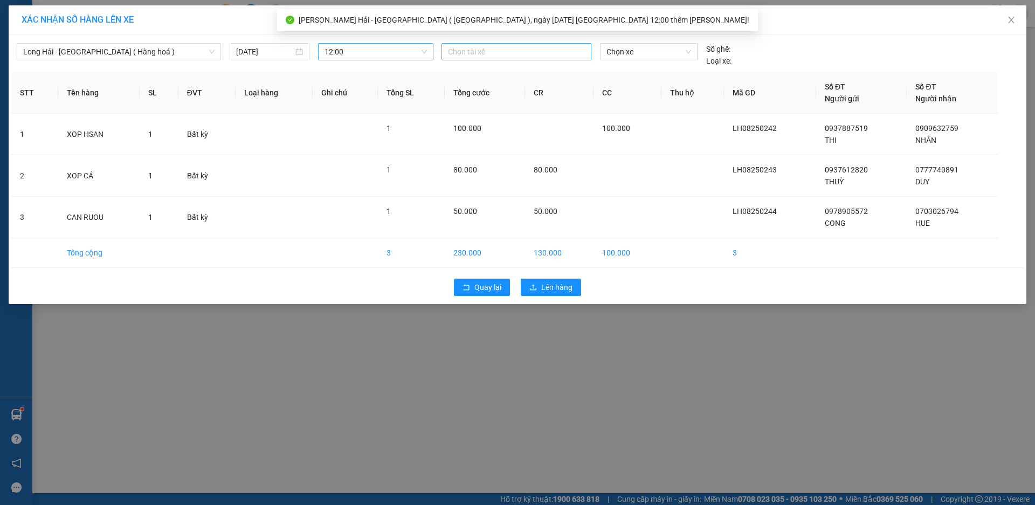
click at [459, 50] on div at bounding box center [516, 51] width 144 height 13
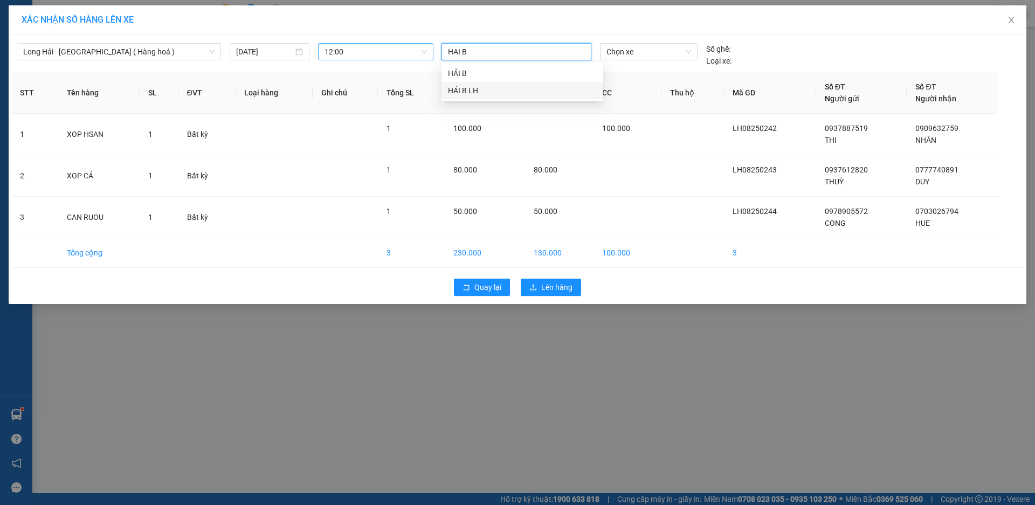
click at [467, 87] on div "HẢI B LH" at bounding box center [522, 91] width 149 height 12
click at [655, 54] on span "Chọn xe" at bounding box center [648, 52] width 84 height 16
click at [633, 72] on div "72B-029.18" at bounding box center [648, 73] width 84 height 12
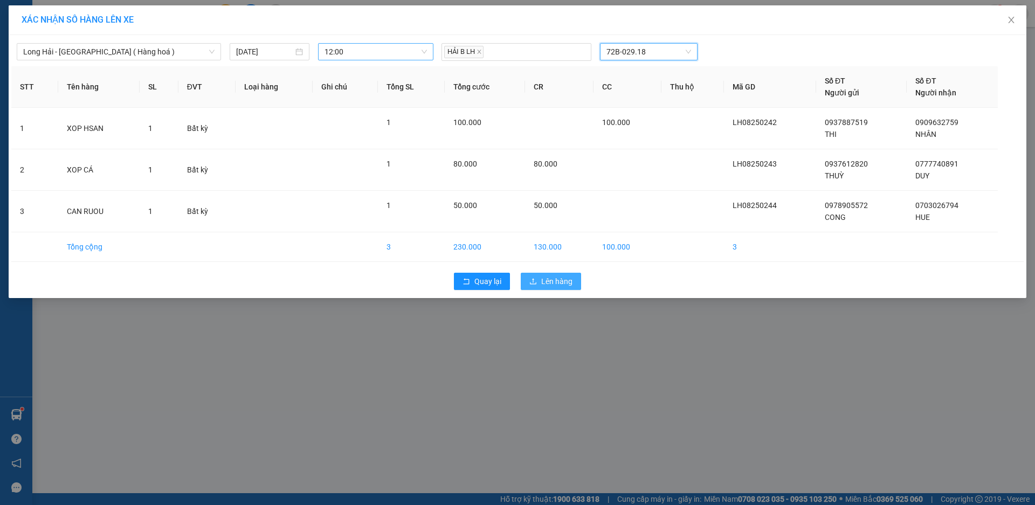
click at [550, 284] on span "Lên hàng" at bounding box center [556, 281] width 31 height 12
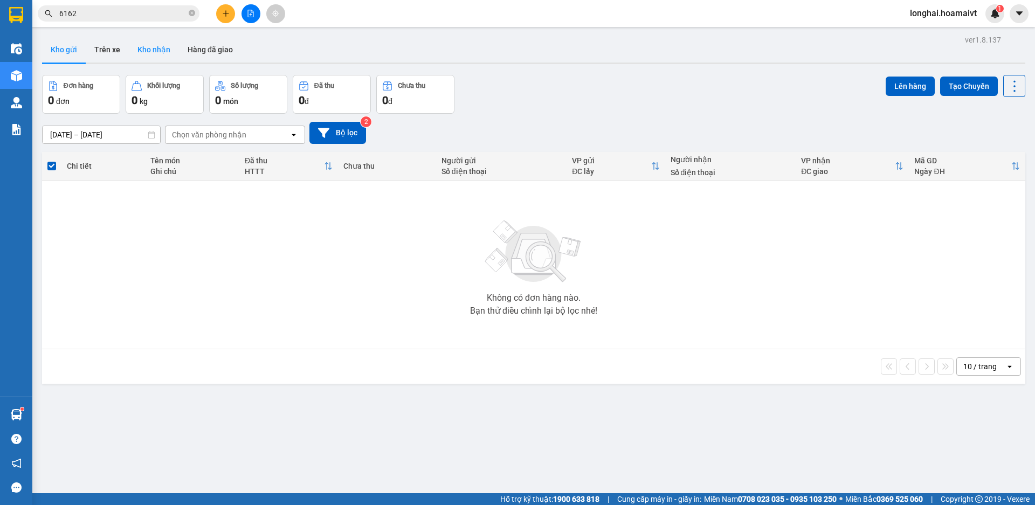
click at [149, 49] on button "Kho nhận" at bounding box center [154, 50] width 50 height 26
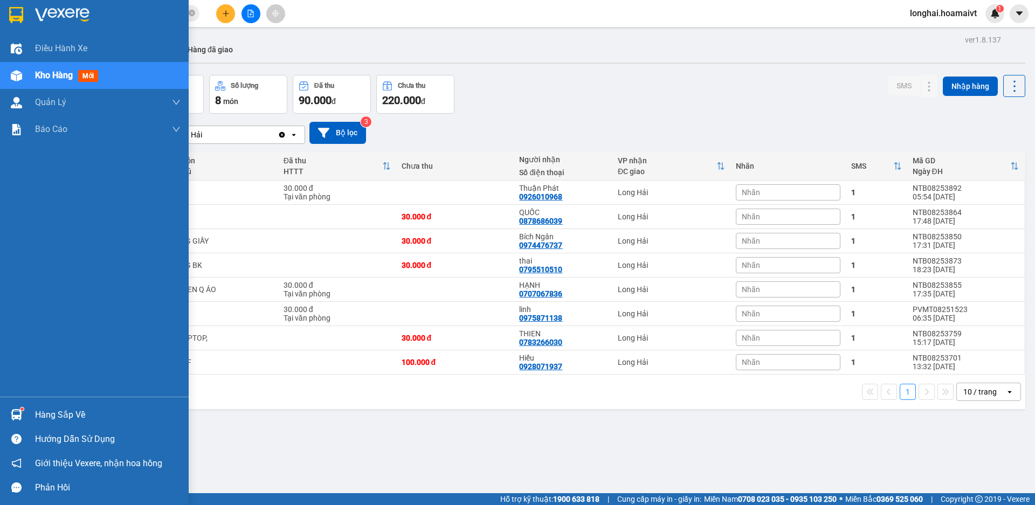
click at [51, 416] on div "Hàng sắp về" at bounding box center [108, 415] width 146 height 16
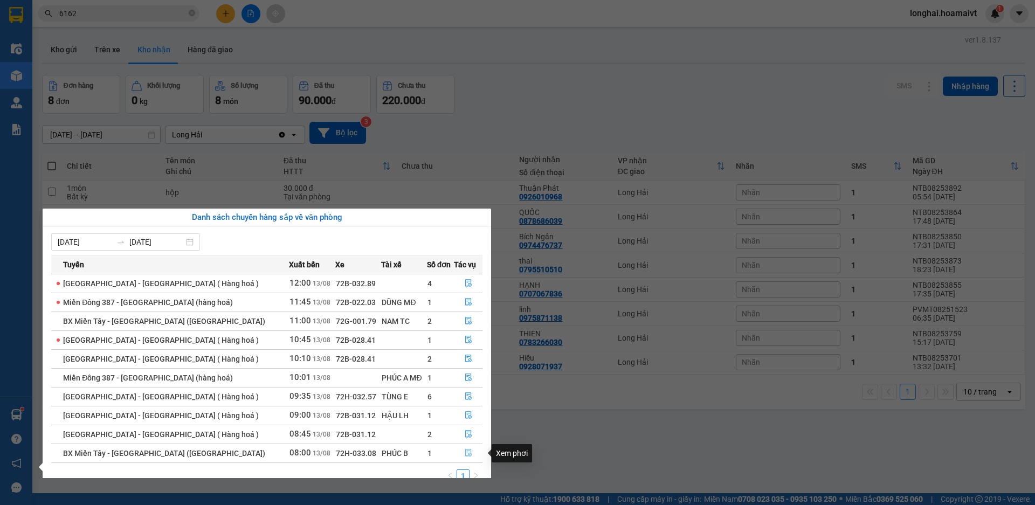
click at [459, 451] on button "button" at bounding box center [467, 453] width 27 height 17
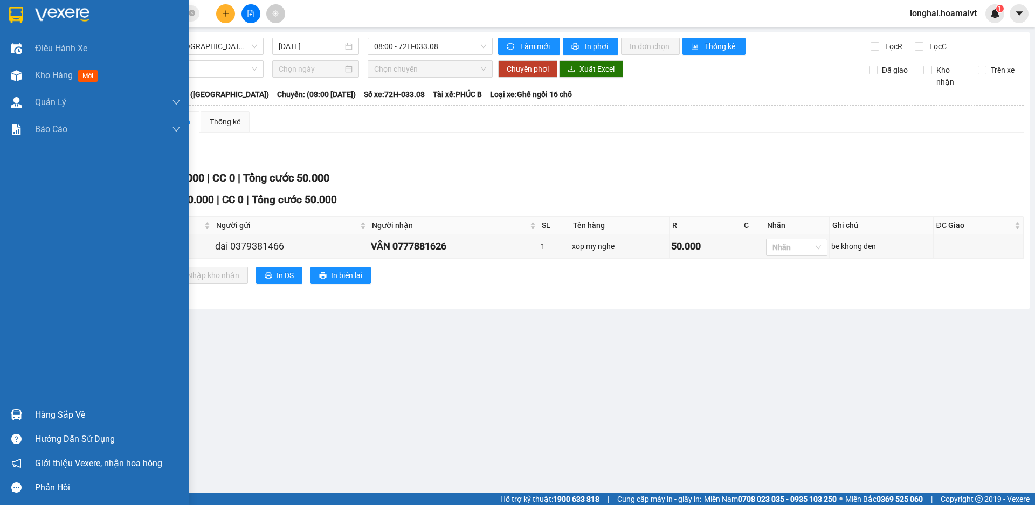
click at [41, 416] on div "Hàng sắp về" at bounding box center [108, 415] width 146 height 16
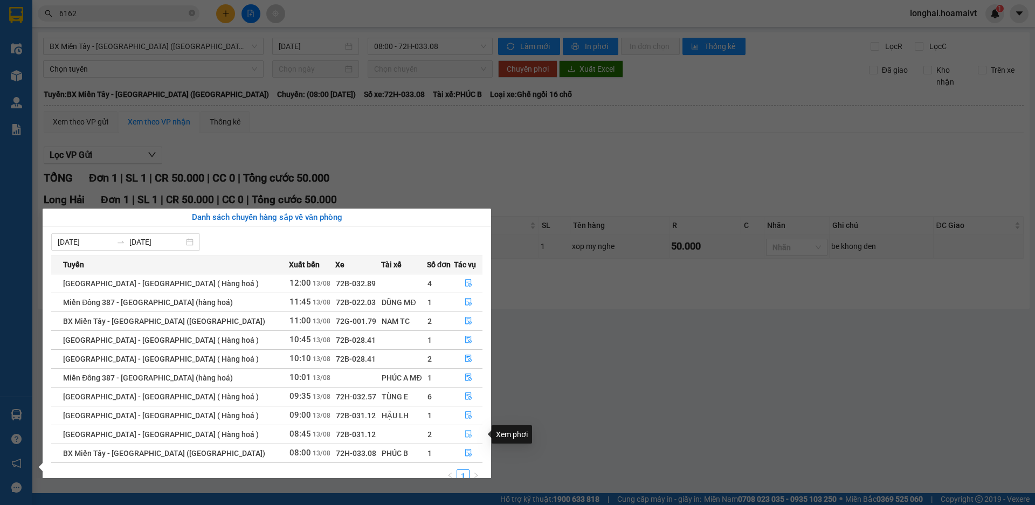
click at [465, 433] on icon "file-done" at bounding box center [469, 434] width 8 height 8
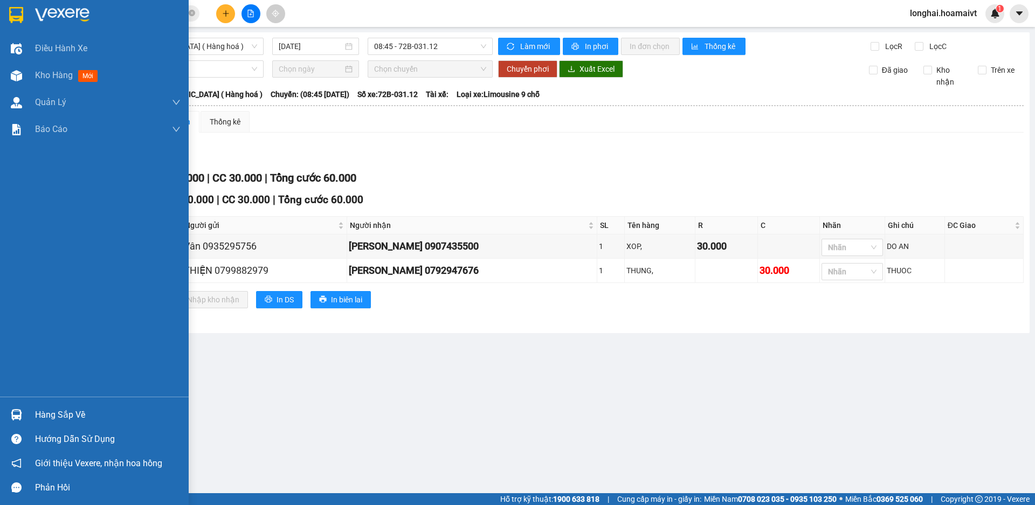
click at [58, 416] on div "Hàng sắp về" at bounding box center [108, 415] width 146 height 16
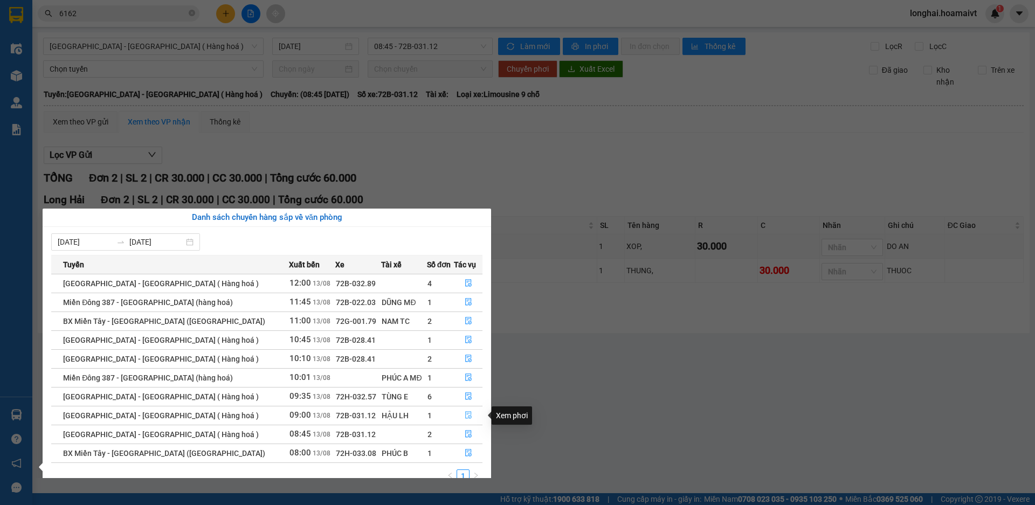
click at [465, 413] on icon "file-done" at bounding box center [469, 415] width 8 height 8
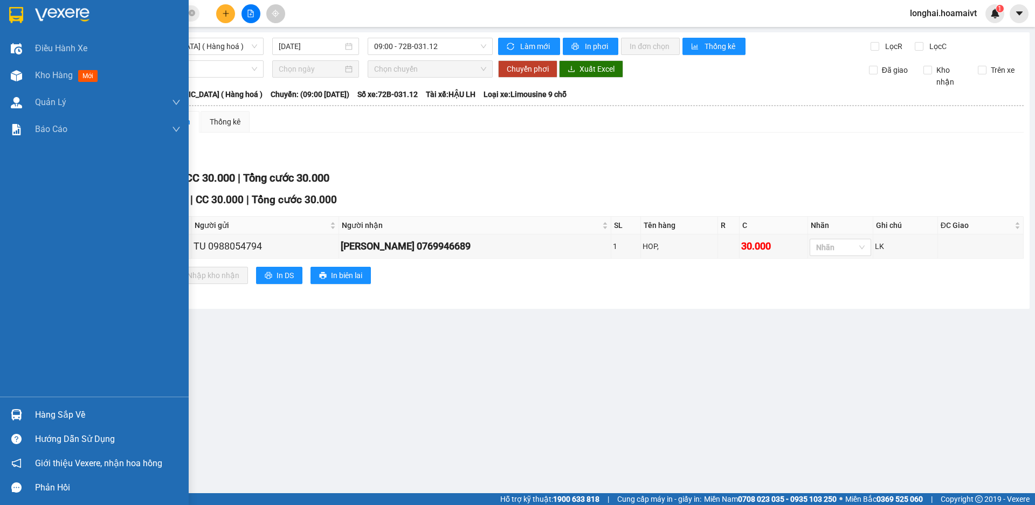
click at [39, 412] on div "Hàng sắp về" at bounding box center [108, 415] width 146 height 16
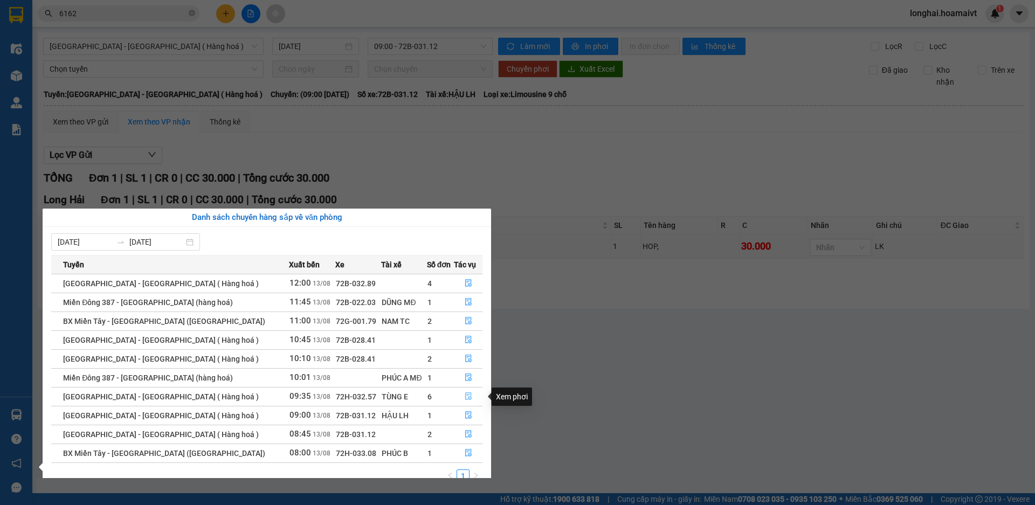
click at [467, 394] on icon "file-done" at bounding box center [469, 396] width 8 height 8
